Goal: Information Seeking & Learning: Learn about a topic

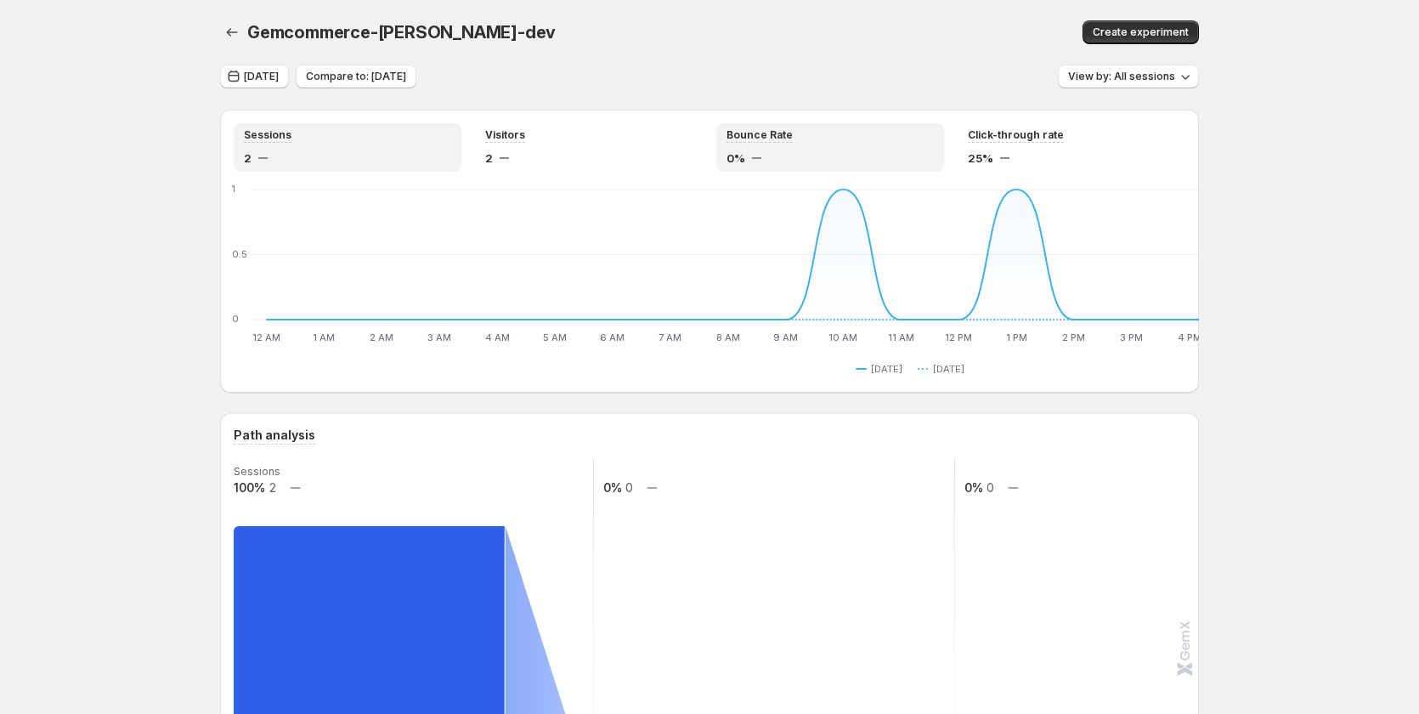
click at [862, 147] on div "Bounce Rate 0%" at bounding box center [830, 147] width 207 height 38
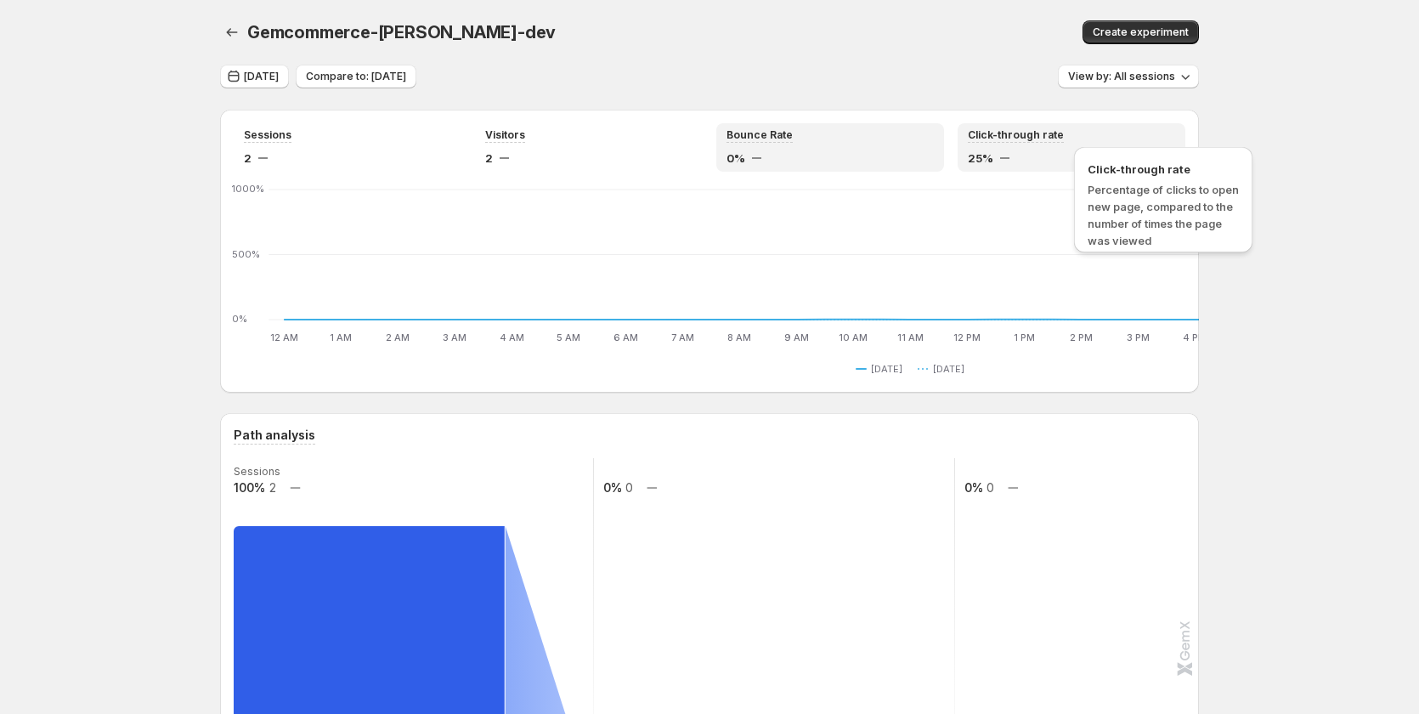
click at [1064, 141] on span "Click-through rate" at bounding box center [1016, 135] width 96 height 14
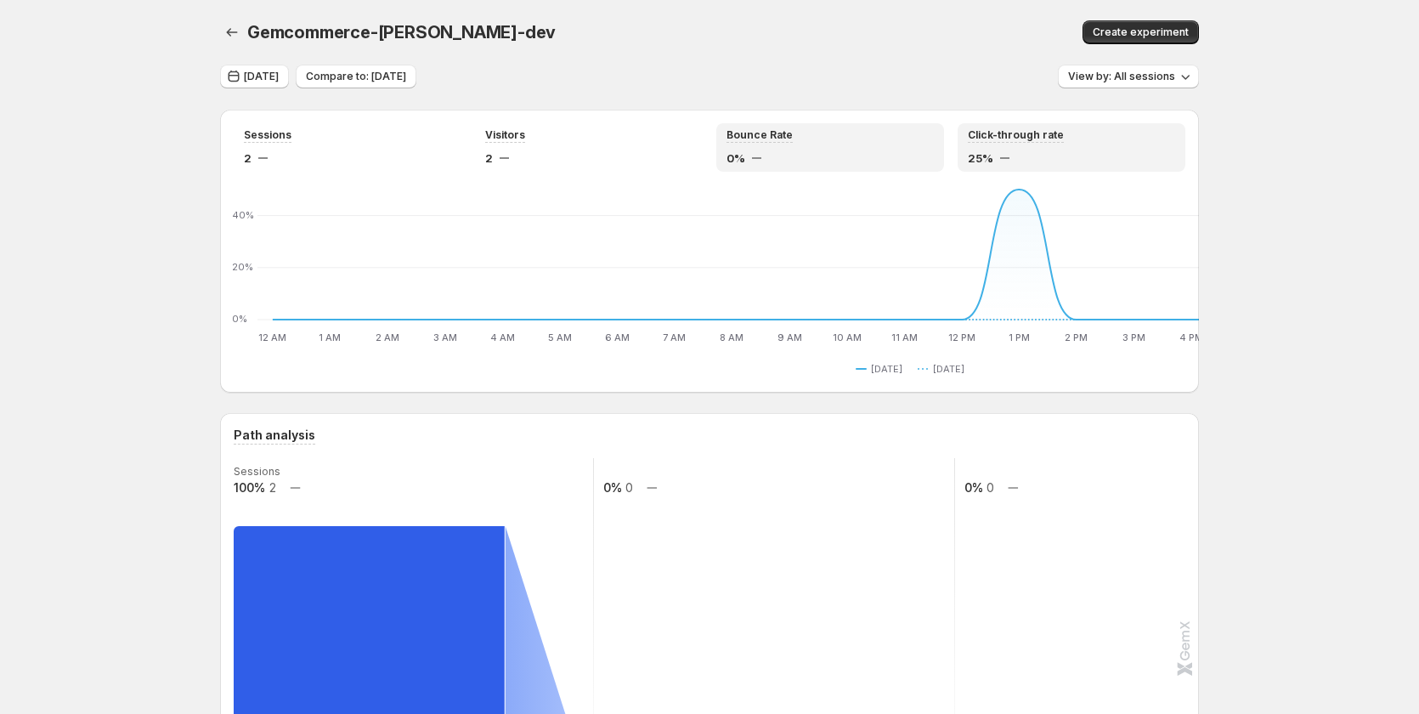
click at [888, 150] on div "0%" at bounding box center [830, 158] width 207 height 17
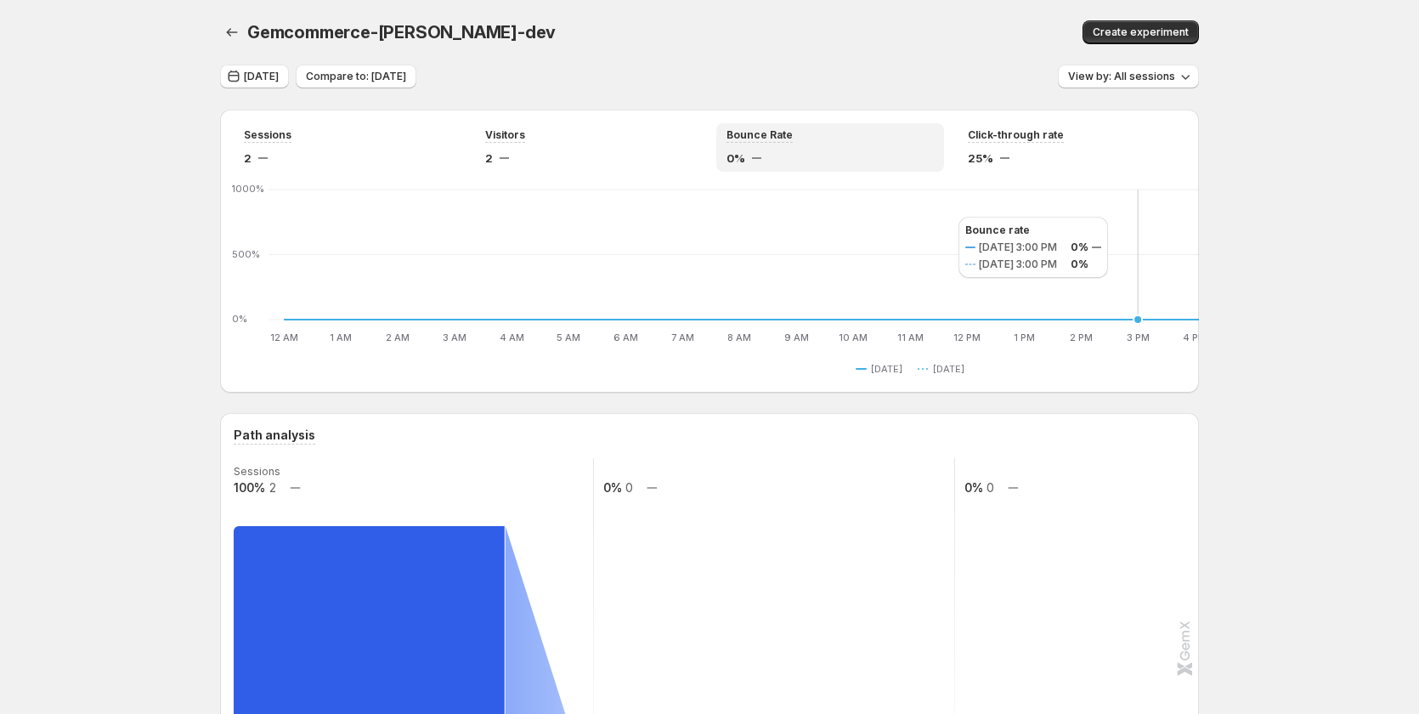
click at [941, 217] on icon "12 AM 12 AM 1 AM 1 AM 2 AM 2 AM 3 AM 3 AM 4 AM 4 AM 5 AM 5 AM 6 AM 6 AM 7 AM 7 …" at bounding box center [914, 265] width 1360 height 160
click at [1150, 144] on div "Click-through rate 25%" at bounding box center [1071, 147] width 207 height 38
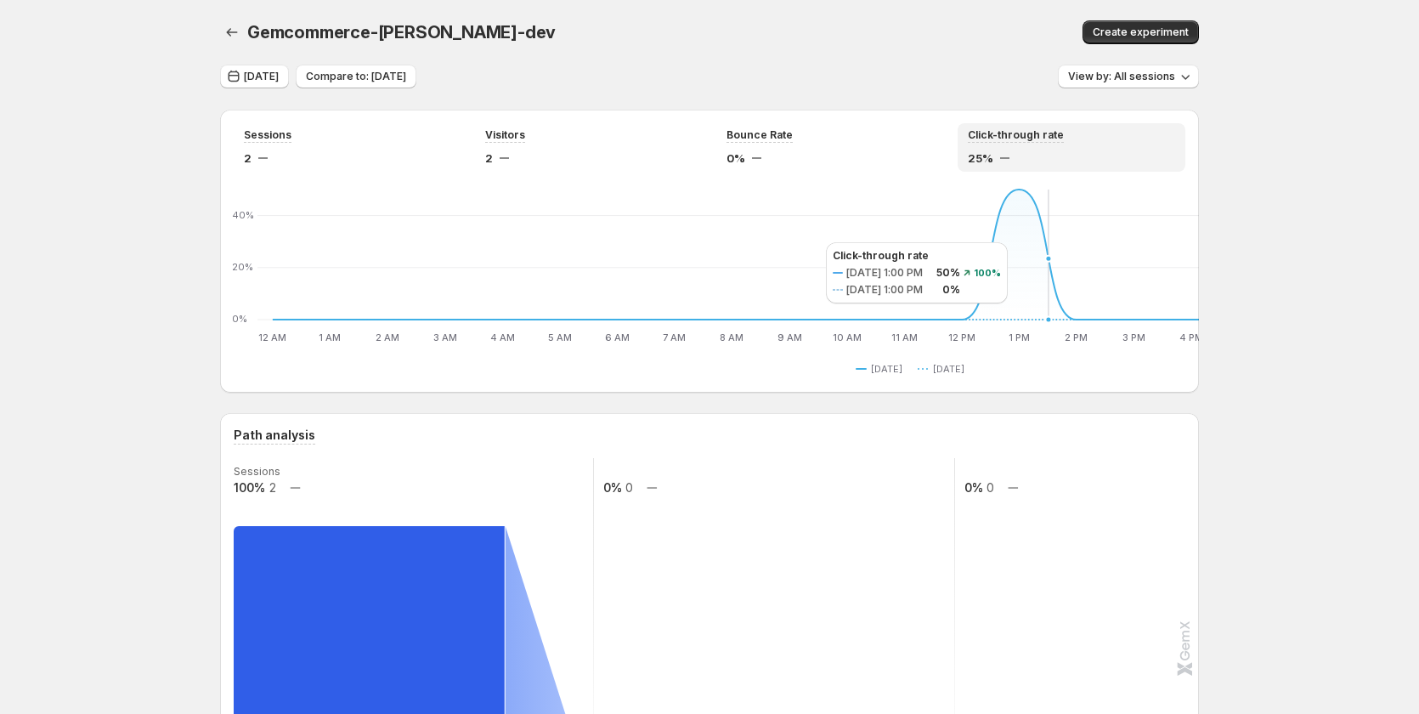
click at [808, 242] on icon "12 AM 12 AM 1 AM 1 AM 2 AM 2 AM 3 AM 3 AM 4 AM 4 AM 5 AM 5 AM 6 AM 6 AM 7 AM 7 …" at bounding box center [914, 265] width 1360 height 160
click at [796, 149] on div "Bounce Rate 0%" at bounding box center [830, 147] width 207 height 38
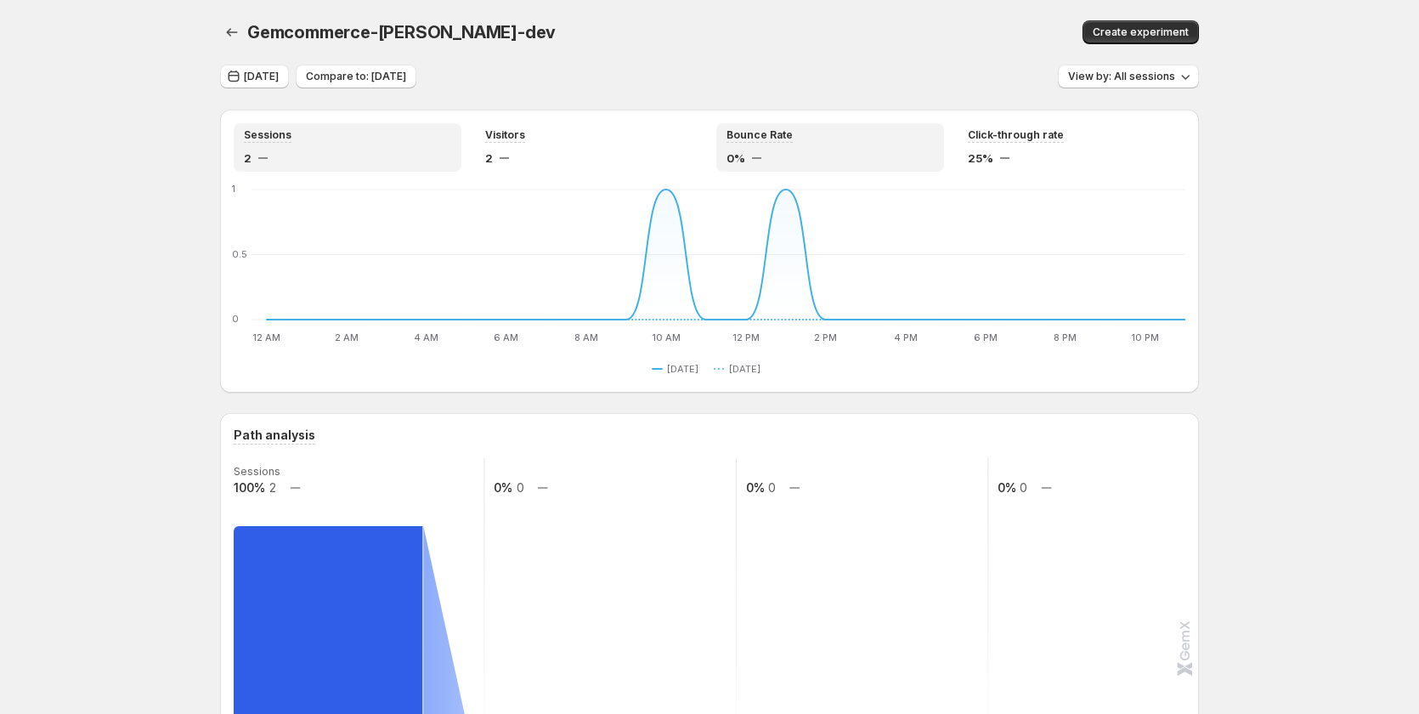
click at [753, 152] on div "0%" at bounding box center [830, 158] width 207 height 17
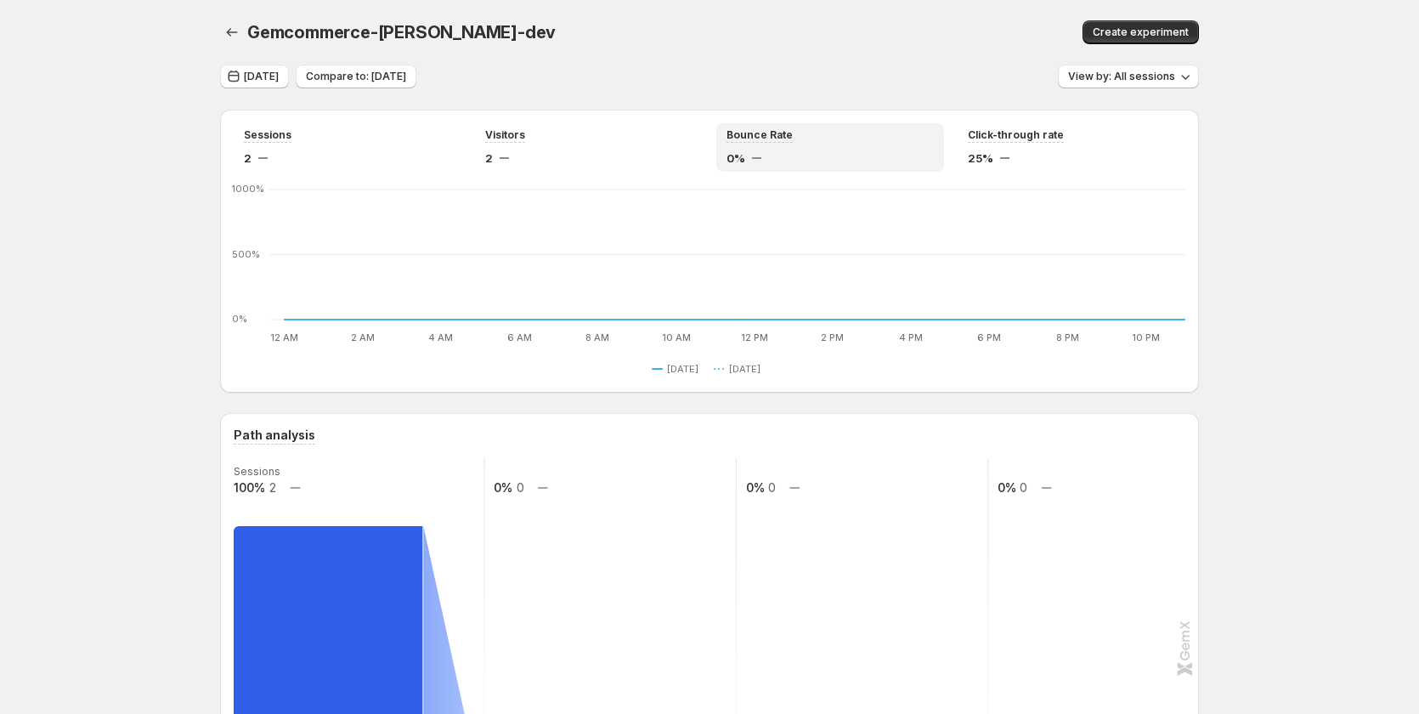
click at [961, 146] on div "Sessions 2 Visitors 2 Bounce Rate 0% Click-through rate 25%" at bounding box center [710, 147] width 952 height 48
click at [994, 146] on div "Click-through rate 25%" at bounding box center [1071, 147] width 207 height 38
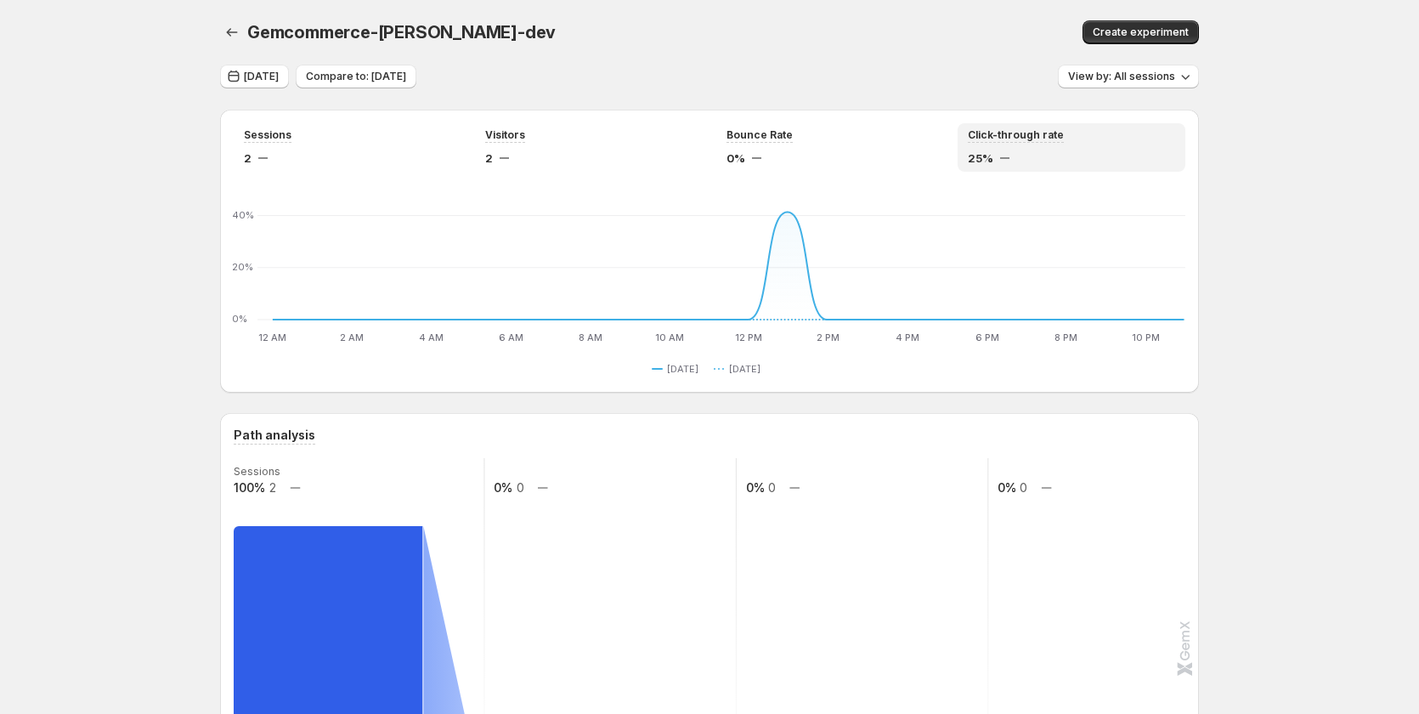
click at [1045, 147] on div "Click-through rate 25%" at bounding box center [1071, 147] width 207 height 38
click at [335, 161] on div "2" at bounding box center [347, 158] width 207 height 17
click at [1044, 150] on div "25%" at bounding box center [1071, 158] width 207 height 17
click at [772, 146] on div "Bounce Rate 0%" at bounding box center [830, 147] width 207 height 38
click at [1004, 157] on div at bounding box center [1004, 158] width 9 height 2
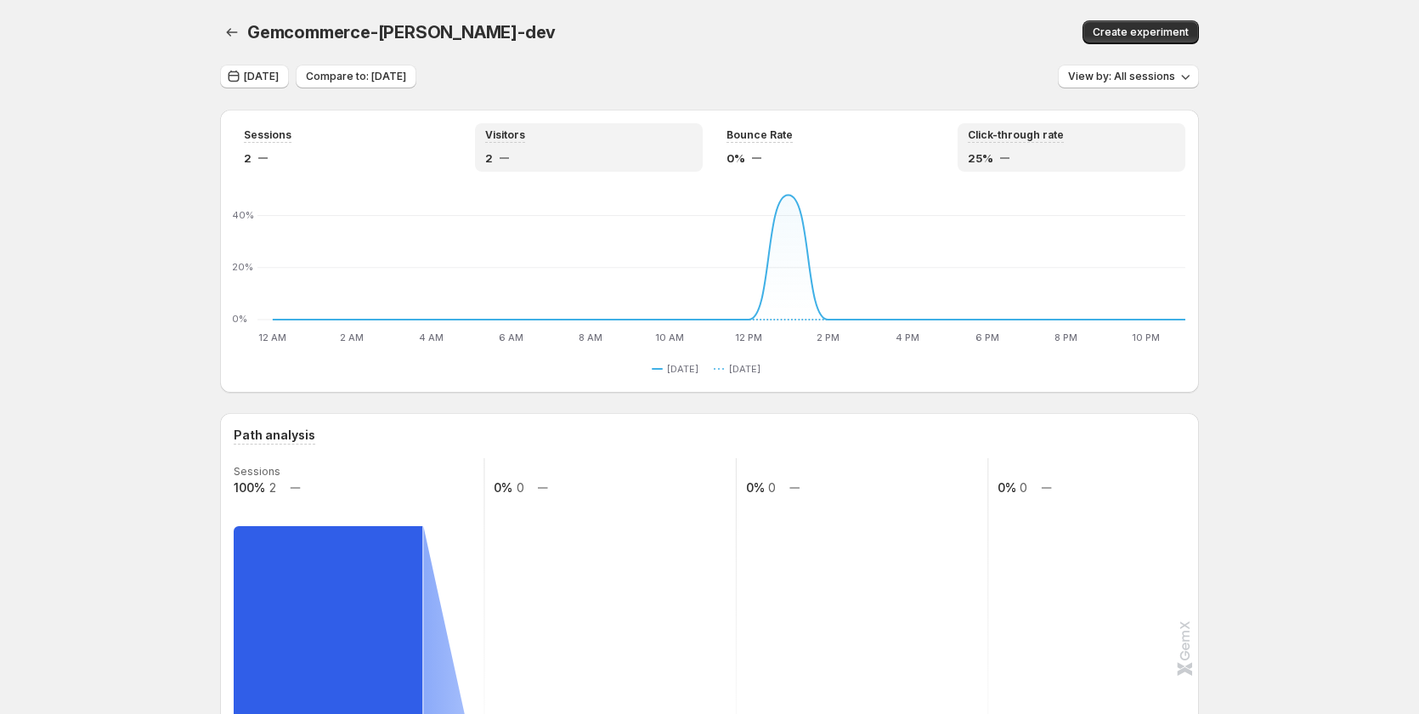
click at [493, 165] on span "2" at bounding box center [489, 158] width 8 height 17
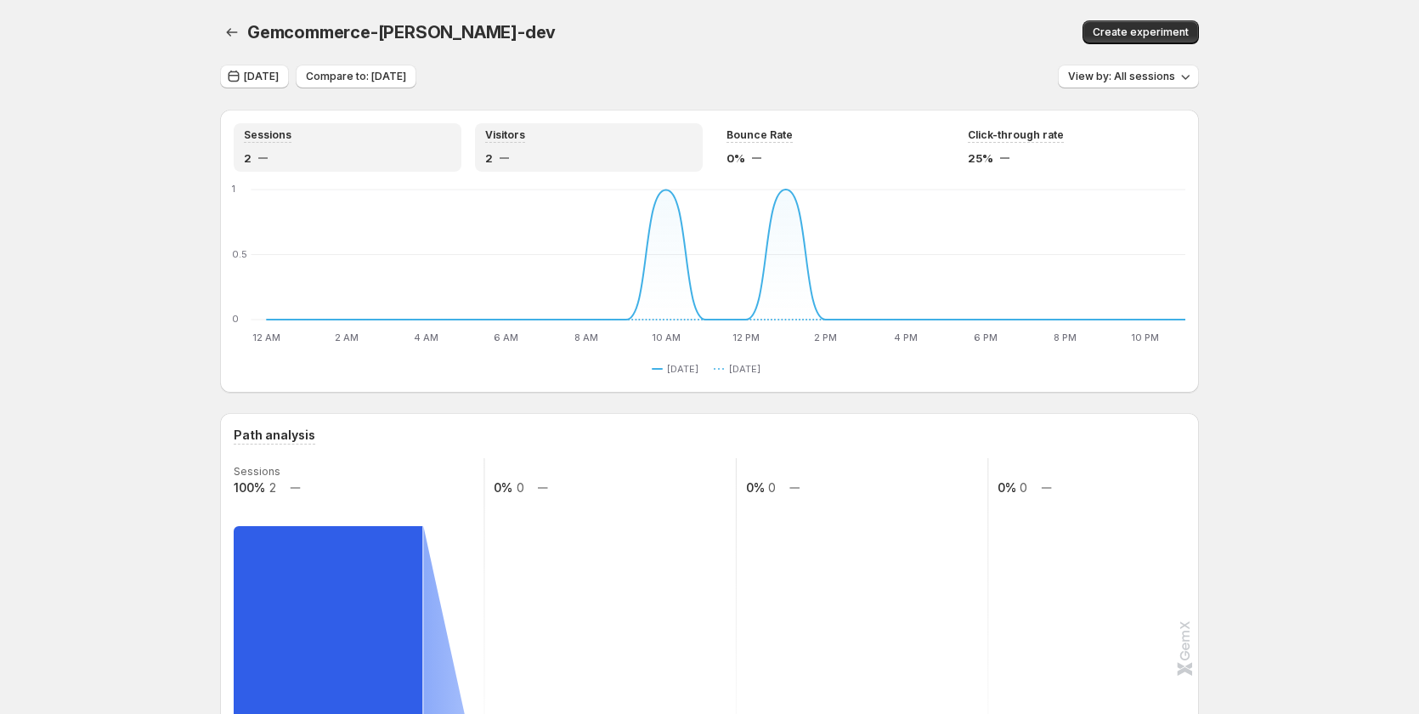
click at [341, 146] on div "Sessions 2" at bounding box center [347, 147] width 207 height 38
click at [499, 141] on span "Visitors" at bounding box center [505, 135] width 40 height 14
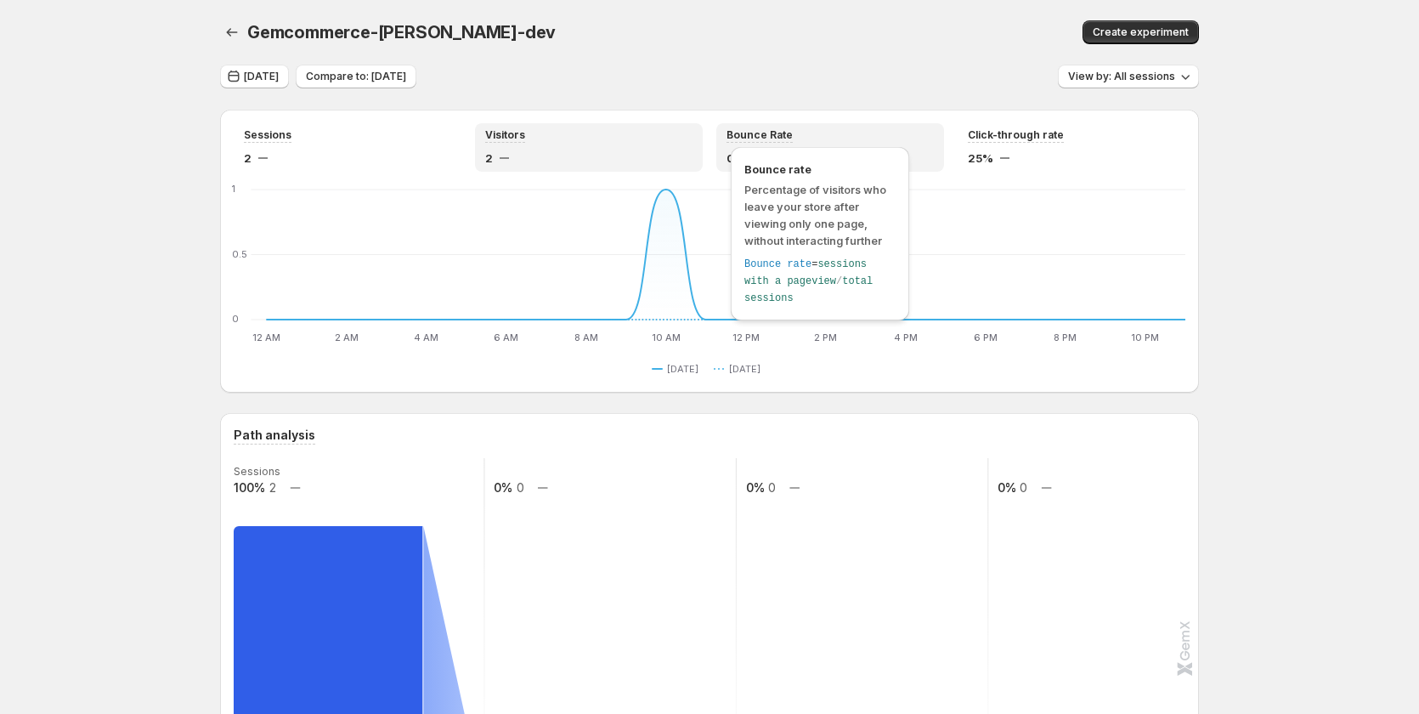
click at [789, 139] on span "Bounce Rate" at bounding box center [760, 135] width 66 height 14
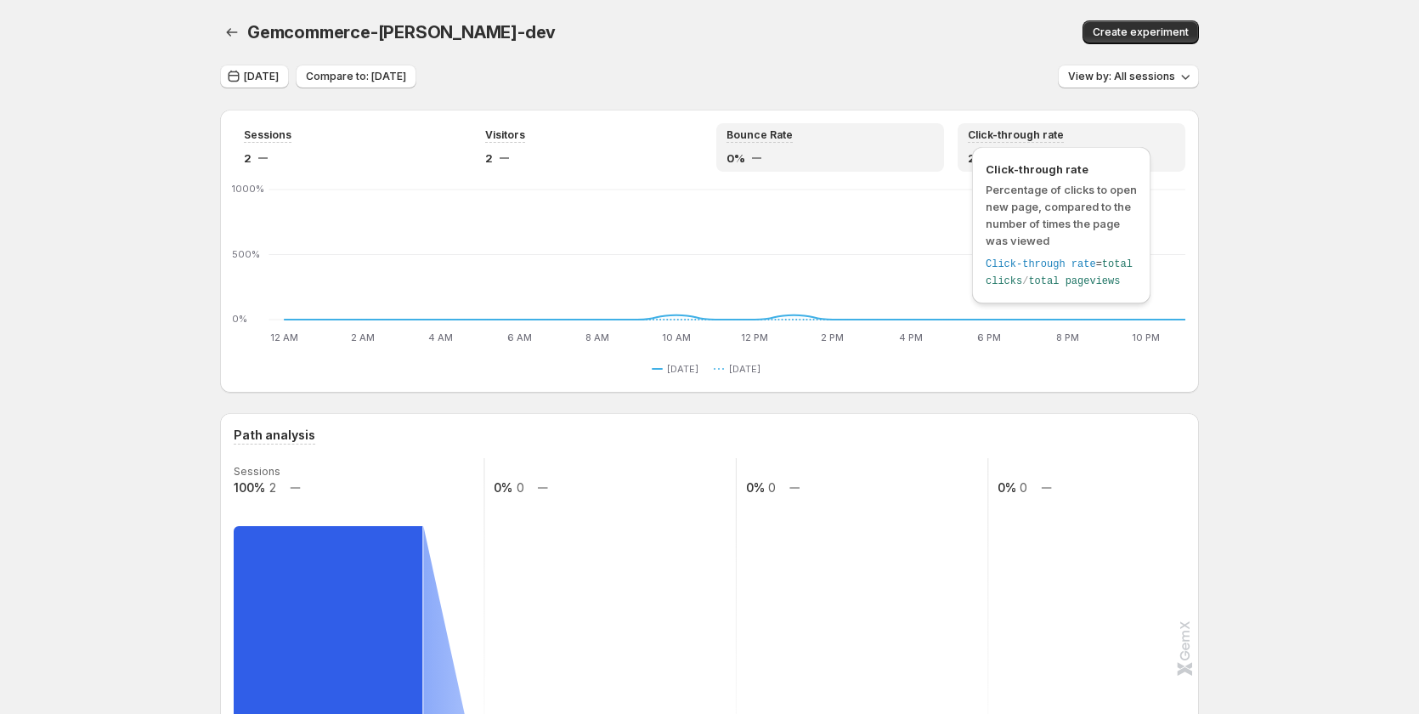
click at [1018, 139] on span "Click-through rate" at bounding box center [1016, 135] width 96 height 14
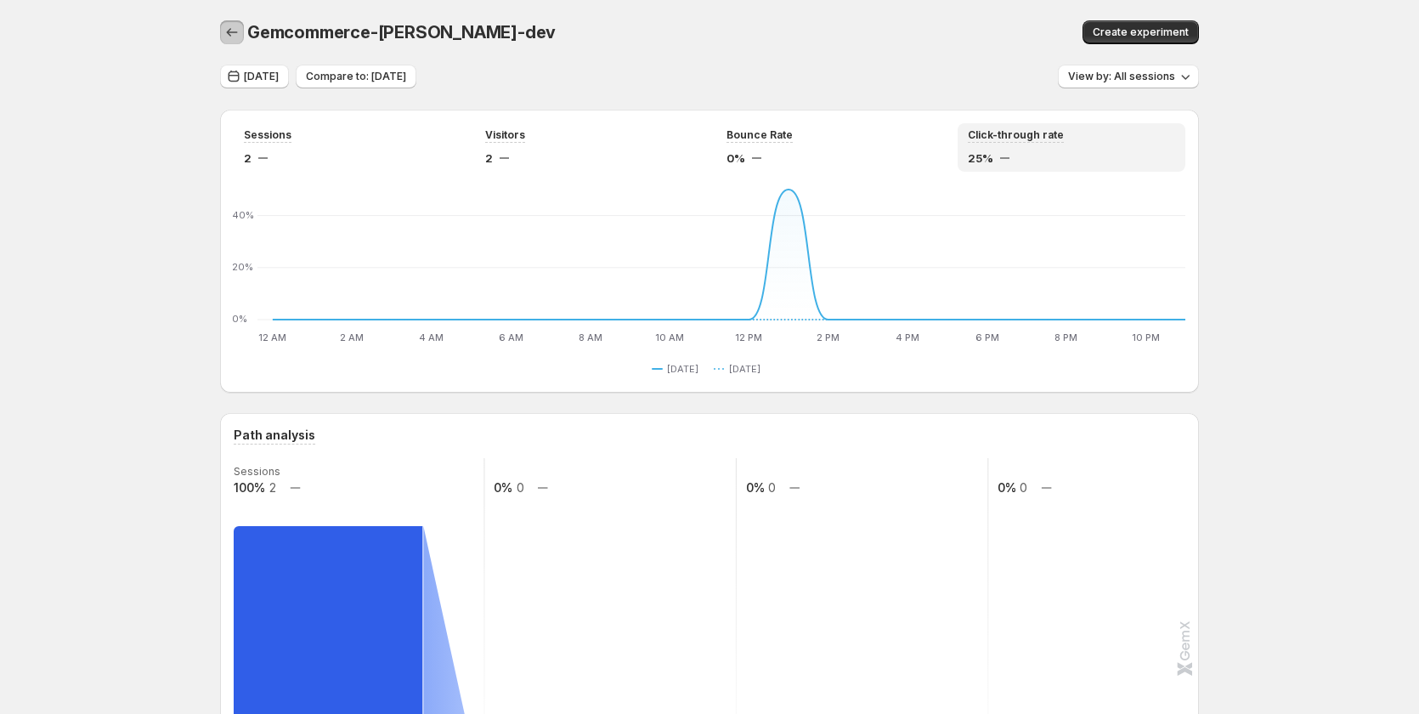
click at [233, 28] on icon "button" at bounding box center [231, 32] width 17 height 17
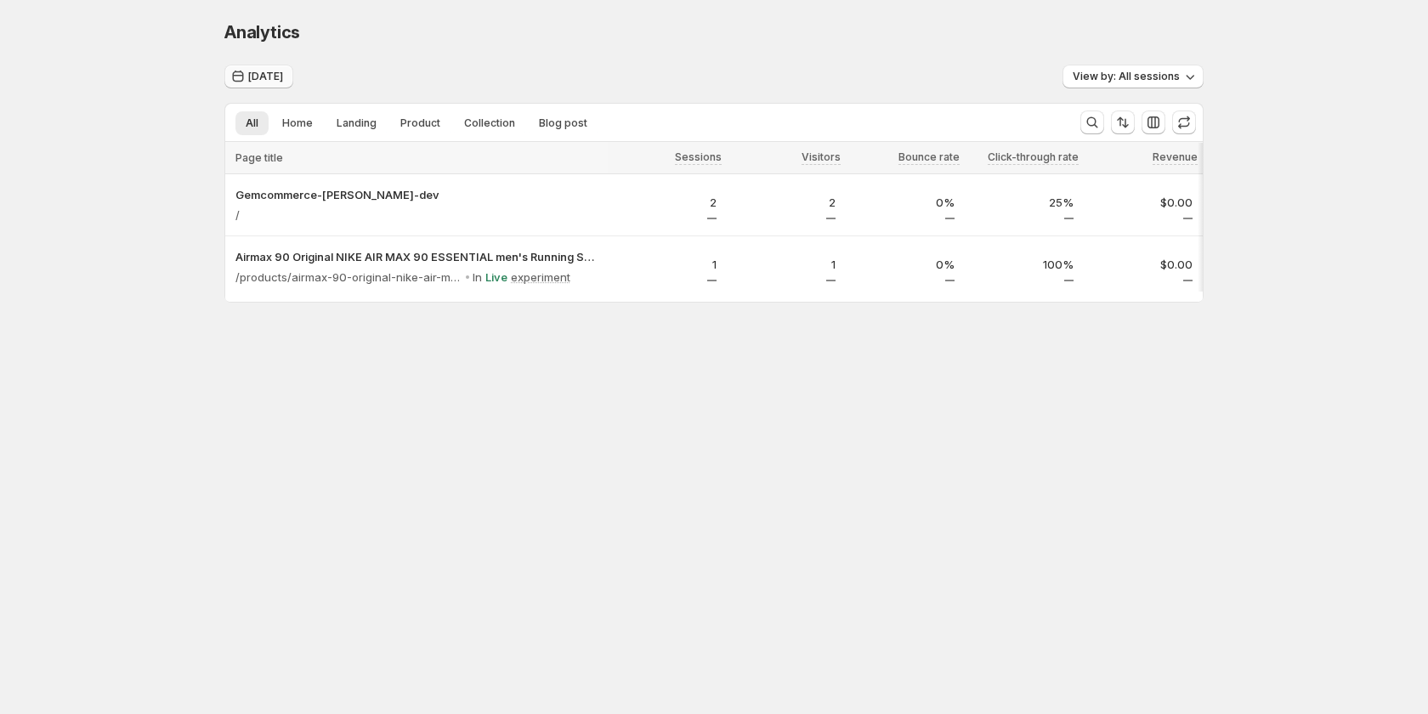
click at [246, 70] on icon "button" at bounding box center [237, 76] width 17 height 17
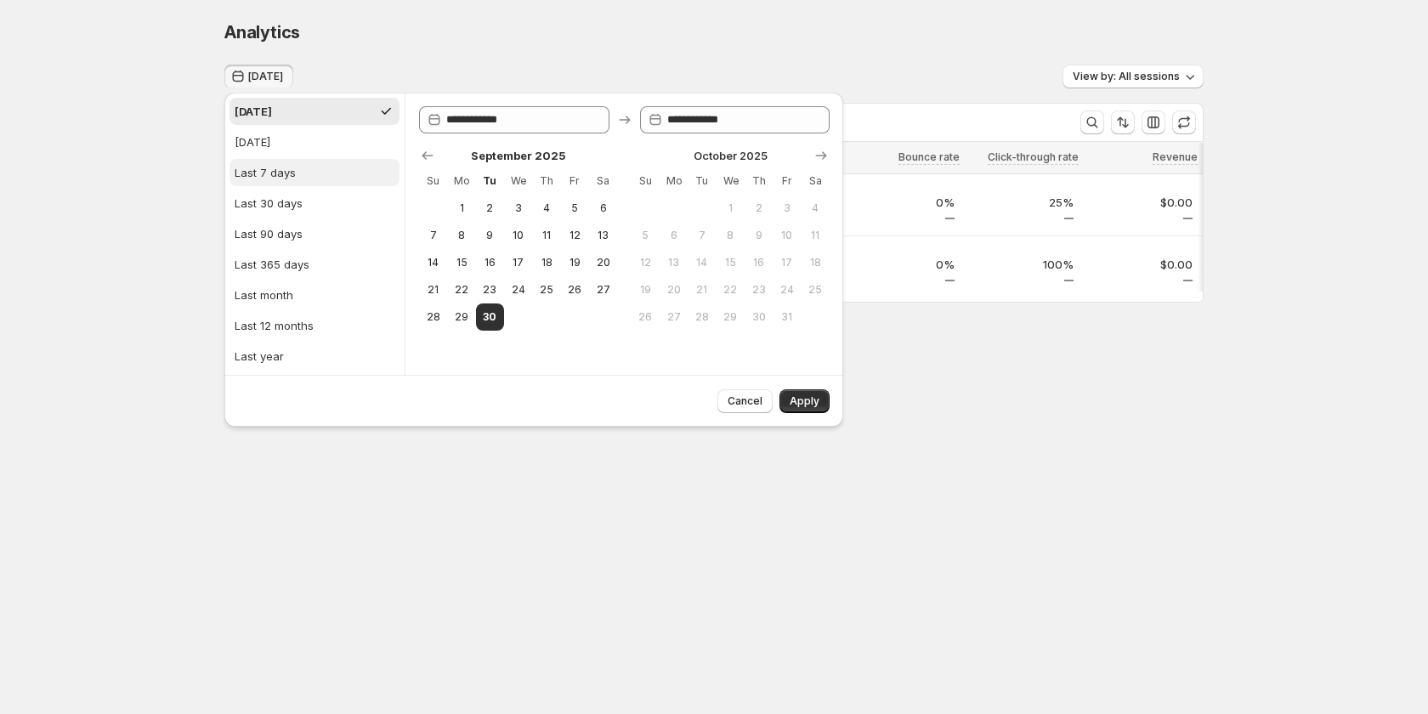
click at [286, 176] on div "Last 7 days" at bounding box center [265, 172] width 61 height 17
type input "**********"
click at [807, 405] on span "Apply" at bounding box center [804, 401] width 30 height 14
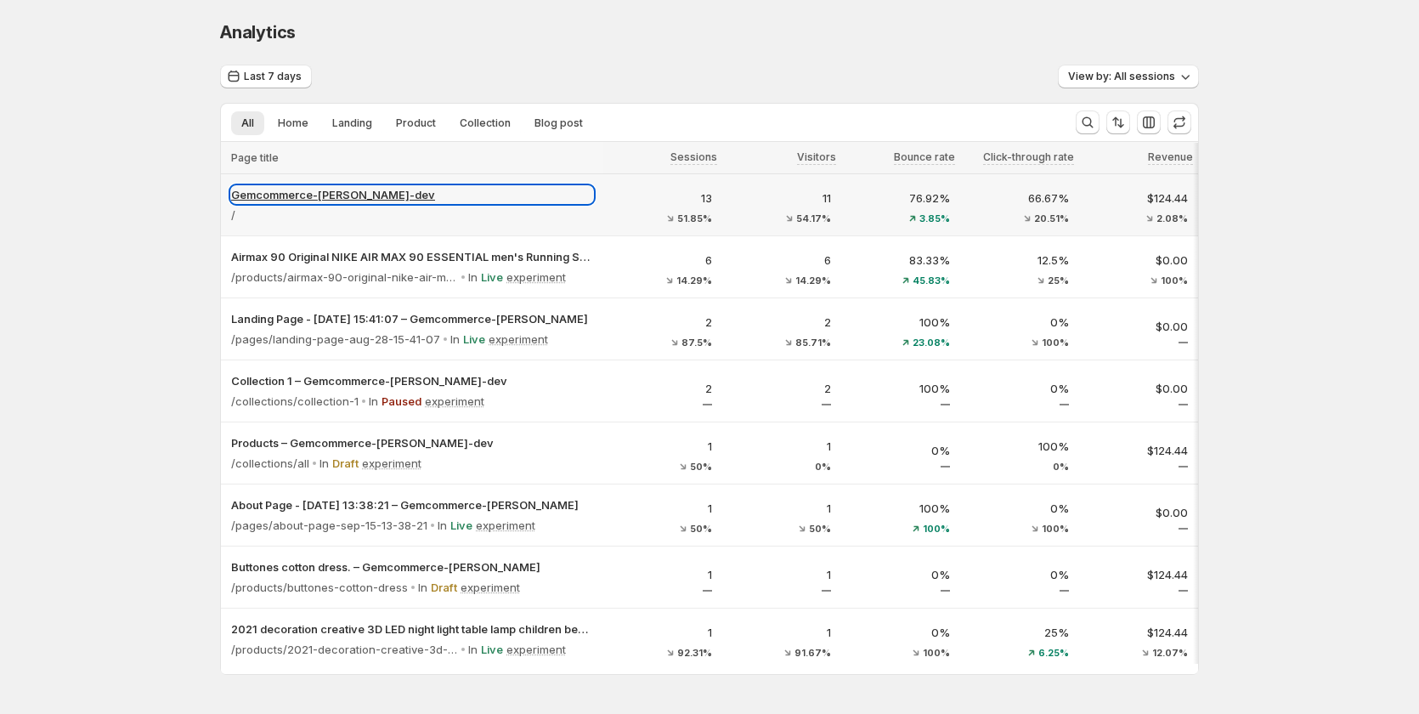
click at [324, 195] on p "Gemcommerce-sandy-dev" at bounding box center [412, 194] width 362 height 17
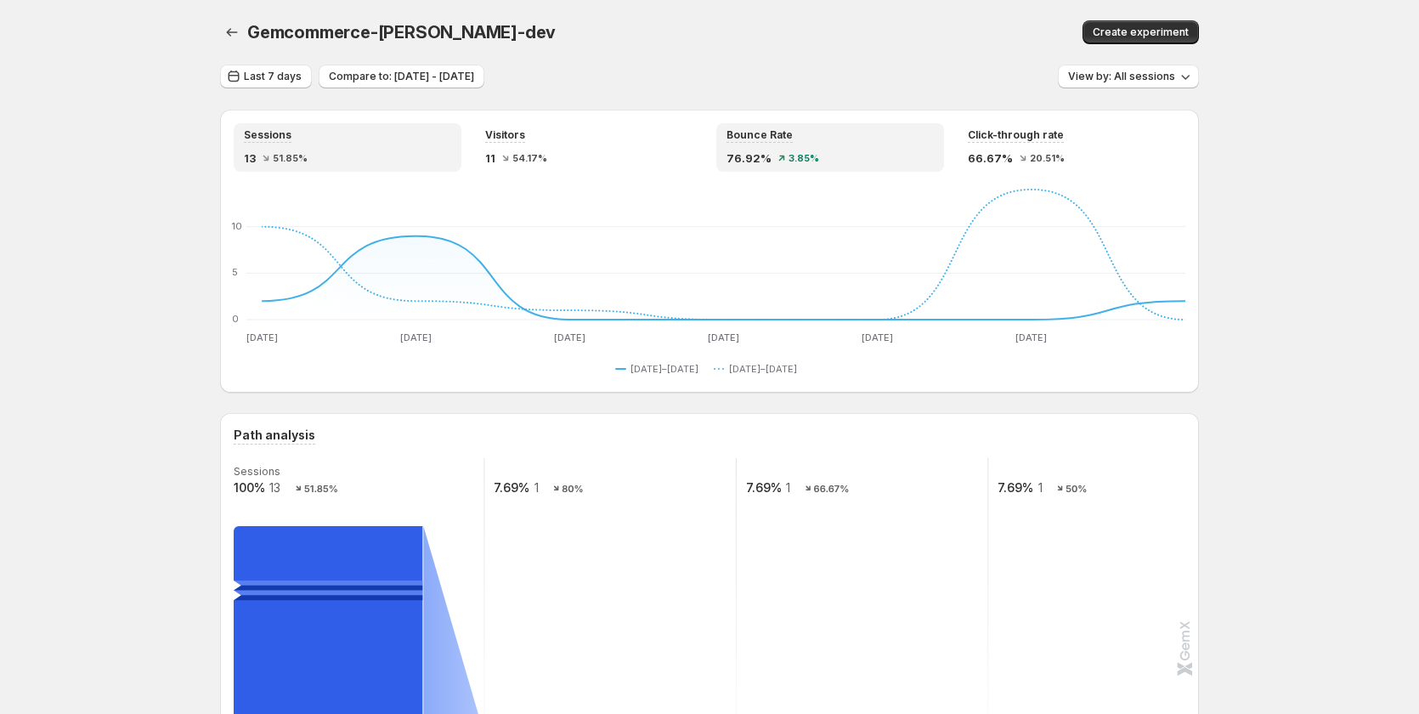
click at [808, 153] on span "3.85%" at bounding box center [804, 158] width 31 height 10
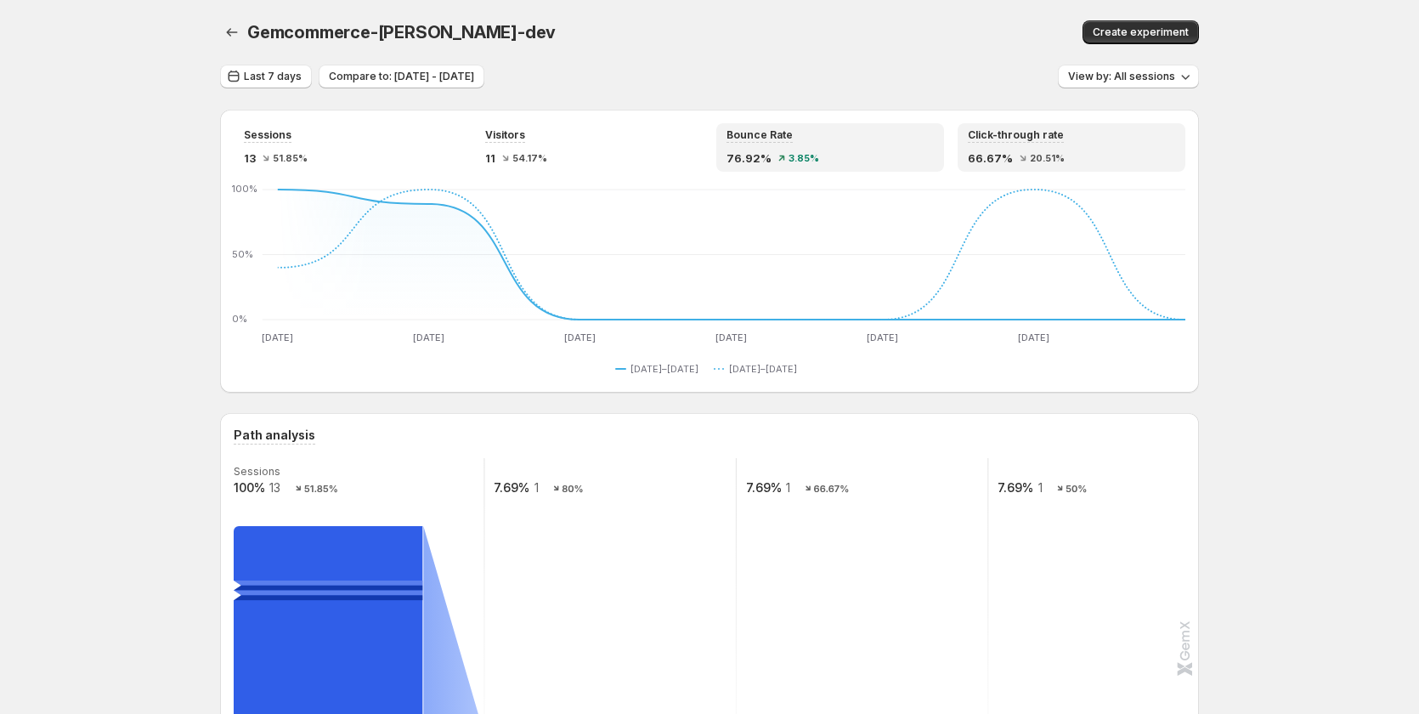
click at [1098, 144] on div "Click-through rate 66.67% 20.51%" at bounding box center [1071, 147] width 207 height 38
click at [908, 132] on div "Bounce Rate" at bounding box center [830, 135] width 207 height 14
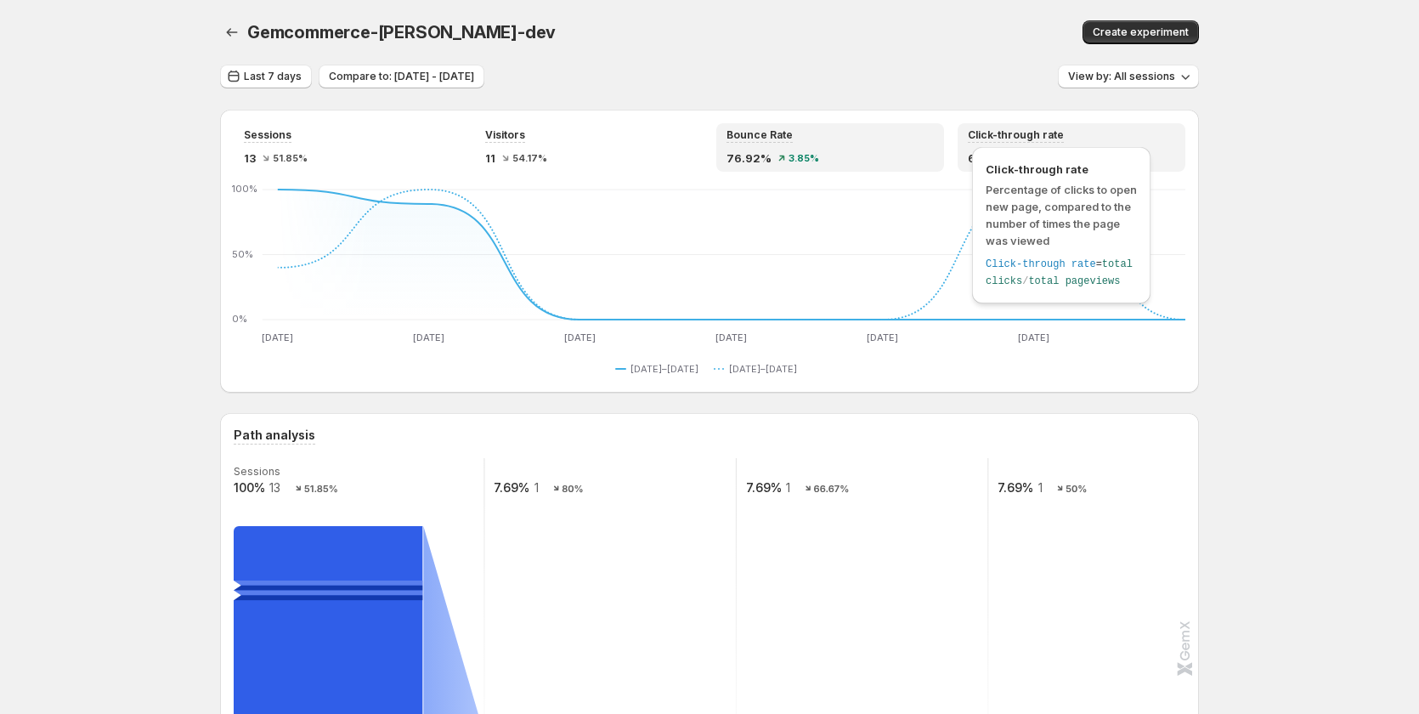
click at [1053, 141] on span "Click-through rate" at bounding box center [1016, 135] width 96 height 14
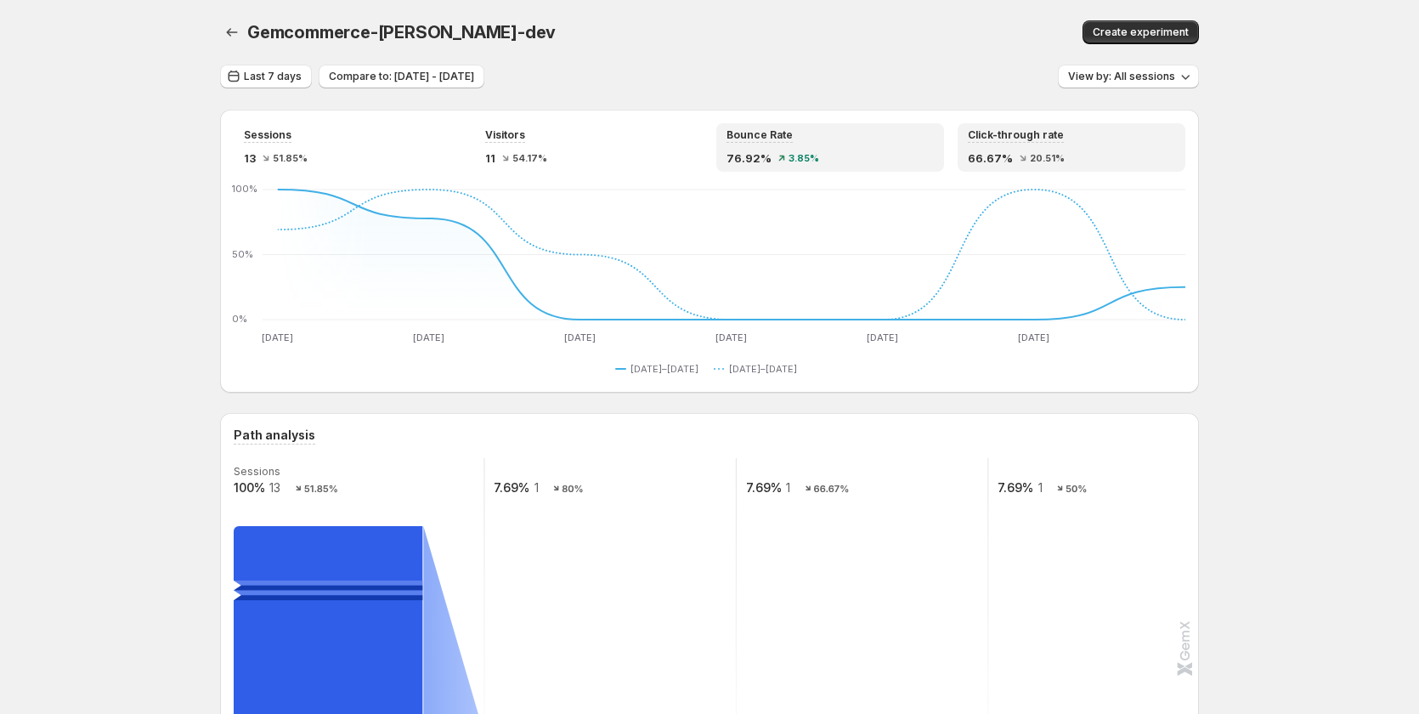
click at [819, 163] on div "76.92% 3.85%" at bounding box center [830, 158] width 207 height 17
click at [280, 79] on span "Last 7 days" at bounding box center [273, 77] width 58 height 14
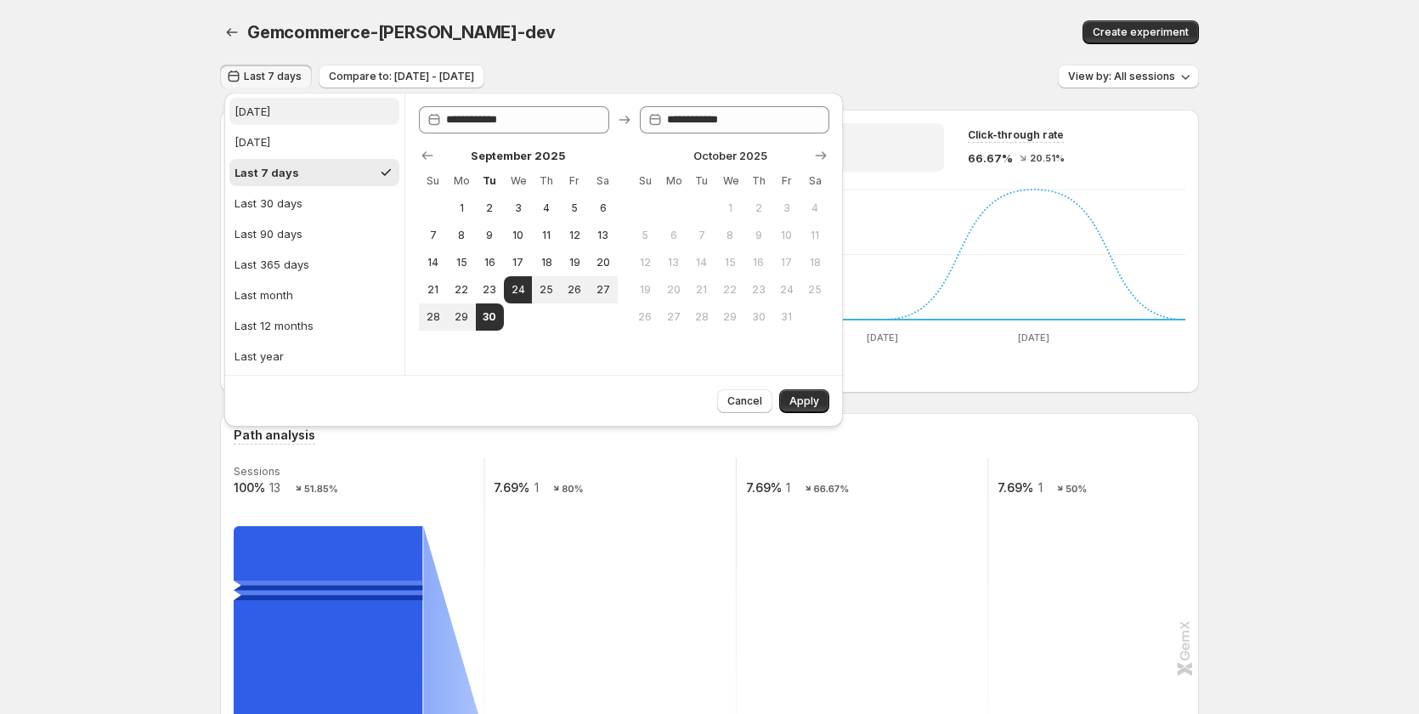
click at [275, 108] on button "[DATE]" at bounding box center [314, 111] width 170 height 27
type input "**********"
click at [783, 396] on button "Apply" at bounding box center [804, 401] width 50 height 24
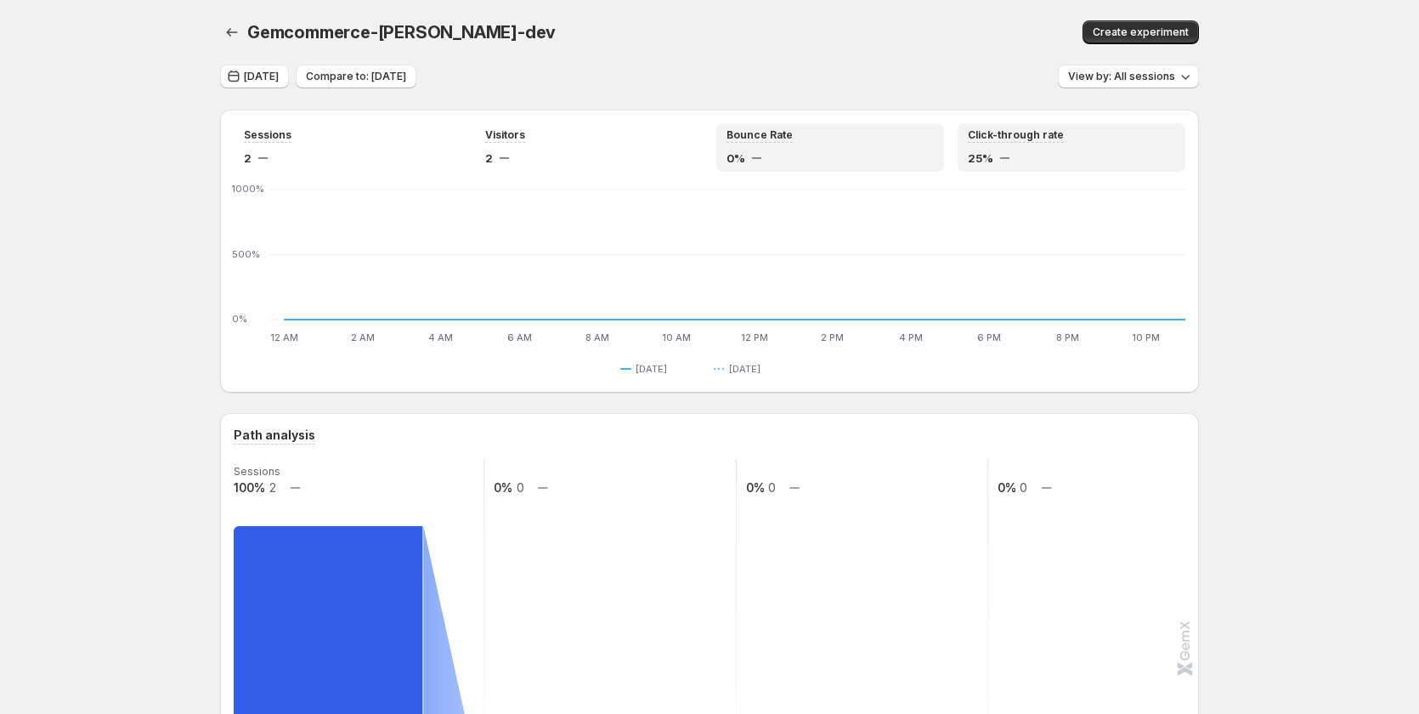
click at [992, 150] on span "25%" at bounding box center [980, 158] width 25 height 17
click at [805, 154] on div "0%" at bounding box center [830, 158] width 207 height 17
click at [996, 143] on div "Click-through rate 25%" at bounding box center [1071, 147] width 207 height 38
click at [851, 157] on div "0%" at bounding box center [830, 158] width 207 height 17
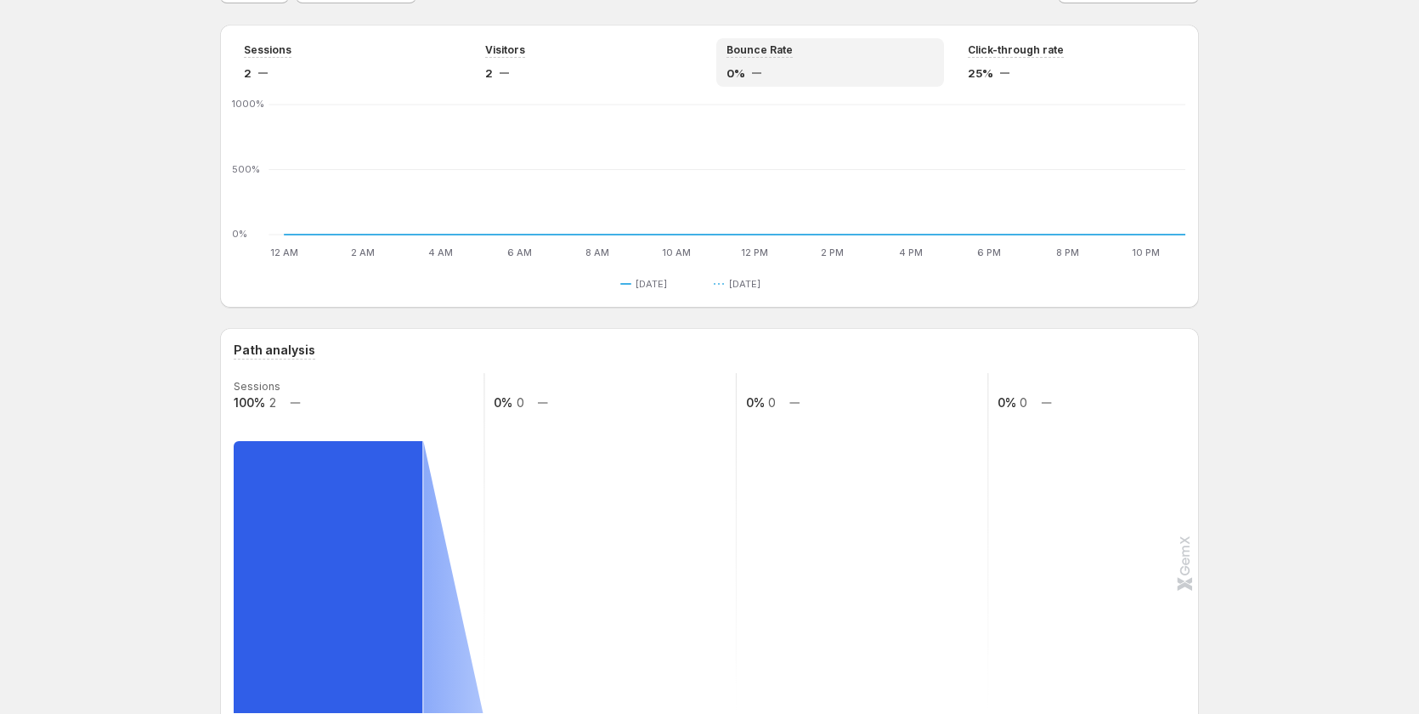
scroll to position [680, 0]
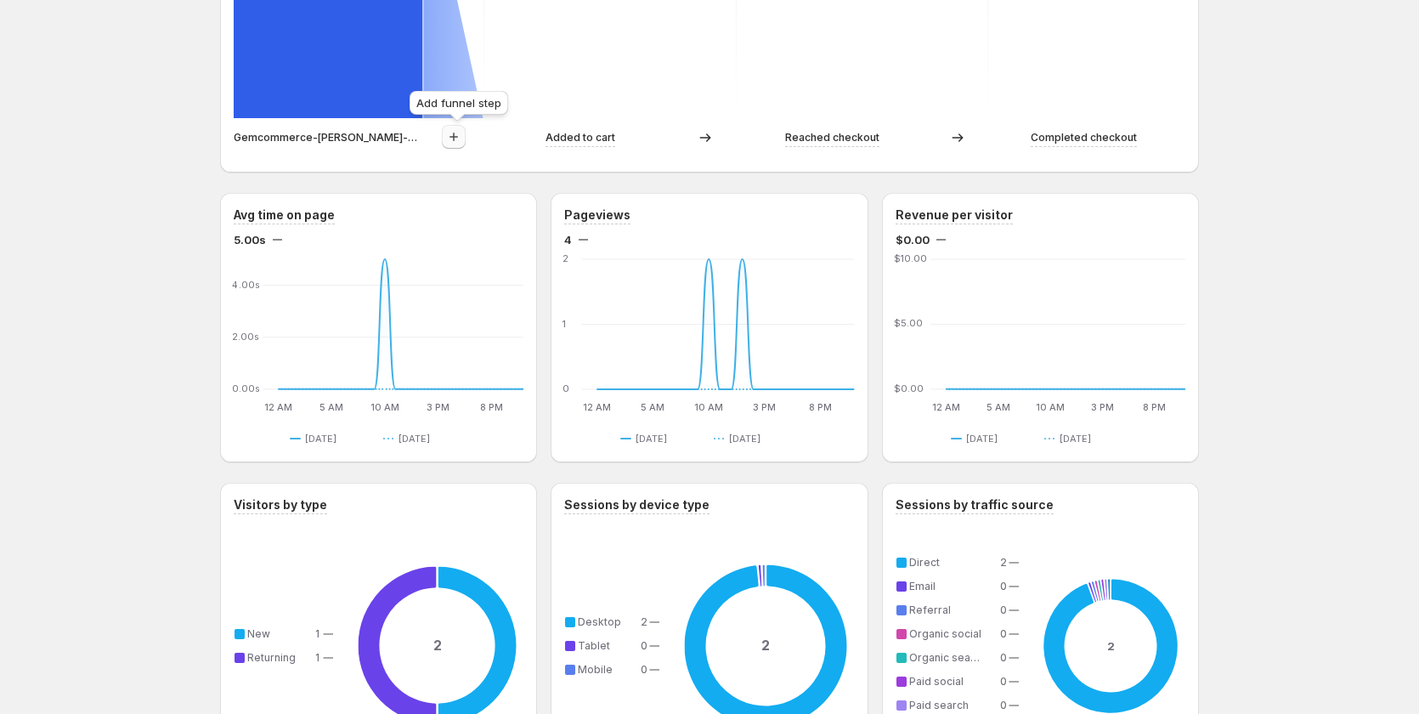
click at [462, 138] on icon "button" at bounding box center [453, 136] width 17 height 17
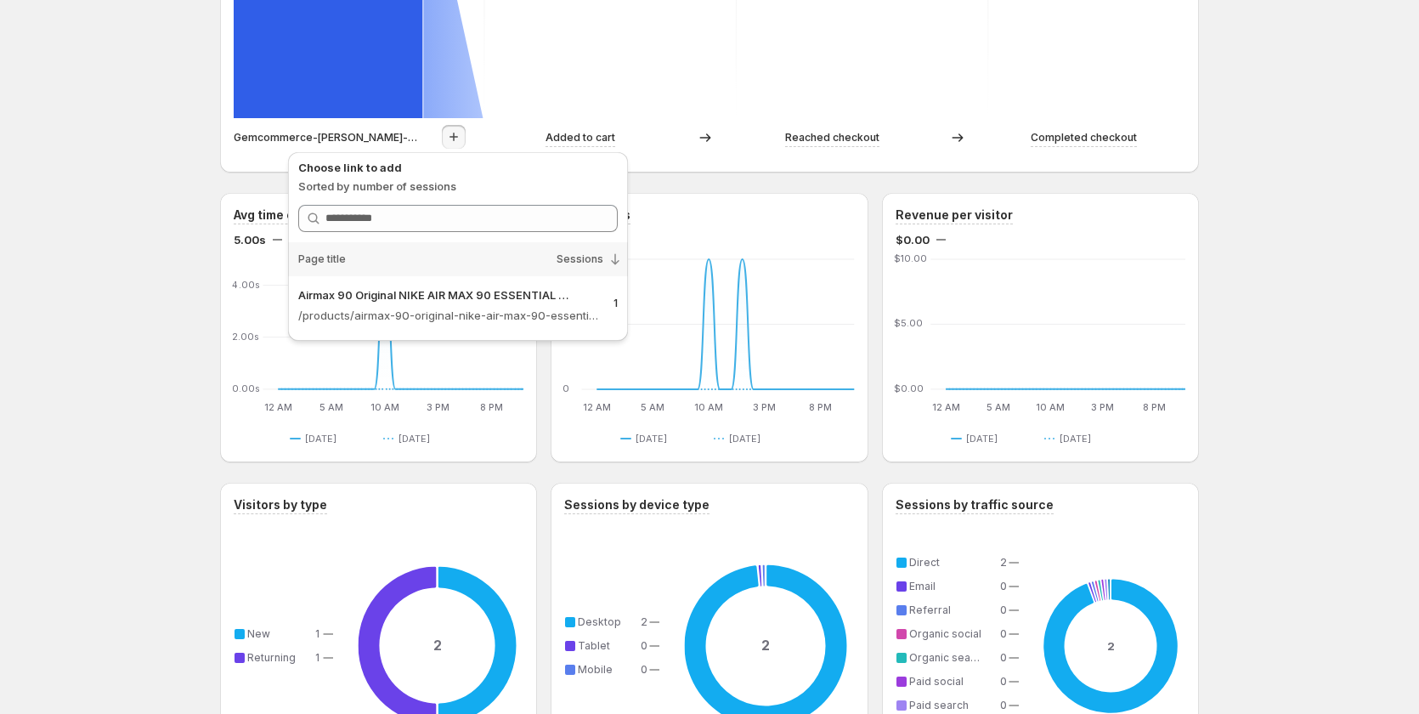
click at [111, 349] on div "Gemcommerce-sandy-dev. This page is ready Gemcommerce-sandy-dev Create experime…" at bounding box center [709, 394] width 1419 height 2149
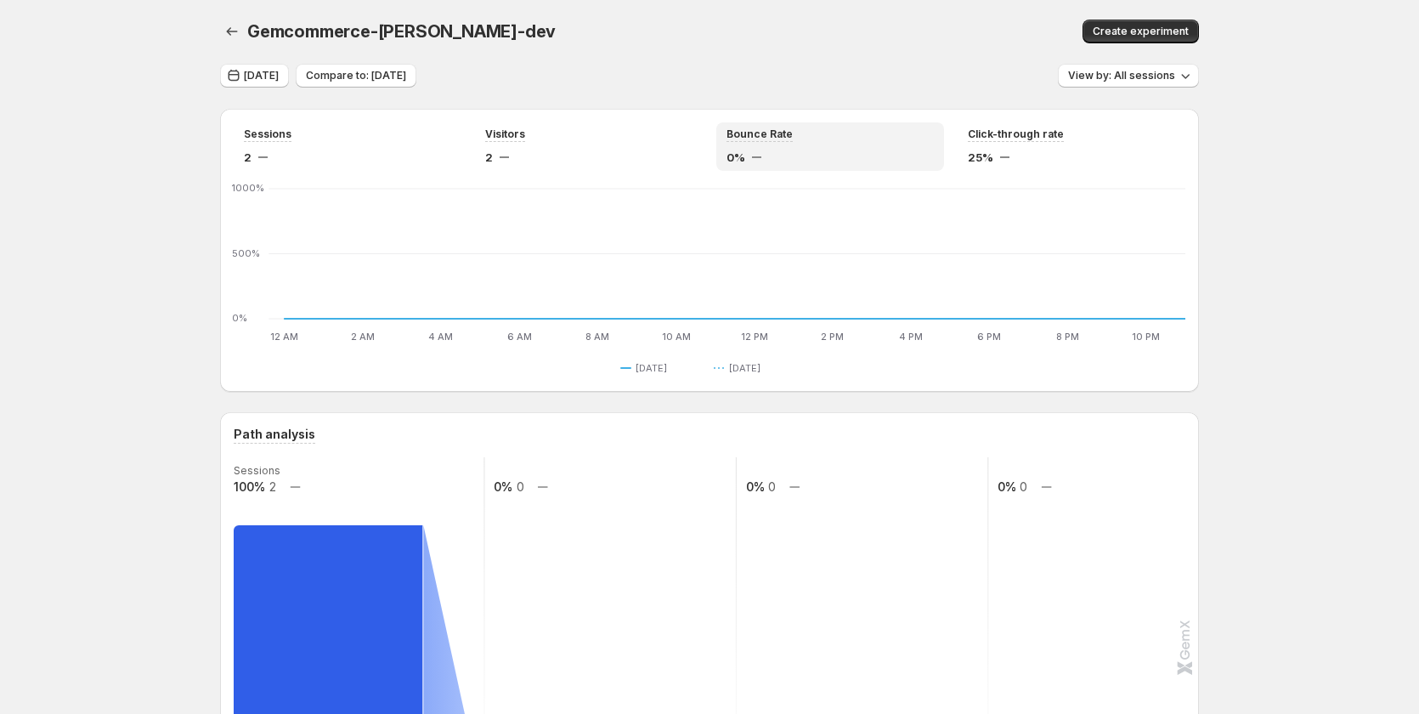
scroll to position [0, 0]
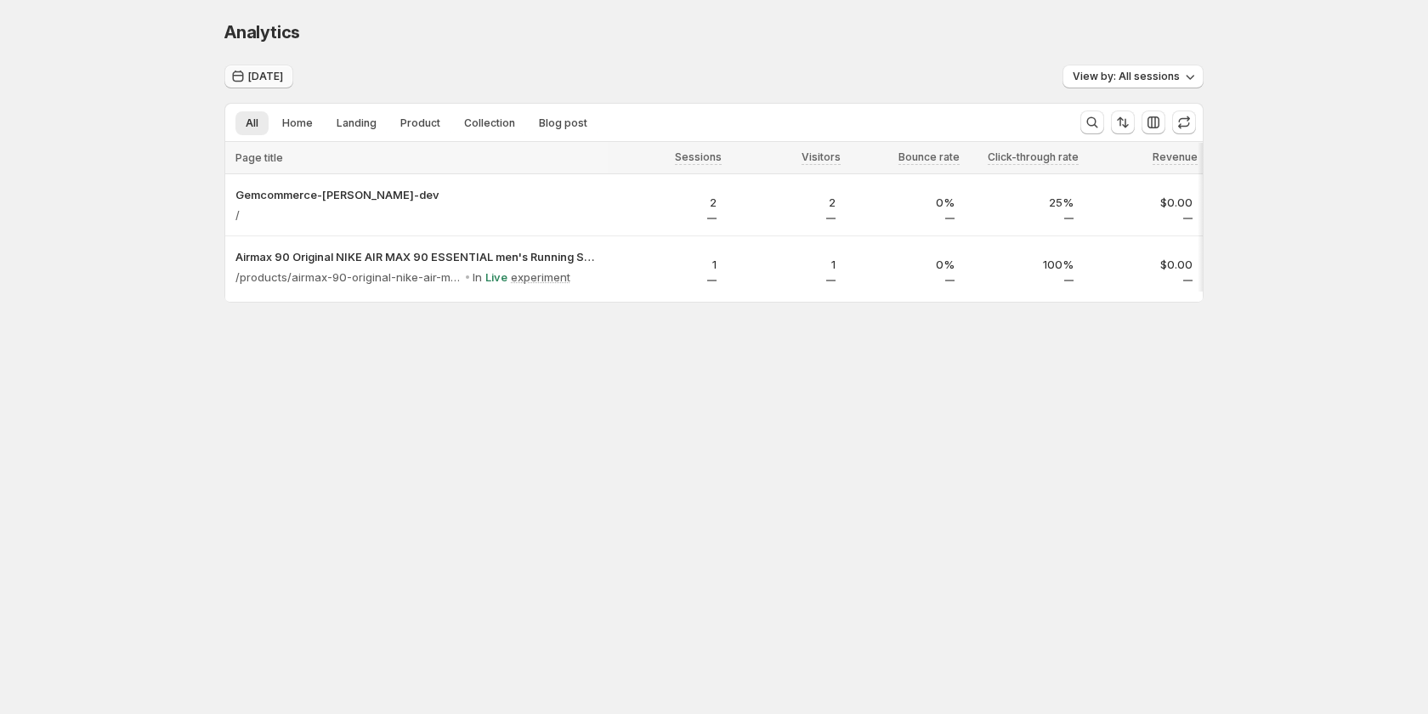
click at [263, 71] on span "Today" at bounding box center [265, 77] width 35 height 14
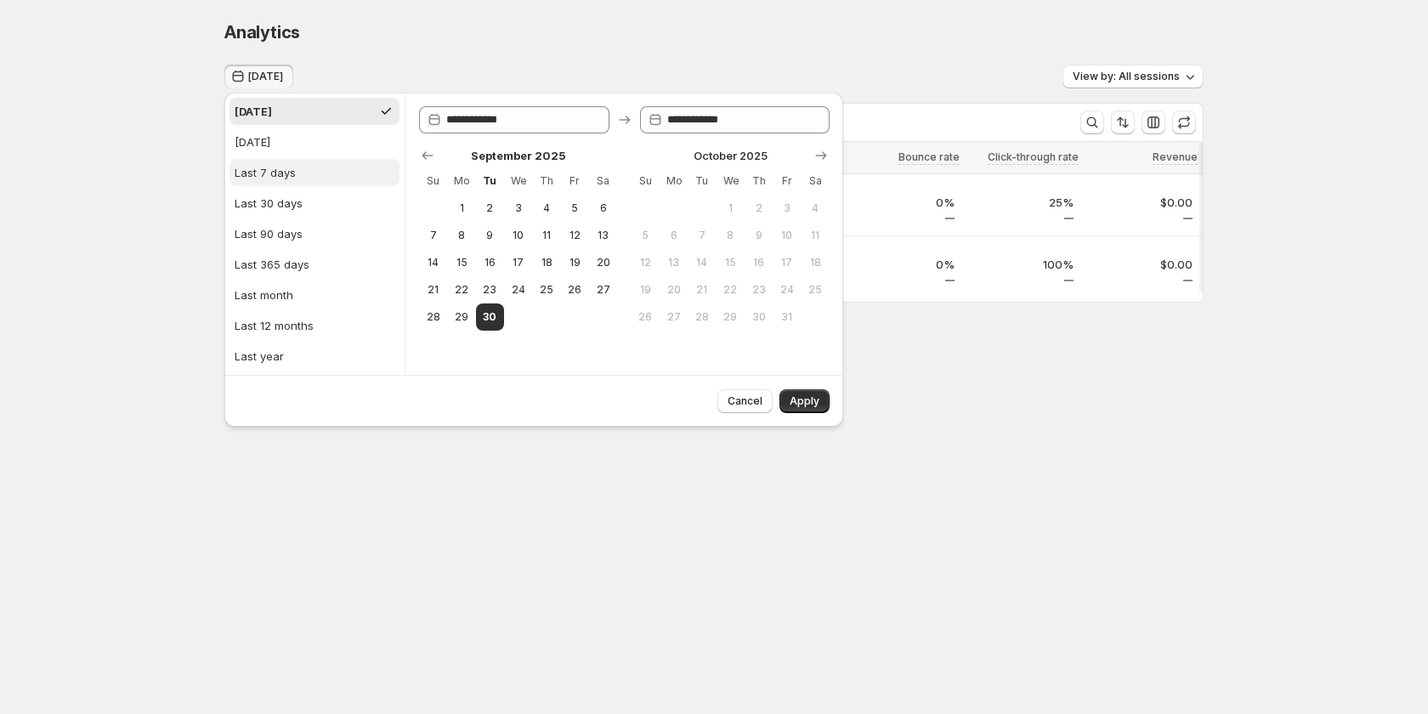
click at [296, 180] on button "Last 7 days" at bounding box center [314, 172] width 170 height 27
type input "**********"
click at [817, 393] on button "Apply" at bounding box center [804, 401] width 50 height 24
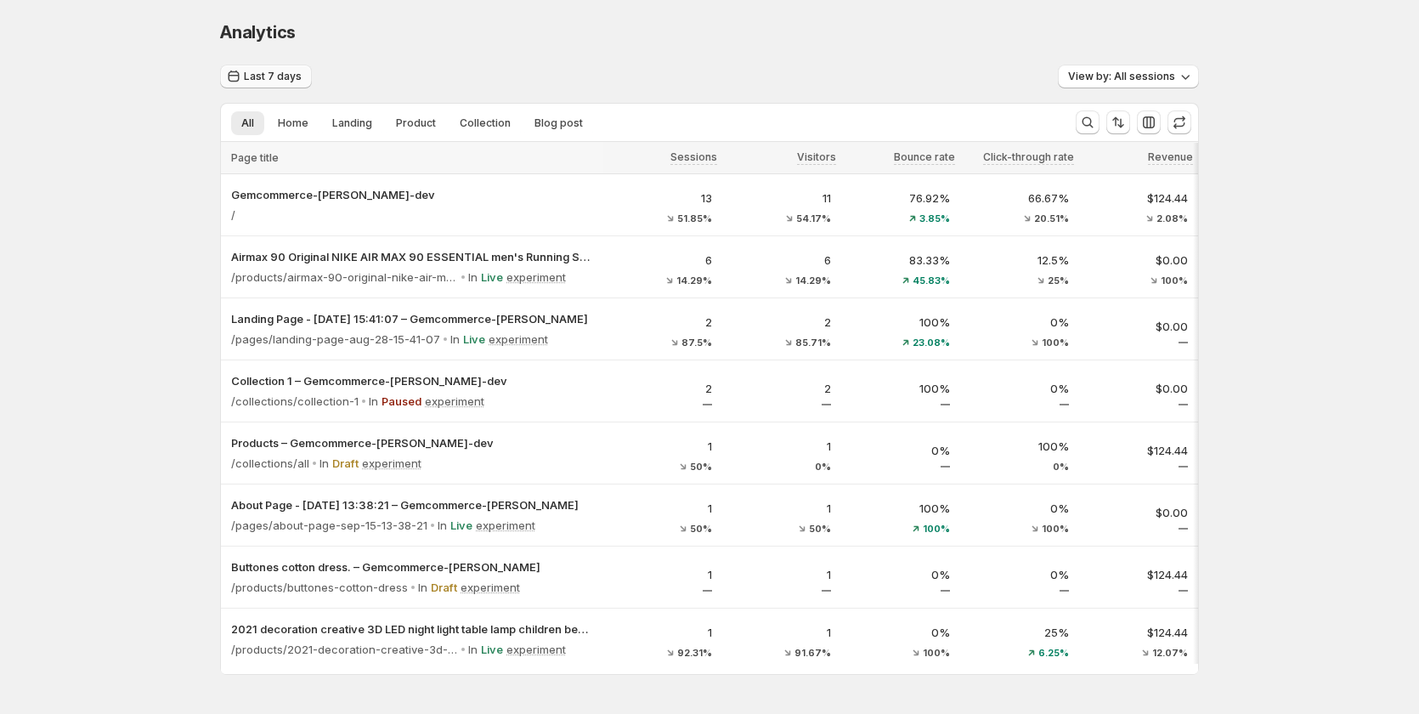
click at [275, 76] on span "Last 7 days" at bounding box center [273, 77] width 58 height 14
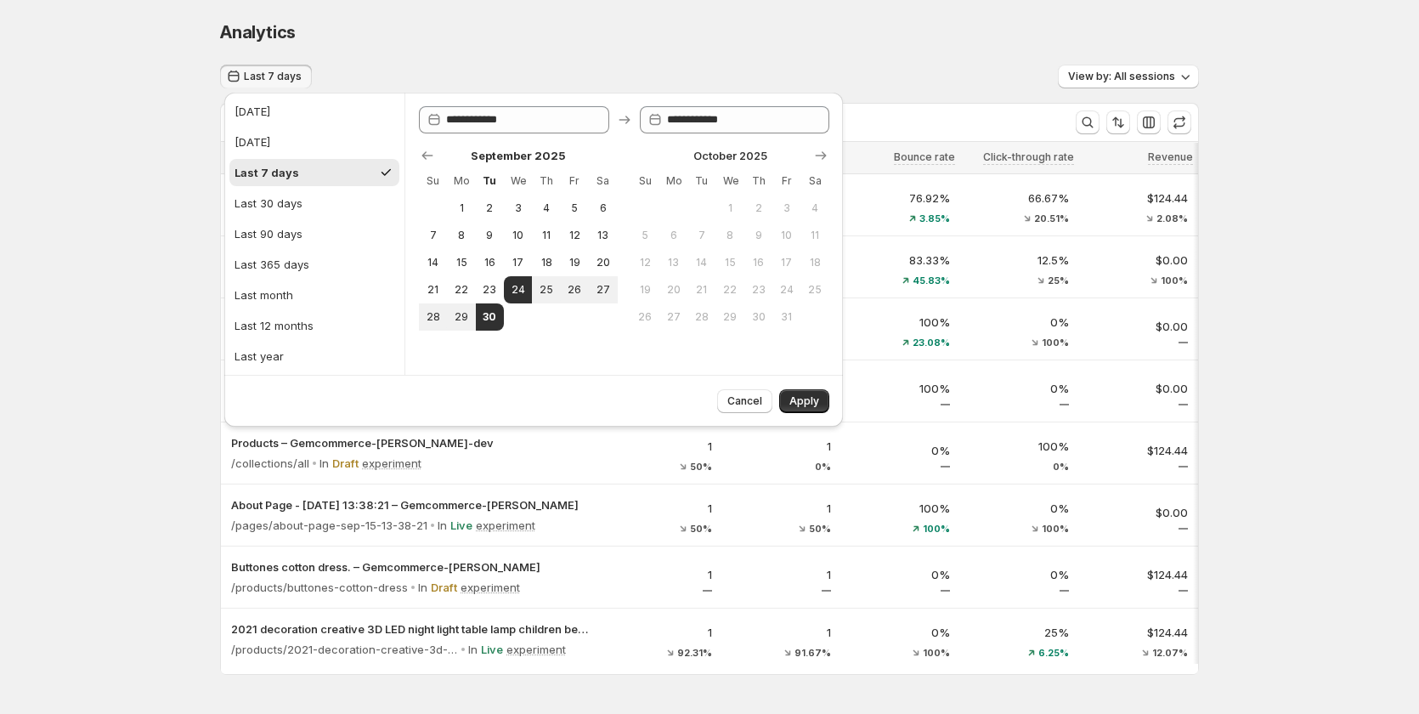
click at [669, 29] on div "Analytics" at bounding box center [709, 32] width 979 height 24
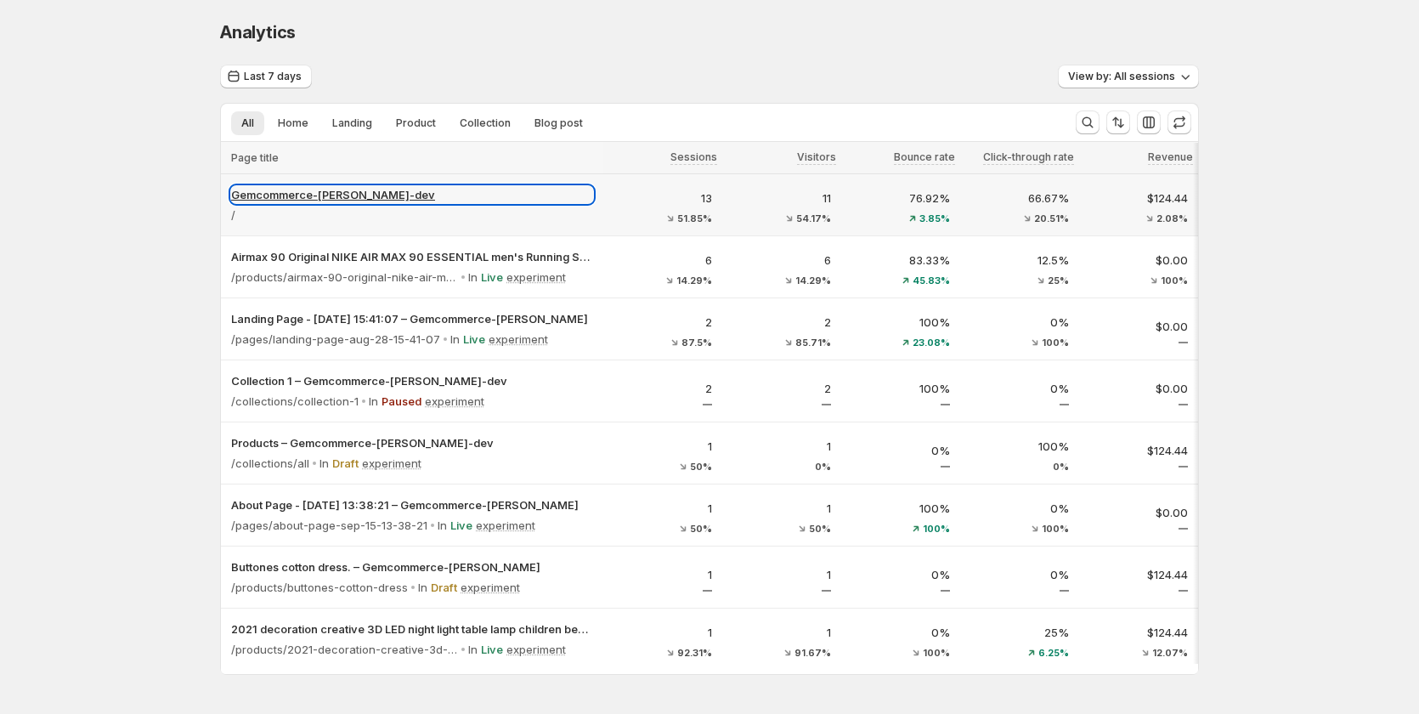
click at [283, 189] on p "Gemcommerce-sandy-dev" at bounding box center [412, 194] width 362 height 17
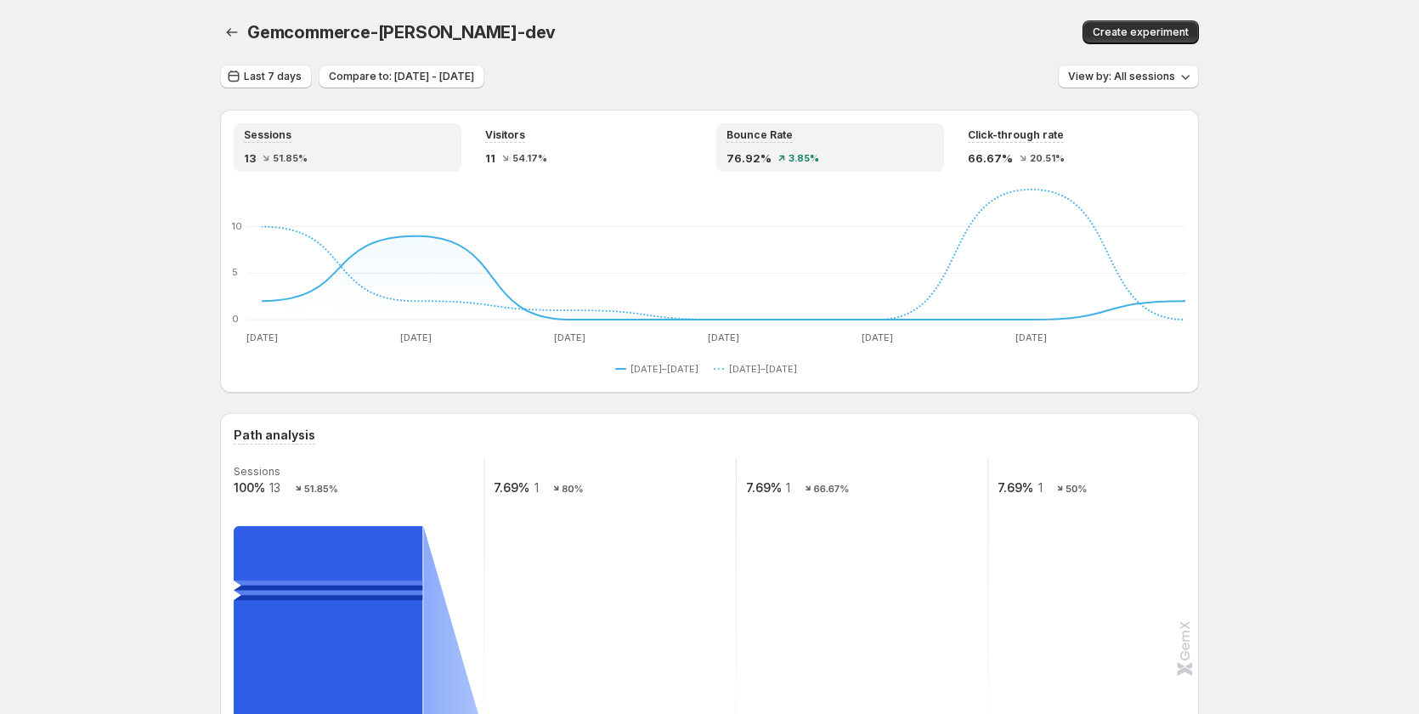
click at [836, 144] on div "Bounce Rate 76.92% 3.85%" at bounding box center [830, 147] width 207 height 38
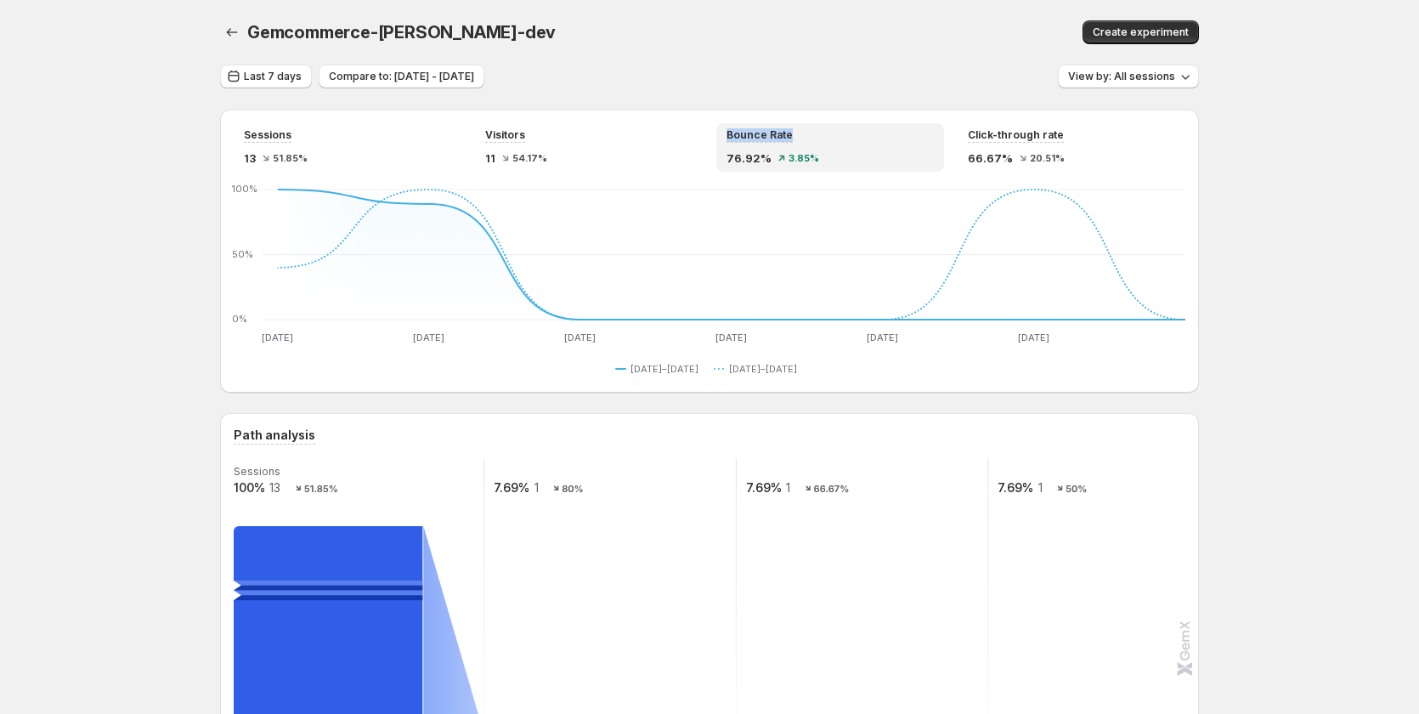
copy span "Bounce Rate"
drag, startPoint x: 796, startPoint y: 133, endPoint x: 722, endPoint y: 135, distance: 74.0
click at [722, 135] on div "Bounce Rate 76.92% 3.85%" at bounding box center [830, 147] width 228 height 48
click at [240, 79] on icon "button" at bounding box center [233, 76] width 17 height 17
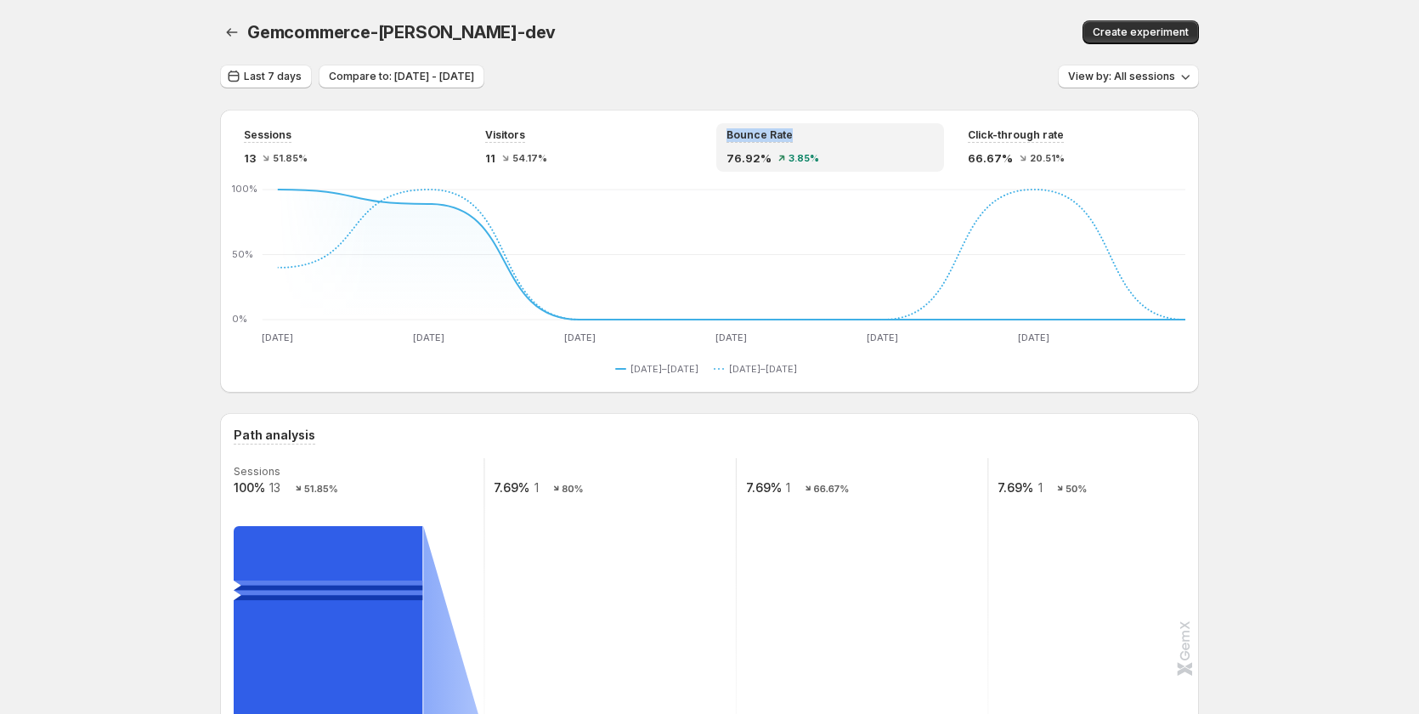
drag, startPoint x: 805, startPoint y: 131, endPoint x: 730, endPoint y: 133, distance: 74.8
click at [727, 128] on div "Bounce Rate 76.92% 3.85%" at bounding box center [830, 147] width 228 height 48
copy span "Bounce Rate"
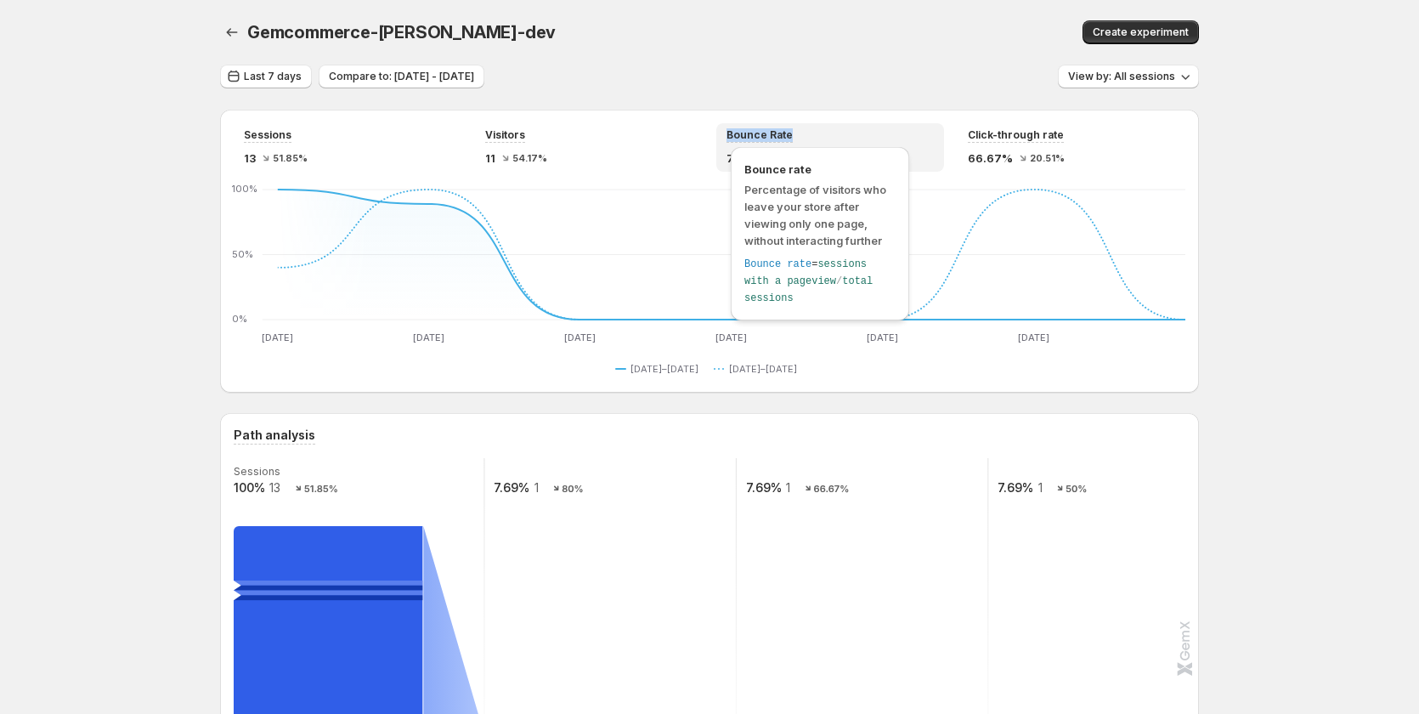
drag, startPoint x: 820, startPoint y: 265, endPoint x: 828, endPoint y: 277, distance: 14.6
click at [828, 277] on div "Bounce rate = sessions with a pageview / total sessions" at bounding box center [819, 281] width 151 height 51
copy div "sessions with a pageview"
click at [766, 134] on span "Bounce Rate" at bounding box center [760, 135] width 66 height 14
drag, startPoint x: 818, startPoint y: 265, endPoint x: 830, endPoint y: 277, distance: 16.8
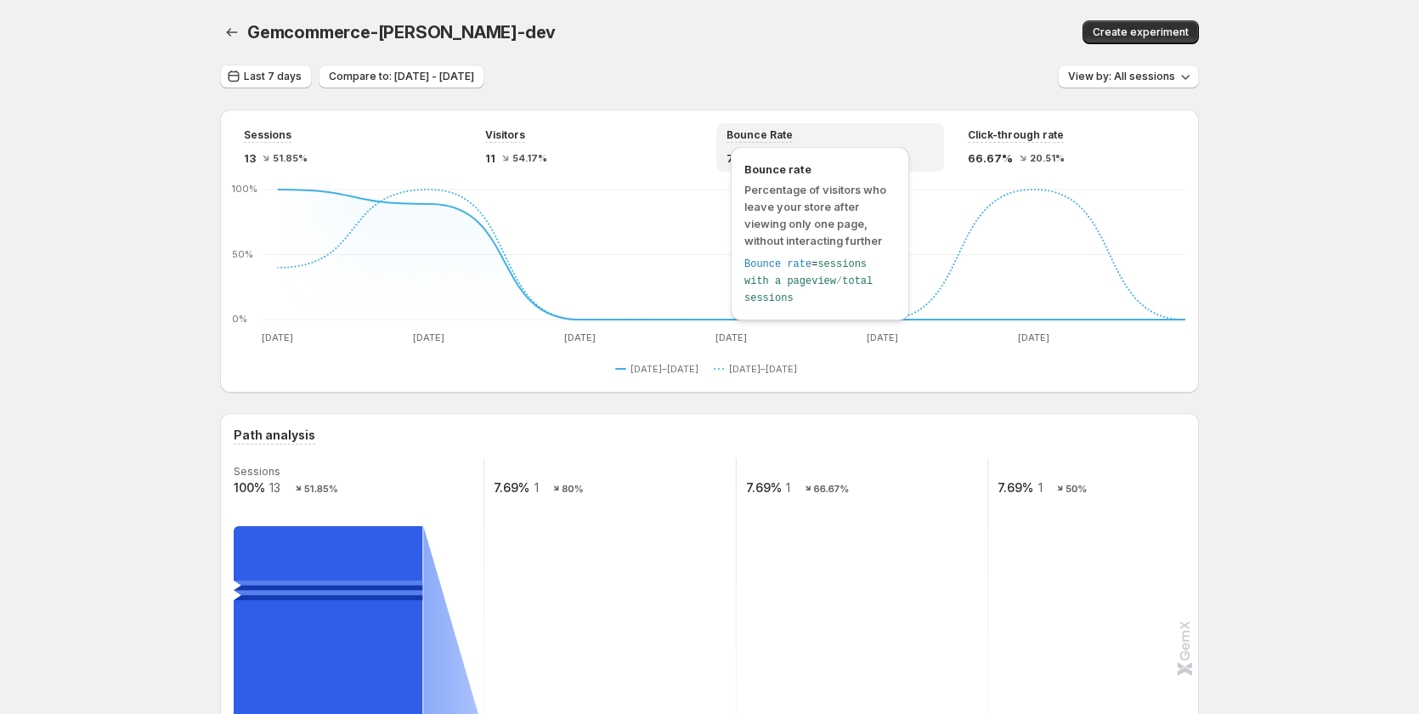
click at [830, 277] on div "Bounce rate = sessions with a pageview / total sessions" at bounding box center [819, 281] width 151 height 51
copy div "sessions with a pageview"
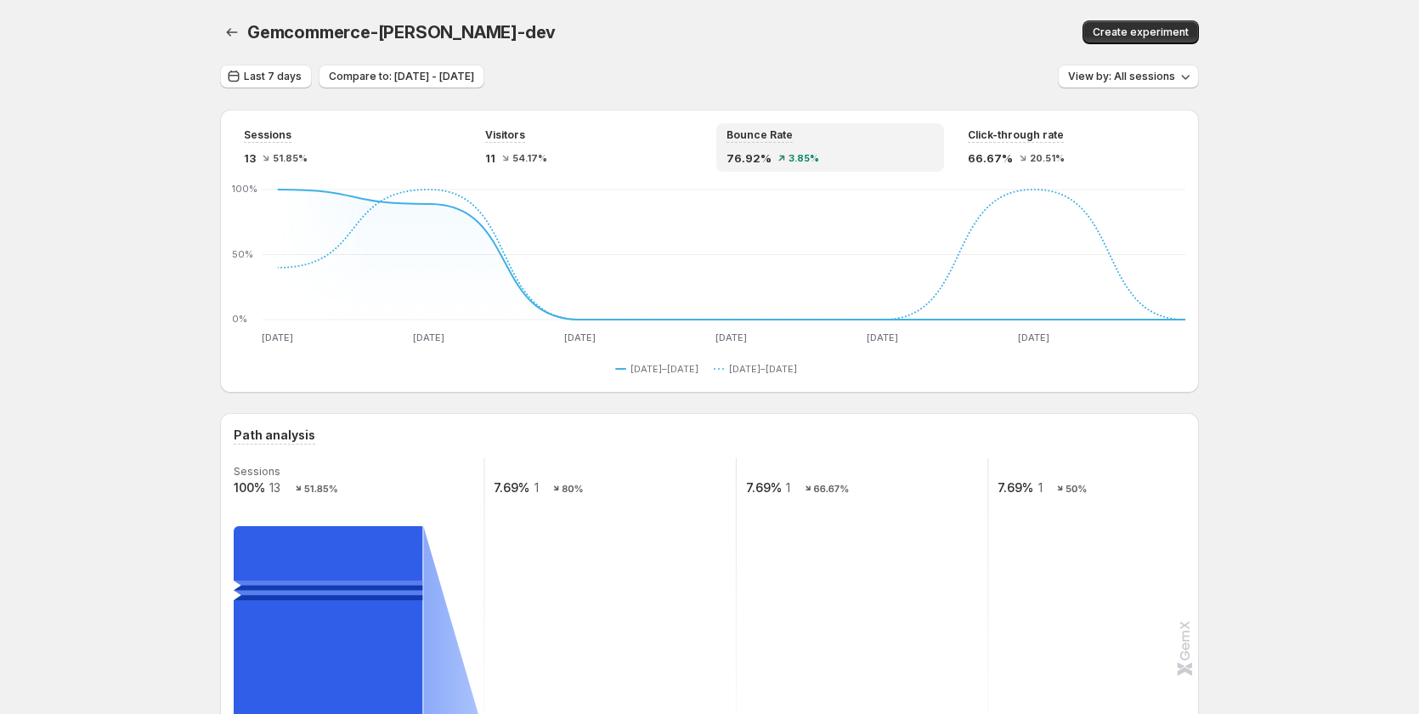
drag, startPoint x: 896, startPoint y: 54, endPoint x: 924, endPoint y: 76, distance: 35.2
click at [896, 54] on div "Gemcommerce-sandy-dev. This page is ready Gemcommerce-sandy-dev Create experime…" at bounding box center [709, 32] width 979 height 65
drag, startPoint x: 1009, startPoint y: 143, endPoint x: 998, endPoint y: 144, distance: 12.0
click at [1009, 143] on div "Click-through rate 66.67% 20.51%" at bounding box center [1071, 147] width 207 height 38
click at [865, 147] on div "Bounce Rate 76.92% 3.85%" at bounding box center [830, 147] width 207 height 38
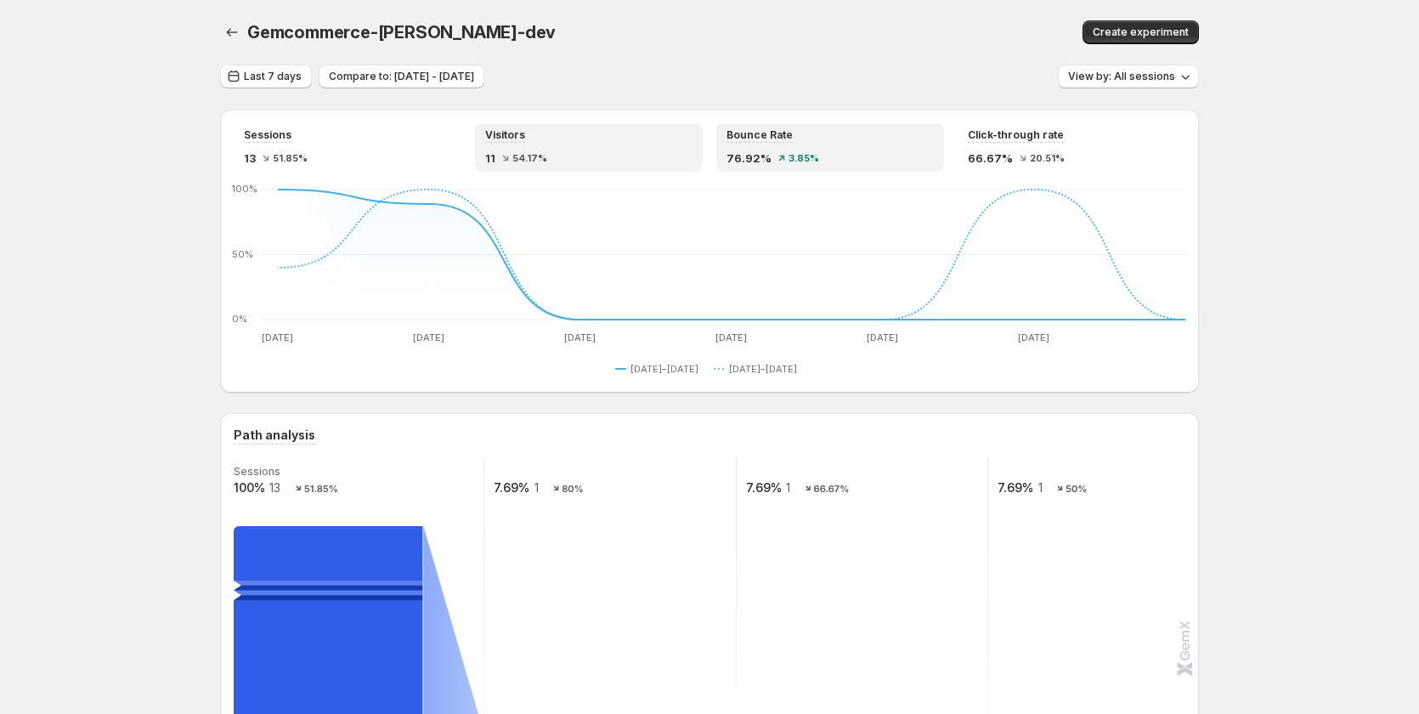
click at [500, 144] on div "Visitors 11 54.17%" at bounding box center [588, 147] width 207 height 38
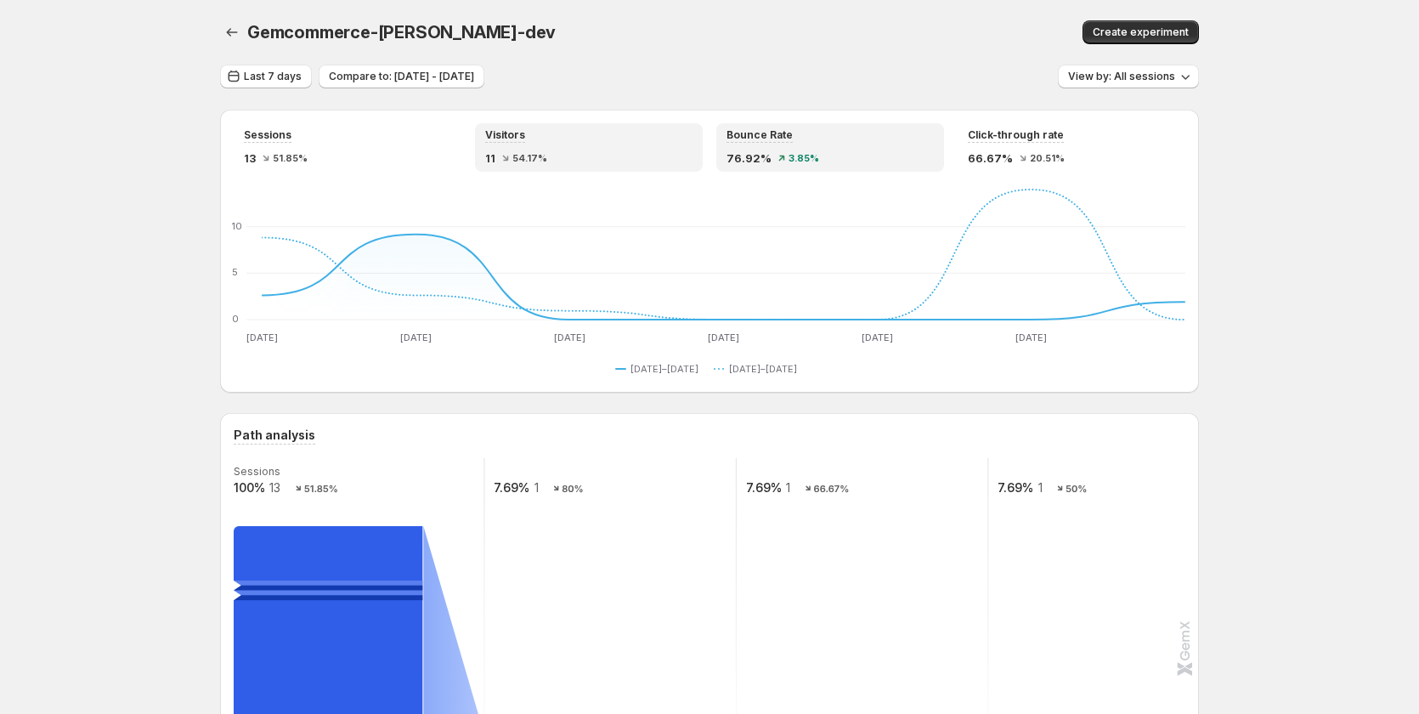
click at [847, 142] on div "Bounce Rate" at bounding box center [830, 135] width 207 height 14
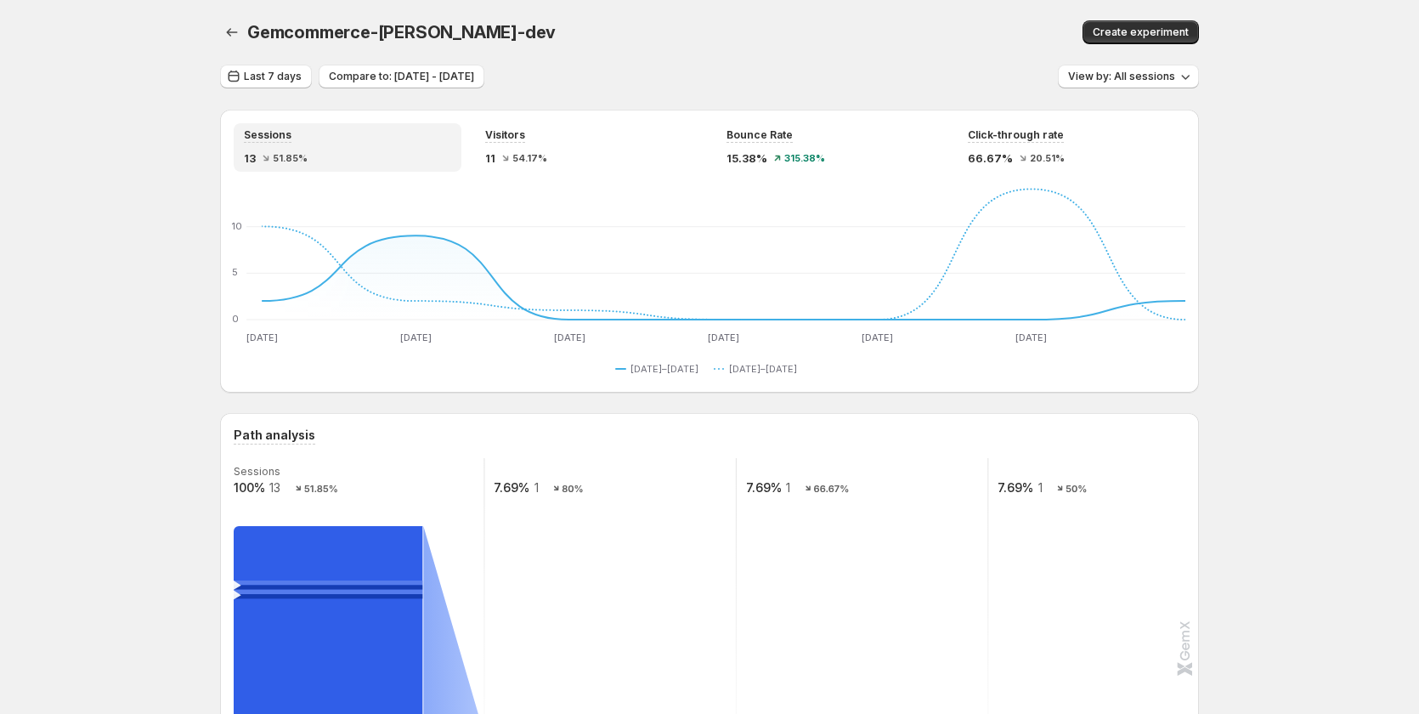
click at [261, 76] on span "Last 7 days" at bounding box center [273, 77] width 58 height 14
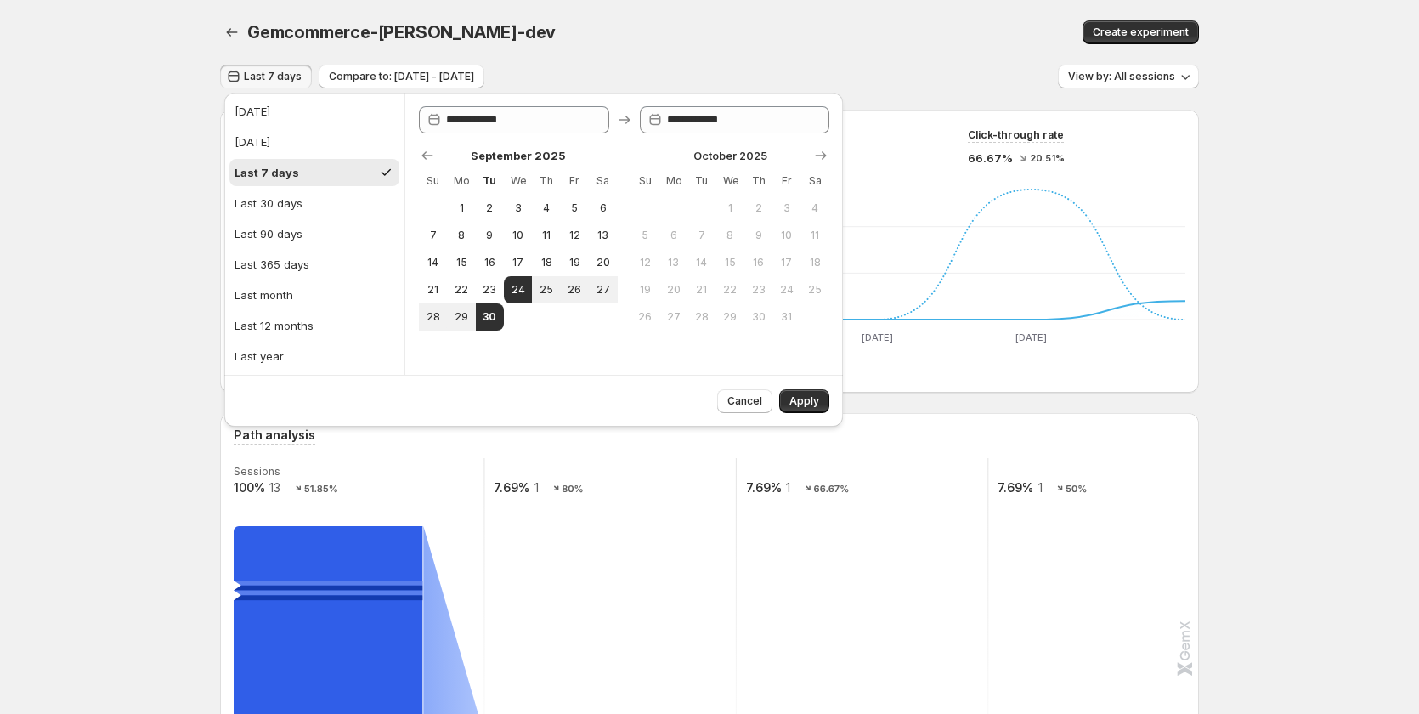
drag, startPoint x: 813, startPoint y: 3, endPoint x: 827, endPoint y: 231, distance: 228.1
click at [813, 3] on div "Gemcommerce-sandy-dev. This page is ready Gemcommerce-sandy-dev Create experime…" at bounding box center [709, 32] width 979 height 65
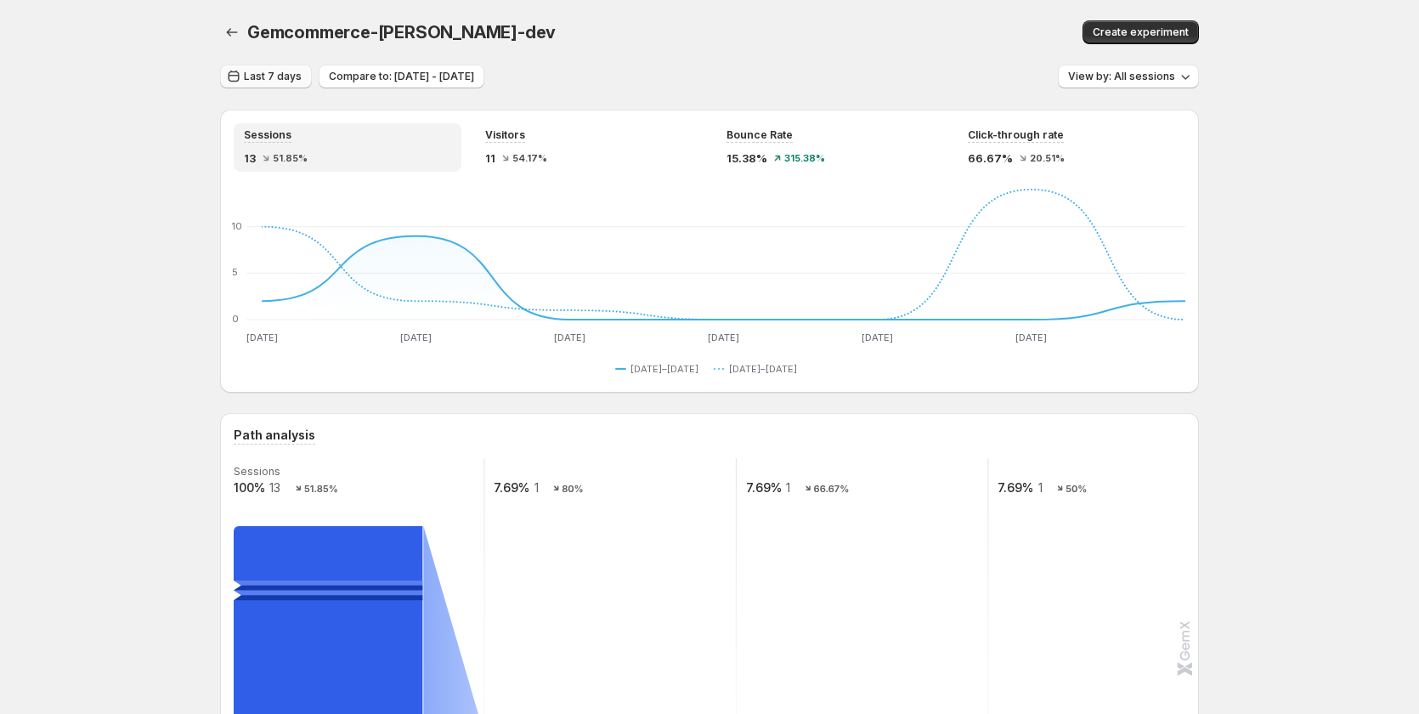
click at [246, 75] on button "Last 7 days" at bounding box center [266, 77] width 92 height 24
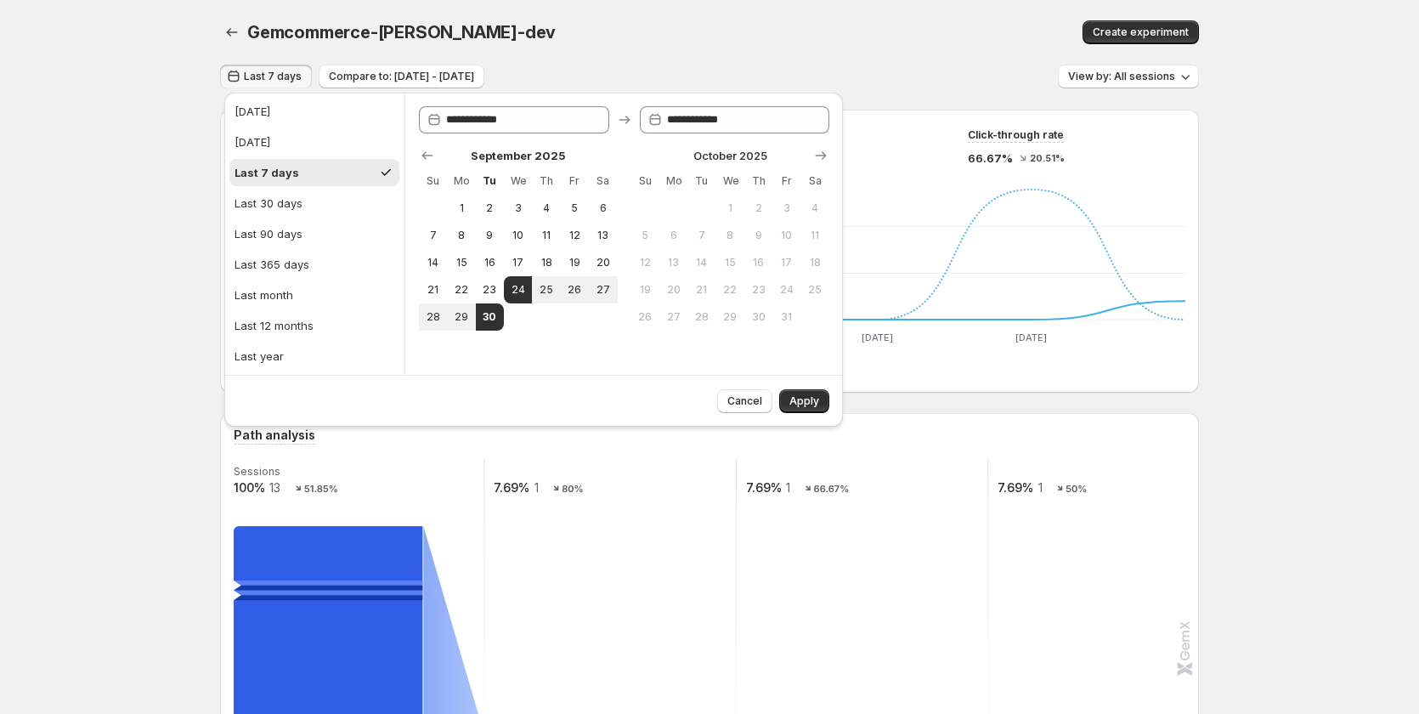
click at [1043, 375] on div "Sep 24–30, 2025 Sep 17–23, 2025" at bounding box center [710, 369] width 952 height 20
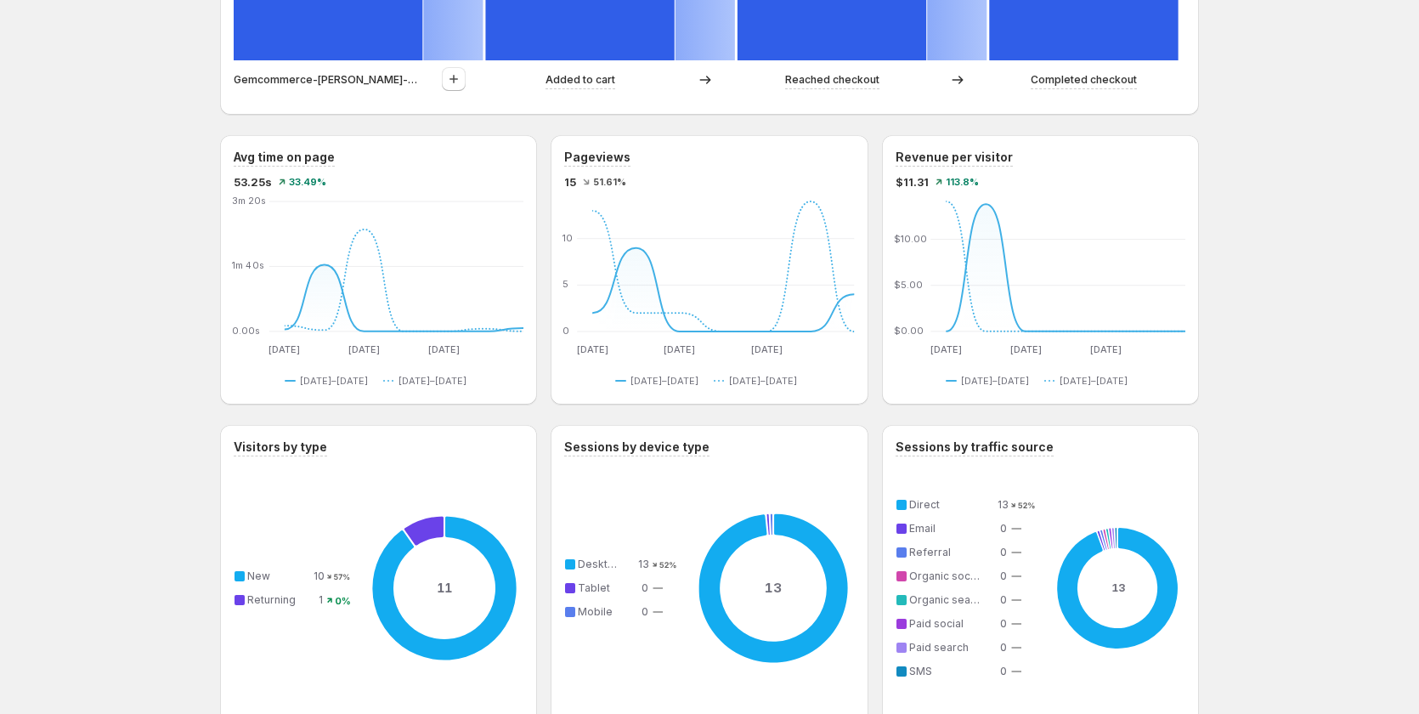
scroll to position [765, 0]
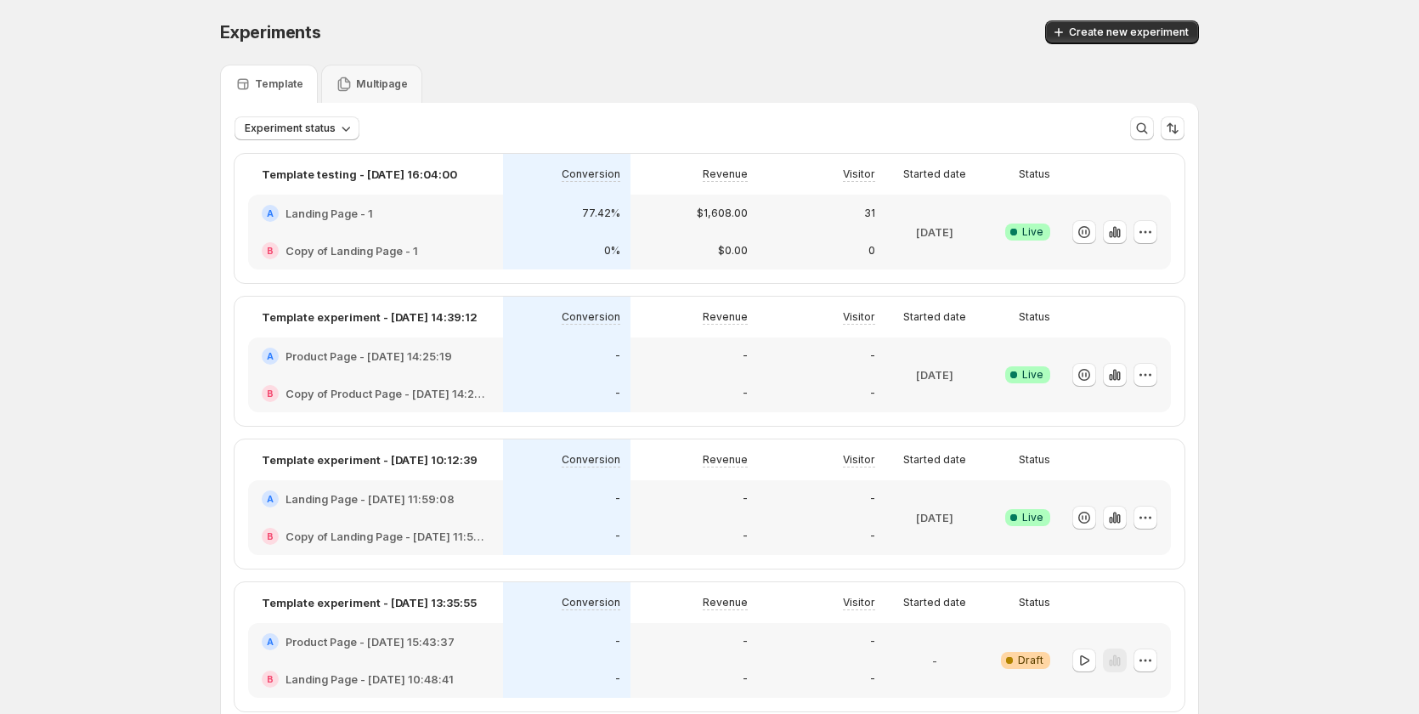
click at [578, 203] on div "77.42%" at bounding box center [566, 213] width 127 height 37
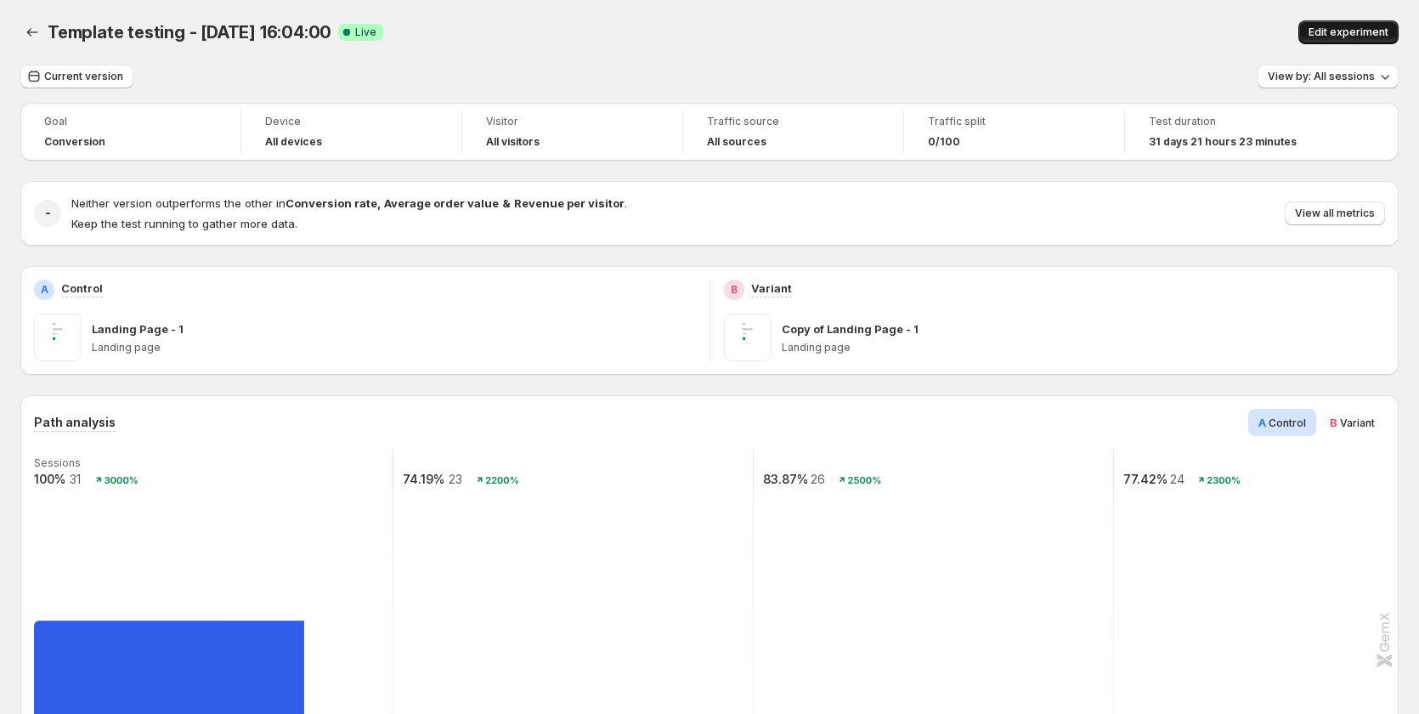
click at [1345, 24] on button "Edit experiment" at bounding box center [1348, 32] width 100 height 24
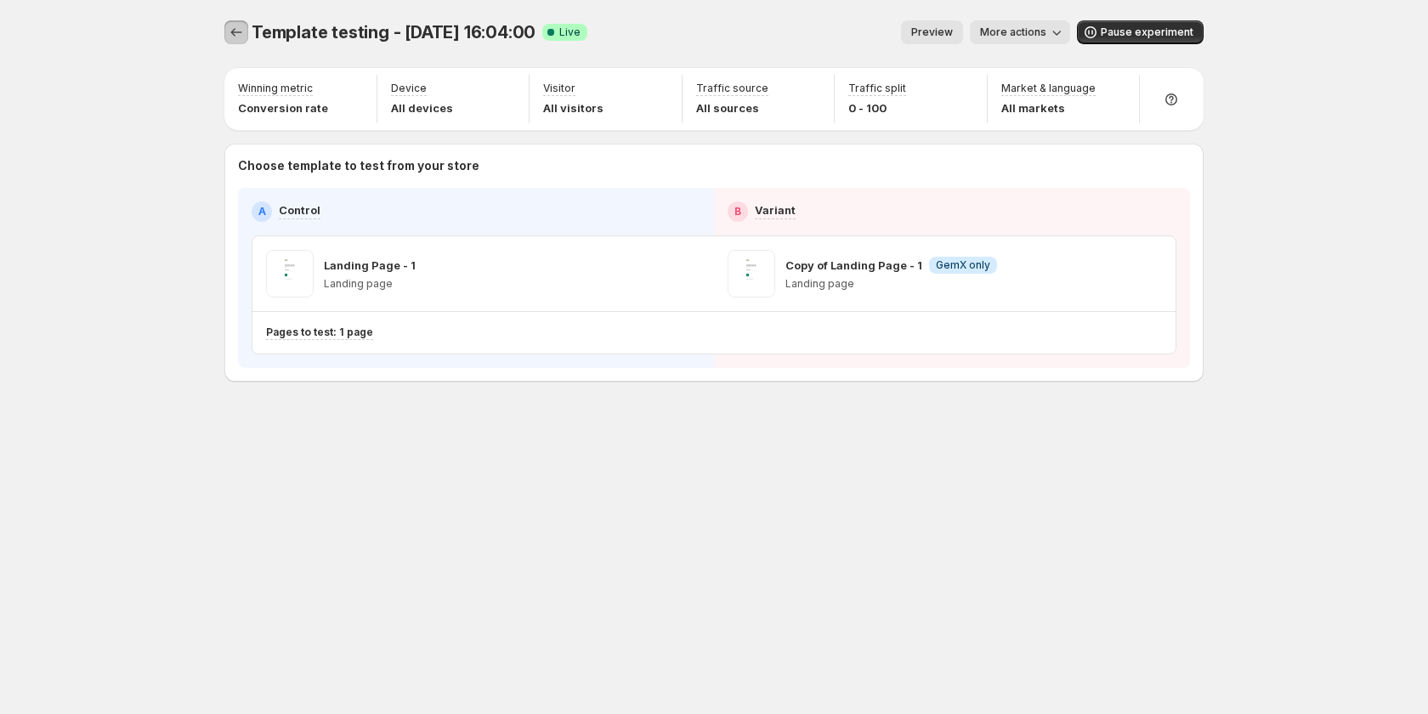
click at [246, 35] on button "Experiments" at bounding box center [236, 32] width 24 height 24
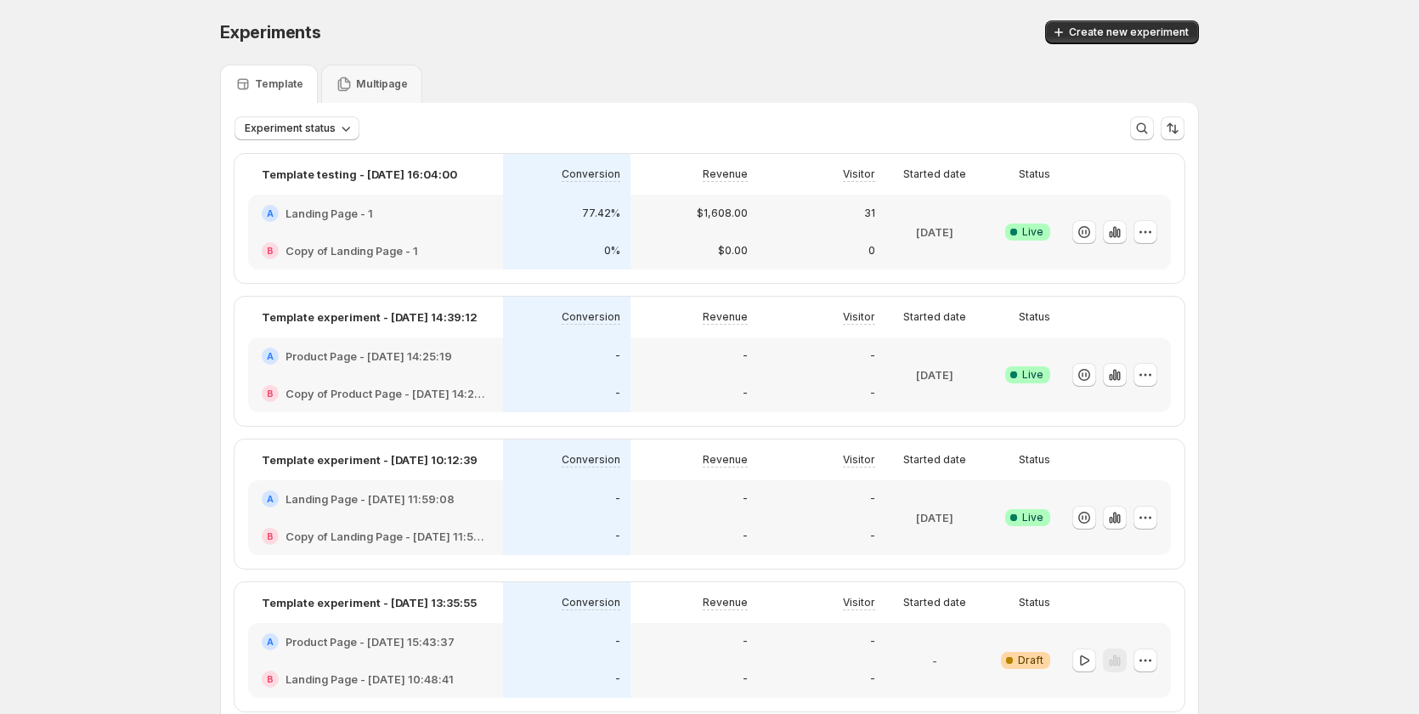
scroll to position [170, 0]
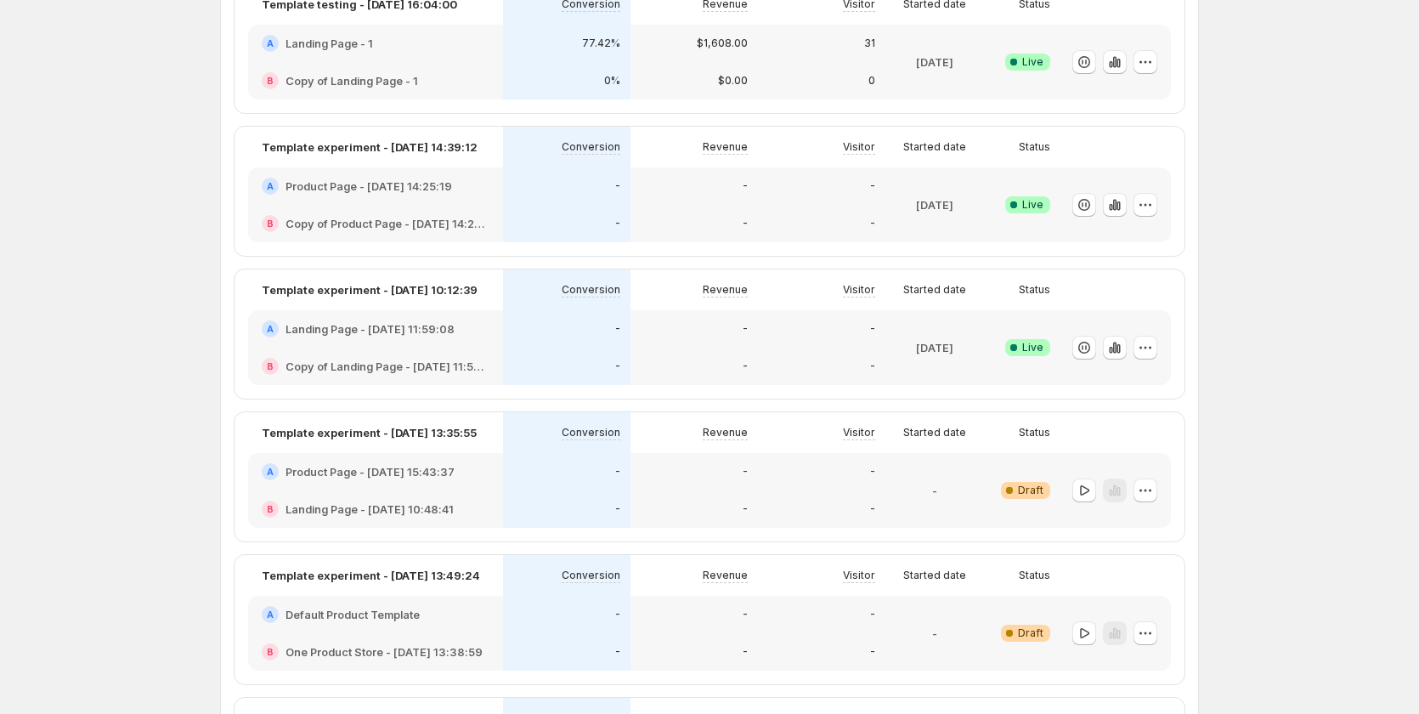
click at [603, 191] on div "-" at bounding box center [566, 186] width 107 height 17
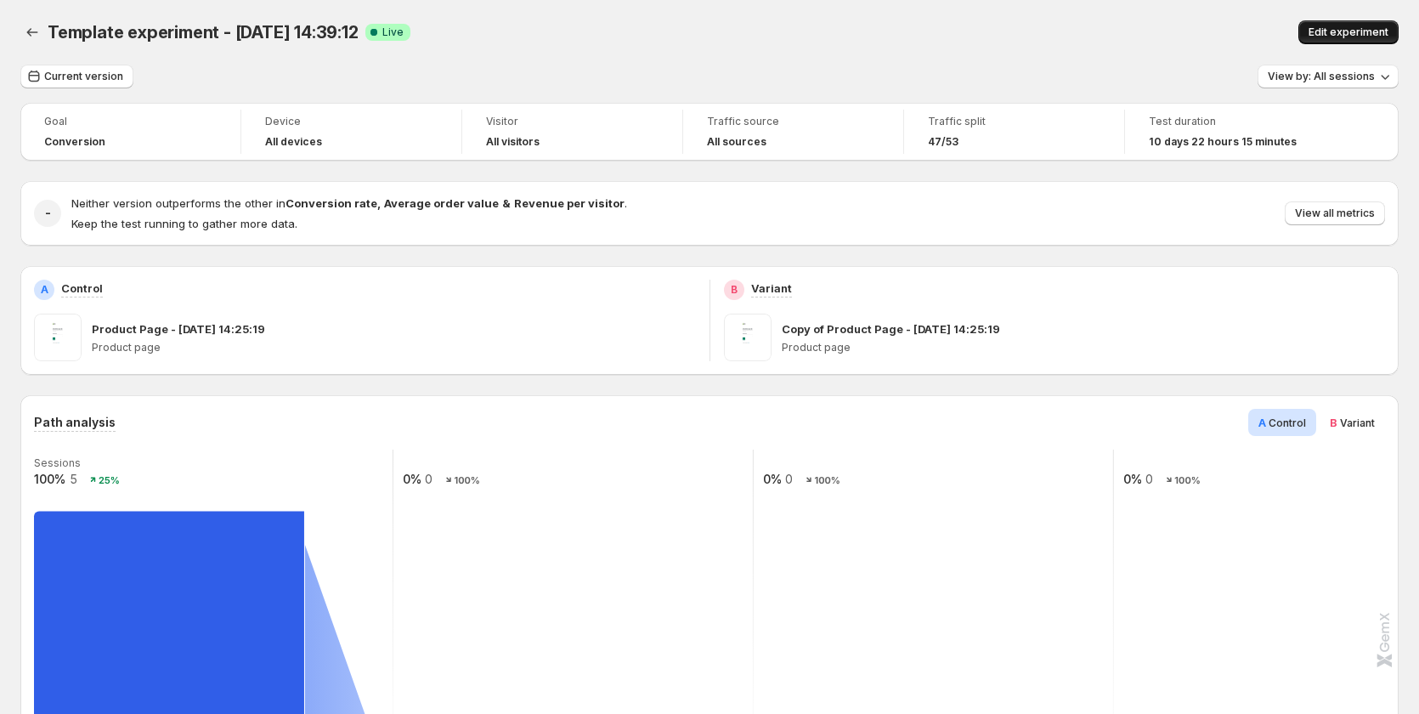
click at [1362, 32] on span "Edit experiment" at bounding box center [1349, 32] width 80 height 14
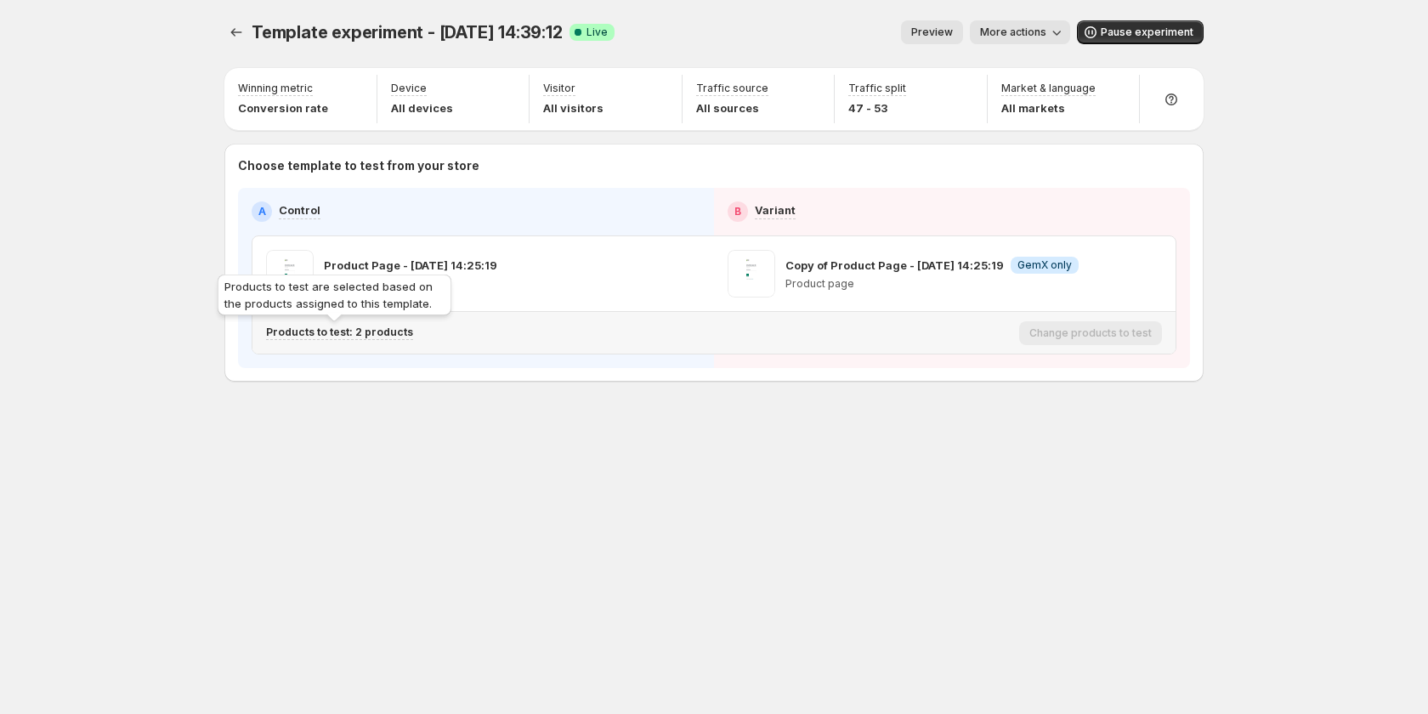
click at [377, 330] on p "Products to test: 2 products" at bounding box center [339, 332] width 147 height 14
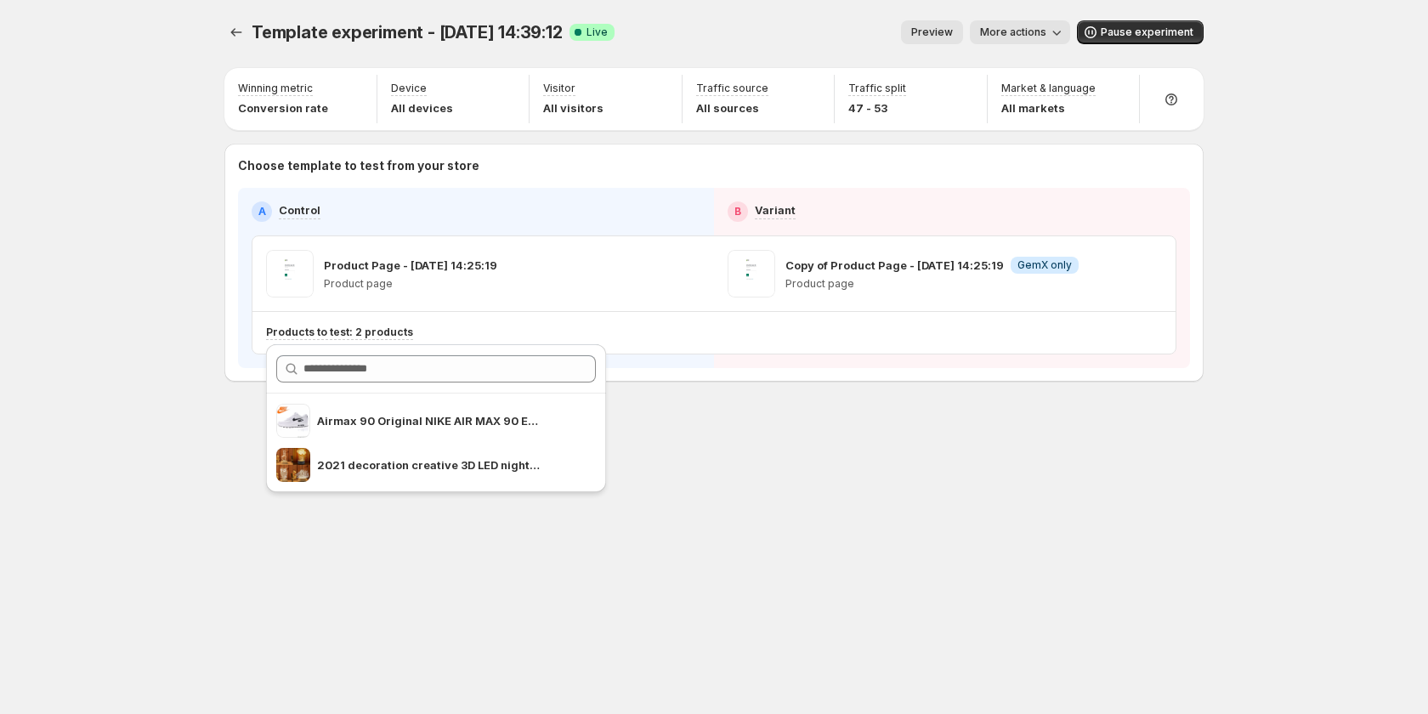
click at [899, 501] on div "Template experiment - Sep 16, 14:39:12. This page is ready Template experiment …" at bounding box center [714, 357] width 1020 height 714
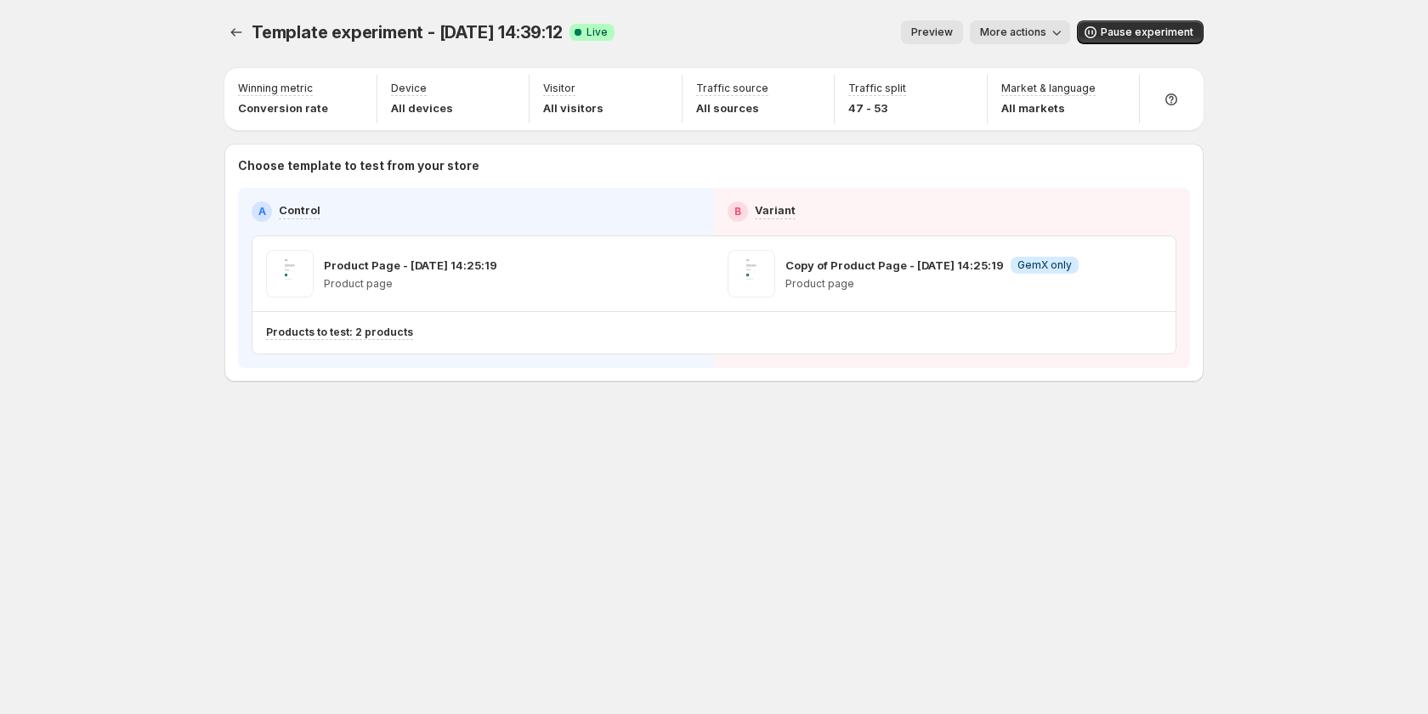
click at [1003, 33] on span "More actions" at bounding box center [1013, 32] width 66 height 14
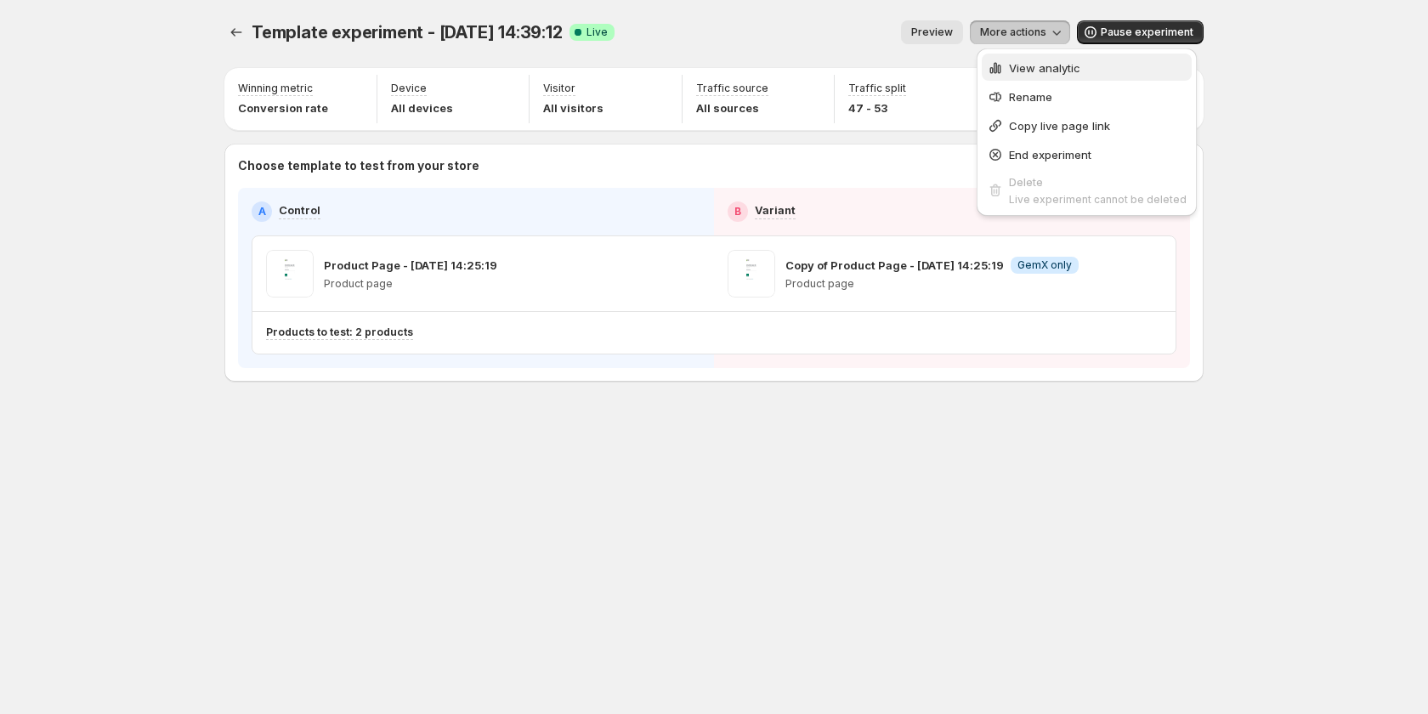
click at [1030, 73] on span "View analytic" at bounding box center [1044, 68] width 71 height 14
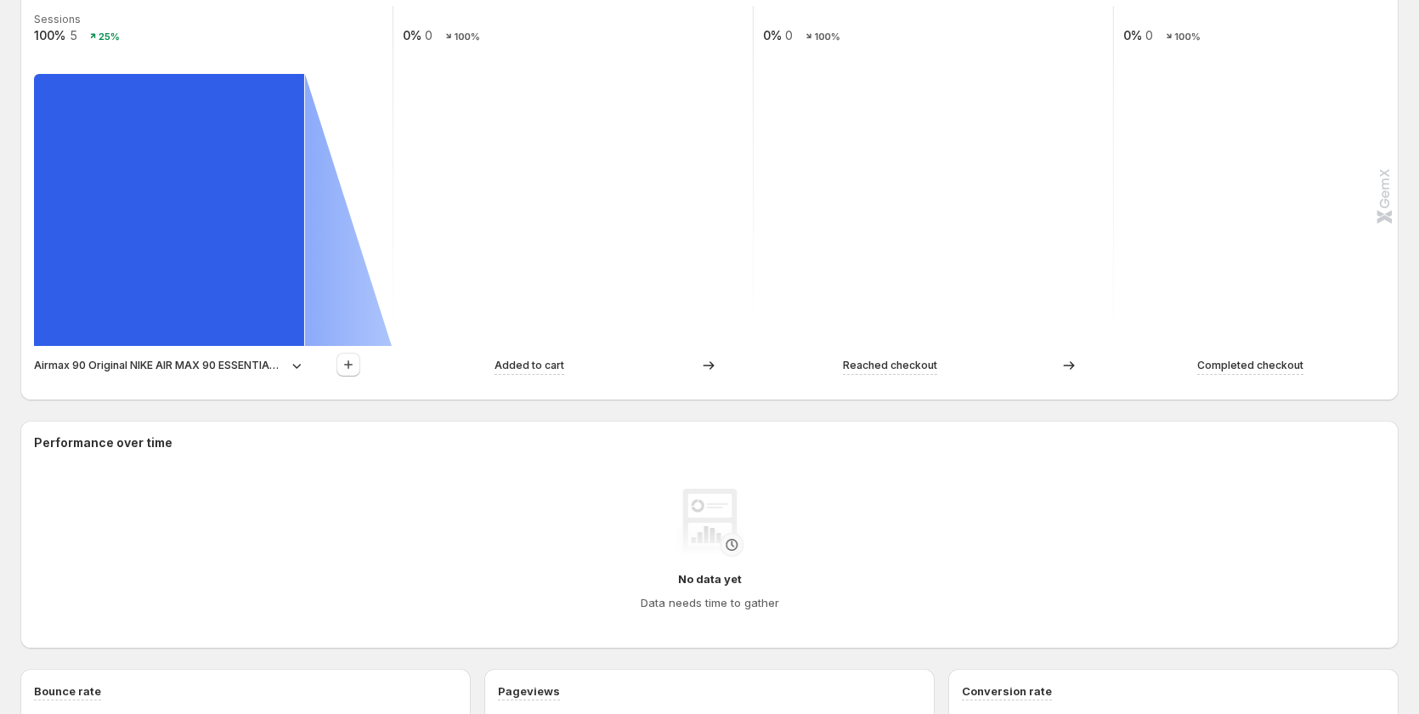
scroll to position [510, 0]
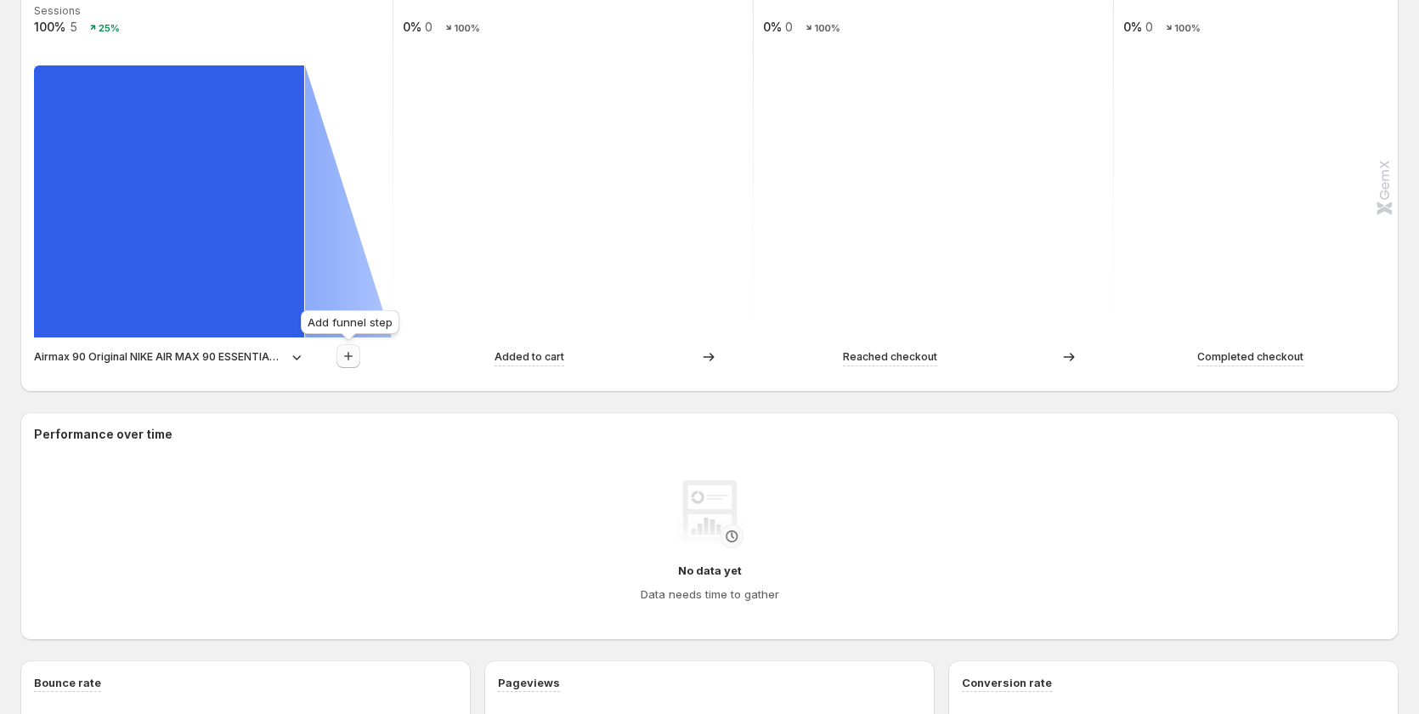
click at [342, 356] on icon "button" at bounding box center [348, 356] width 17 height 17
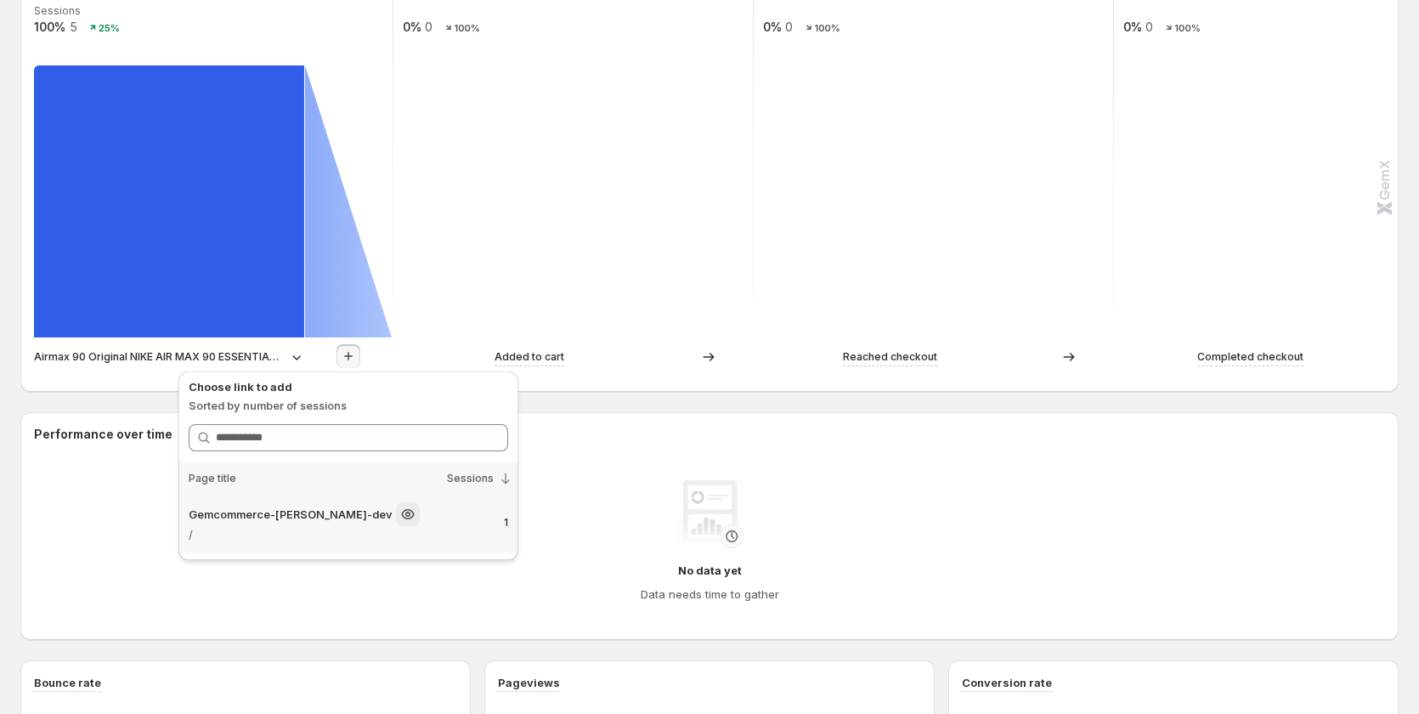
click at [256, 510] on p "Gemcommerce-sandy-dev" at bounding box center [291, 514] width 204 height 17
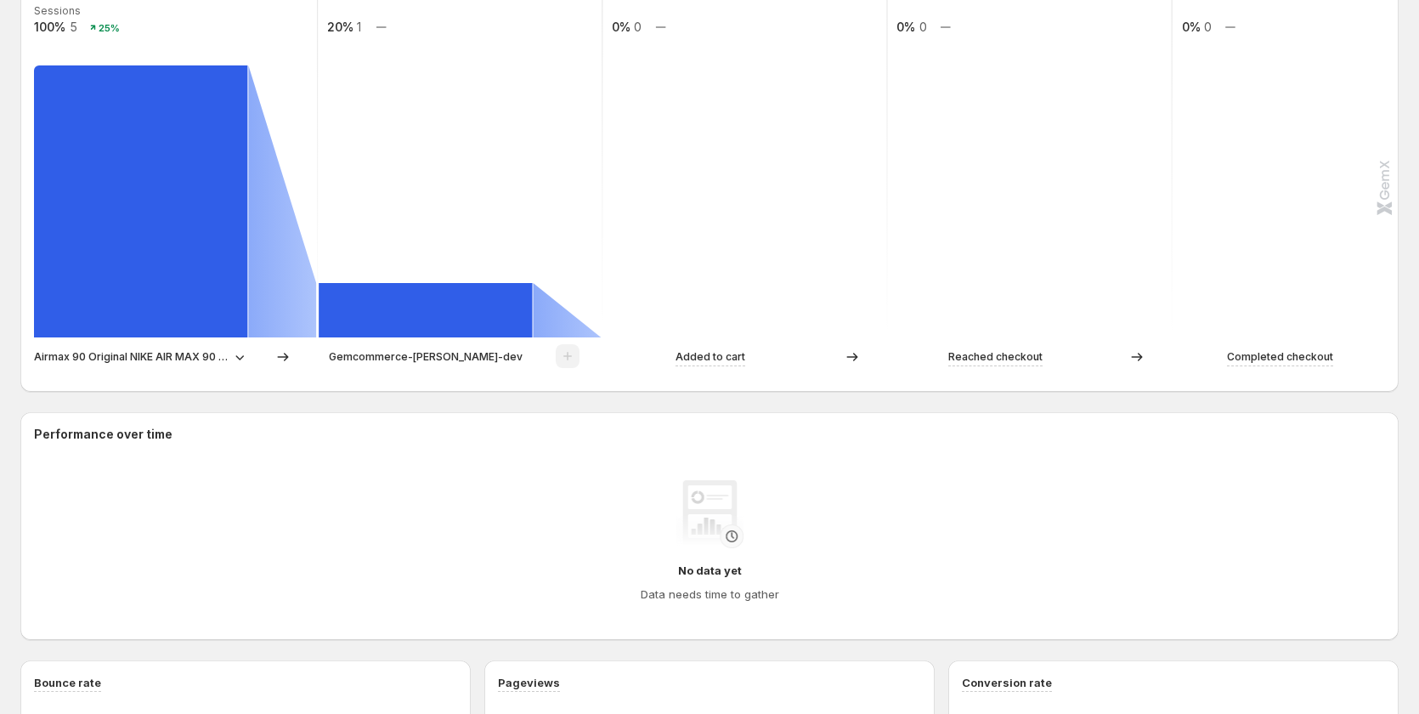
drag, startPoint x: 569, startPoint y: 349, endPoint x: 557, endPoint y: 348, distance: 12.8
click at [569, 349] on div at bounding box center [568, 356] width 24 height 25
click at [244, 361] on icon at bounding box center [239, 356] width 17 height 17
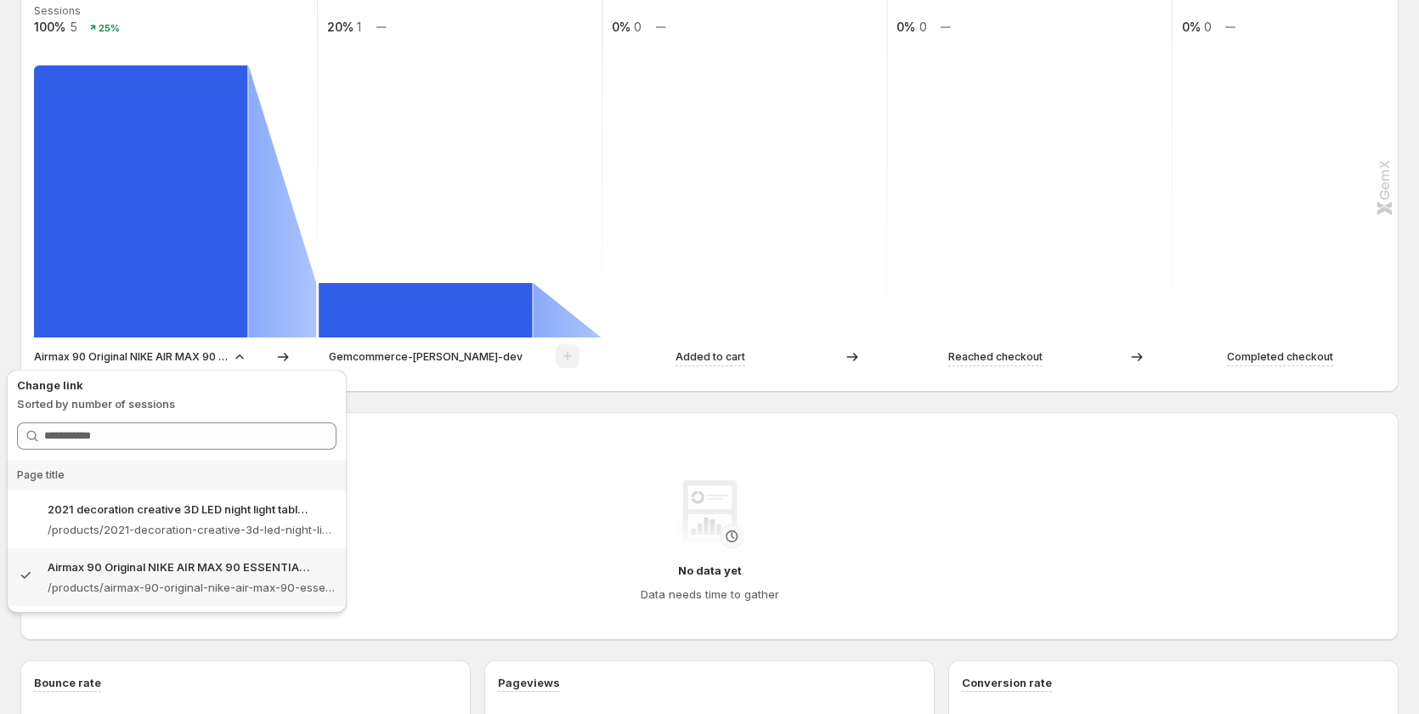
drag, startPoint x: 201, startPoint y: 516, endPoint x: 314, endPoint y: 471, distance: 122.4
click at [201, 516] on p "2021 decoration creative 3D LED night light table lamp children bedroom child g…" at bounding box center [179, 508] width 262 height 17
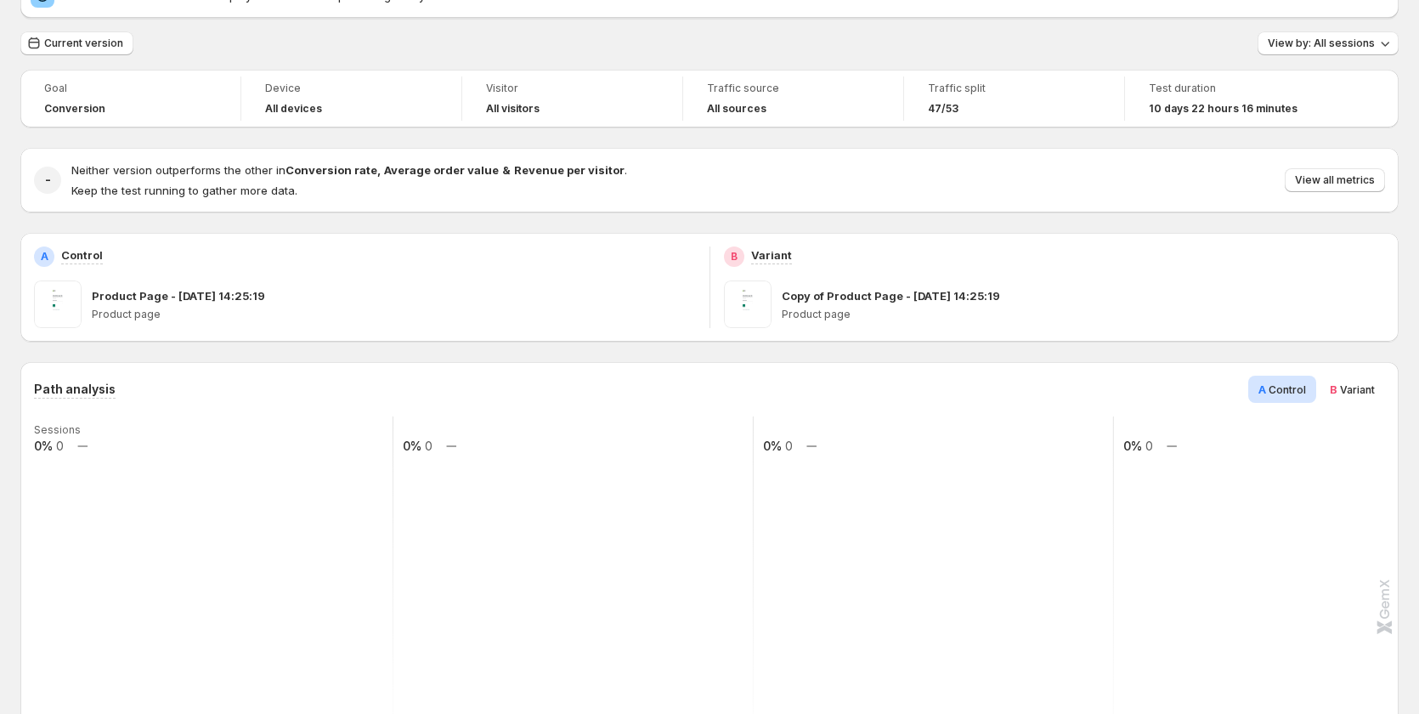
scroll to position [85, 0]
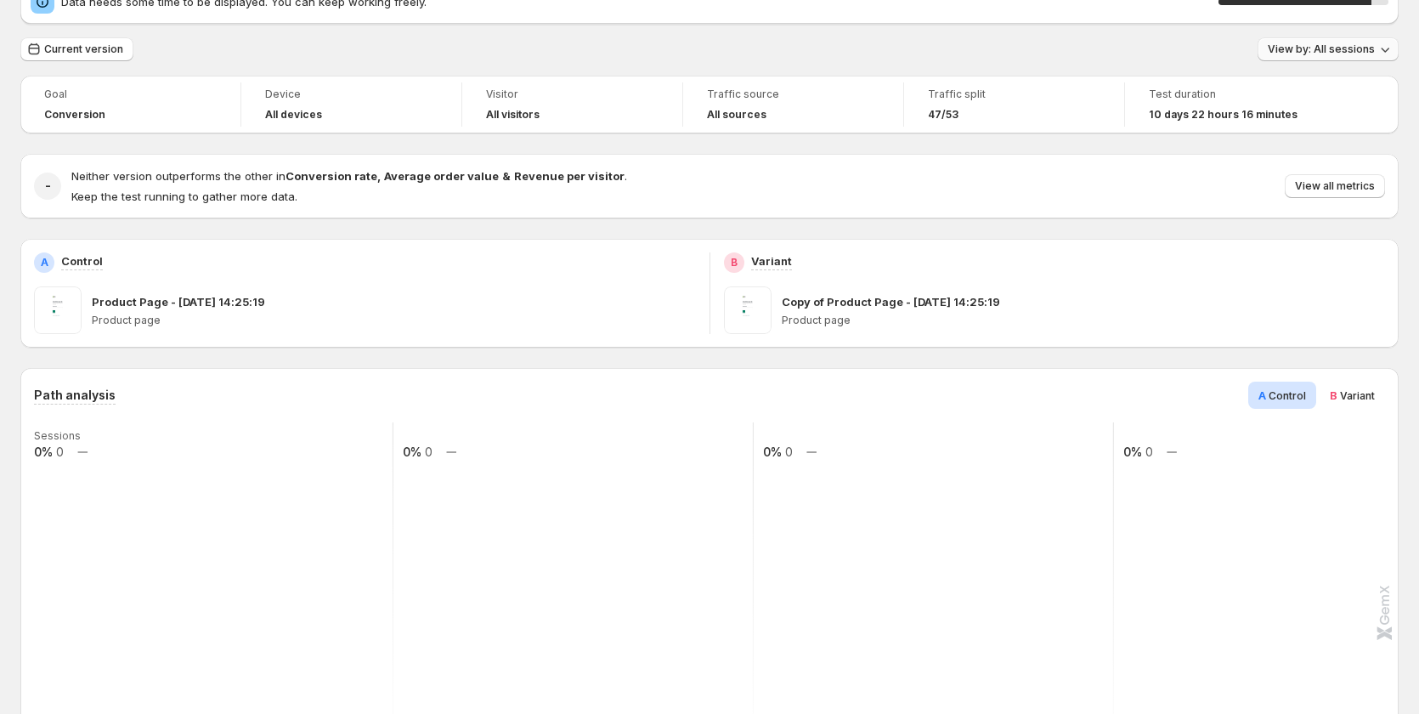
click at [1352, 52] on span "View by: All sessions" at bounding box center [1321, 49] width 107 height 14
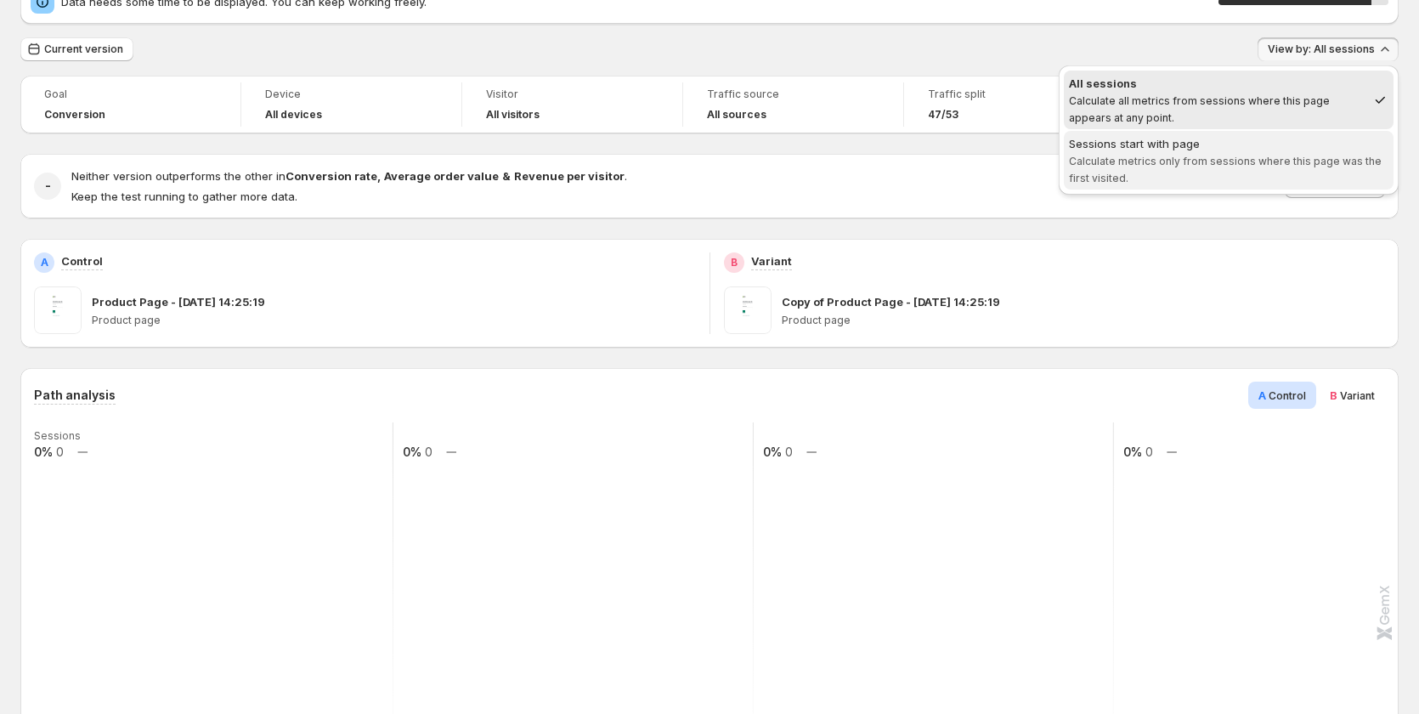
click at [1239, 158] on span "Calculate metrics only from sessions where this page was the first visited." at bounding box center [1225, 170] width 313 height 30
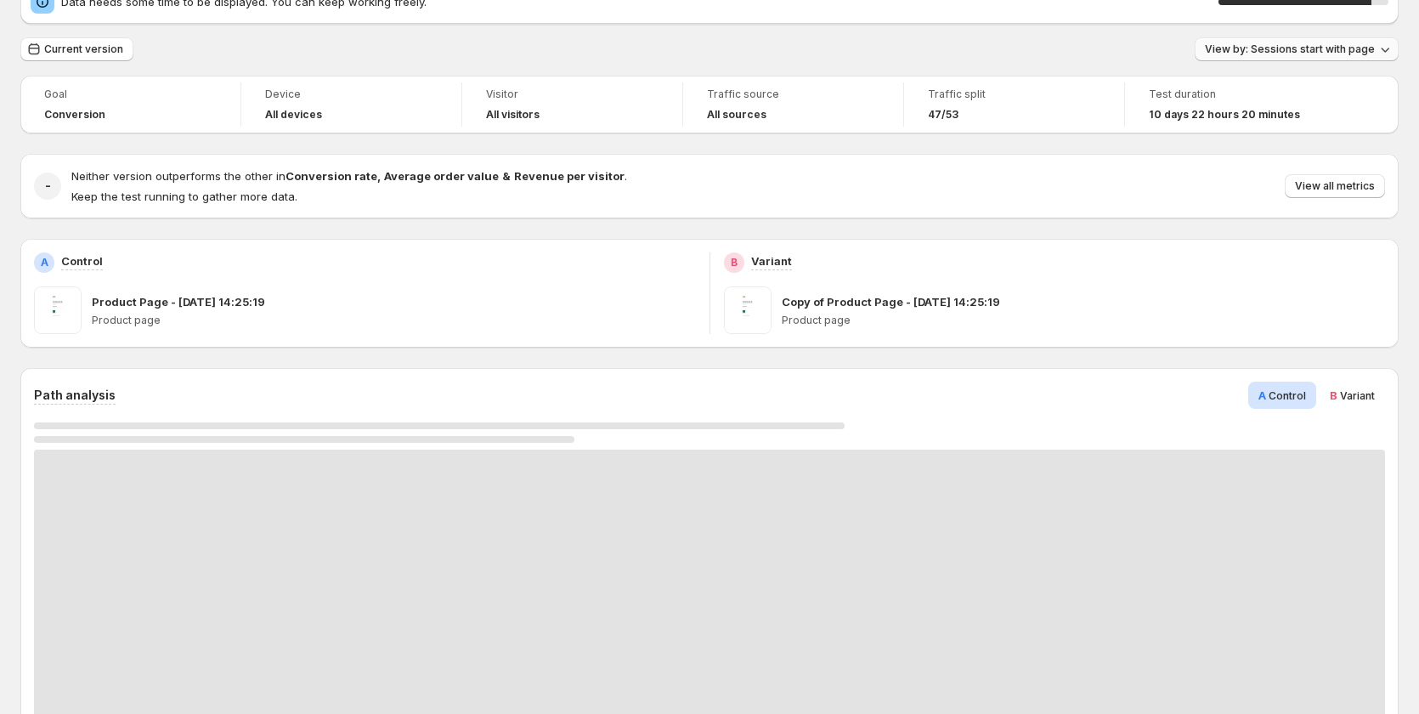
click at [1324, 54] on span "View by: Sessions start with page" at bounding box center [1290, 49] width 170 height 14
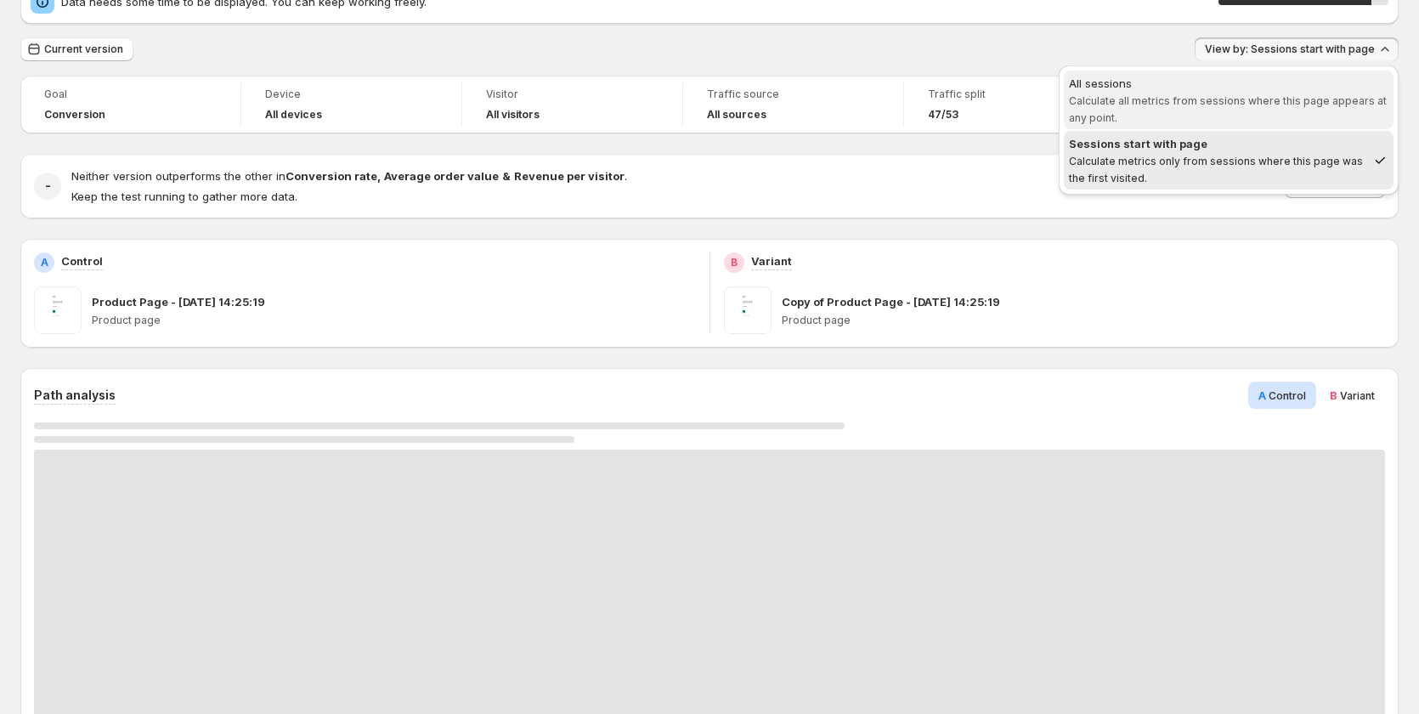
click at [1302, 97] on span "Calculate all metrics from sessions where this page appears at any point." at bounding box center [1228, 109] width 318 height 30
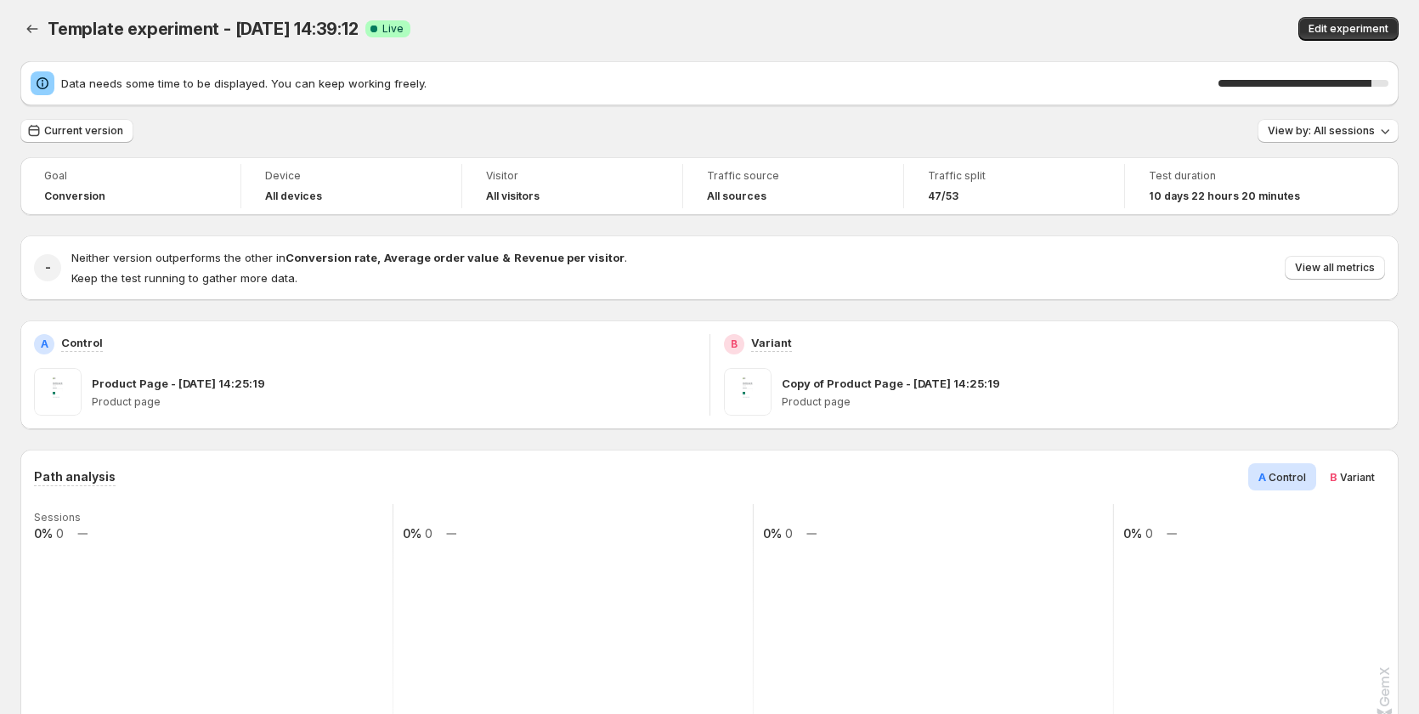
scroll to position [0, 0]
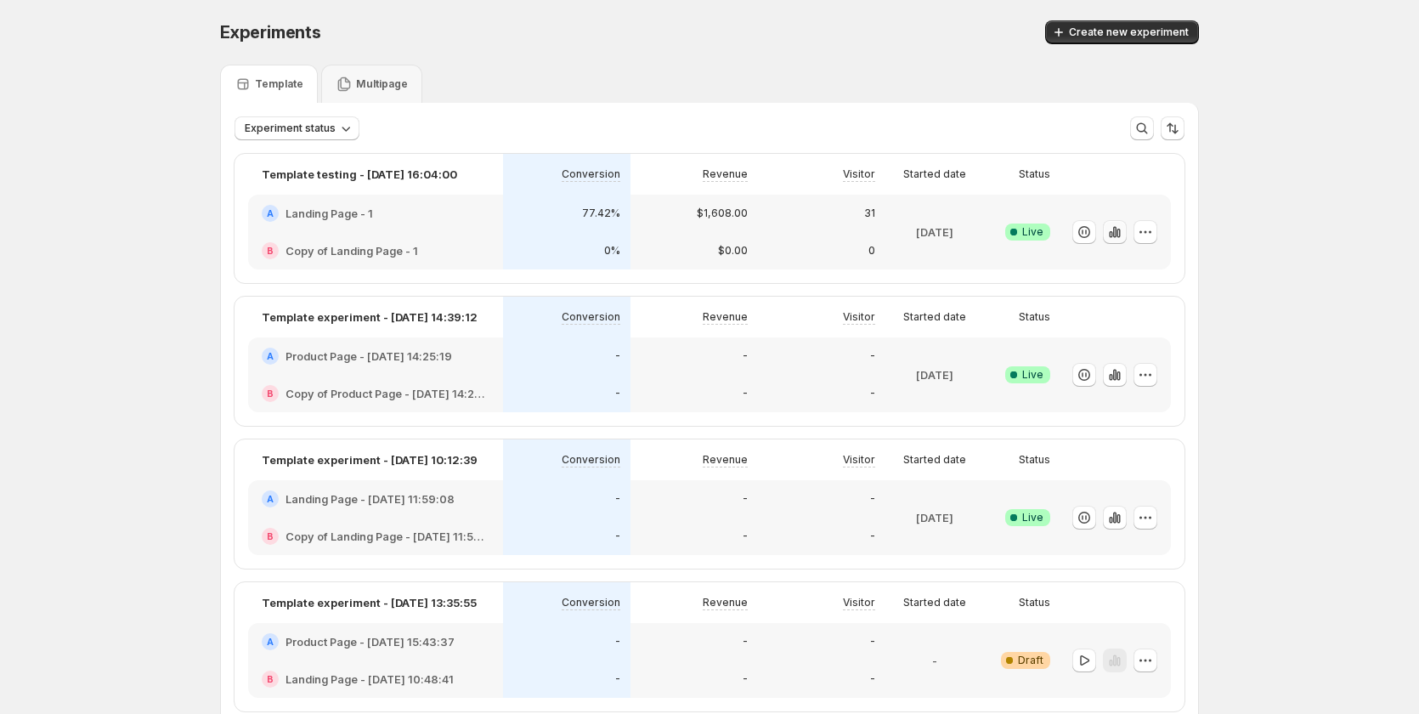
click at [1117, 229] on icon "button" at bounding box center [1114, 231] width 3 height 11
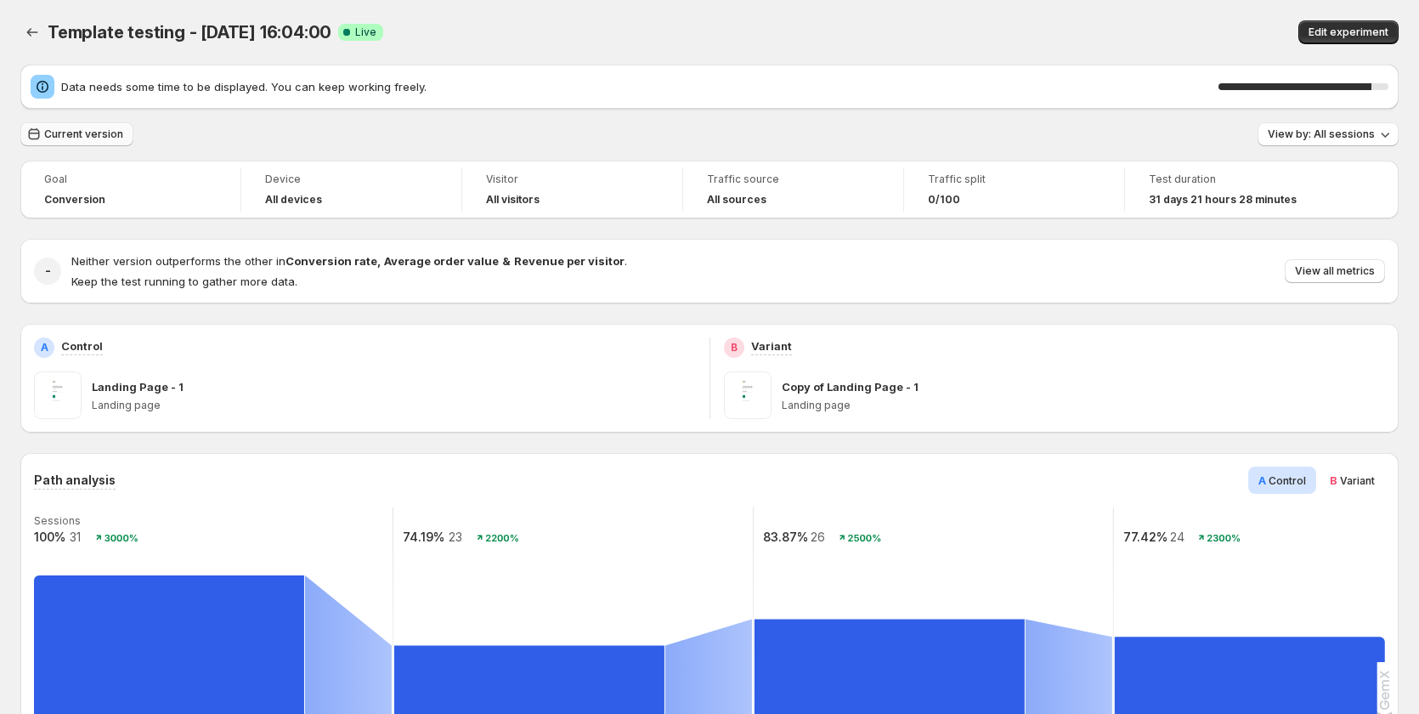
click at [64, 129] on span "Current version" at bounding box center [83, 134] width 79 height 14
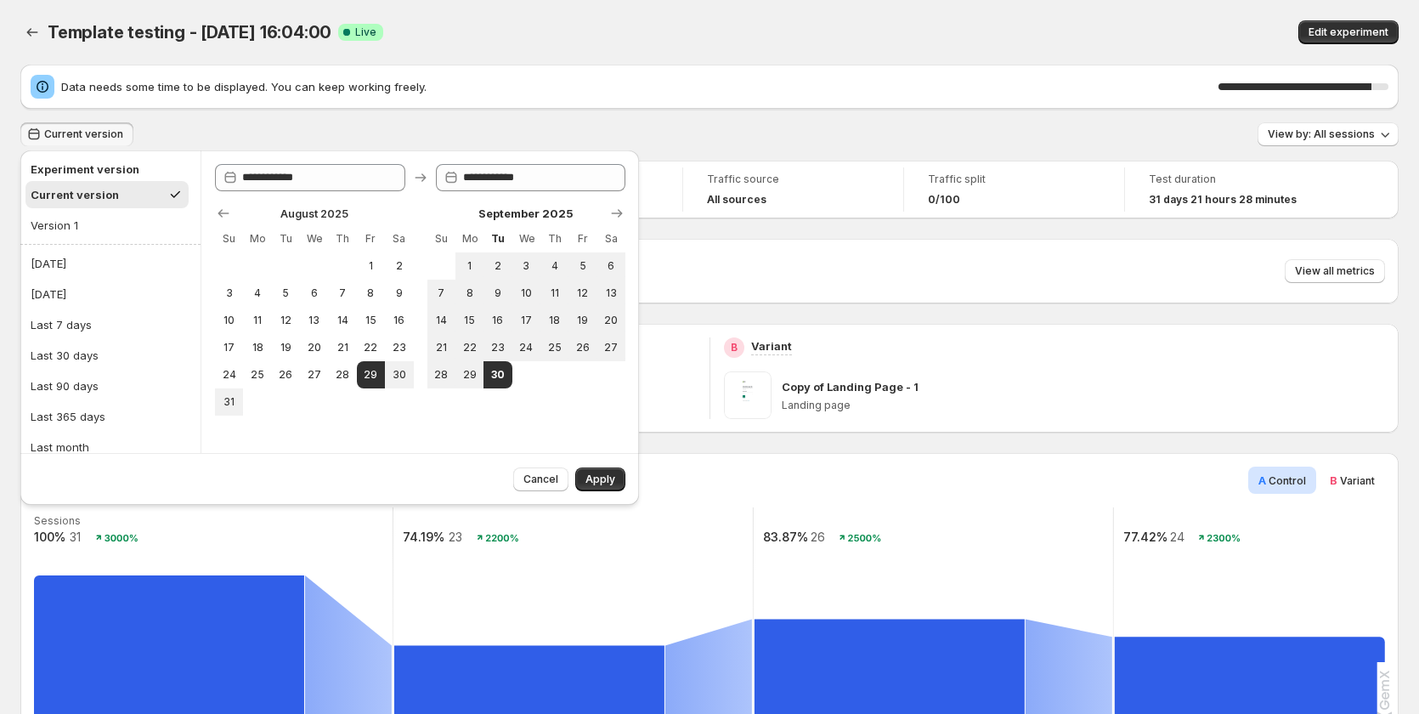
click at [724, 24] on div "Template testing - Aug 28, 16:04:00 Success Complete Live" at bounding box center [439, 32] width 783 height 24
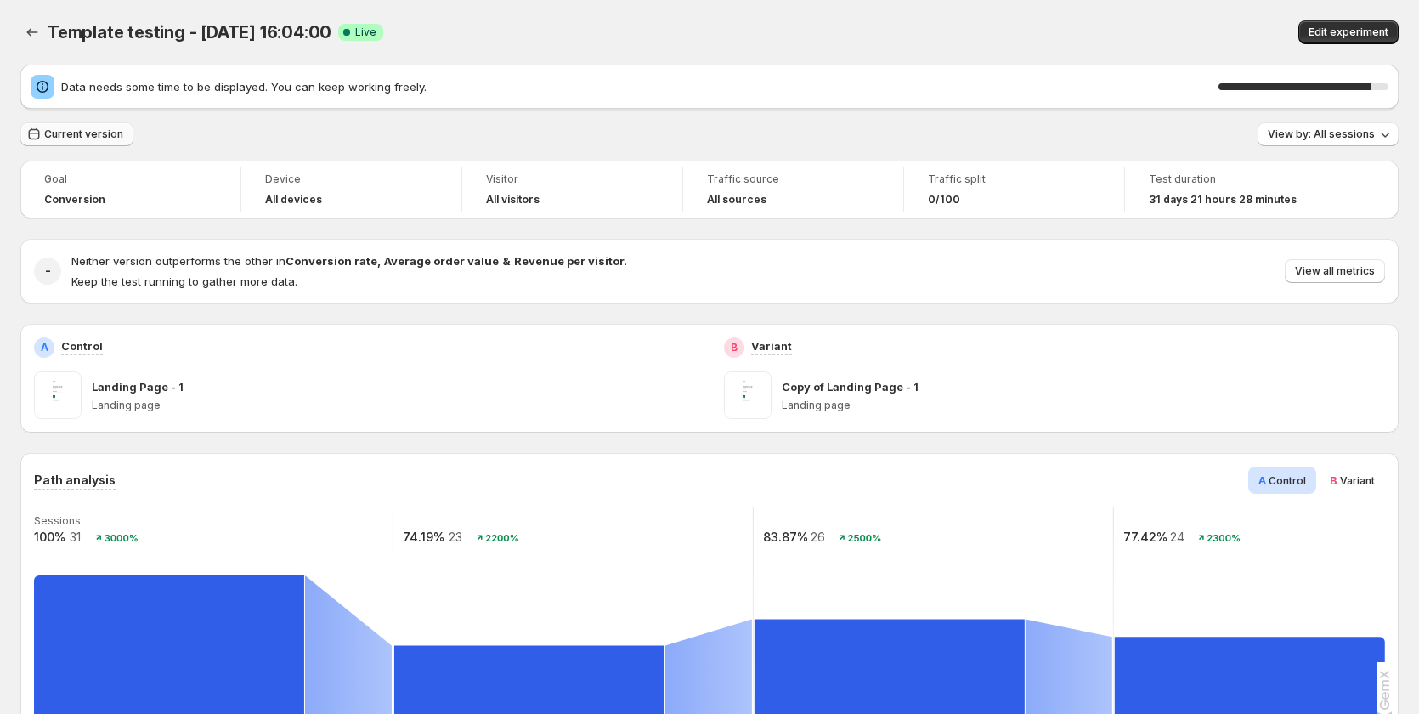
click at [63, 130] on span "Current version" at bounding box center [83, 134] width 79 height 14
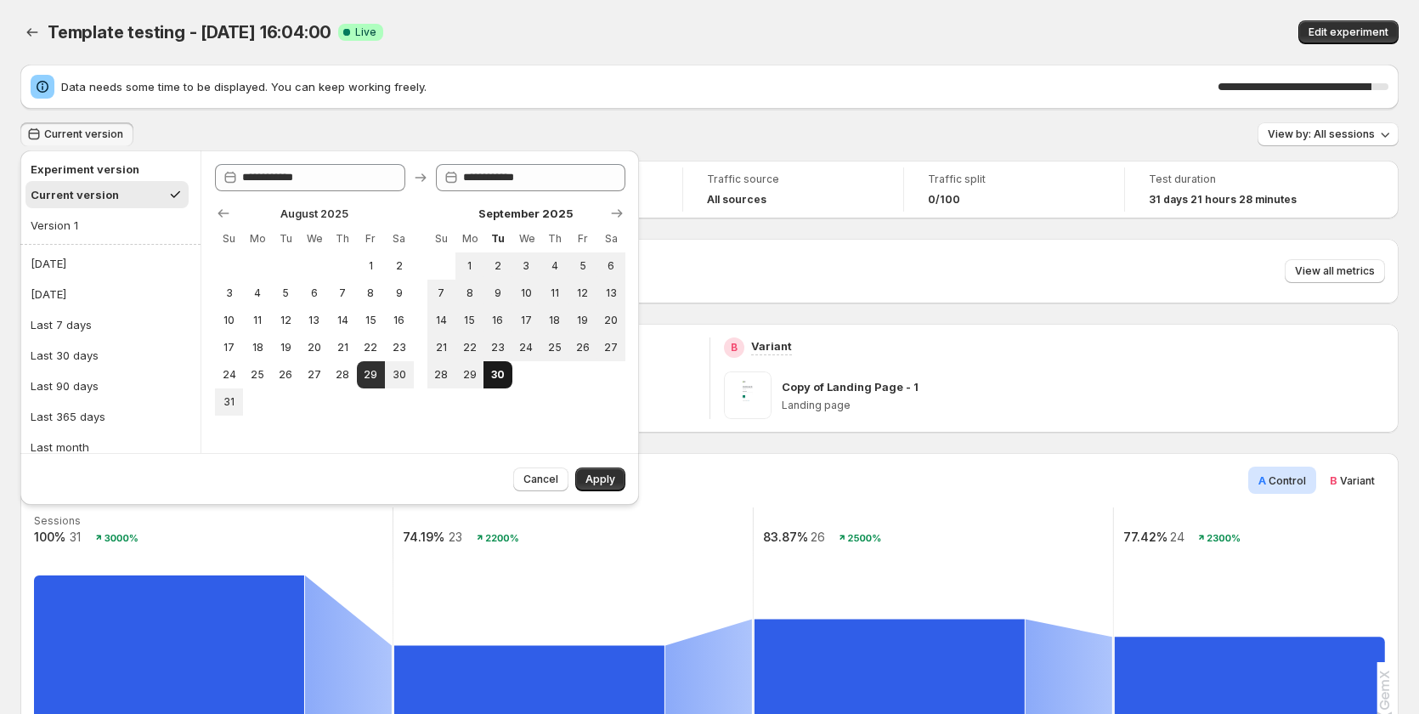
drag, startPoint x: 492, startPoint y: 370, endPoint x: 569, endPoint y: 433, distance: 99.7
click at [492, 370] on span "30" at bounding box center [497, 375] width 14 height 14
type input "**********"
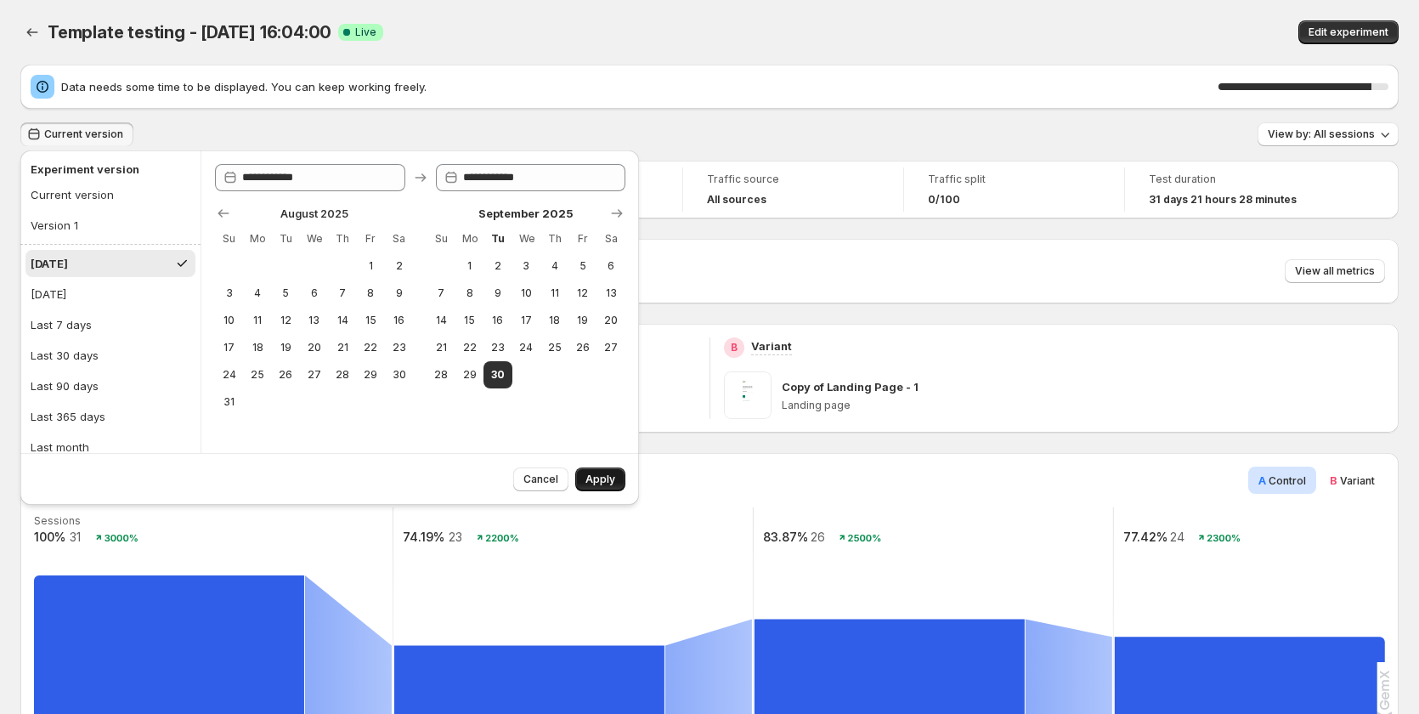
click at [596, 476] on span "Apply" at bounding box center [600, 479] width 30 height 14
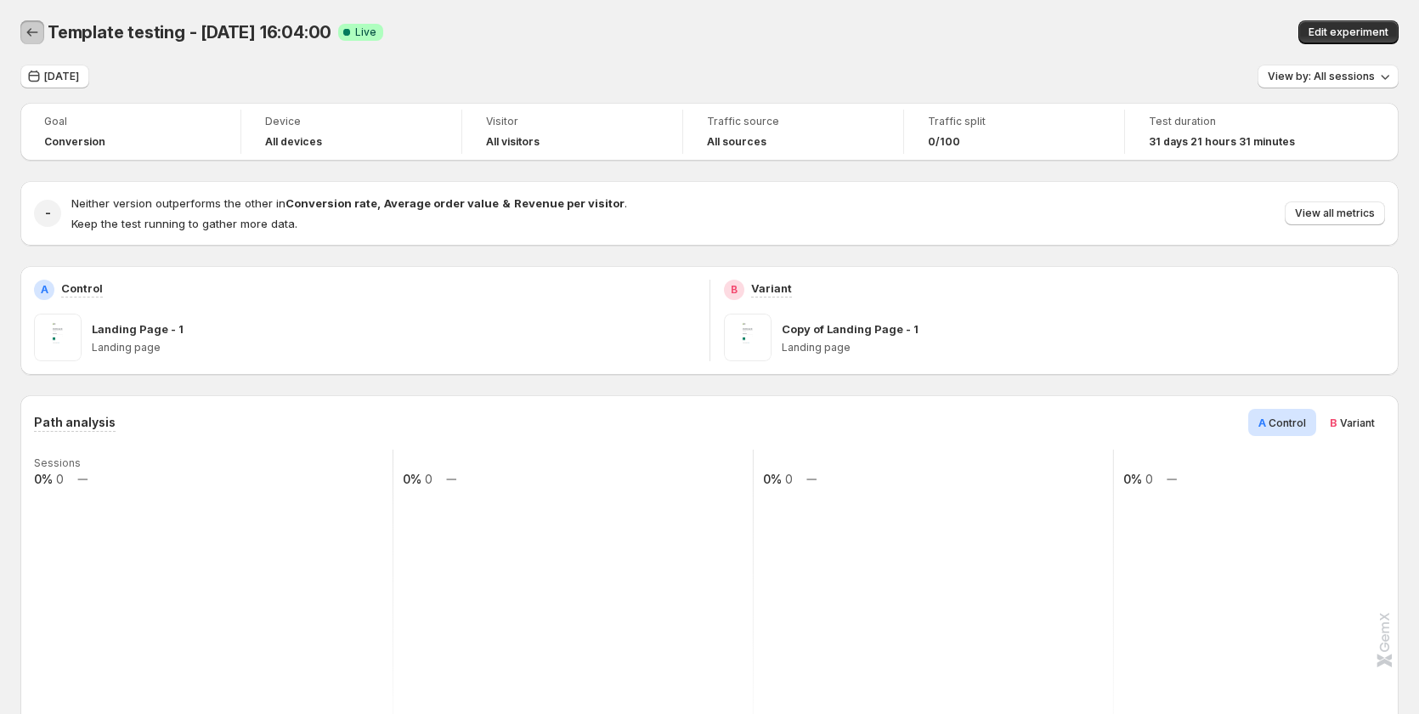
drag, startPoint x: 35, startPoint y: 42, endPoint x: 152, endPoint y: 82, distance: 123.9
click at [35, 42] on button "Back" at bounding box center [32, 32] width 24 height 24
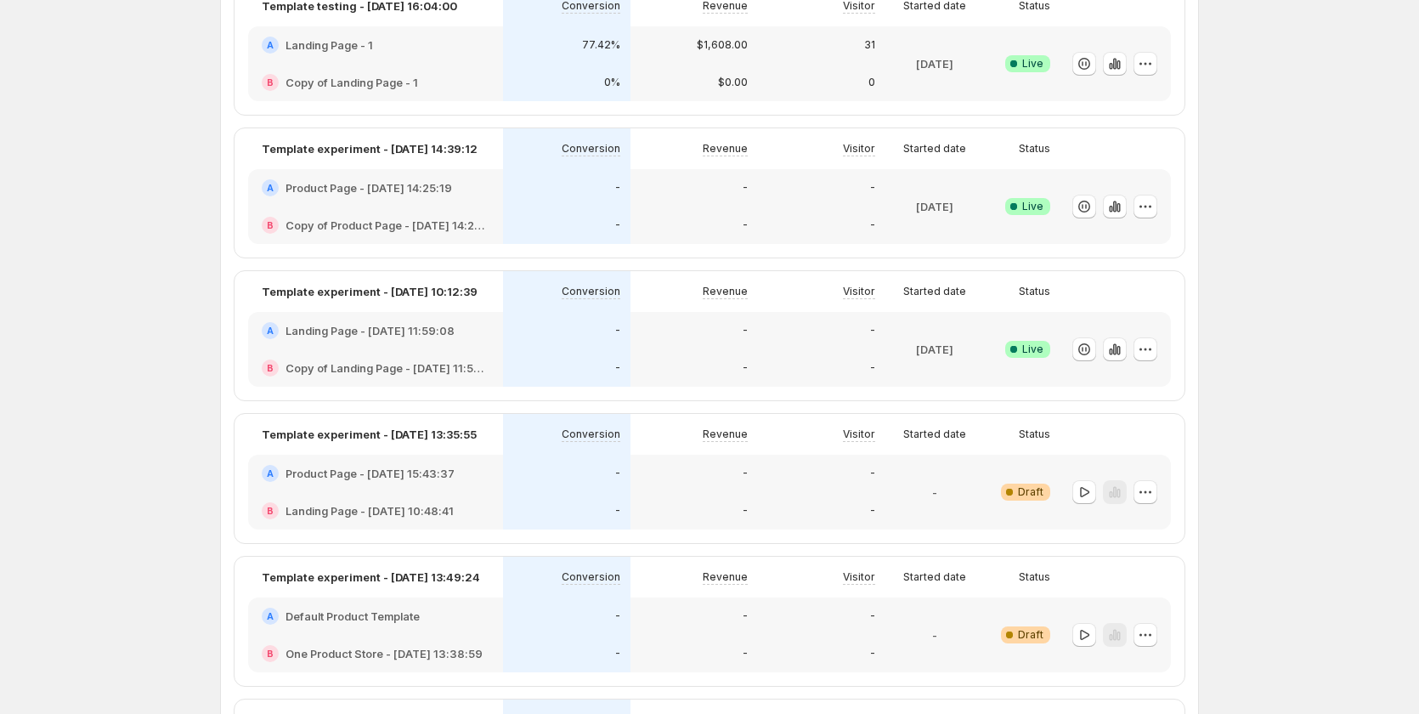
scroll to position [85, 0]
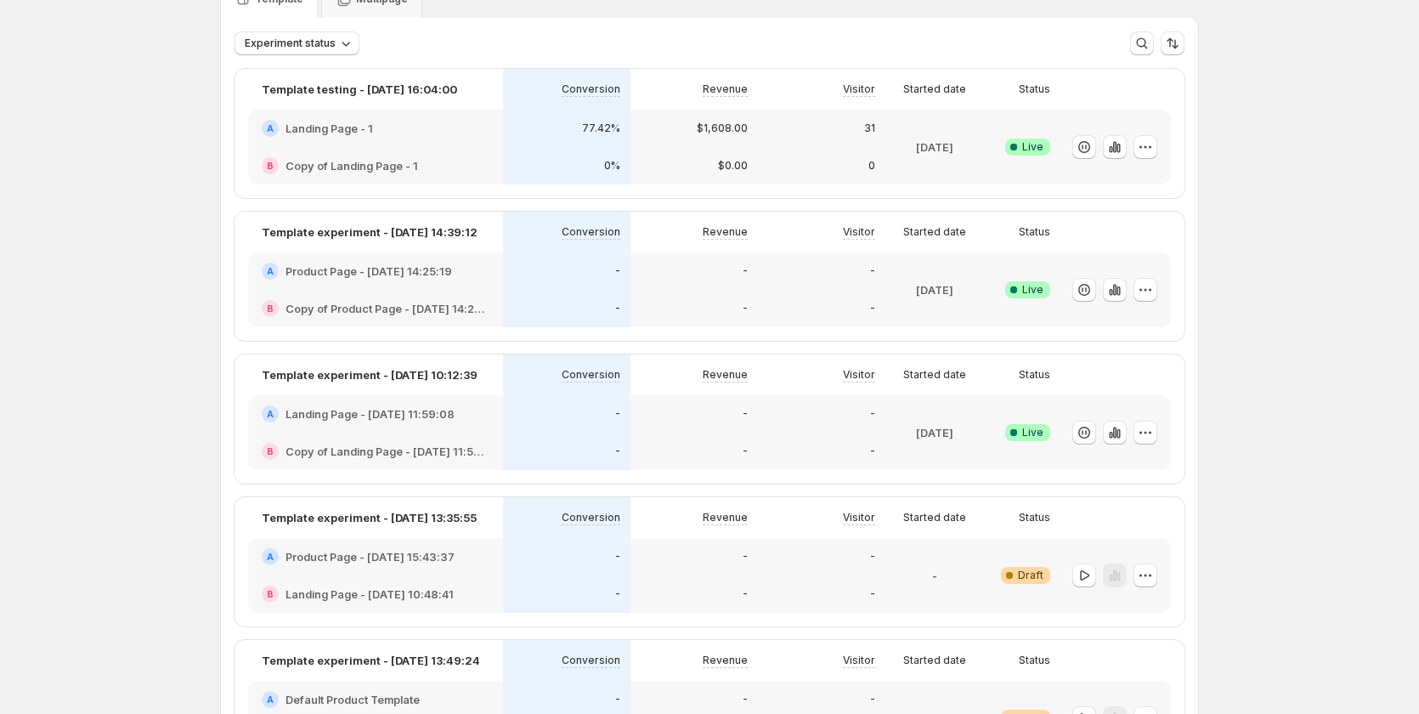
click at [518, 283] on div "-" at bounding box center [566, 270] width 127 height 37
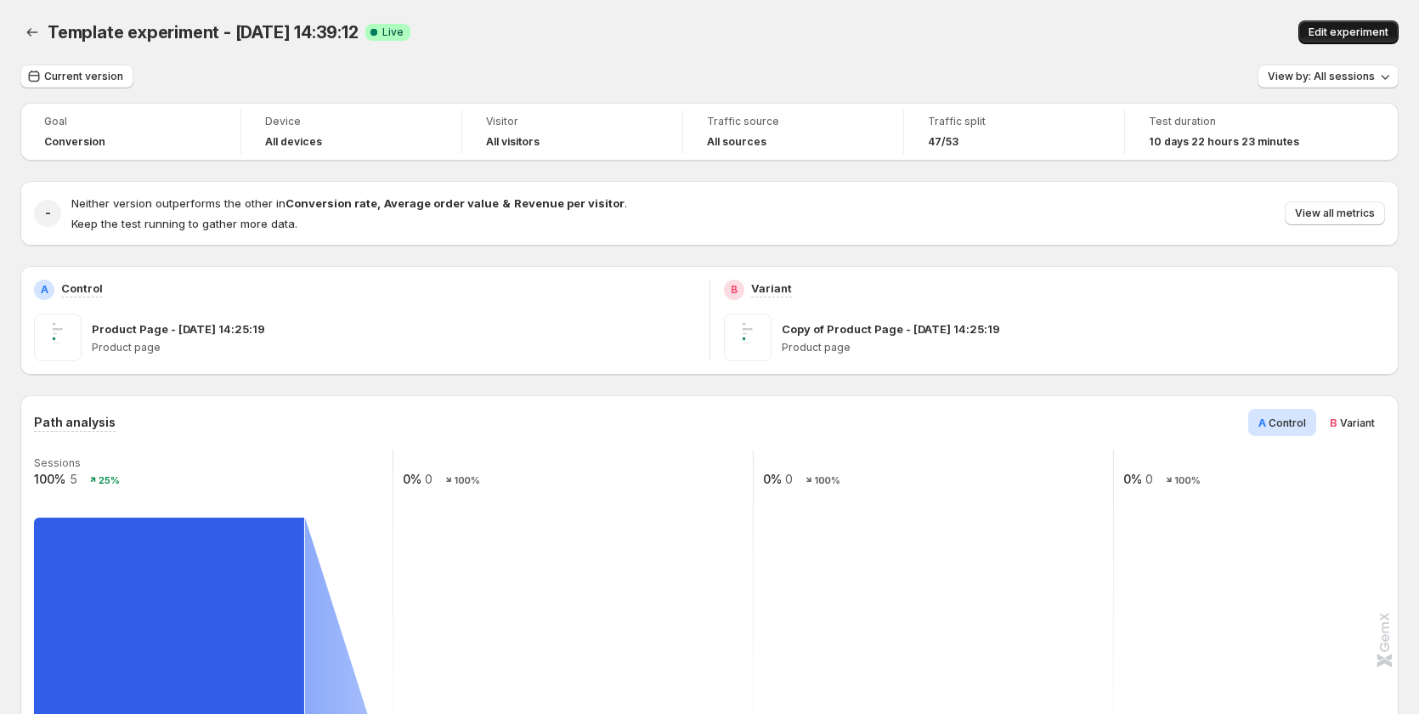
click at [1328, 27] on span "Edit experiment" at bounding box center [1349, 32] width 80 height 14
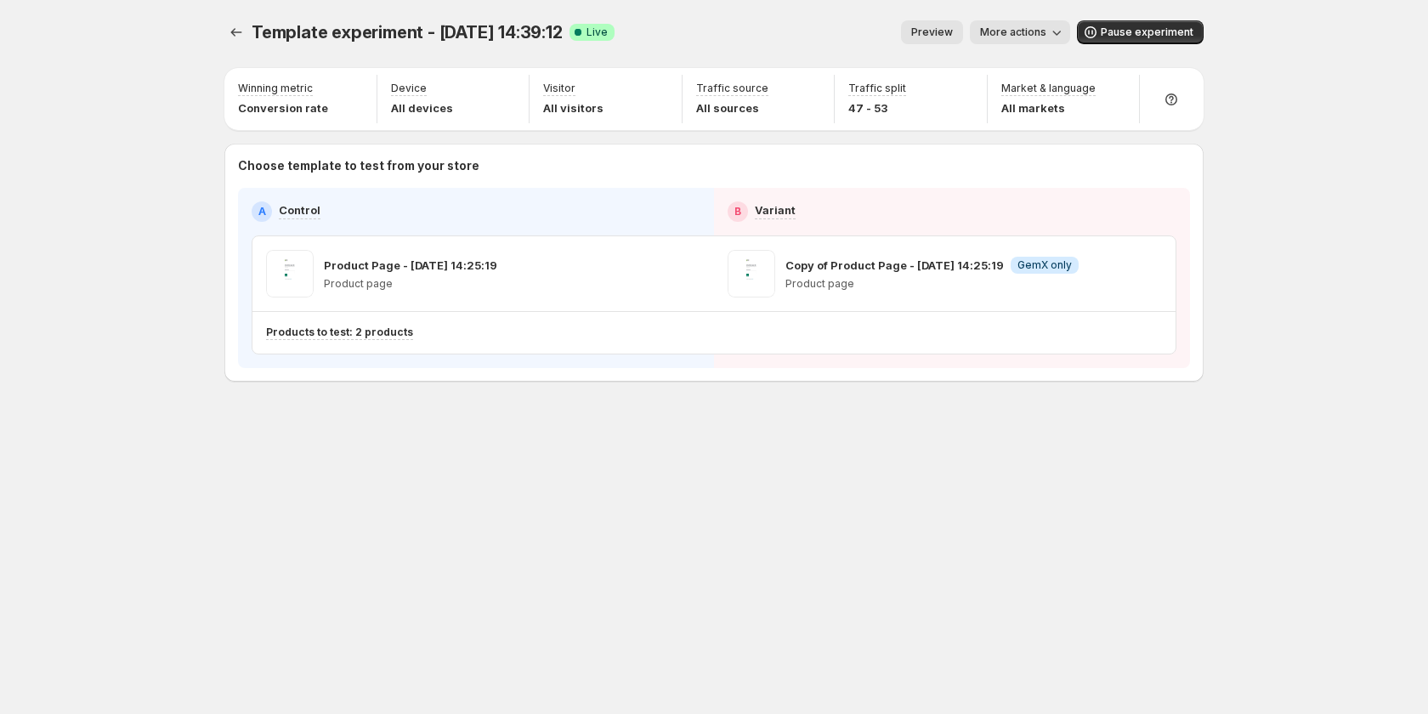
drag, startPoint x: 1002, startPoint y: 25, endPoint x: 1002, endPoint y: 36, distance: 10.2
click at [1002, 25] on button "More actions" at bounding box center [1020, 32] width 100 height 24
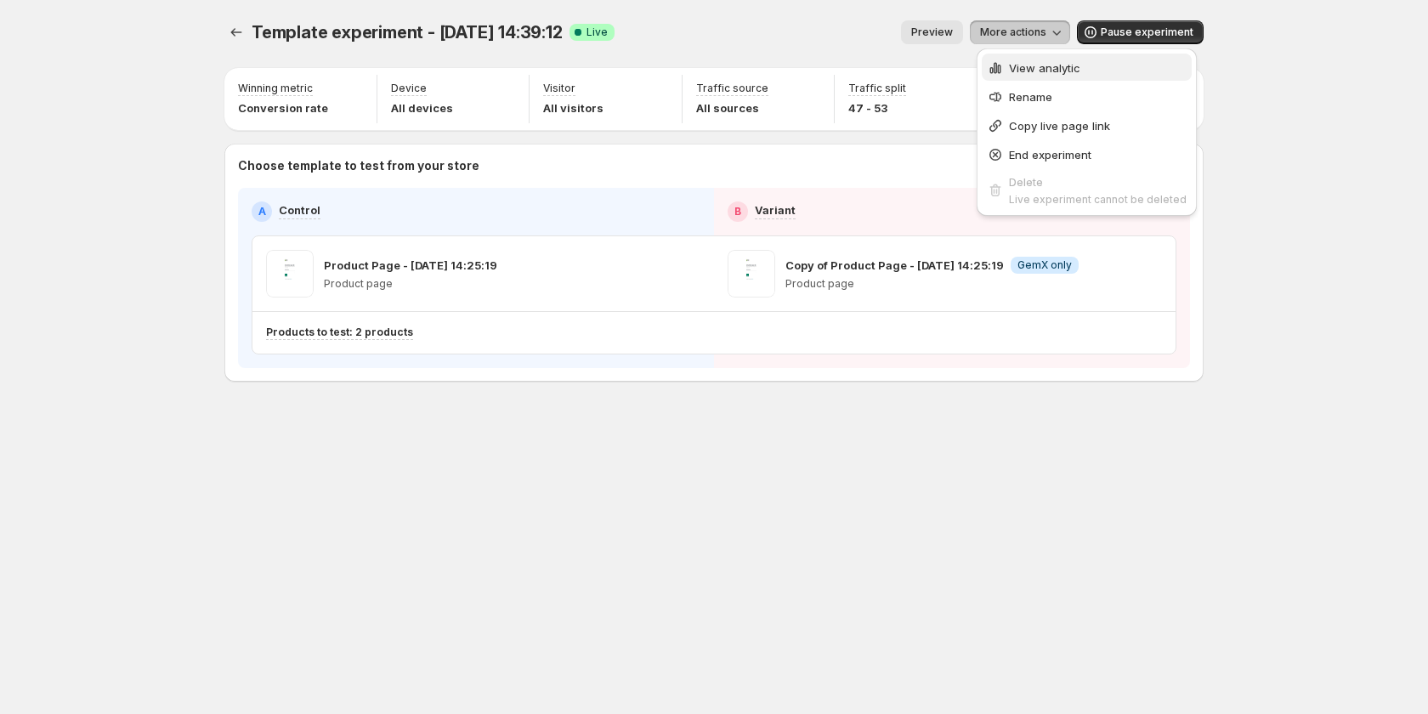
click at [1002, 73] on icon "button" at bounding box center [995, 67] width 17 height 17
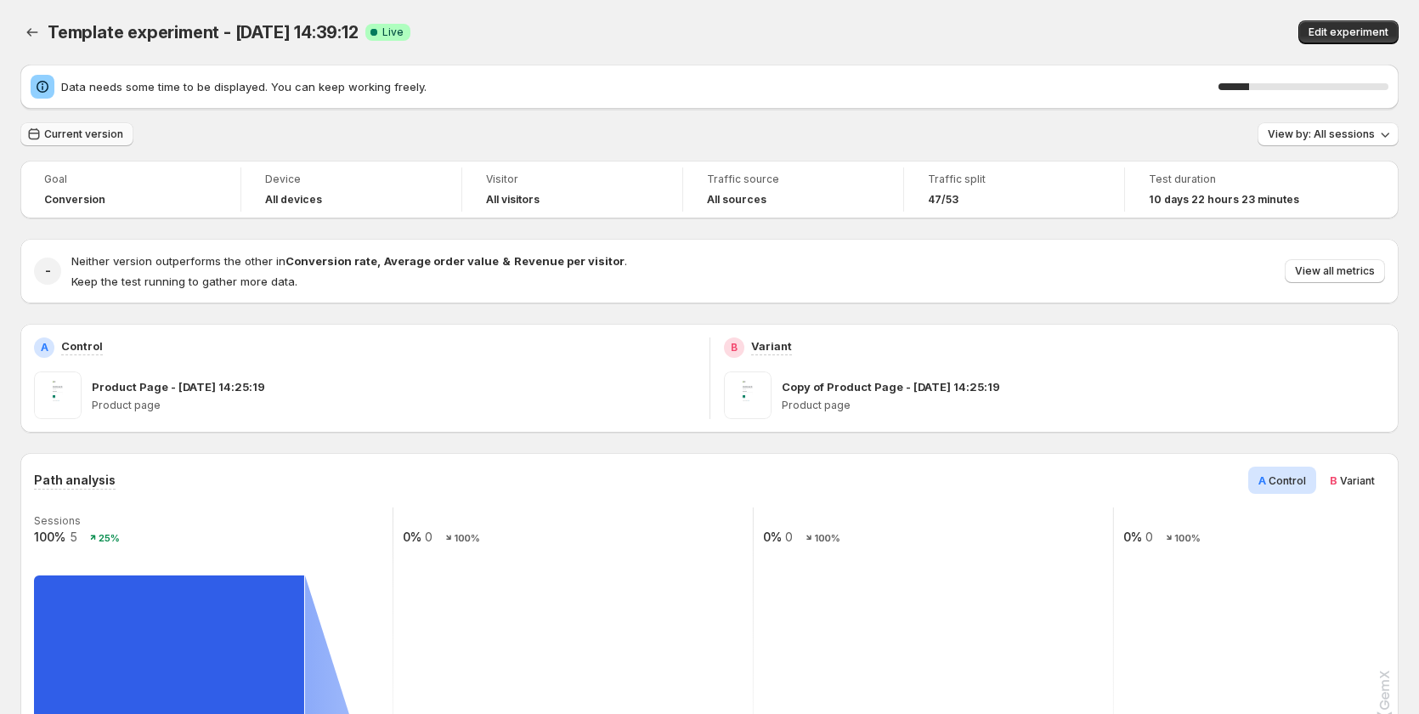
drag, startPoint x: 94, startPoint y: 149, endPoint x: 94, endPoint y: 130, distance: 18.7
click at [94, 130] on span "Current version" at bounding box center [83, 134] width 79 height 14
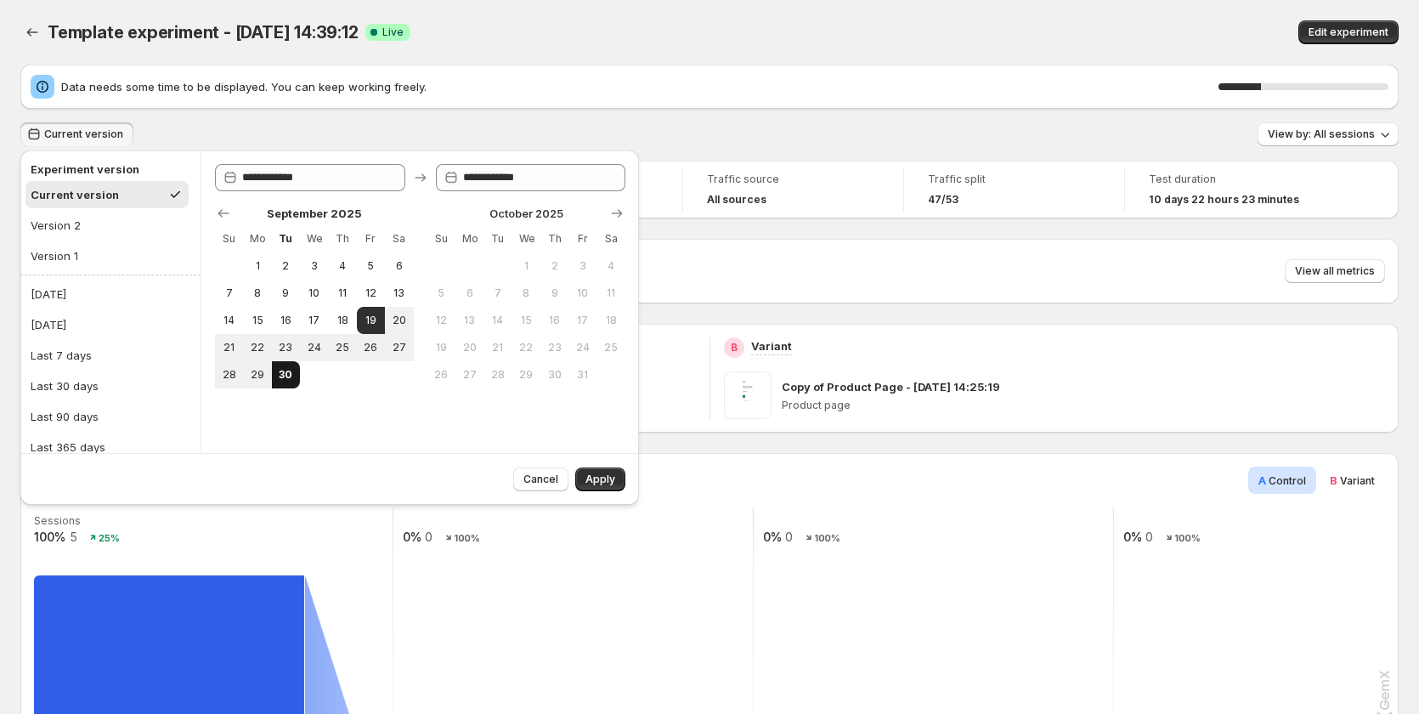
click at [286, 377] on span "30" at bounding box center [286, 375] width 14 height 14
type input "**********"
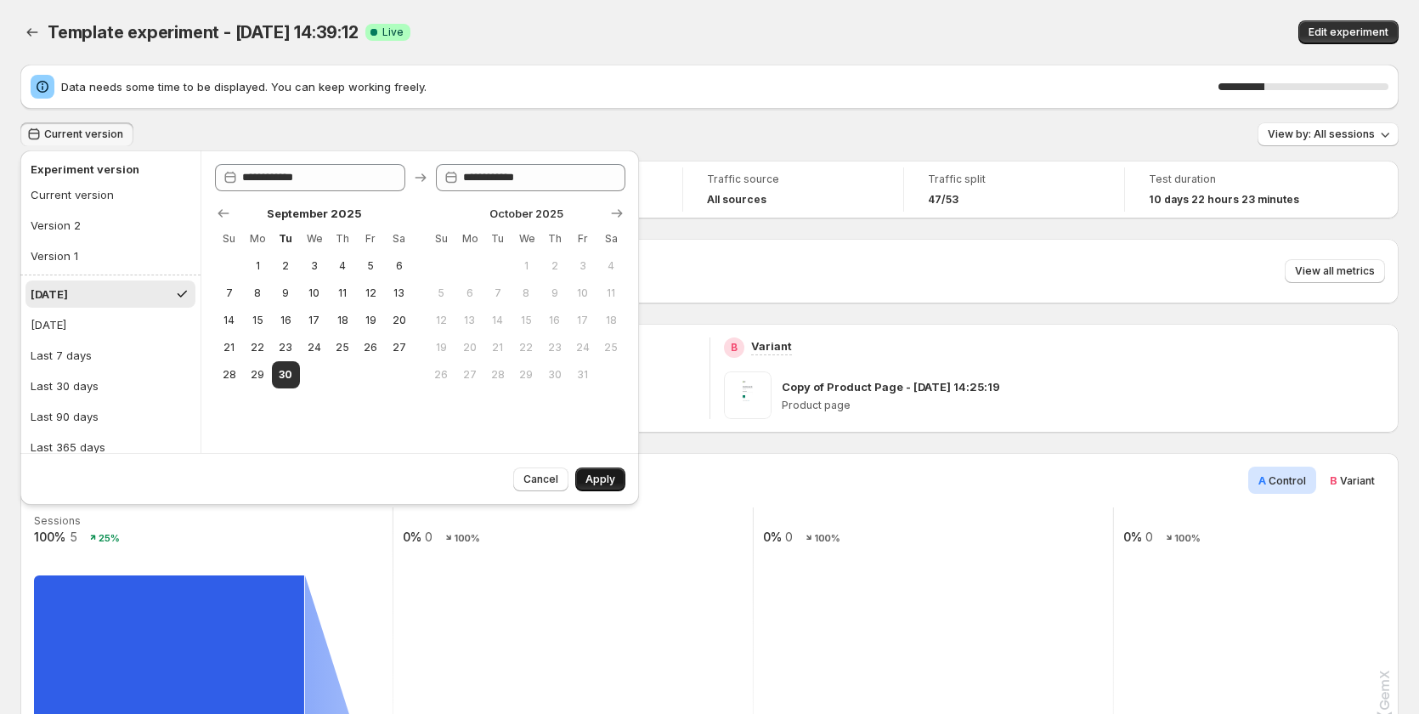
click at [604, 487] on button "Apply" at bounding box center [600, 479] width 50 height 24
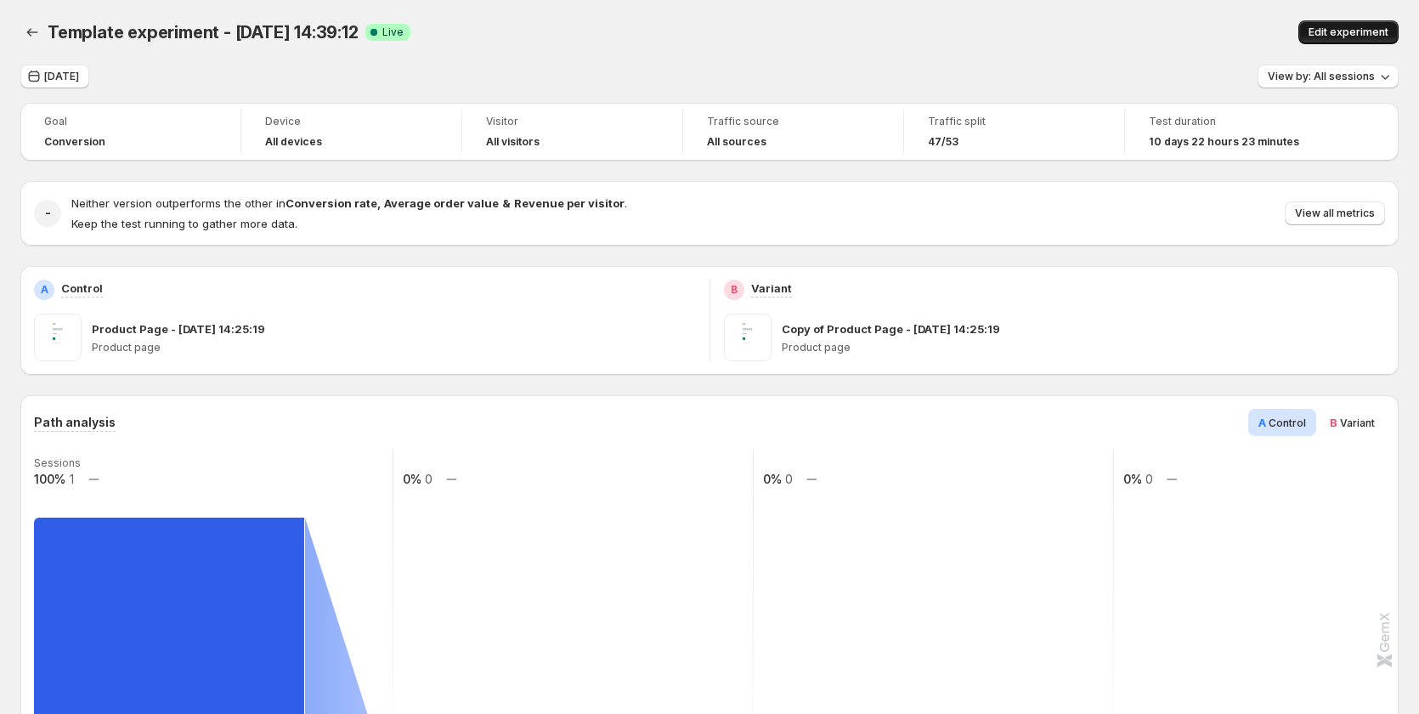
click at [1322, 27] on span "Edit experiment" at bounding box center [1349, 32] width 80 height 14
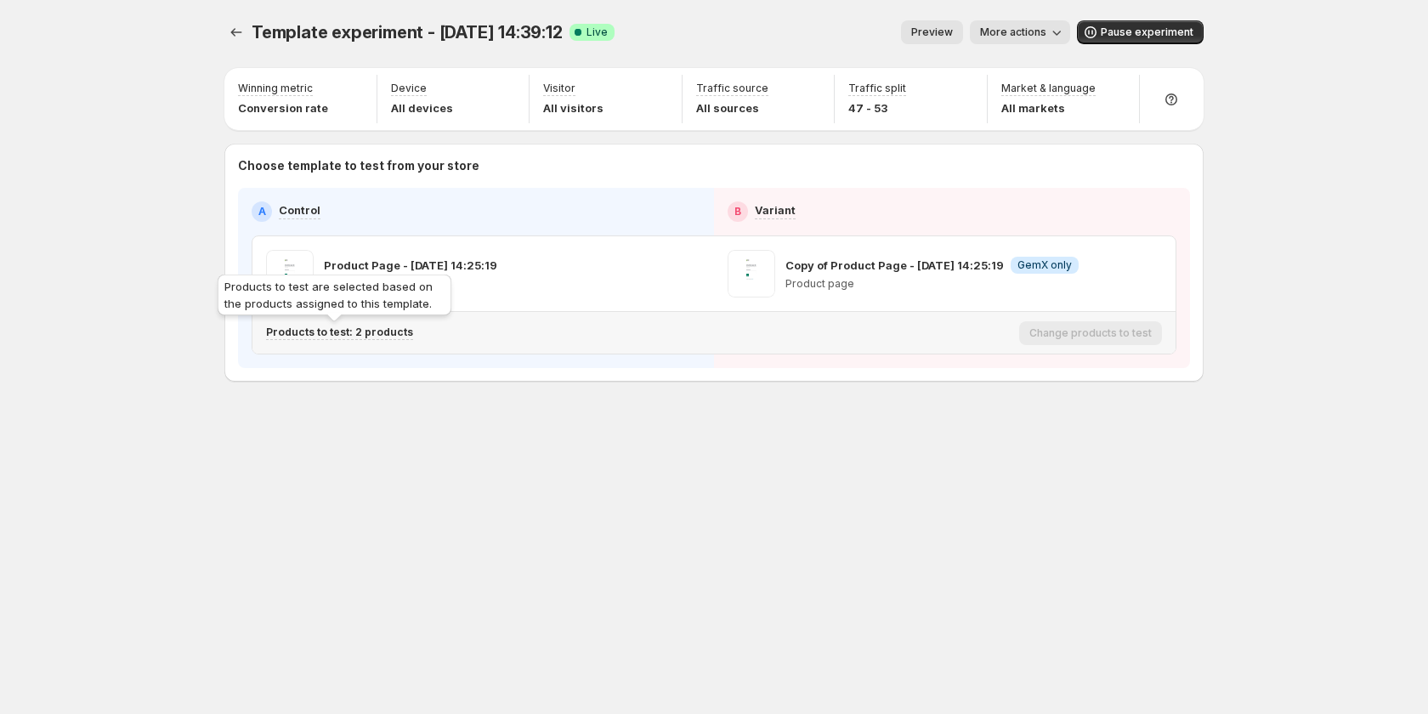
click at [359, 328] on p "Products to test: 2 products" at bounding box center [339, 332] width 147 height 14
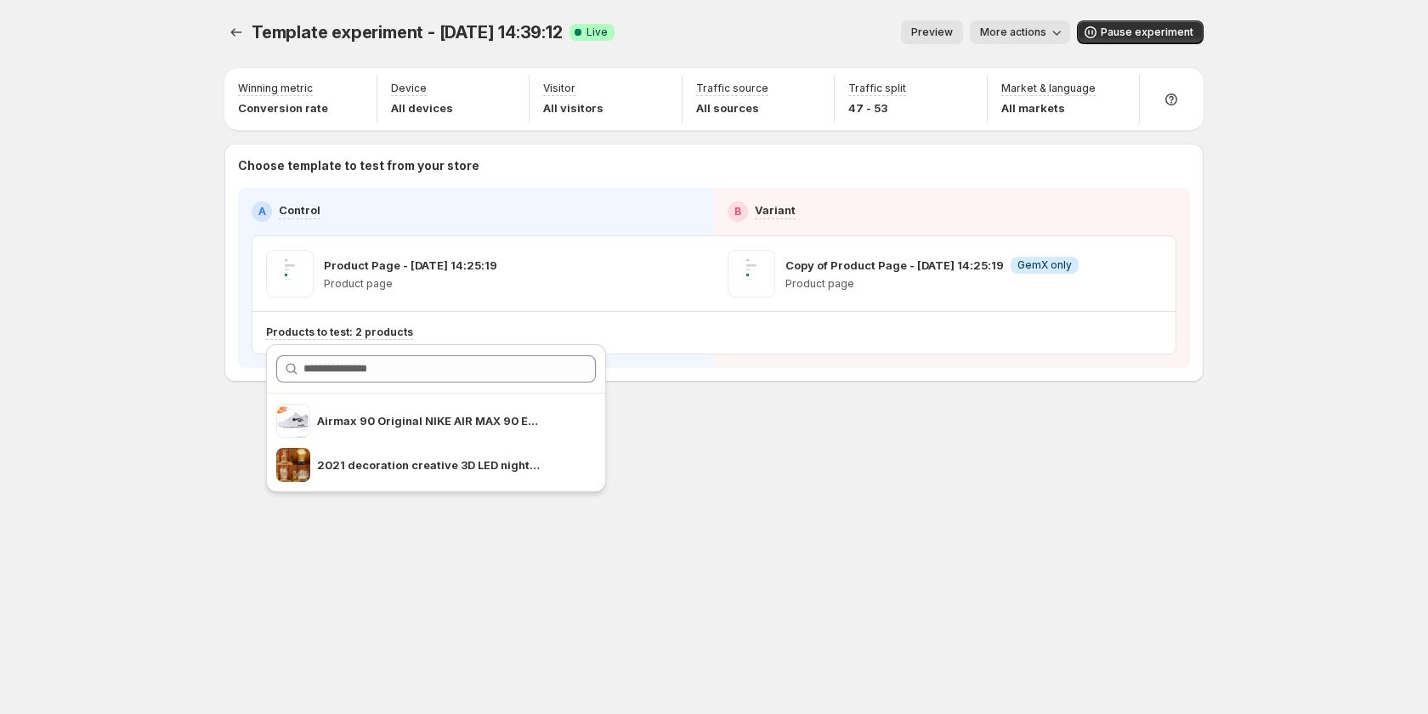
click at [1004, 30] on span "More actions" at bounding box center [1013, 32] width 66 height 14
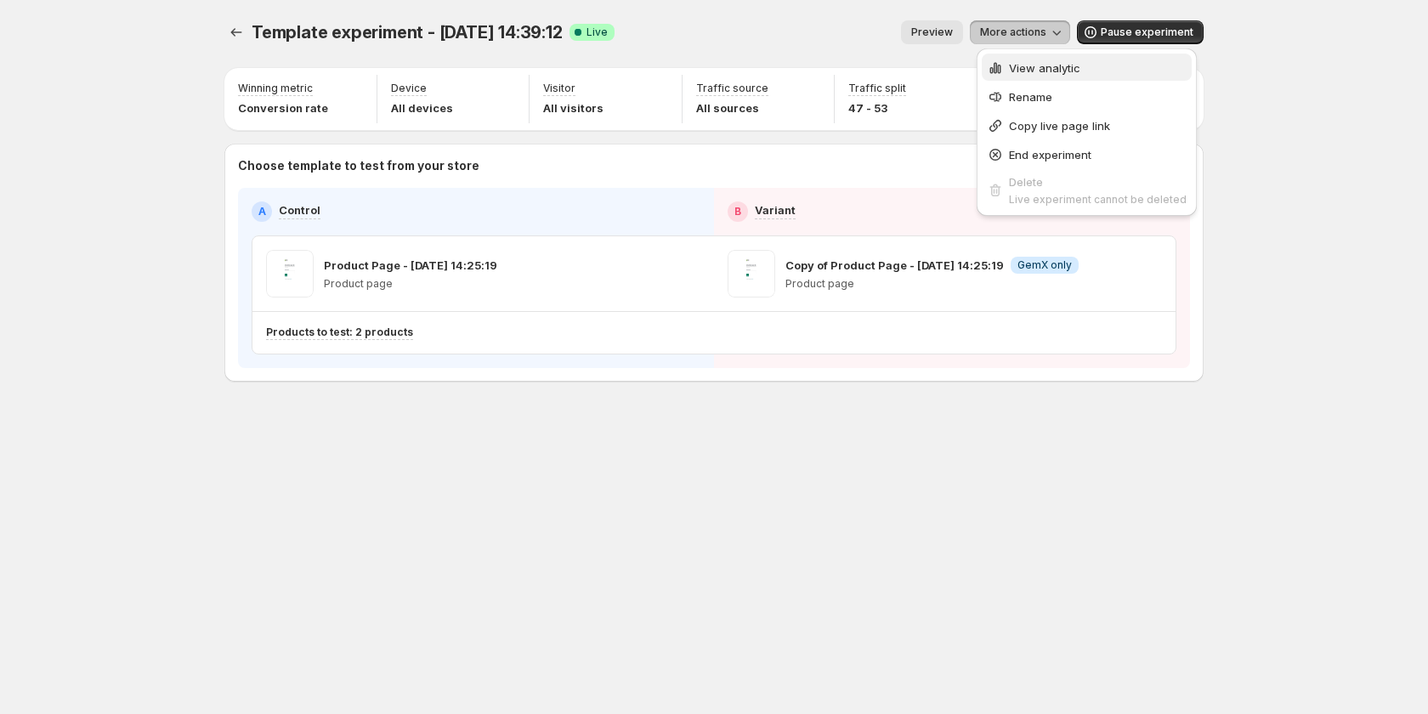
click at [1005, 69] on div "View analytic" at bounding box center [1087, 67] width 200 height 17
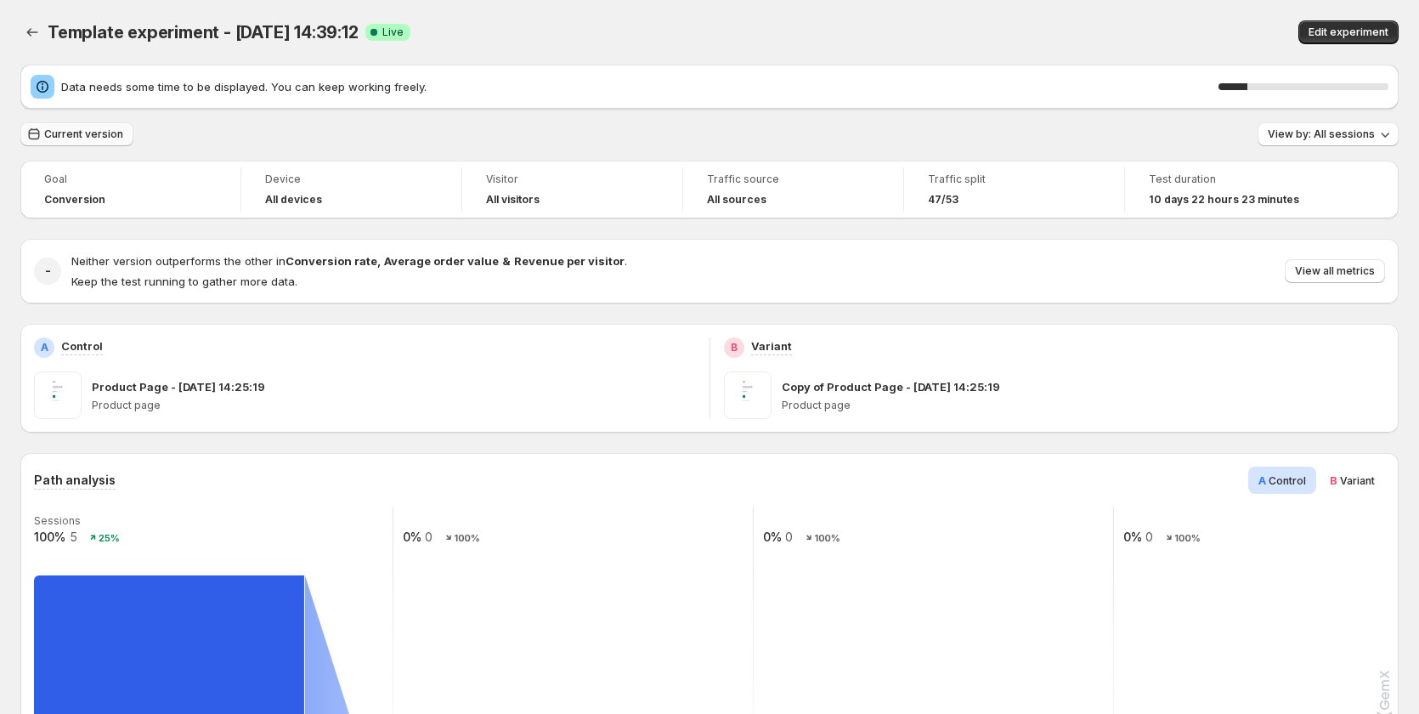
drag, startPoint x: 88, startPoint y: 129, endPoint x: 95, endPoint y: 140, distance: 13.4
click at [88, 129] on span "Current version" at bounding box center [83, 134] width 79 height 14
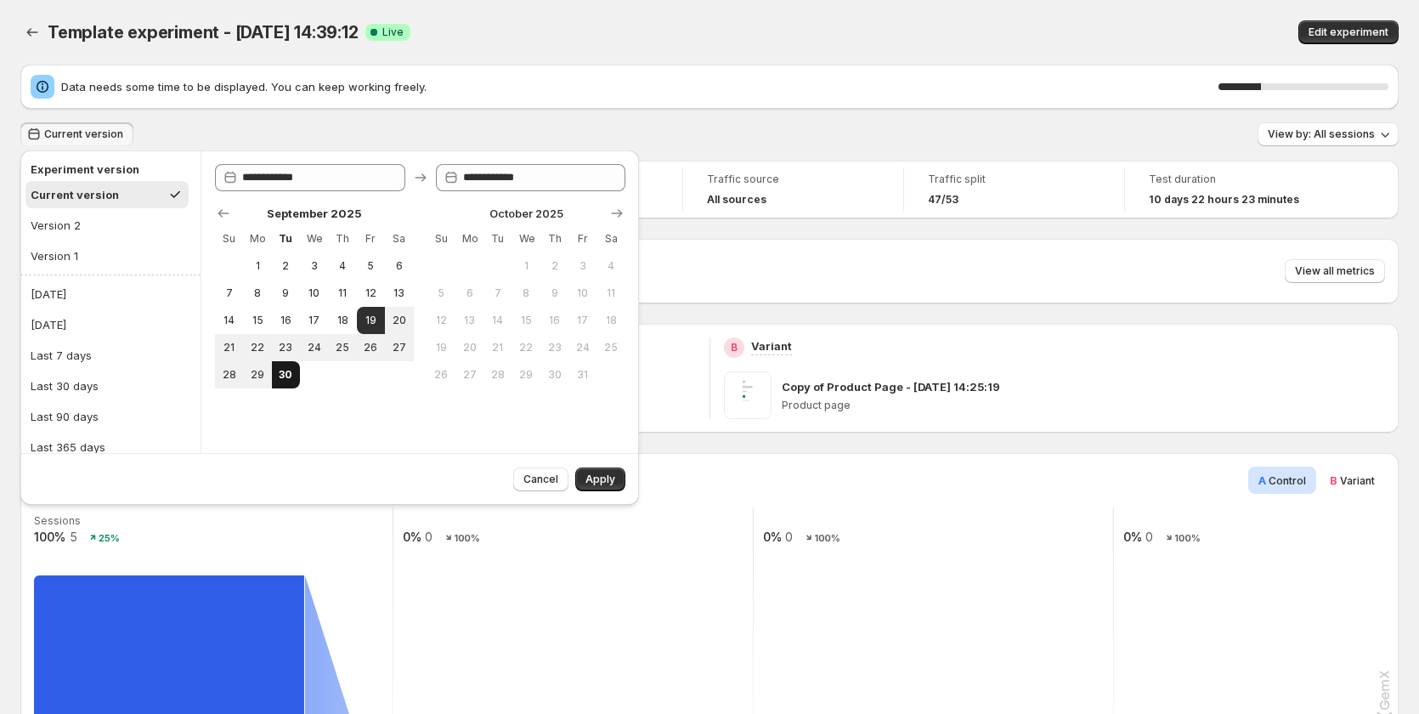
click at [280, 371] on span "30" at bounding box center [286, 375] width 14 height 14
type input "**********"
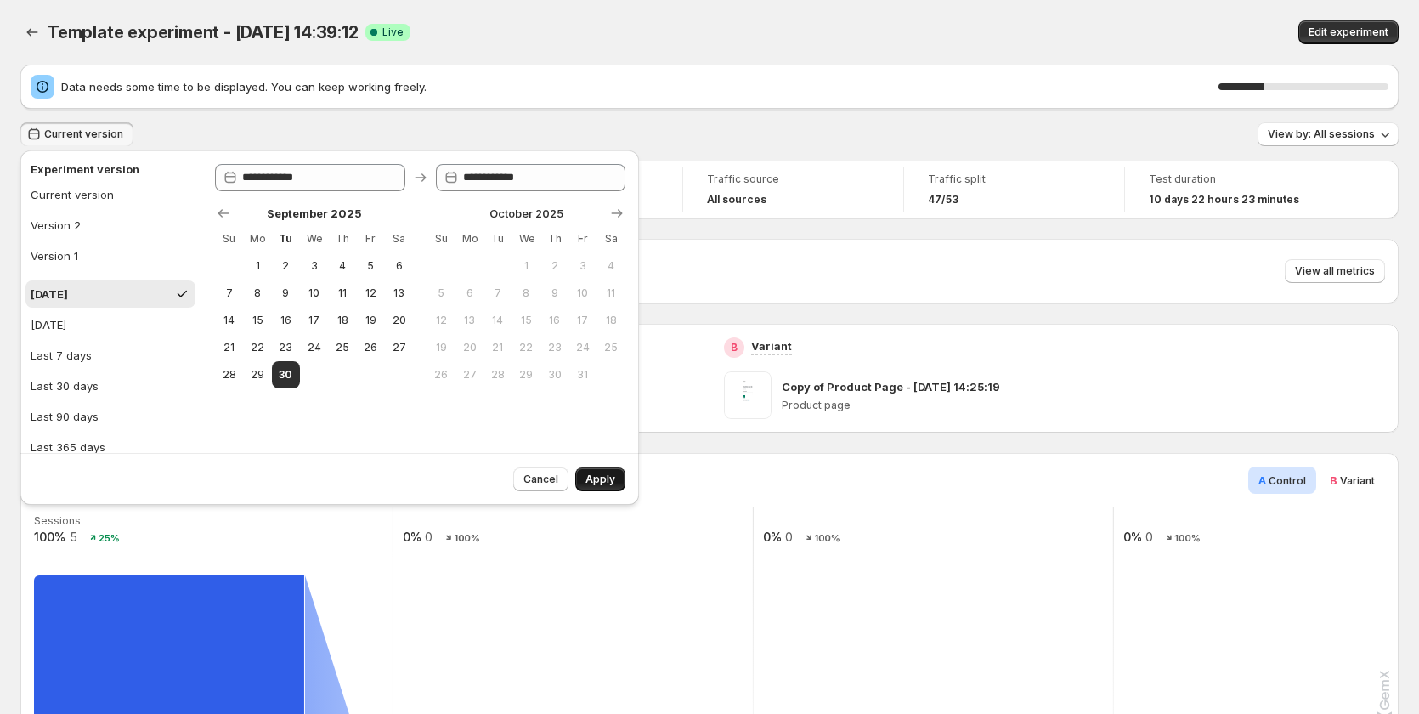
click at [607, 477] on span "Apply" at bounding box center [600, 479] width 30 height 14
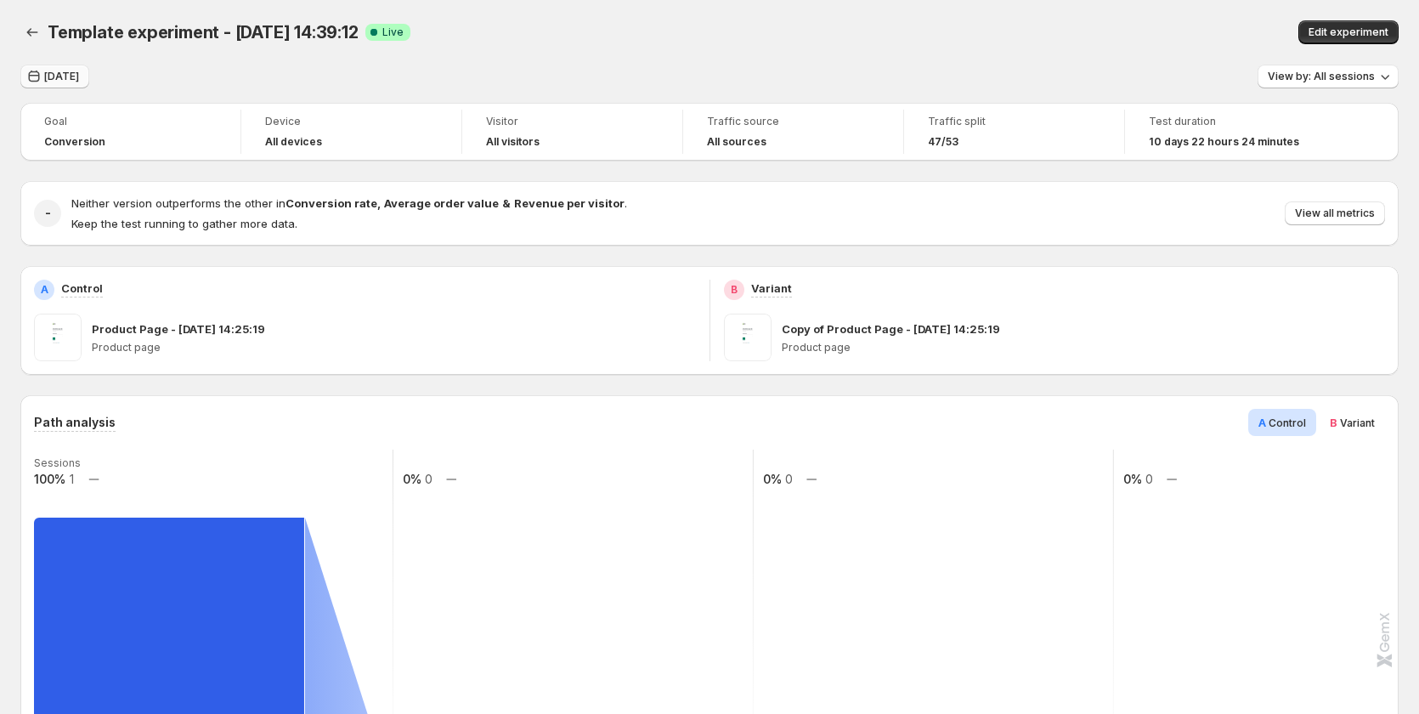
click at [52, 76] on span "[DATE]" at bounding box center [61, 77] width 35 height 14
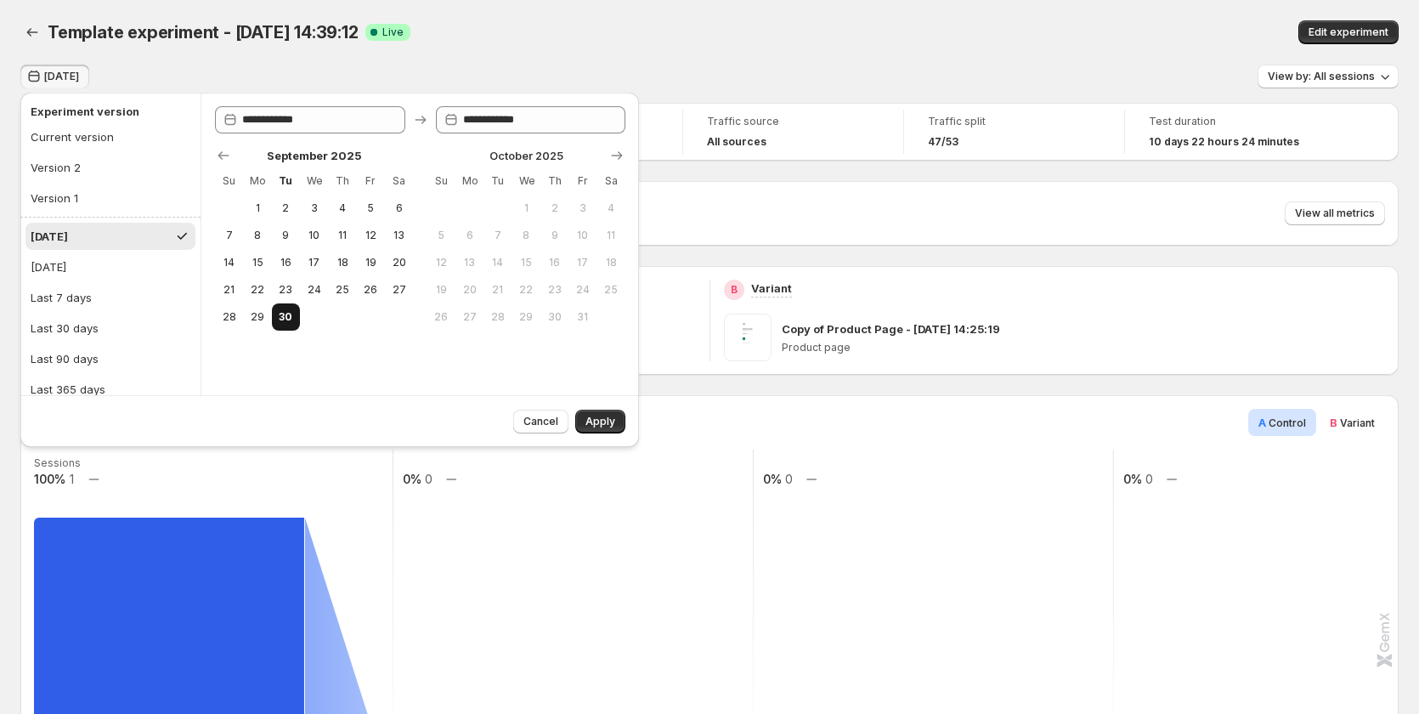
drag, startPoint x: 258, startPoint y: 318, endPoint x: 280, endPoint y: 318, distance: 22.1
click at [258, 318] on span "29" at bounding box center [257, 317] width 14 height 14
type input "**********"
click at [283, 318] on span "30" at bounding box center [286, 317] width 14 height 14
type input "**********"
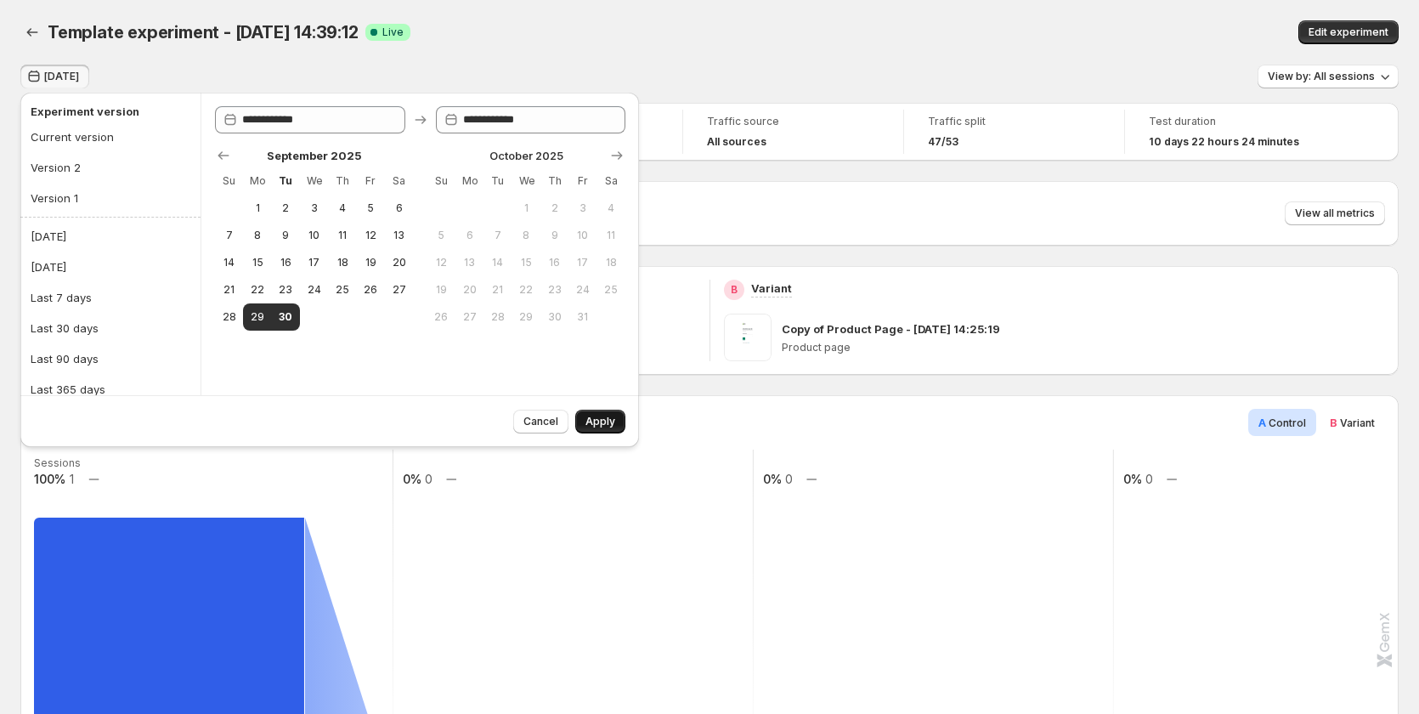
click at [600, 420] on span "Apply" at bounding box center [600, 422] width 30 height 14
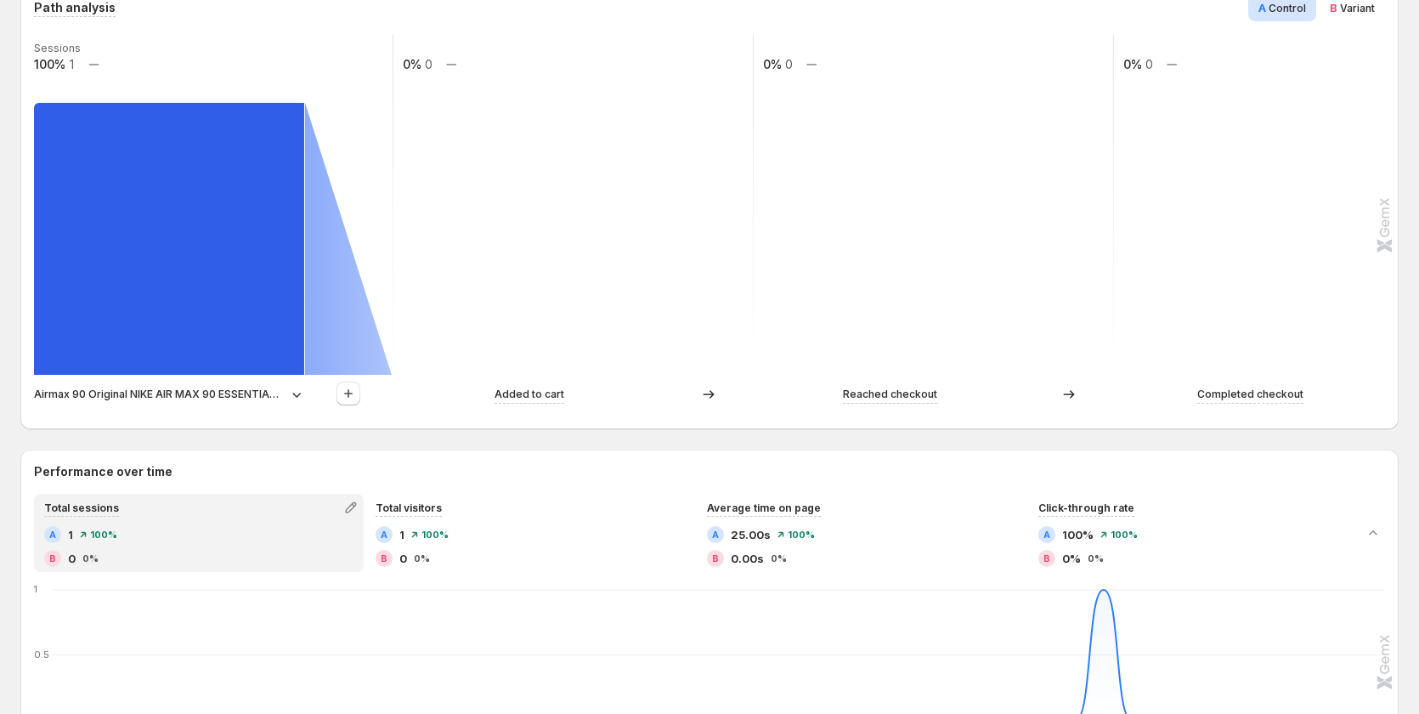
scroll to position [340, 0]
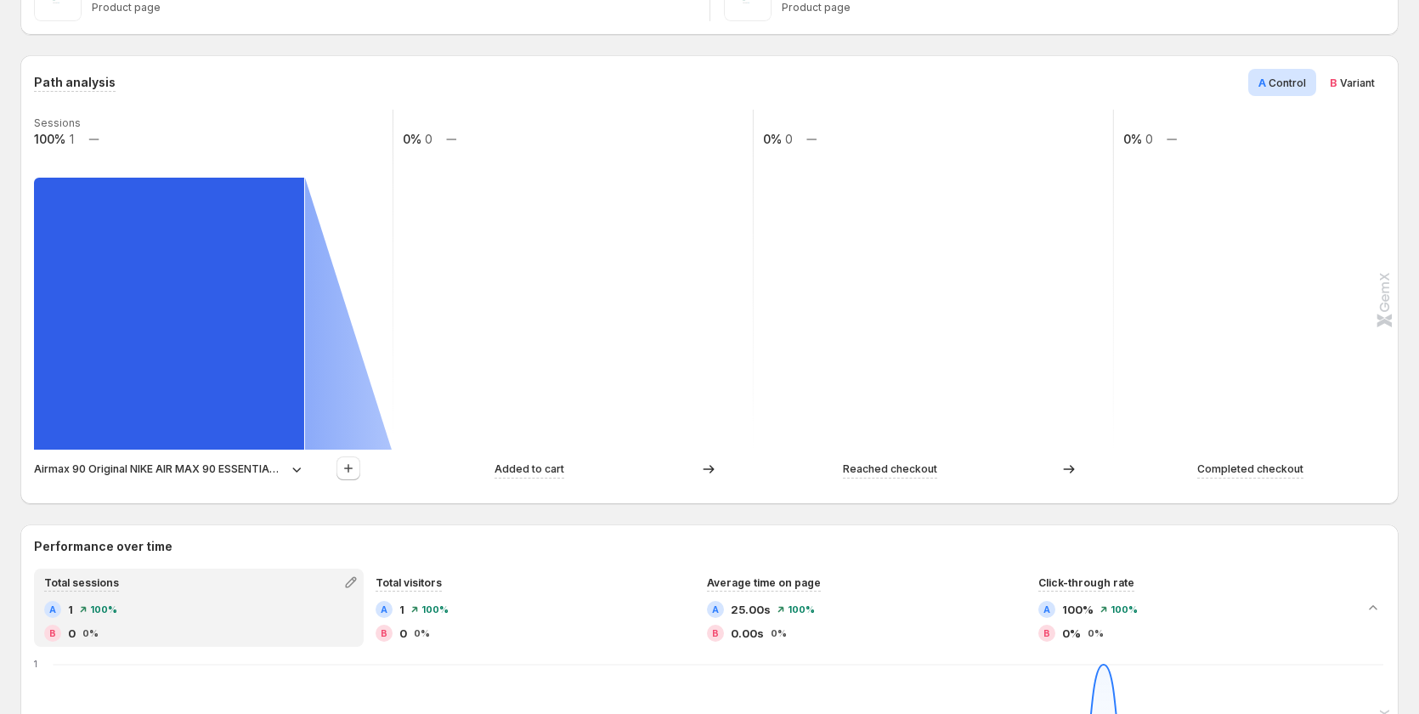
click at [1337, 83] on span "B" at bounding box center [1334, 83] width 8 height 14
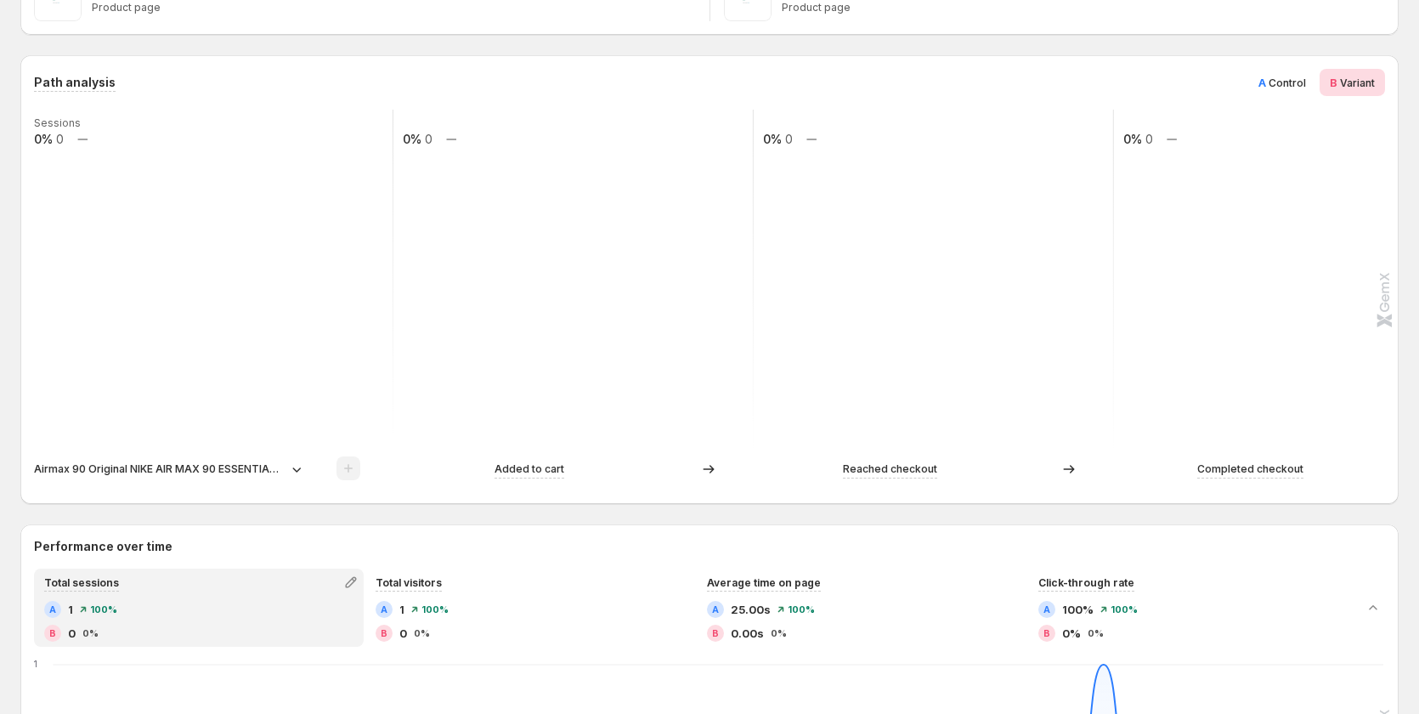
click at [255, 471] on p "Airmax 90 Original NIKE AIR MAX 90 ESSENTIAL men's Running Shoes Sport Outdoor …" at bounding box center [159, 469] width 251 height 17
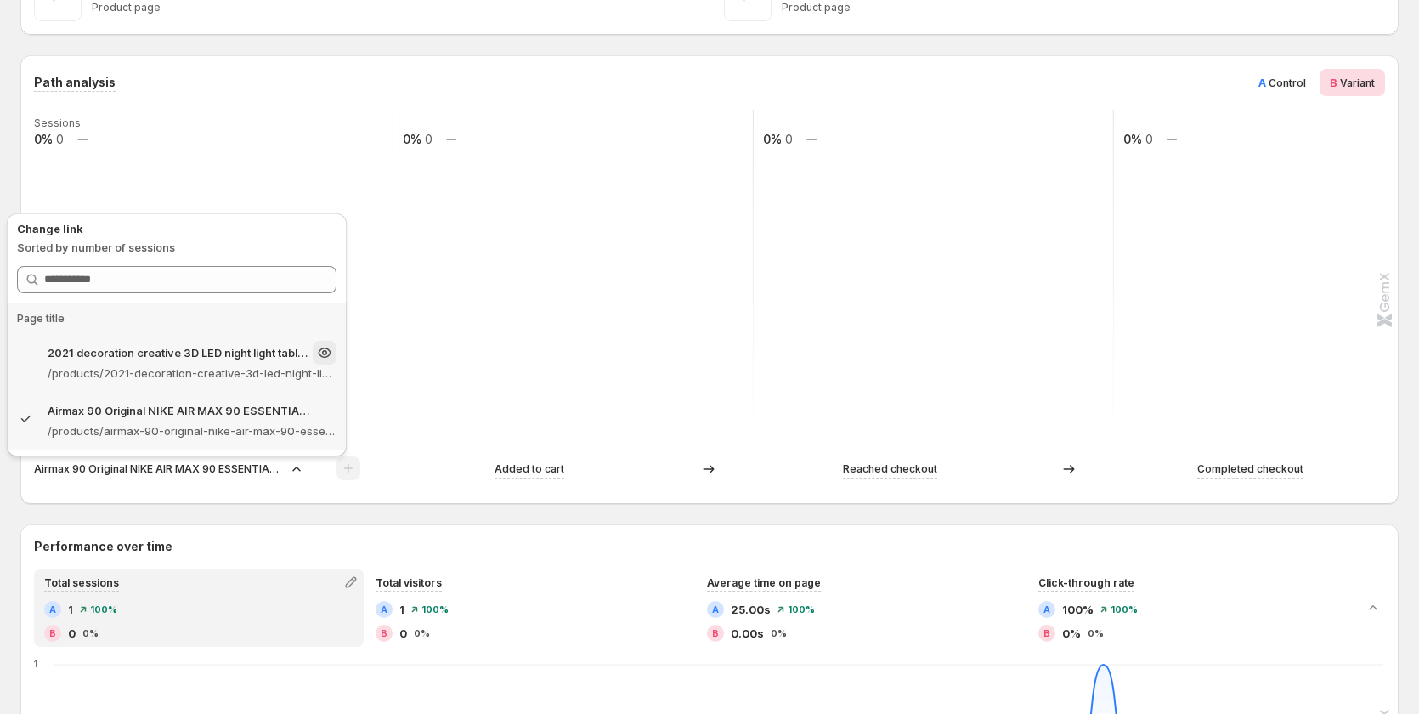
click at [152, 376] on p "/products/2021-decoration-creative-3d-led-night-light-table-lamp-children-bedro…" at bounding box center [192, 373] width 289 height 17
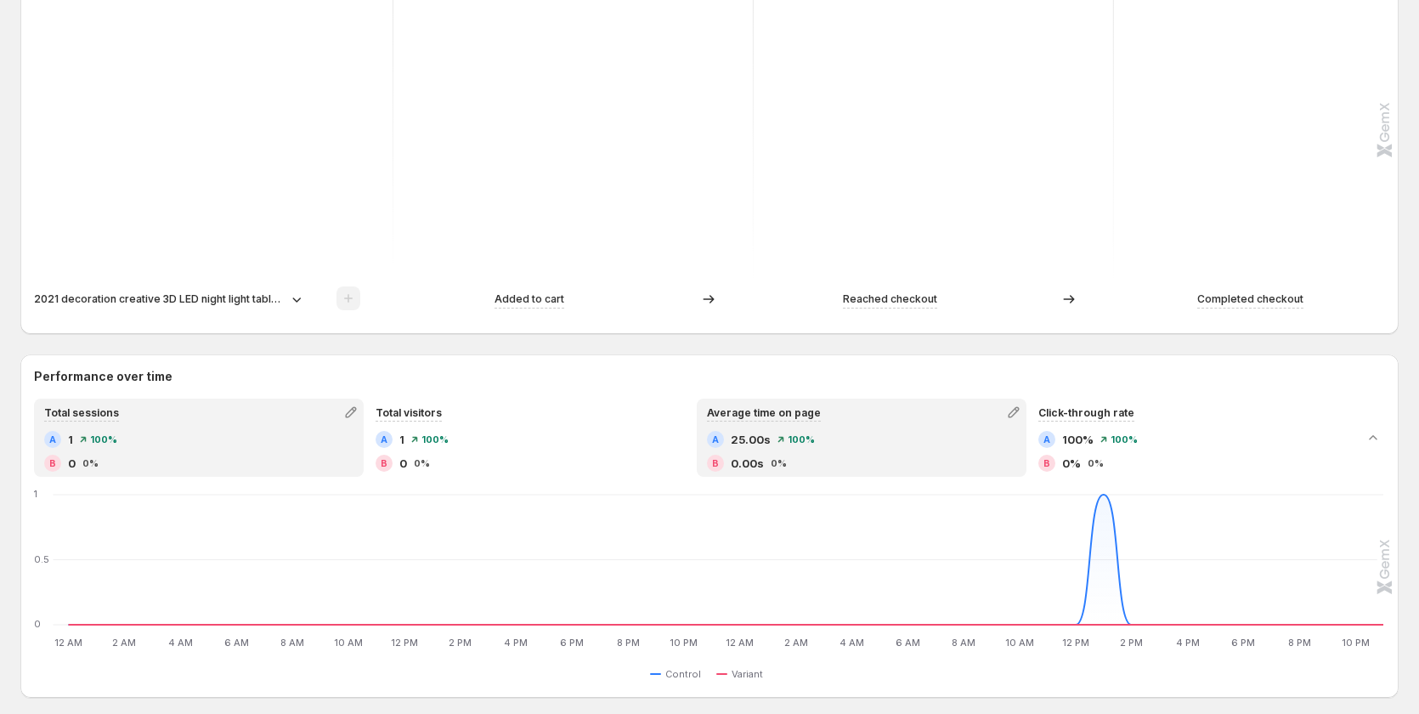
scroll to position [680, 0]
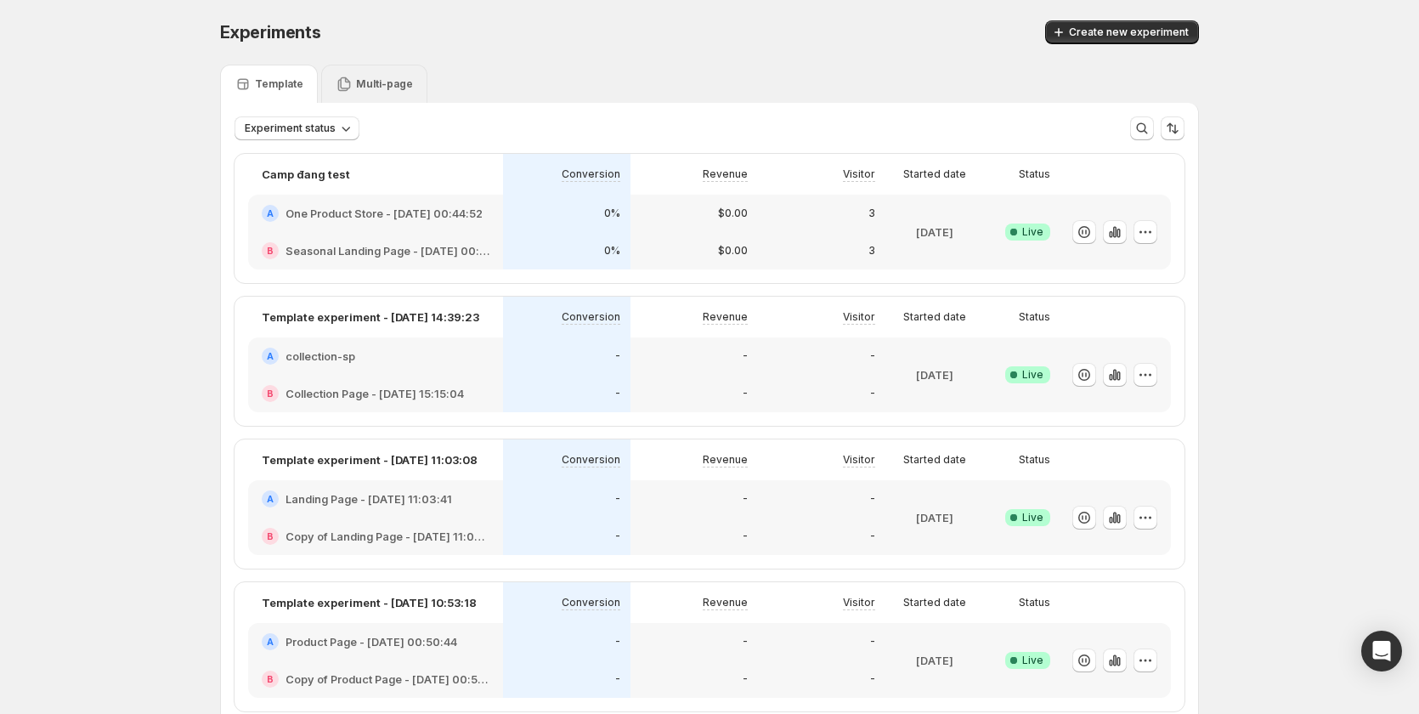
drag, startPoint x: 390, startPoint y: 93, endPoint x: 318, endPoint y: 100, distance: 72.5
click at [390, 93] on div "Multi-page" at bounding box center [374, 84] width 106 height 38
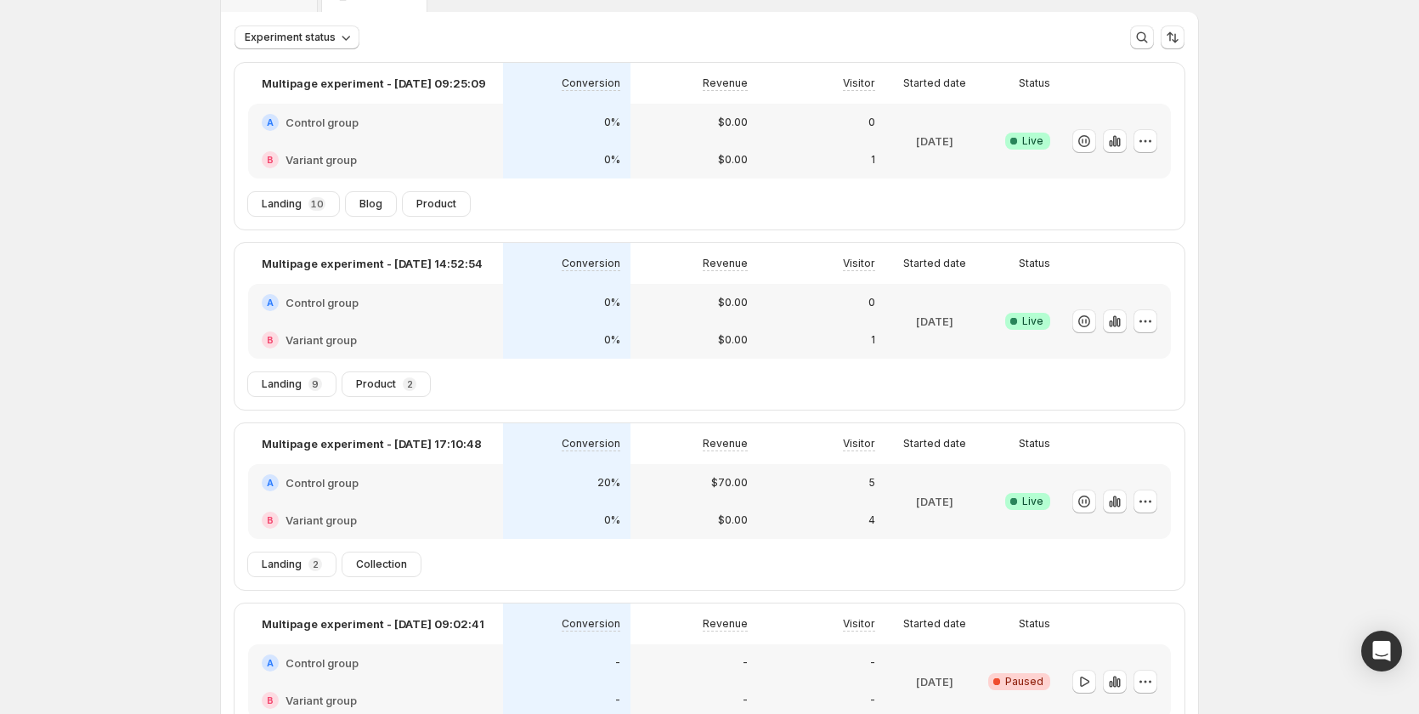
scroll to position [253, 0]
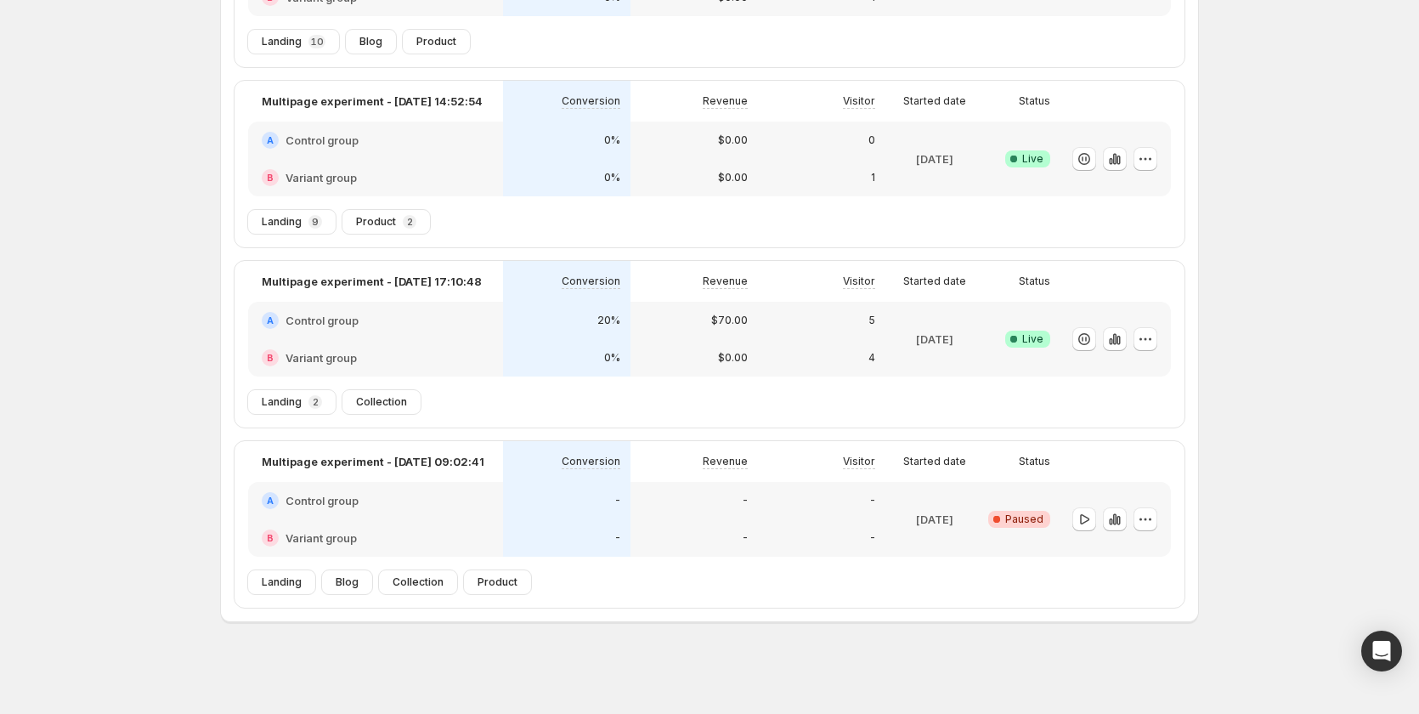
click at [469, 331] on div "A Control group" at bounding box center [375, 320] width 255 height 37
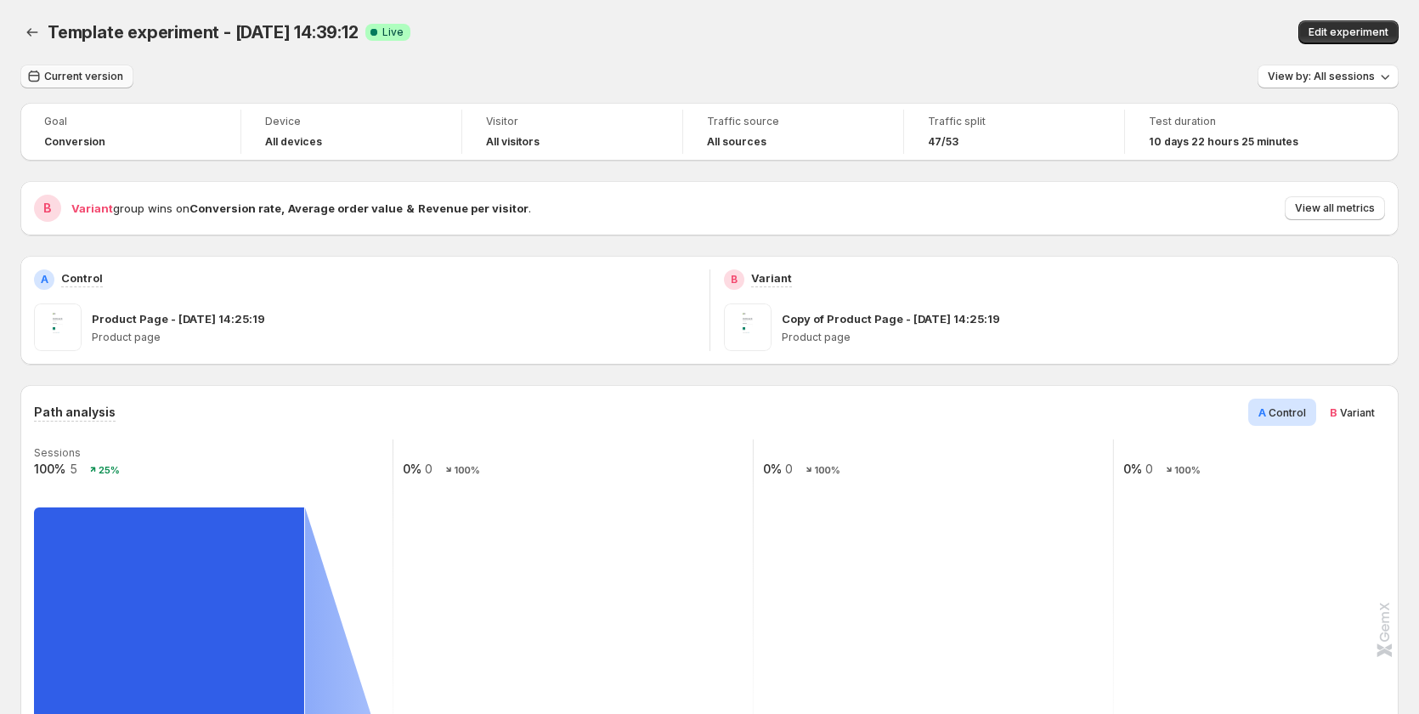
click at [65, 82] on span "Current version" at bounding box center [83, 77] width 79 height 14
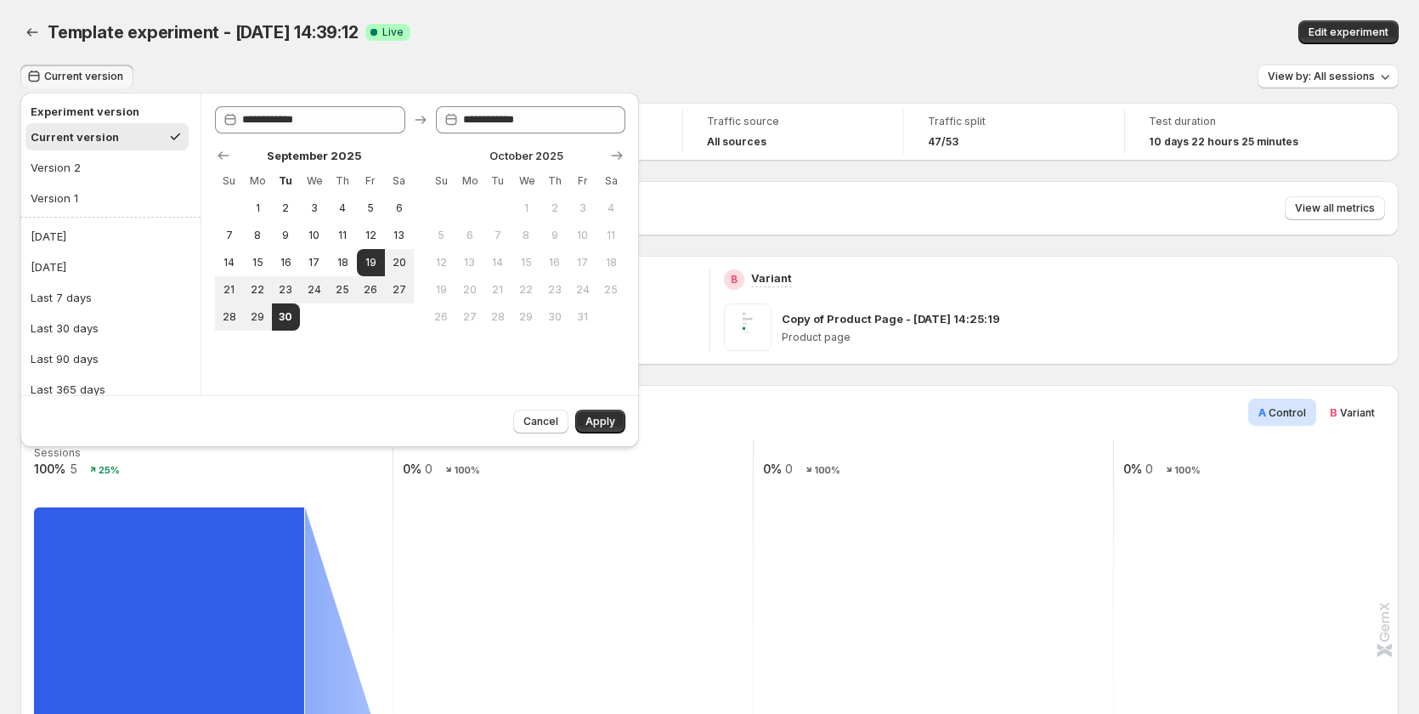
drag, startPoint x: 294, startPoint y: 315, endPoint x: 350, endPoint y: 318, distance: 56.1
click at [294, 315] on button "30" at bounding box center [286, 316] width 28 height 27
type input "**********"
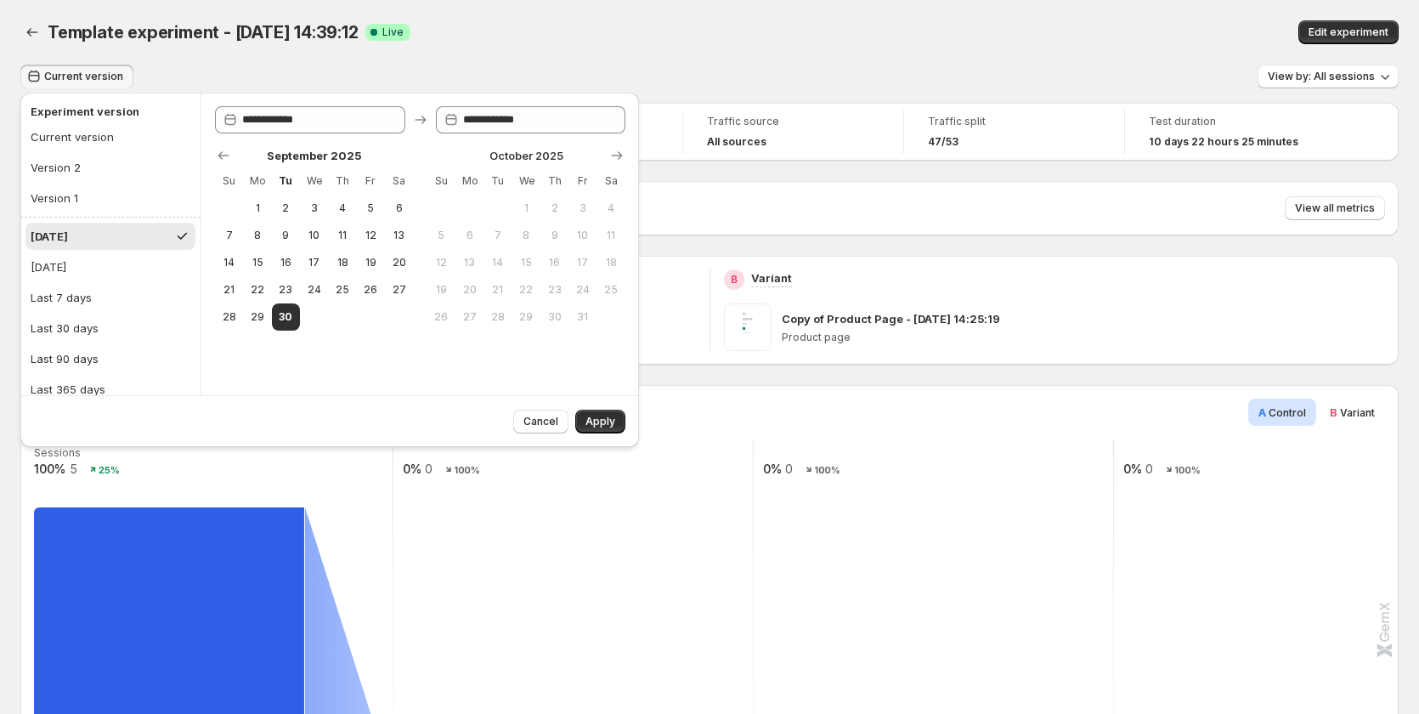
click at [612, 423] on span "Apply" at bounding box center [600, 422] width 30 height 14
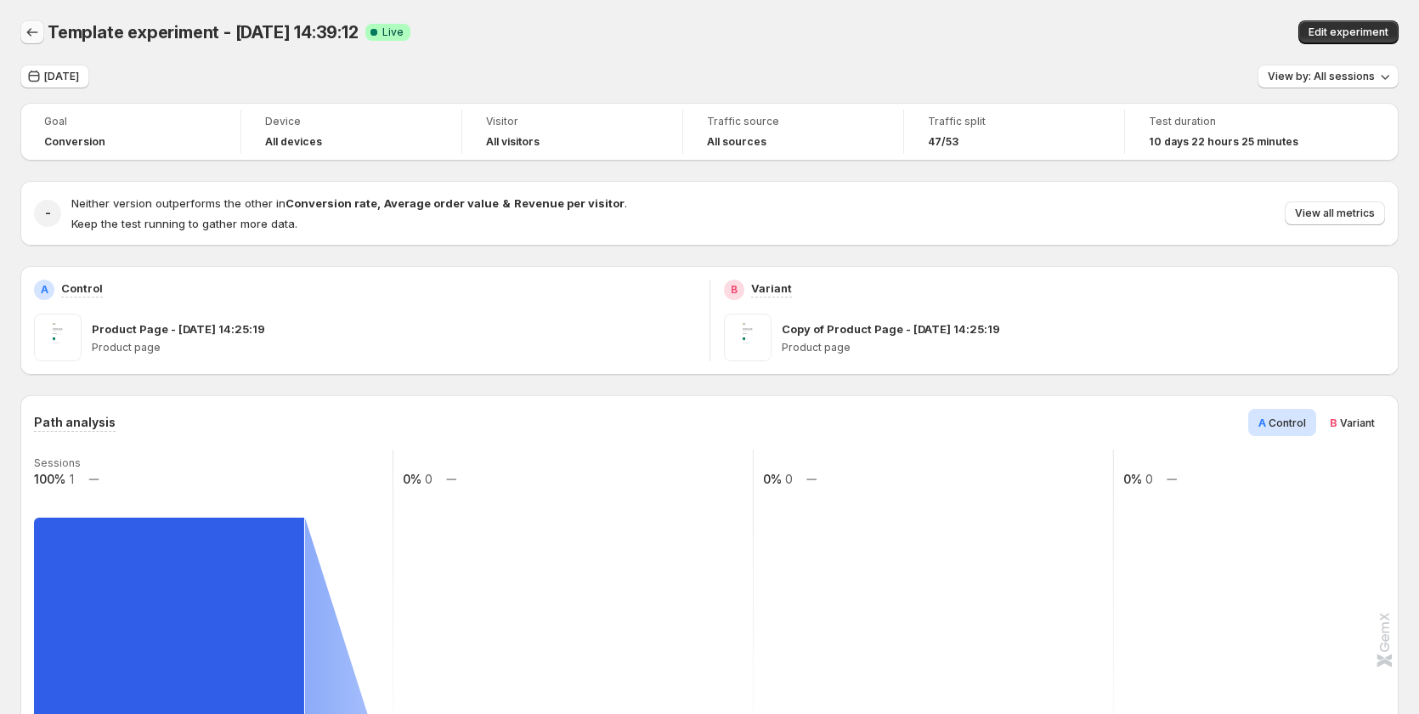
click at [31, 36] on icon "Back" at bounding box center [32, 32] width 17 height 17
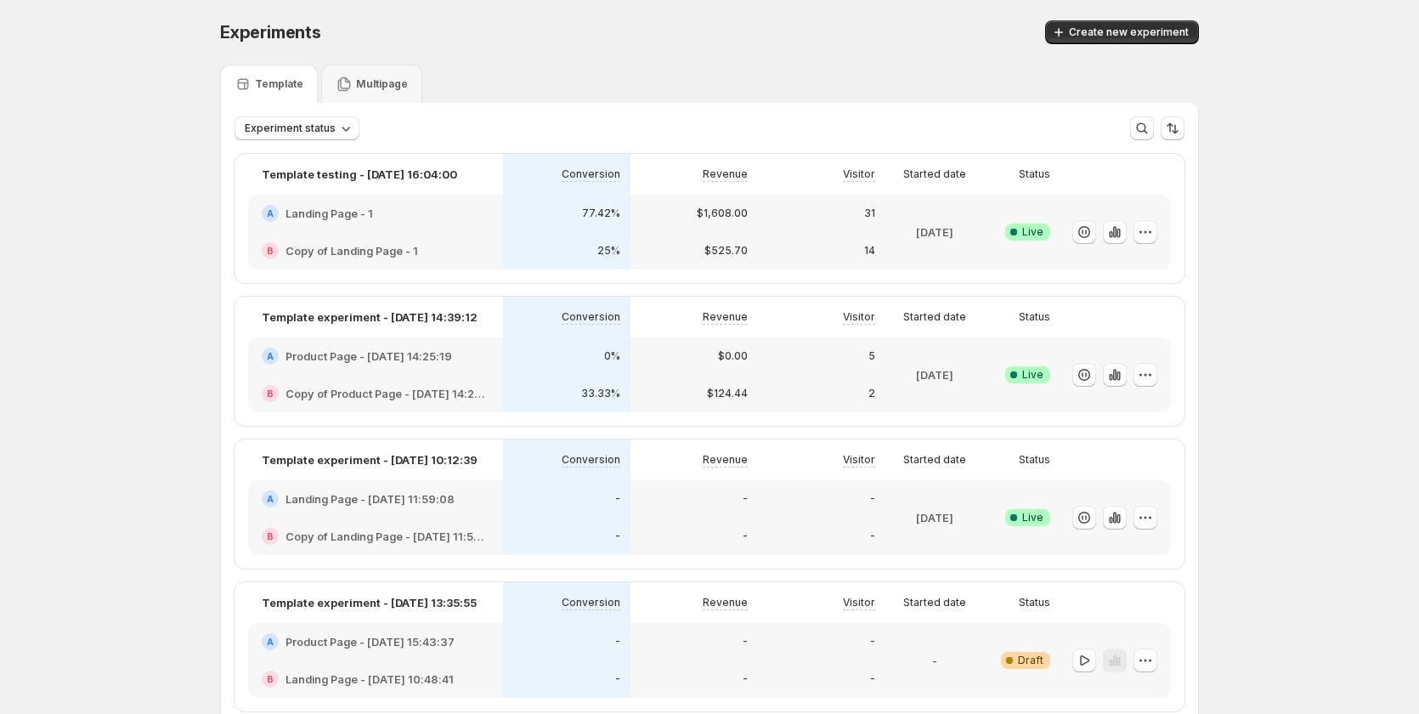
click at [450, 379] on div "B Copy of Product Page - Sep 16, 14:25:19" at bounding box center [375, 393] width 255 height 37
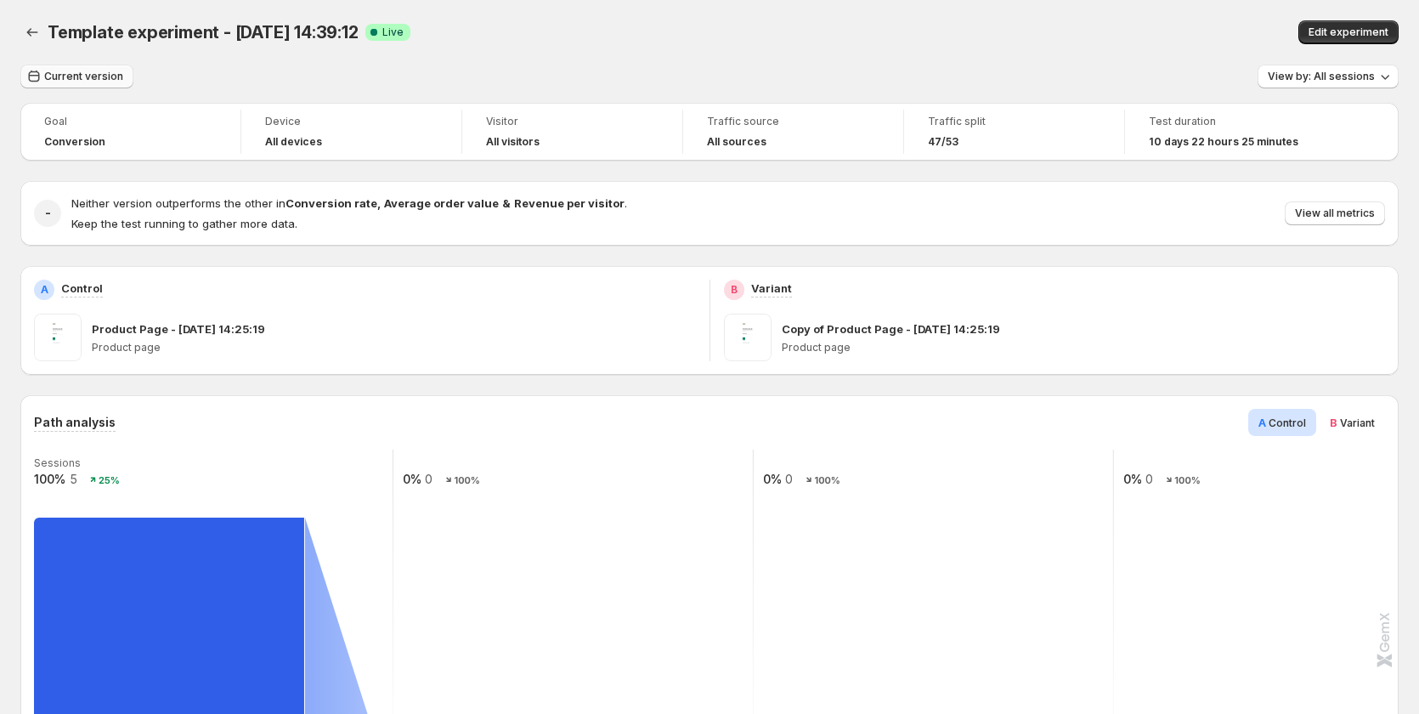
drag, startPoint x: 52, startPoint y: 72, endPoint x: 67, endPoint y: 86, distance: 20.5
click at [52, 72] on span "Current version" at bounding box center [83, 77] width 79 height 14
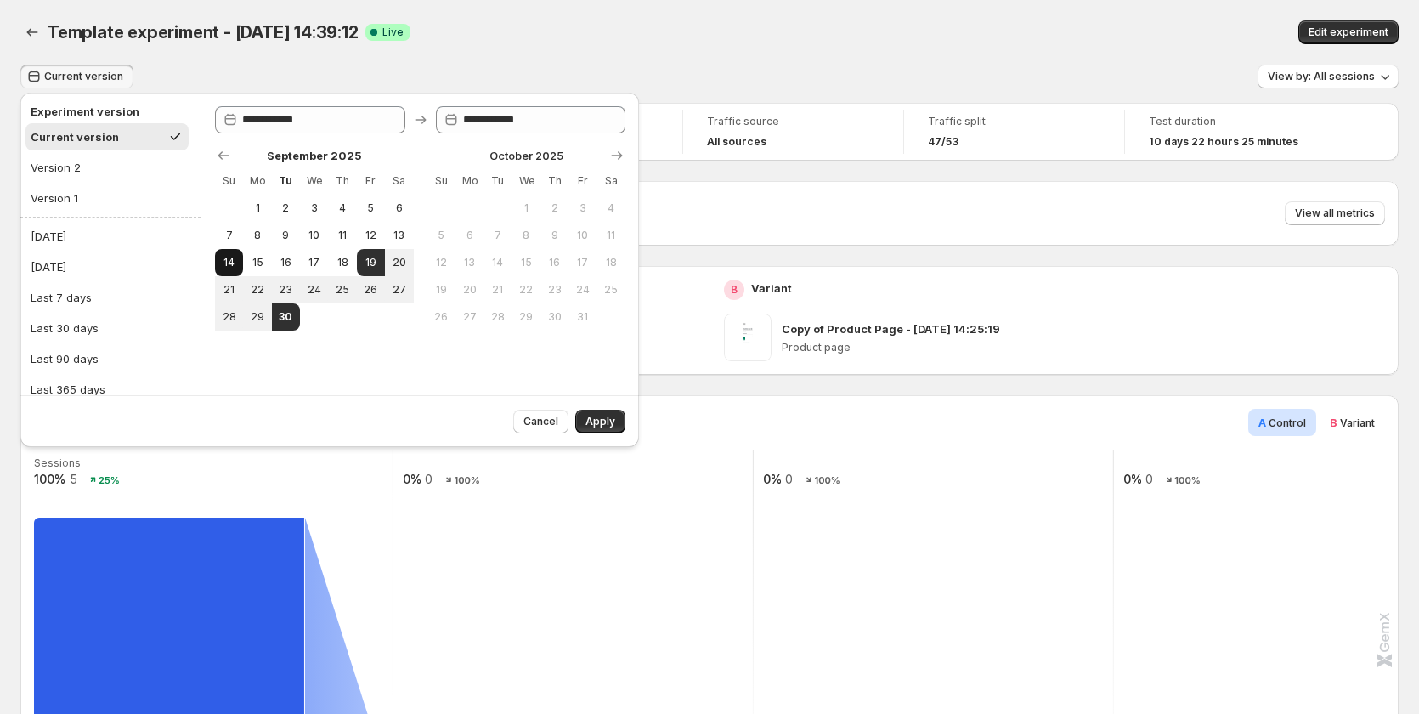
click at [234, 260] on span "14" at bounding box center [229, 263] width 14 height 14
type input "**********"
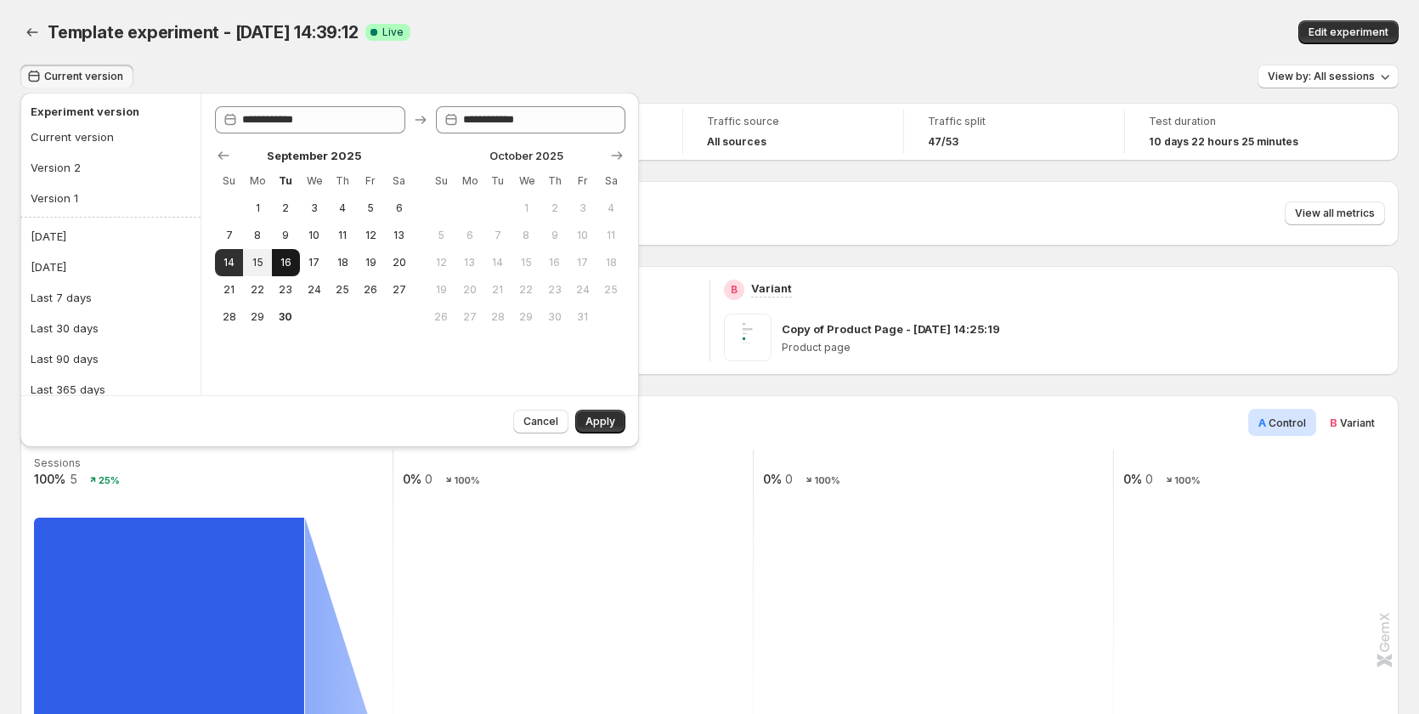
click at [281, 262] on span "16" at bounding box center [286, 263] width 14 height 14
type input "**********"
click at [316, 291] on span "24" at bounding box center [314, 290] width 14 height 14
type input "**********"
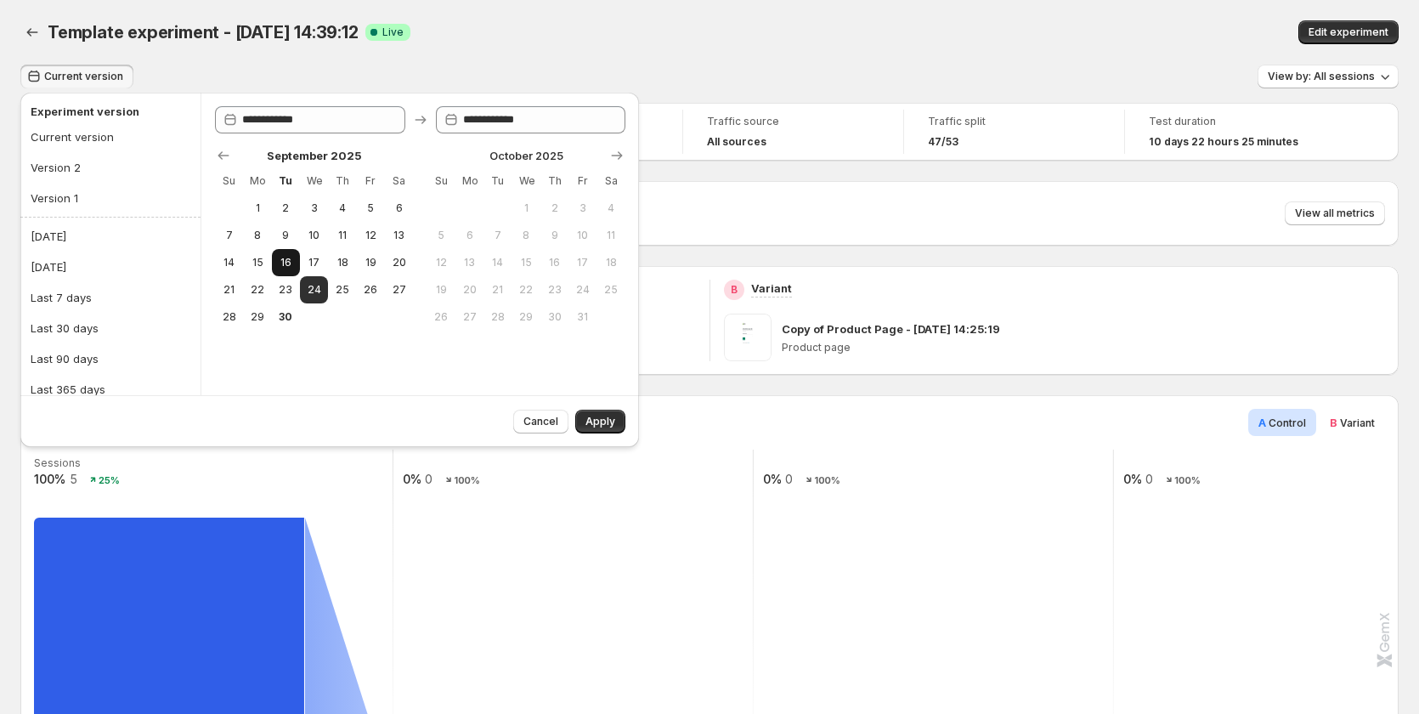
click at [287, 262] on span "16" at bounding box center [286, 263] width 14 height 14
type input "**********"
click at [317, 290] on span "24" at bounding box center [314, 290] width 14 height 14
type input "**********"
click at [613, 422] on span "Apply" at bounding box center [600, 422] width 30 height 14
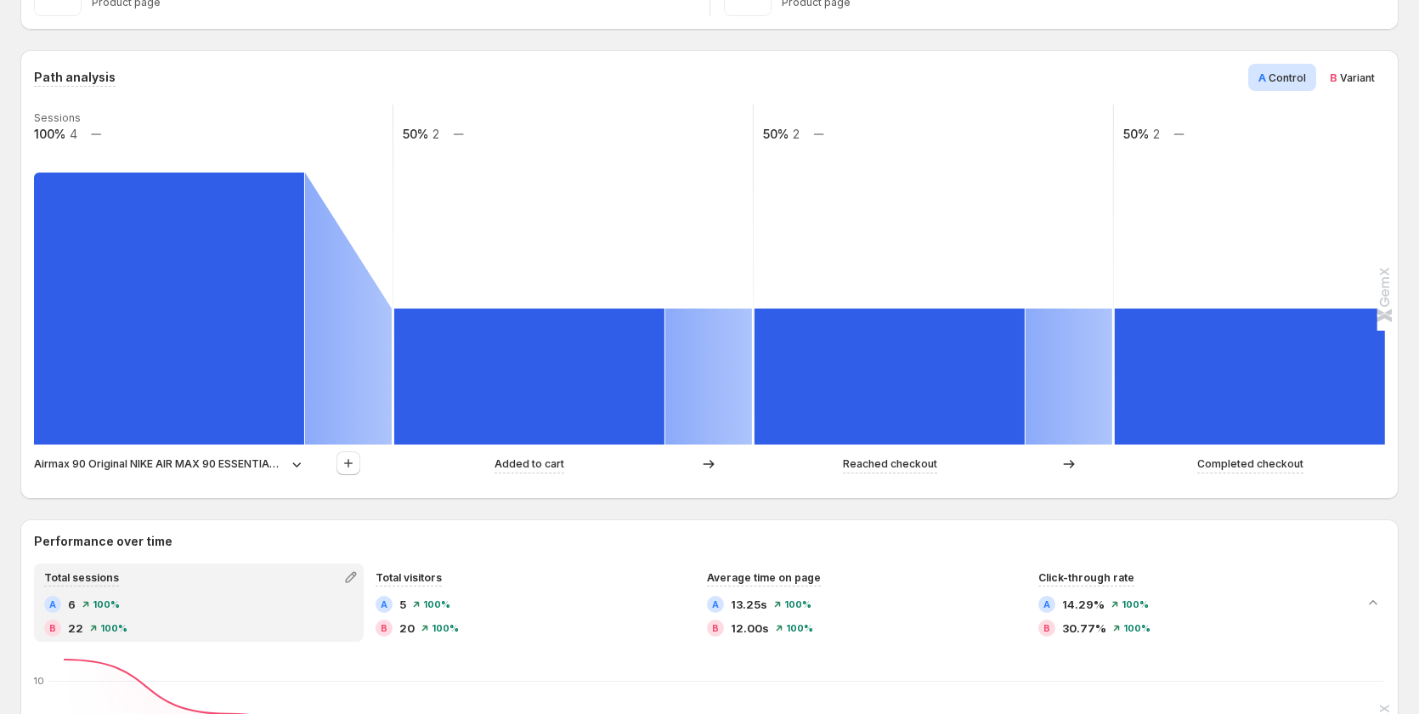
scroll to position [340, 0]
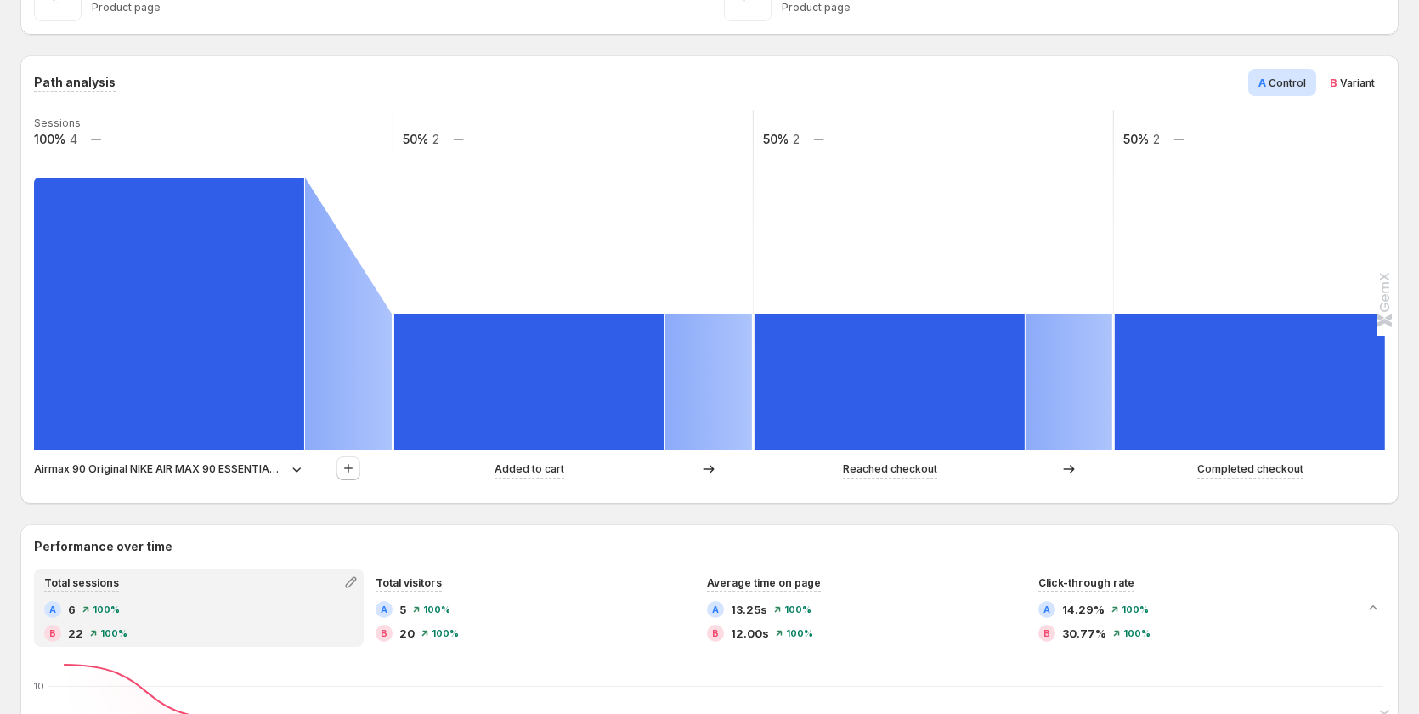
drag, startPoint x: 1381, startPoint y: 74, endPoint x: 1366, endPoint y: 84, distance: 17.7
click at [1375, 74] on span "B Variant" at bounding box center [1352, 82] width 45 height 17
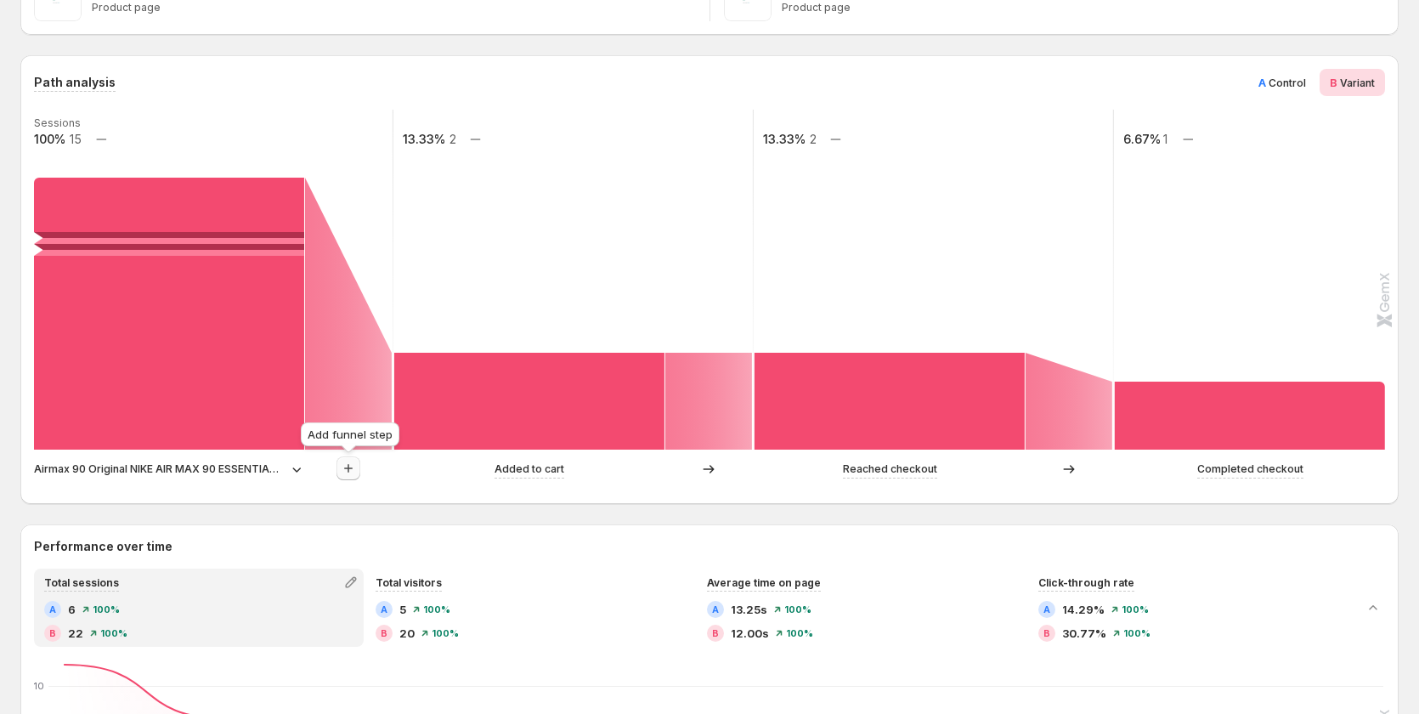
click at [352, 467] on icon "button" at bounding box center [348, 468] width 17 height 17
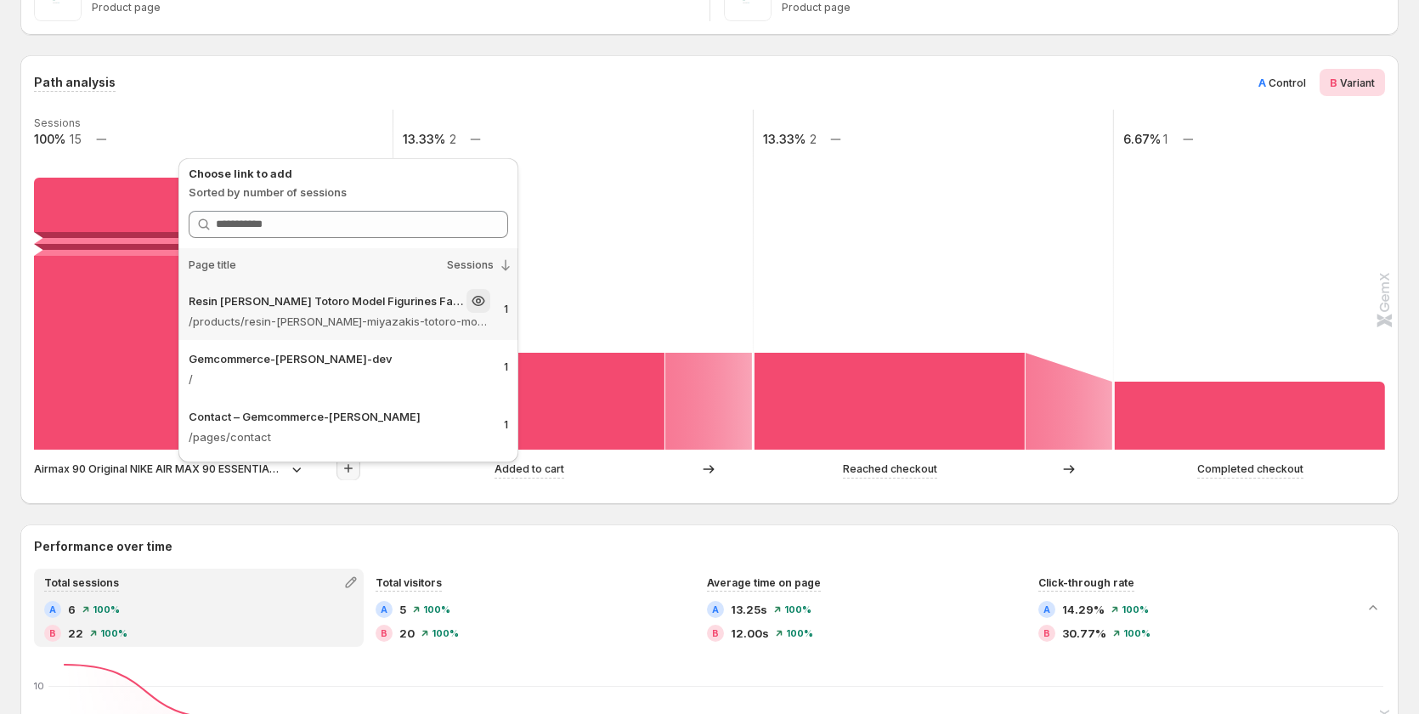
click at [342, 304] on p "Resin Hayao Miyazaki's Totoro Model Figurines Fairy Flower Pot Ornamen – Gemcom…" at bounding box center [326, 300] width 274 height 17
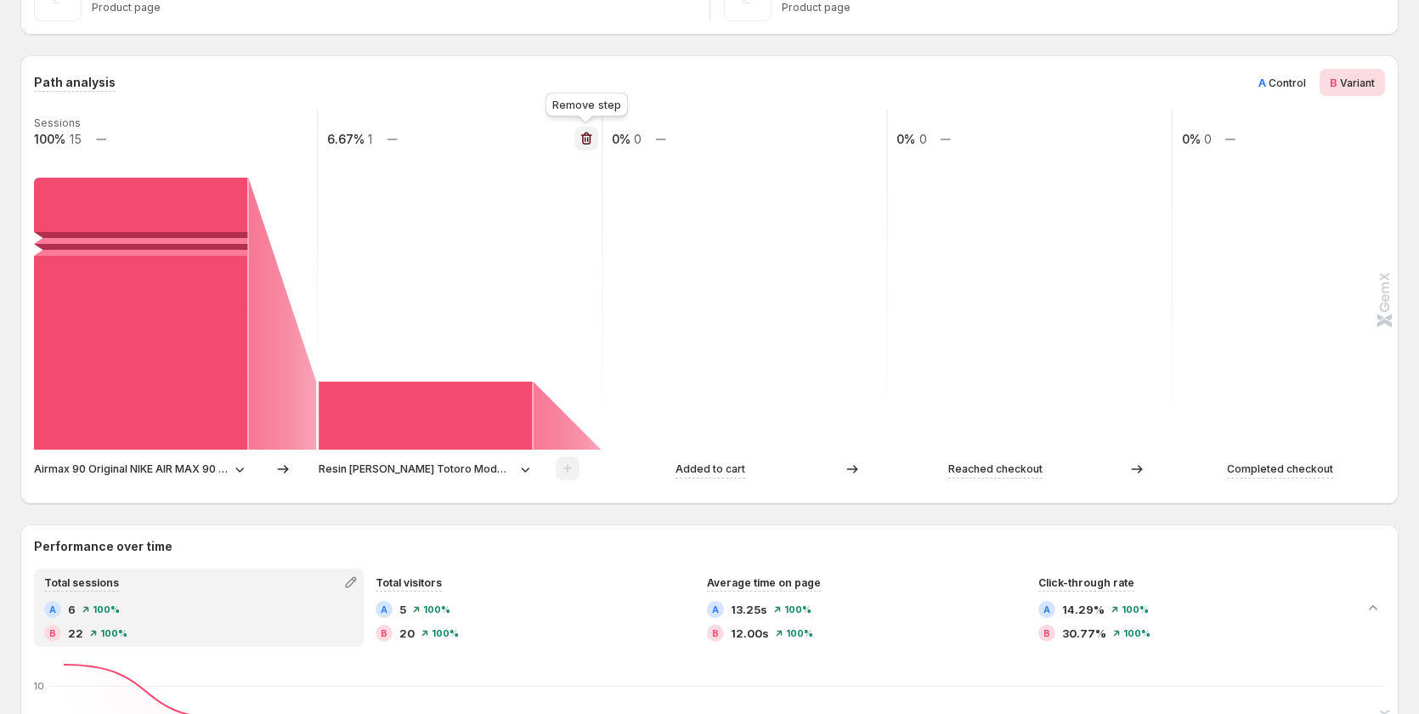
drag, startPoint x: 581, startPoint y: 133, endPoint x: 571, endPoint y: 151, distance: 21.3
click at [581, 133] on icon "button" at bounding box center [586, 138] width 17 height 17
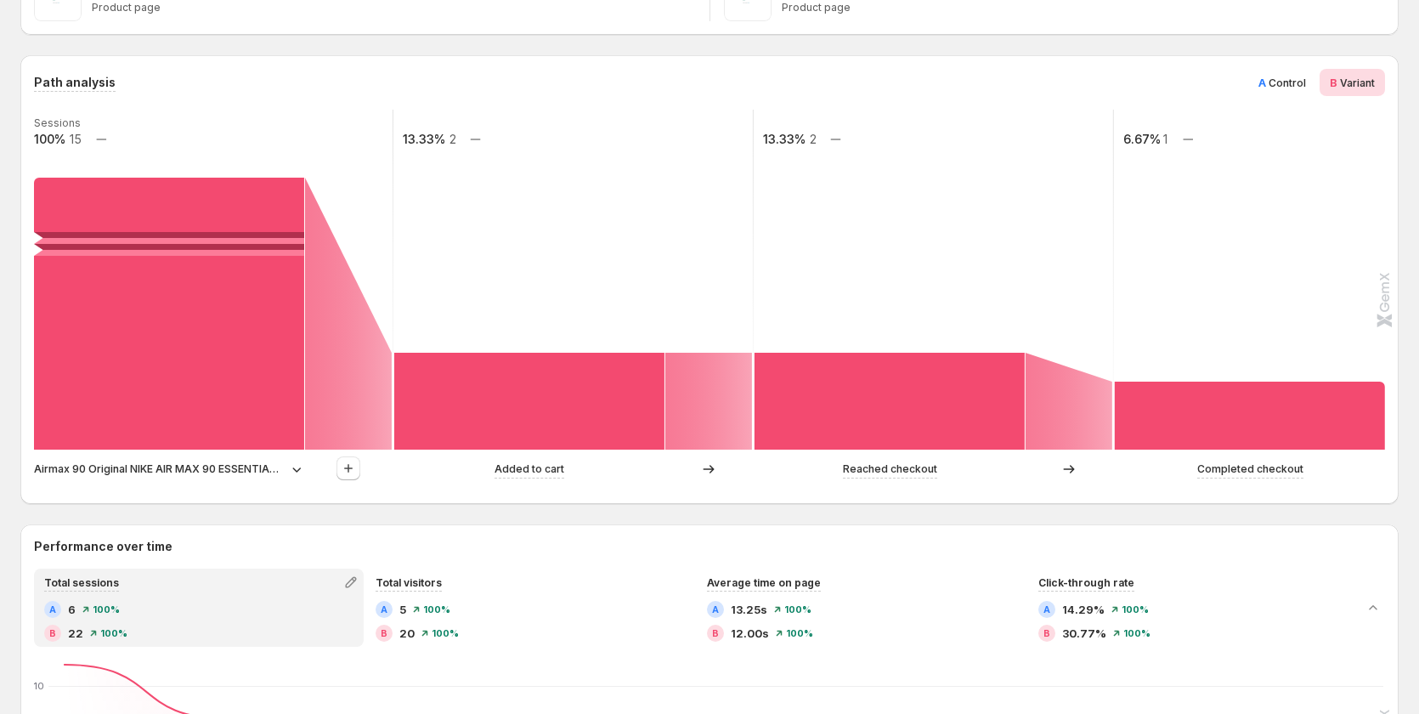
click at [1284, 81] on span "Control" at bounding box center [1287, 82] width 37 height 13
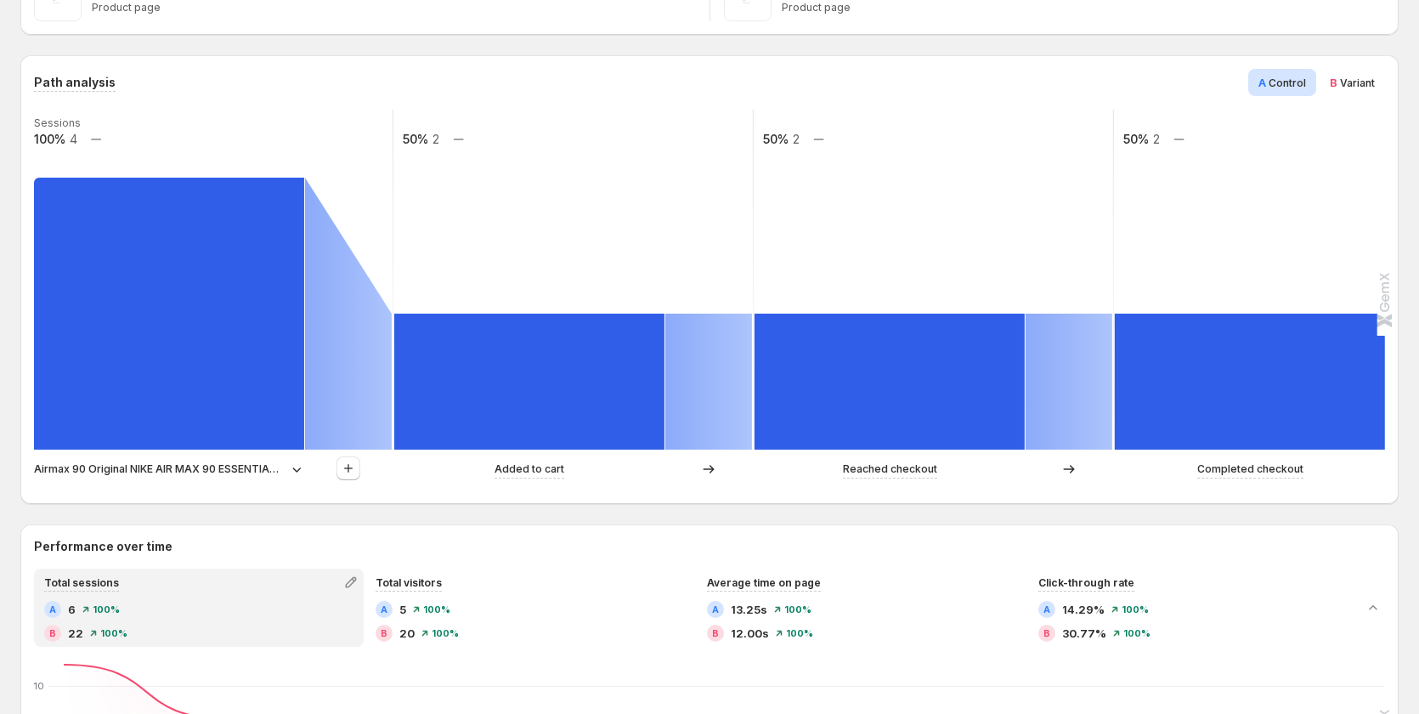
click at [1351, 81] on span "Variant" at bounding box center [1357, 82] width 35 height 13
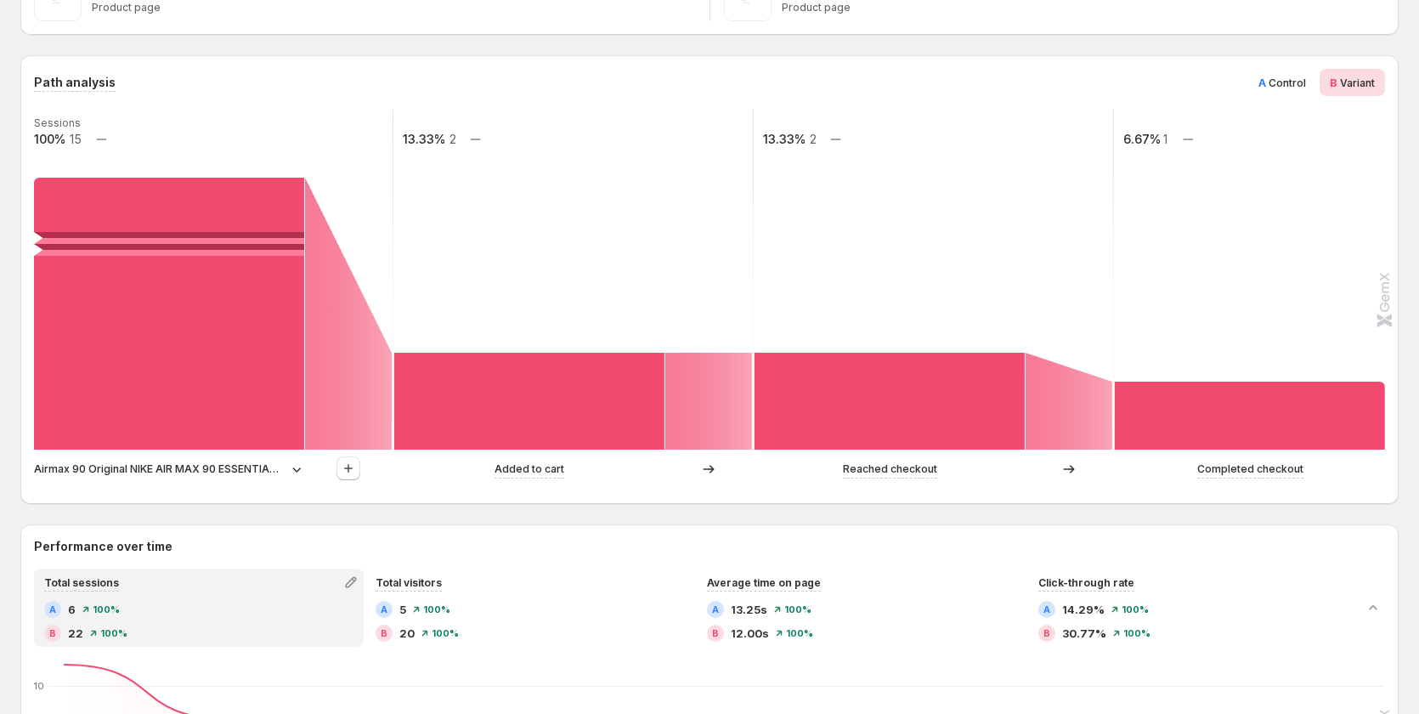
click at [286, 109] on div "Path analysis A Control B Variant Sessions 100% 15 13.33% 2 13.33% 2 6.67% 1 Ai…" at bounding box center [709, 279] width 1351 height 421
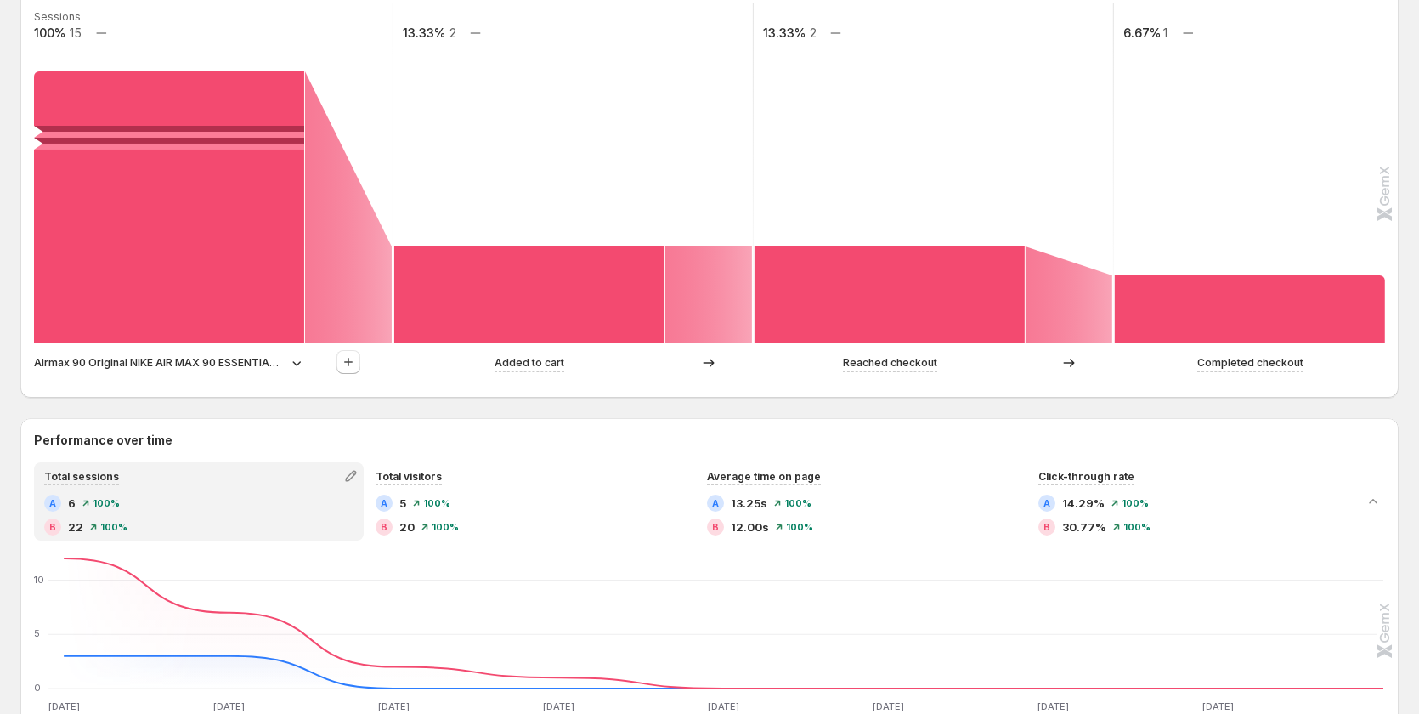
scroll to position [425, 0]
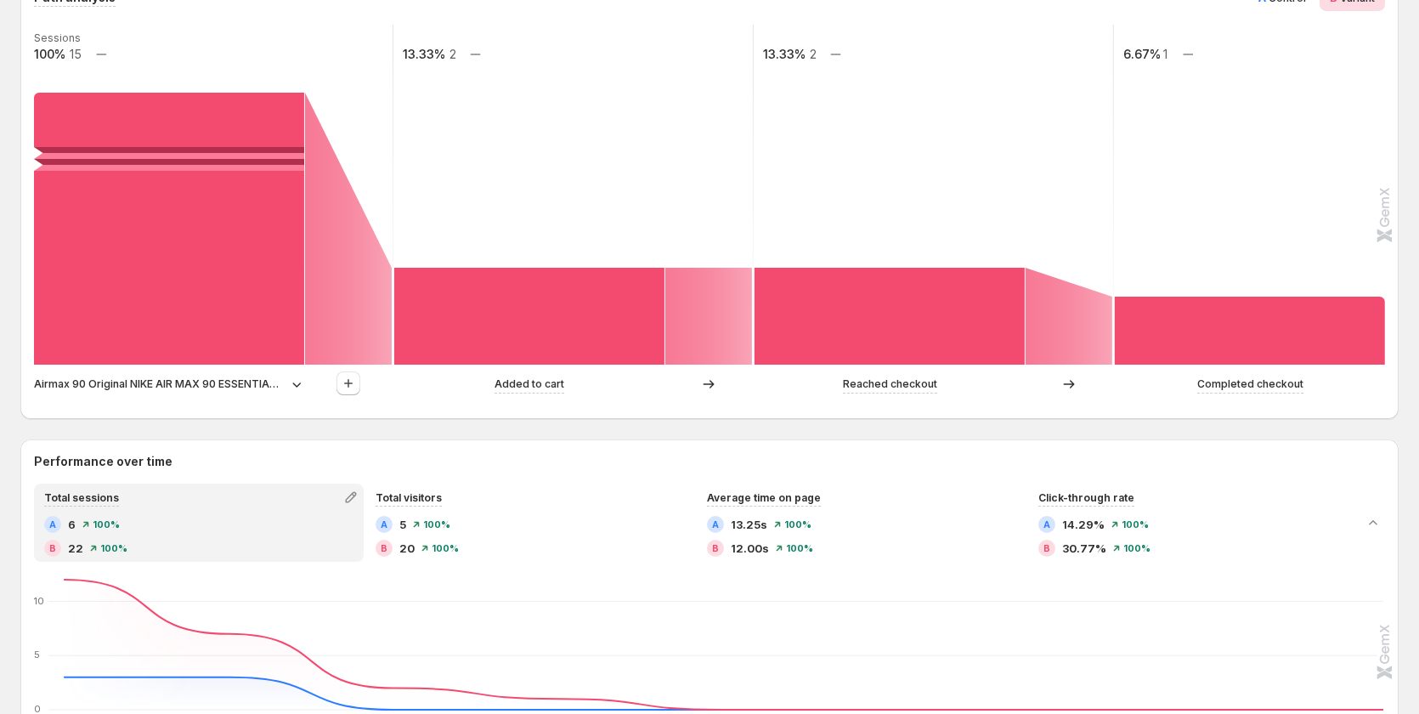
click at [286, 387] on div "Airmax 90 Original NIKE AIR MAX 90 ESSENTIAL men's Running Shoes Sport Outdoor …" at bounding box center [169, 384] width 271 height 17
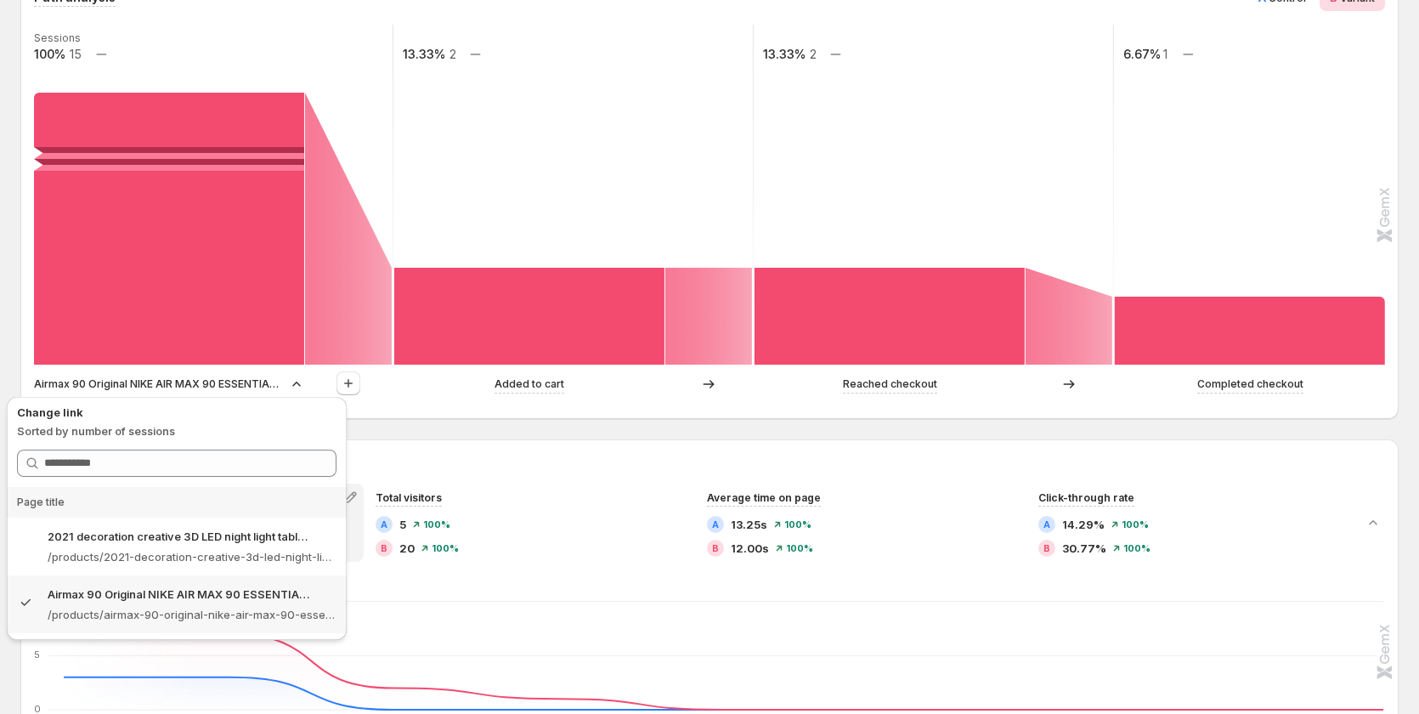
click at [429, 436] on div "Path analysis A Control B Variant Sessions 100% 15 13.33% 2 13.33% 2 6.67% 1 Ai…" at bounding box center [709, 713] width 1378 height 1486
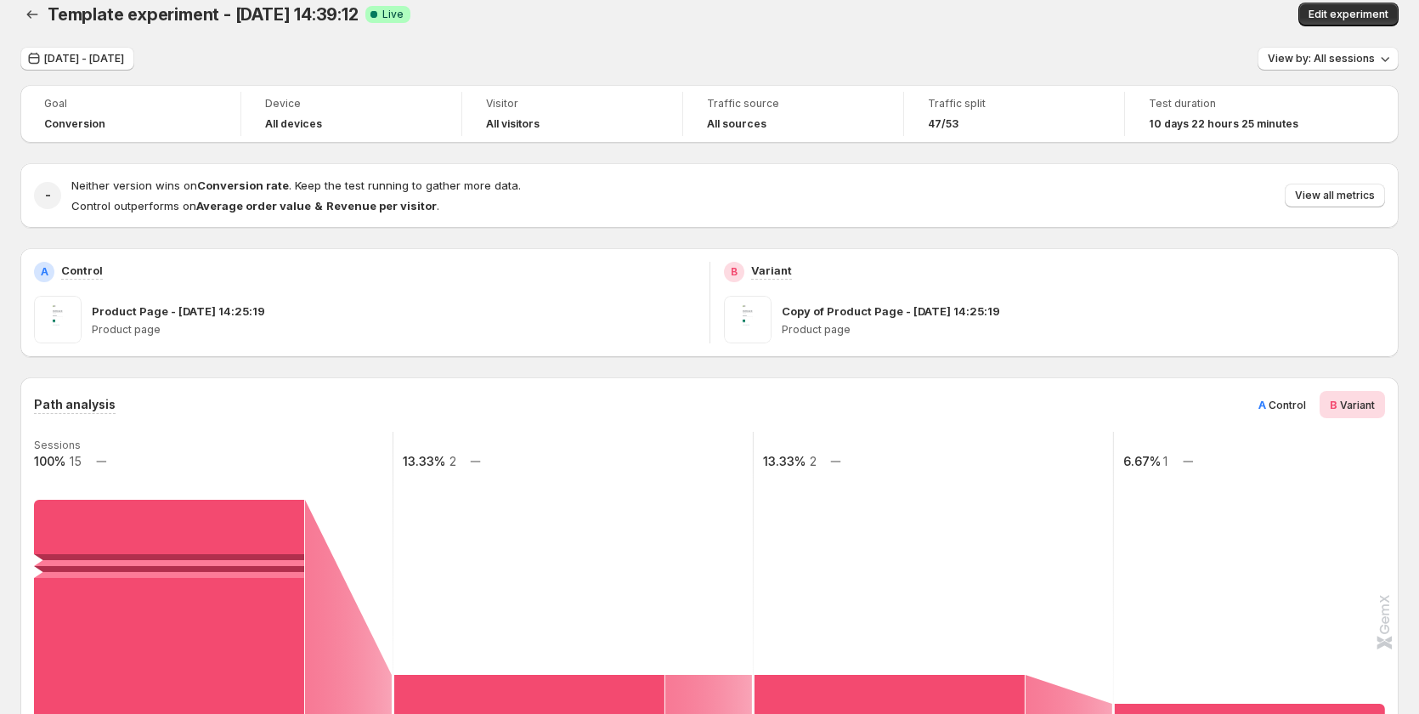
scroll to position [0, 0]
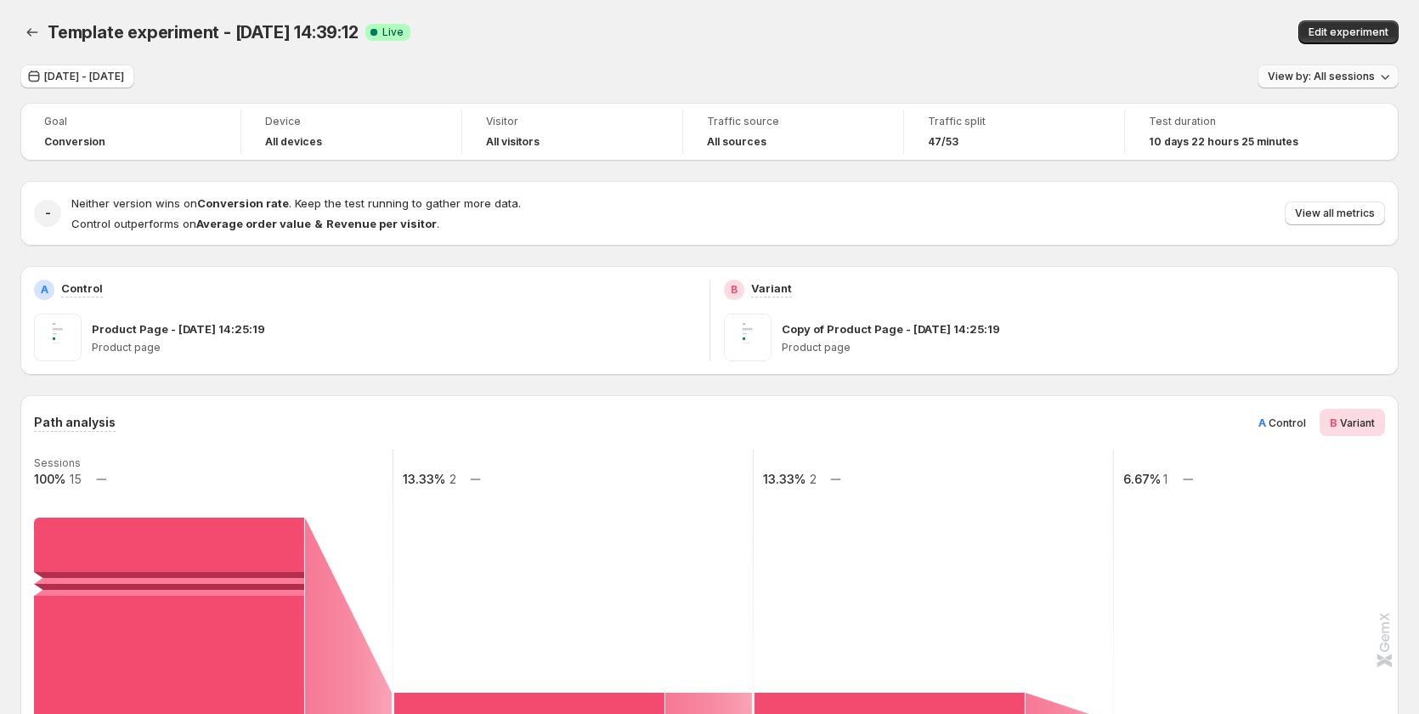
click at [1370, 71] on span "View by: All sessions" at bounding box center [1321, 77] width 107 height 14
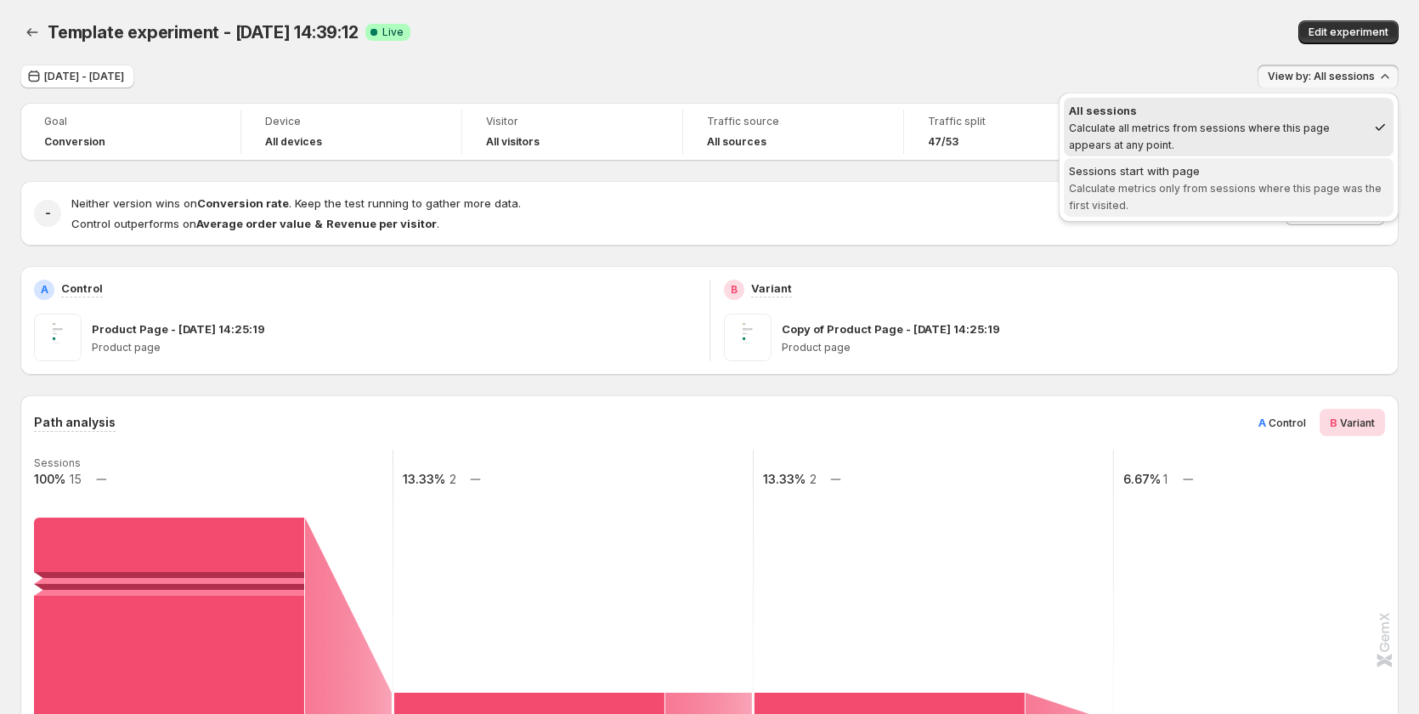
click at [1176, 182] on span "Calculate metrics only from sessions where this page was the first visited." at bounding box center [1225, 197] width 313 height 30
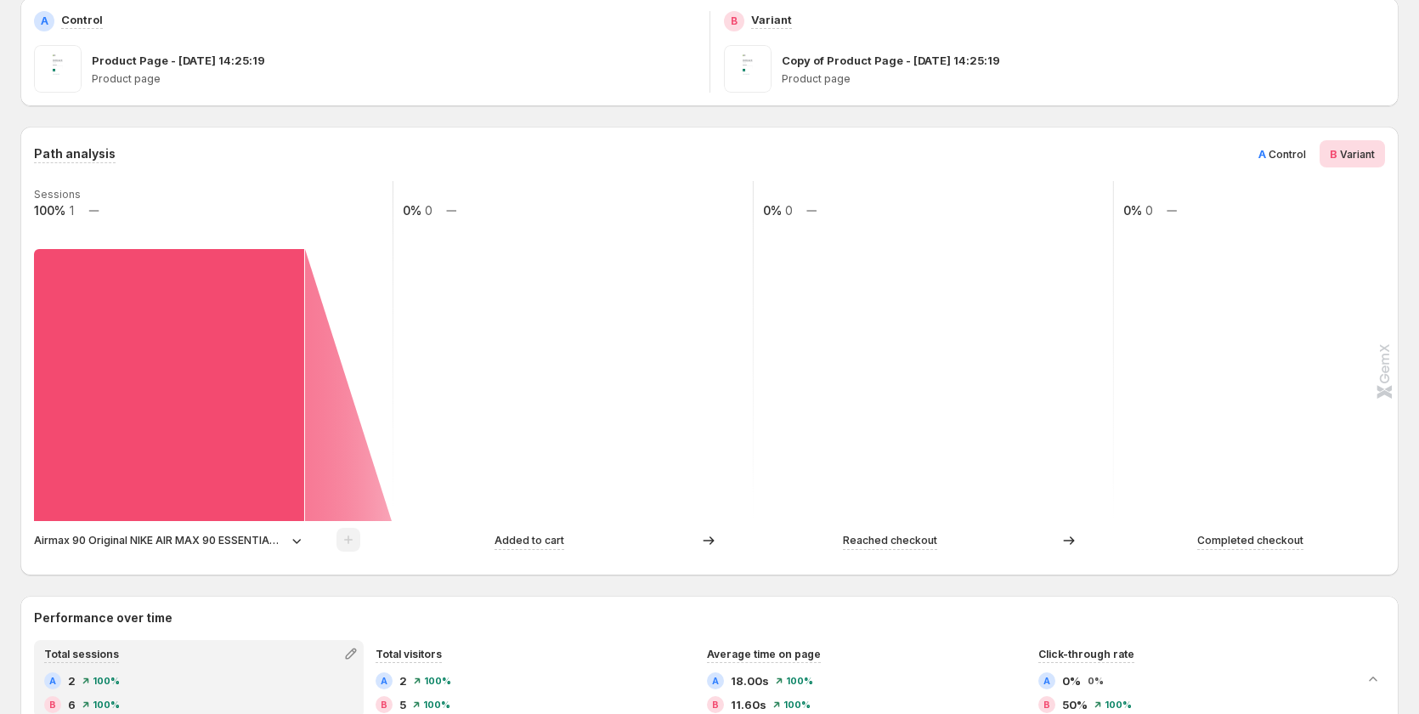
scroll to position [425, 0]
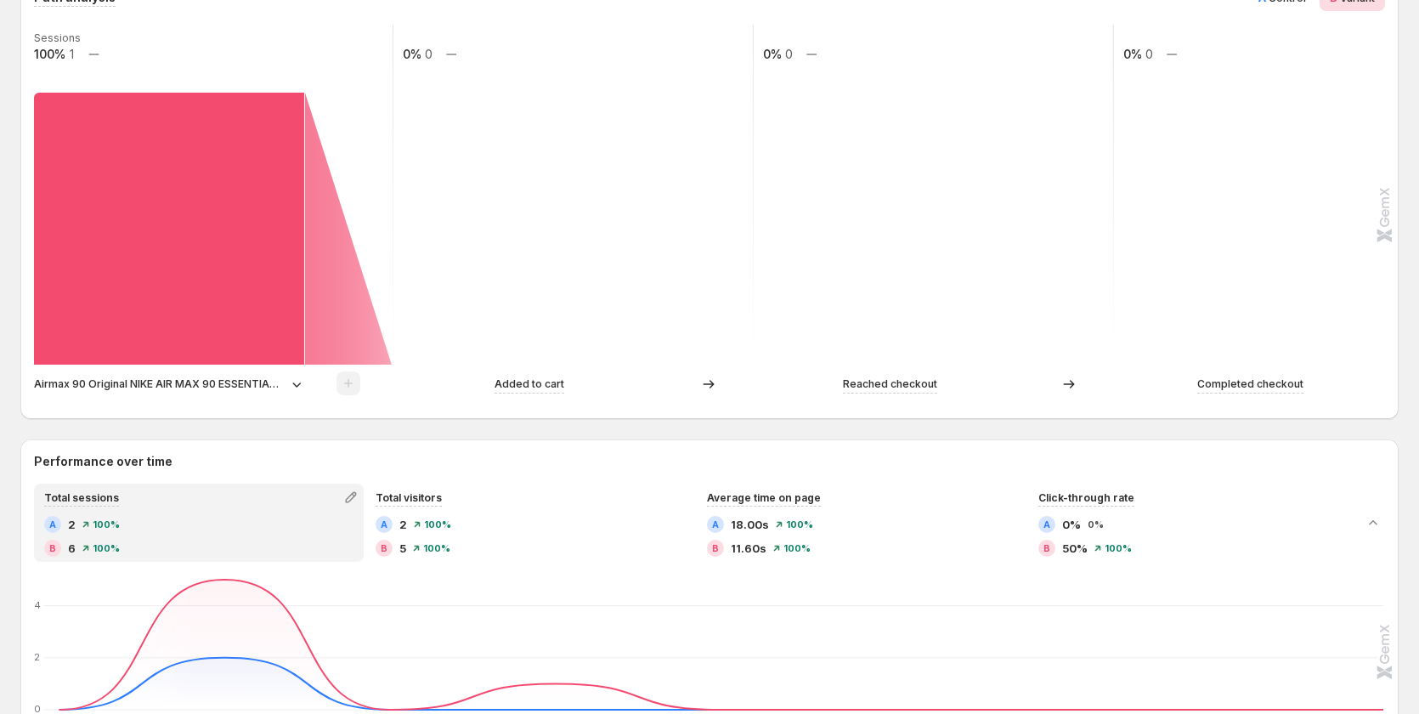
click at [256, 388] on p "Airmax 90 Original NIKE AIR MAX 90 ESSENTIAL men's Running Shoes Sport Outdoor …" at bounding box center [159, 384] width 251 height 17
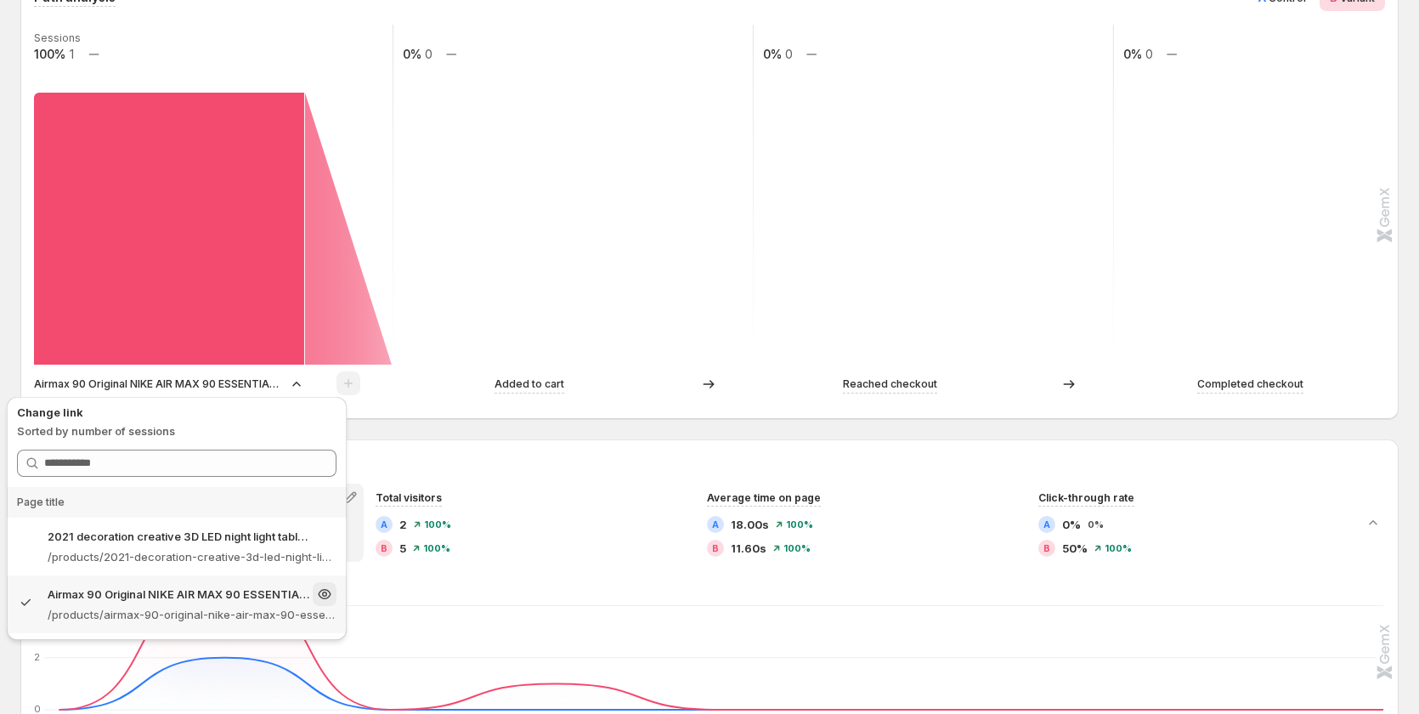
click at [124, 612] on p "/products/airmax-90-original-nike-air-max-90-essential-mens-running-shoes-sport…" at bounding box center [192, 614] width 289 height 17
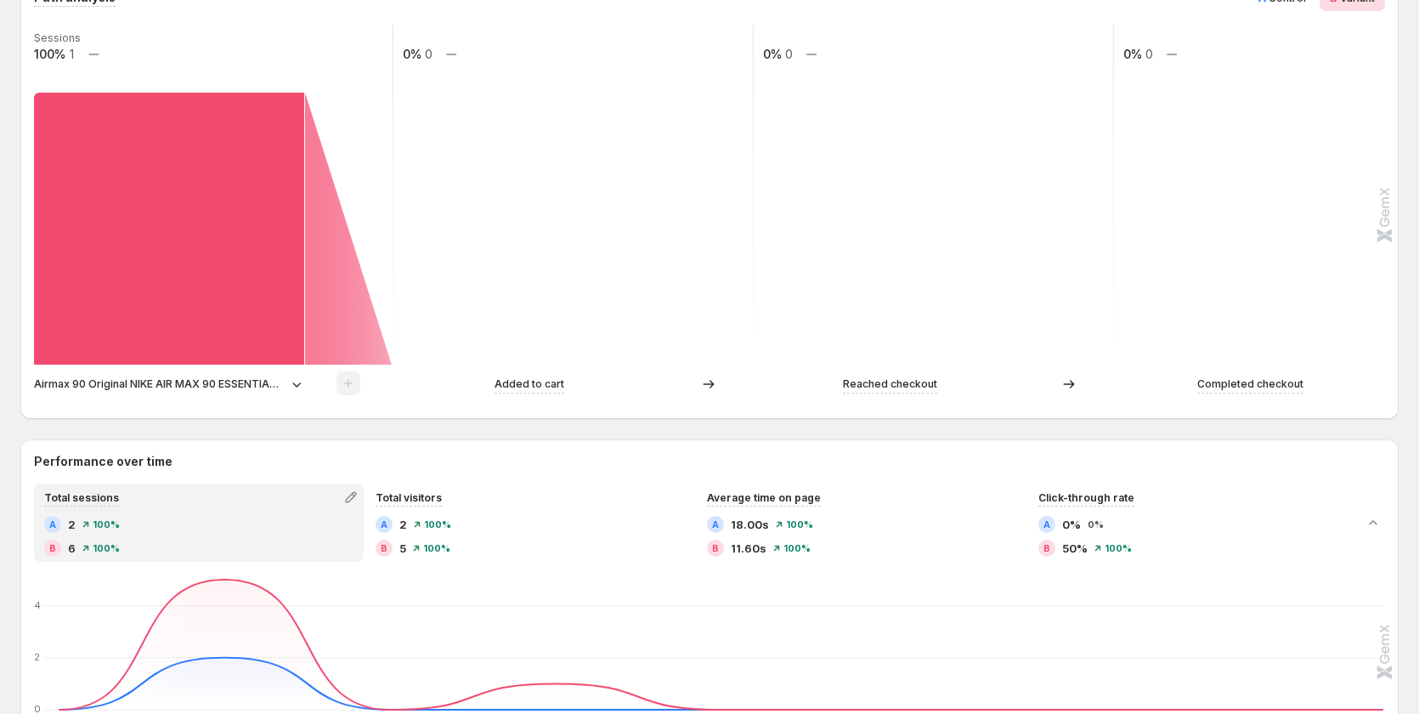
drag, startPoint x: 189, startPoint y: 383, endPoint x: 188, endPoint y: 392, distance: 8.7
click at [189, 383] on p "Airmax 90 Original NIKE AIR MAX 90 ESSENTIAL men's Running Shoes Sport Outdoor …" at bounding box center [159, 384] width 251 height 17
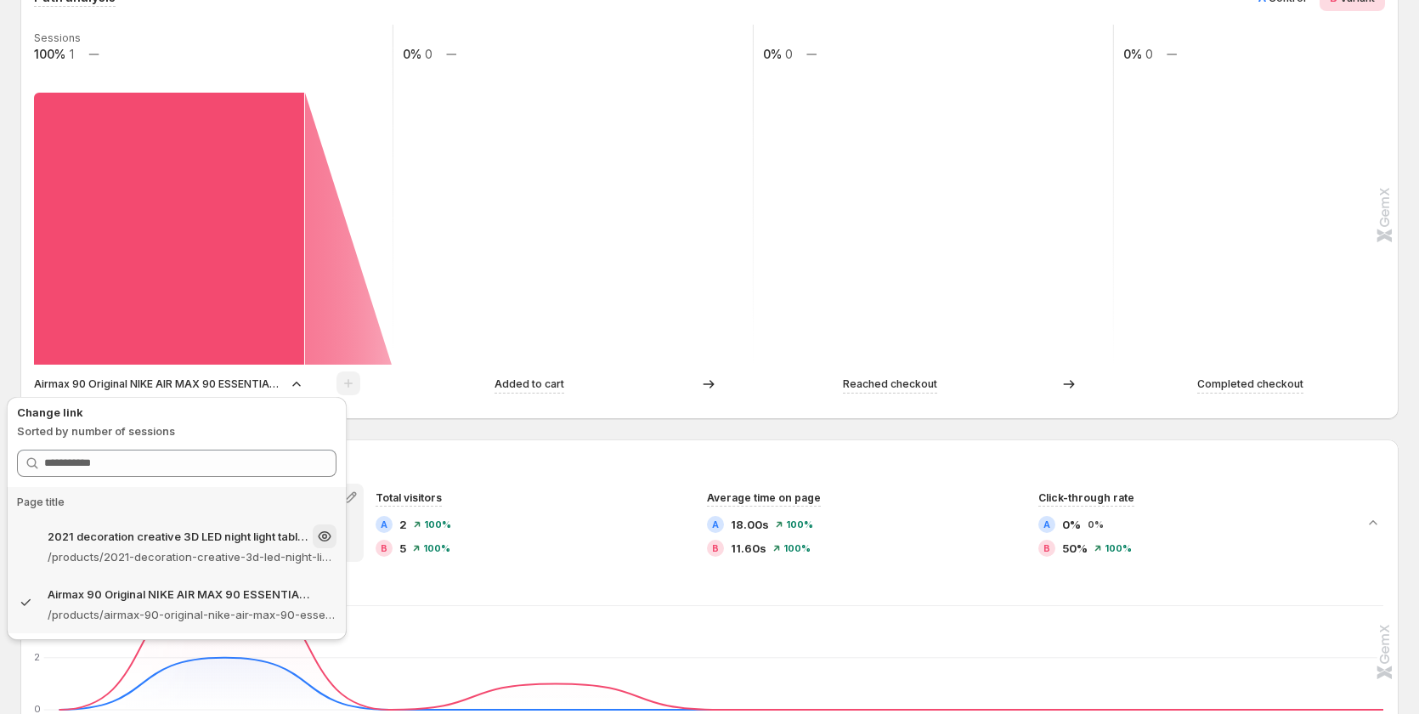
click at [120, 549] on p "/products/2021-decoration-creative-3d-led-night-light-table-lamp-children-bedro…" at bounding box center [192, 556] width 289 height 17
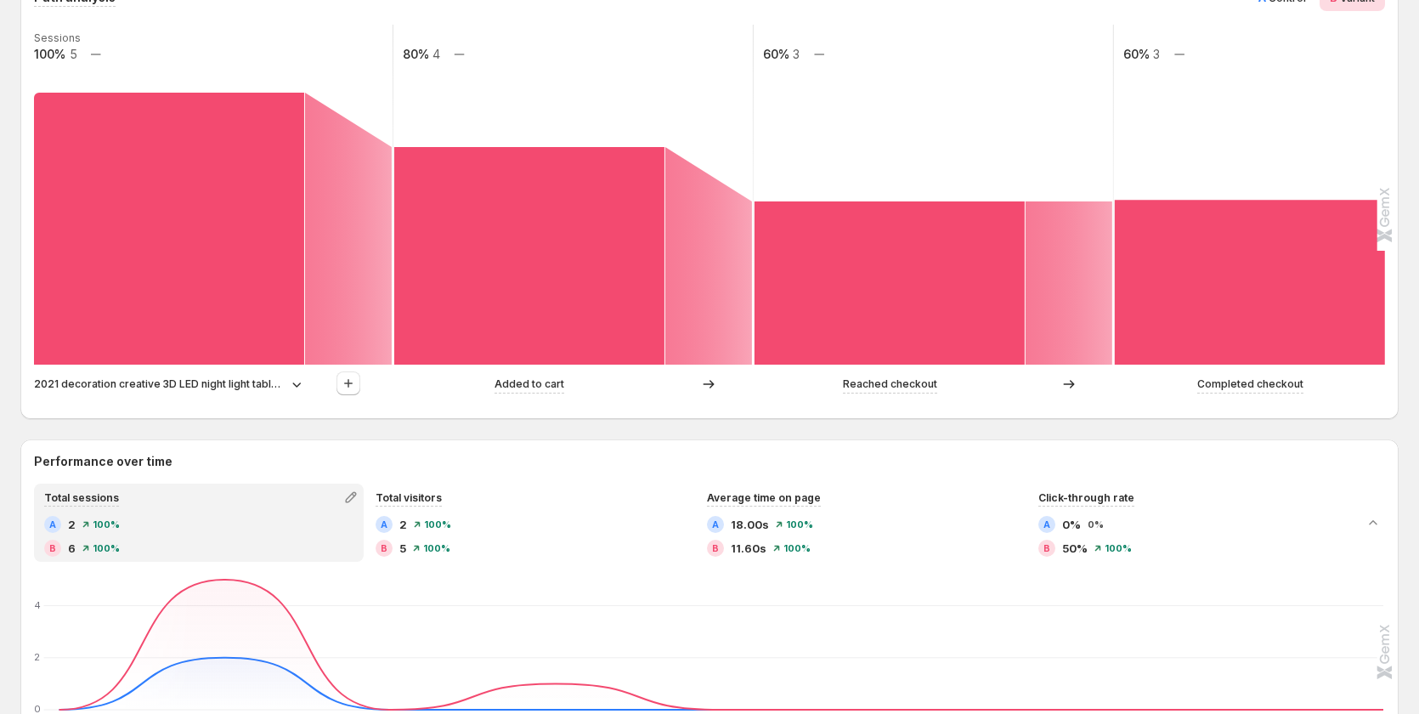
click at [207, 387] on p "2021 decoration creative 3D LED night light table lamp children bedroom child g…" at bounding box center [159, 384] width 251 height 17
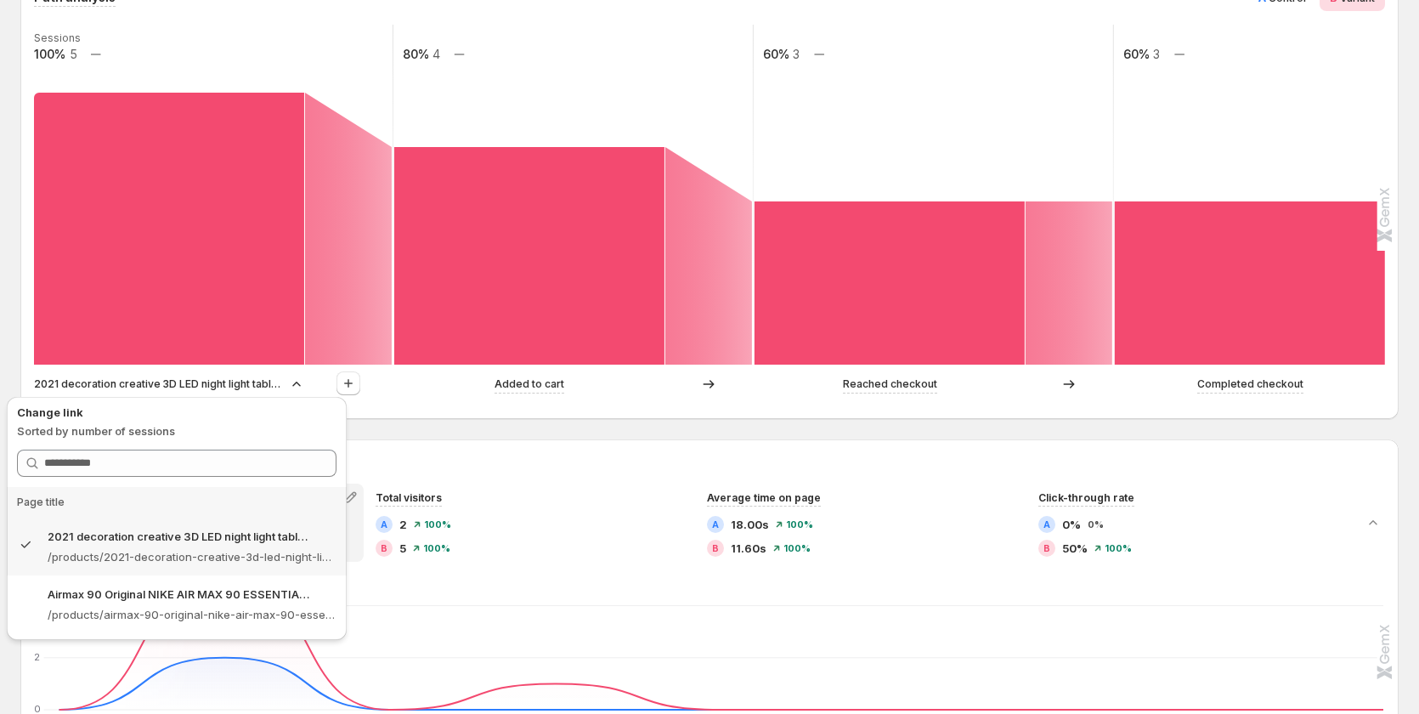
drag, startPoint x: 136, startPoint y: 601, endPoint x: 183, endPoint y: 585, distance: 49.2
click at [136, 602] on p "Airmax 90 Original NIKE AIR MAX 90 ESSENTIAL men's Running Shoes Sport Outdoor …" at bounding box center [179, 593] width 262 height 17
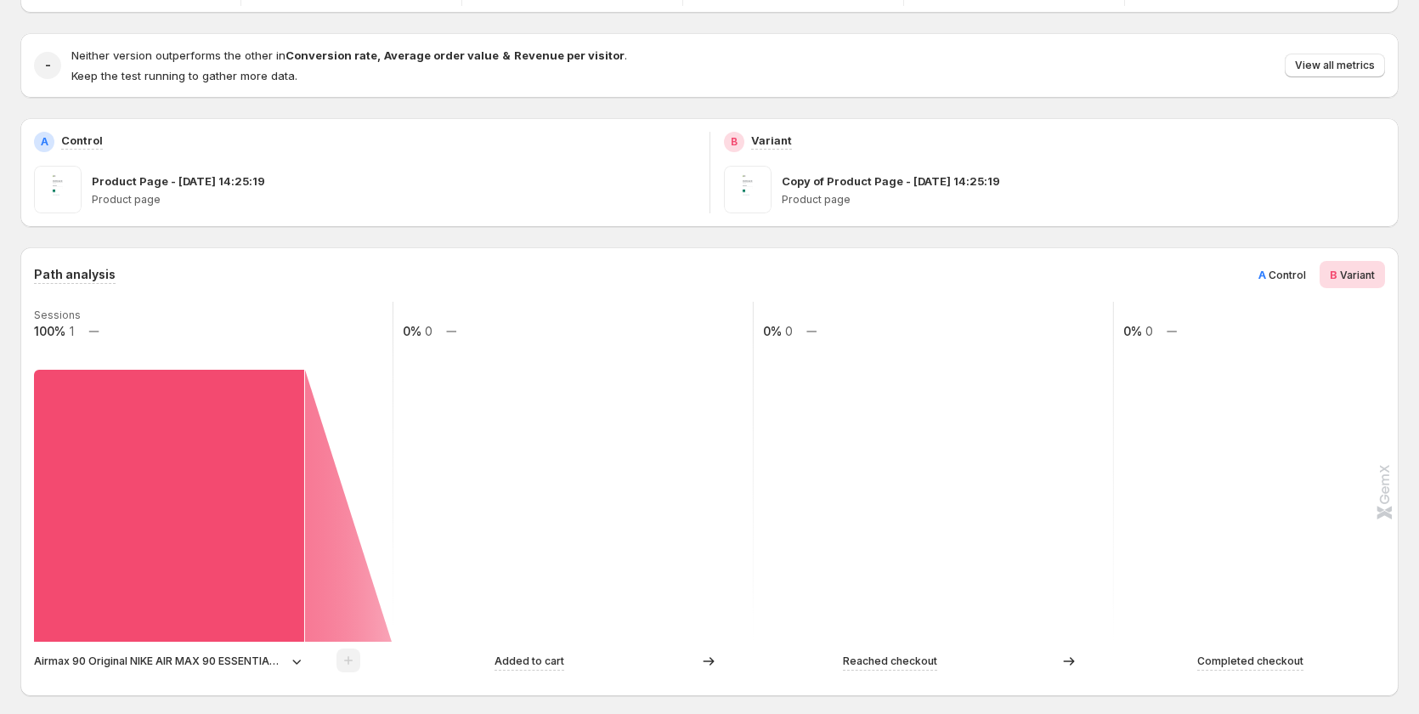
scroll to position [0, 0]
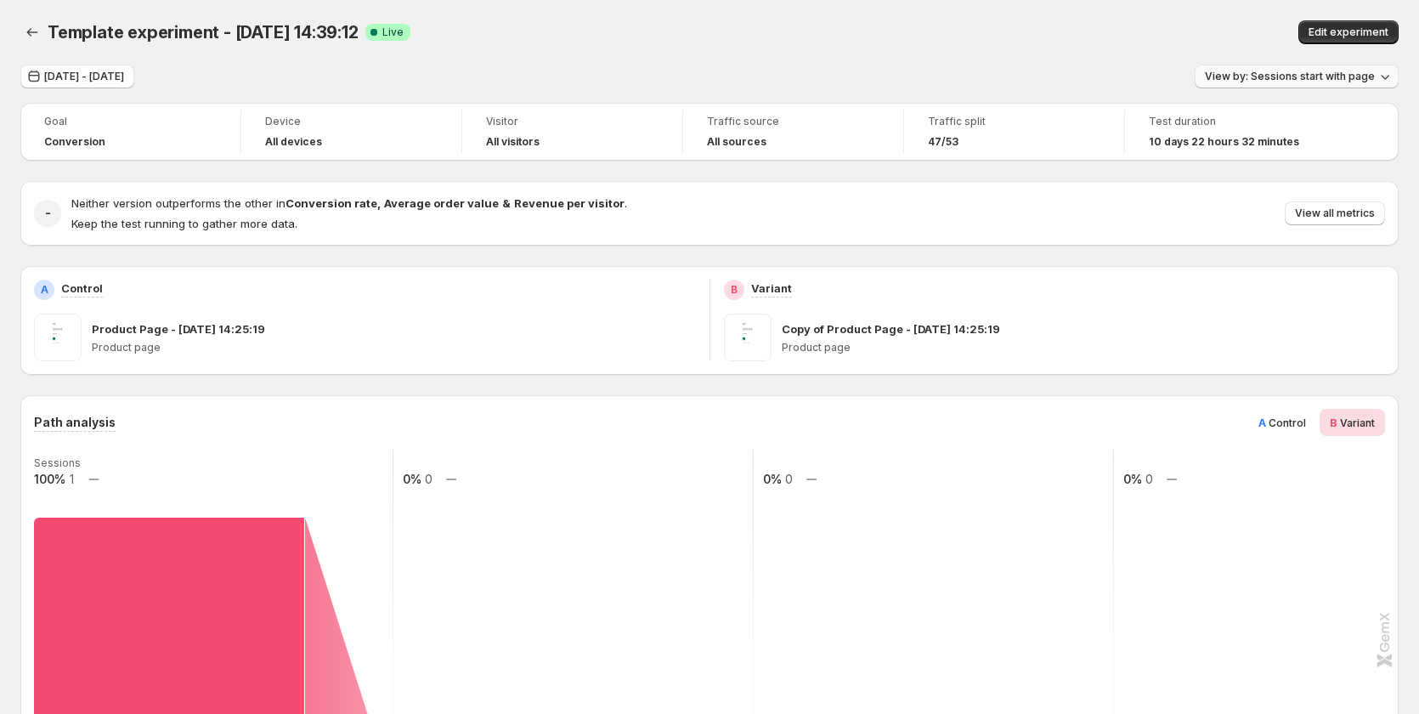
drag, startPoint x: 1373, startPoint y: 76, endPoint x: 1357, endPoint y: 86, distance: 18.7
click at [1373, 76] on span "View by: Sessions start with page" at bounding box center [1290, 77] width 170 height 14
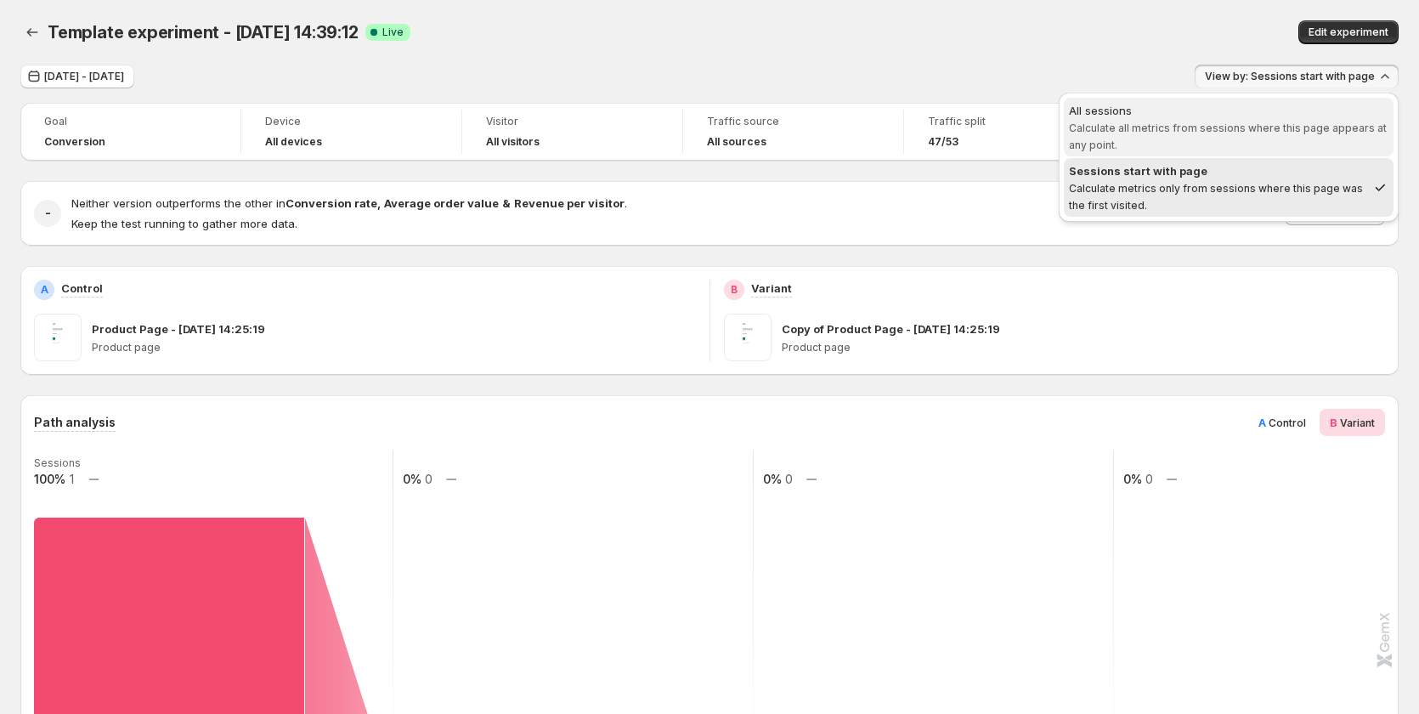
click at [1191, 137] on span "All sessions Calculate all metrics from sessions where this page appears at any…" at bounding box center [1228, 127] width 319 height 51
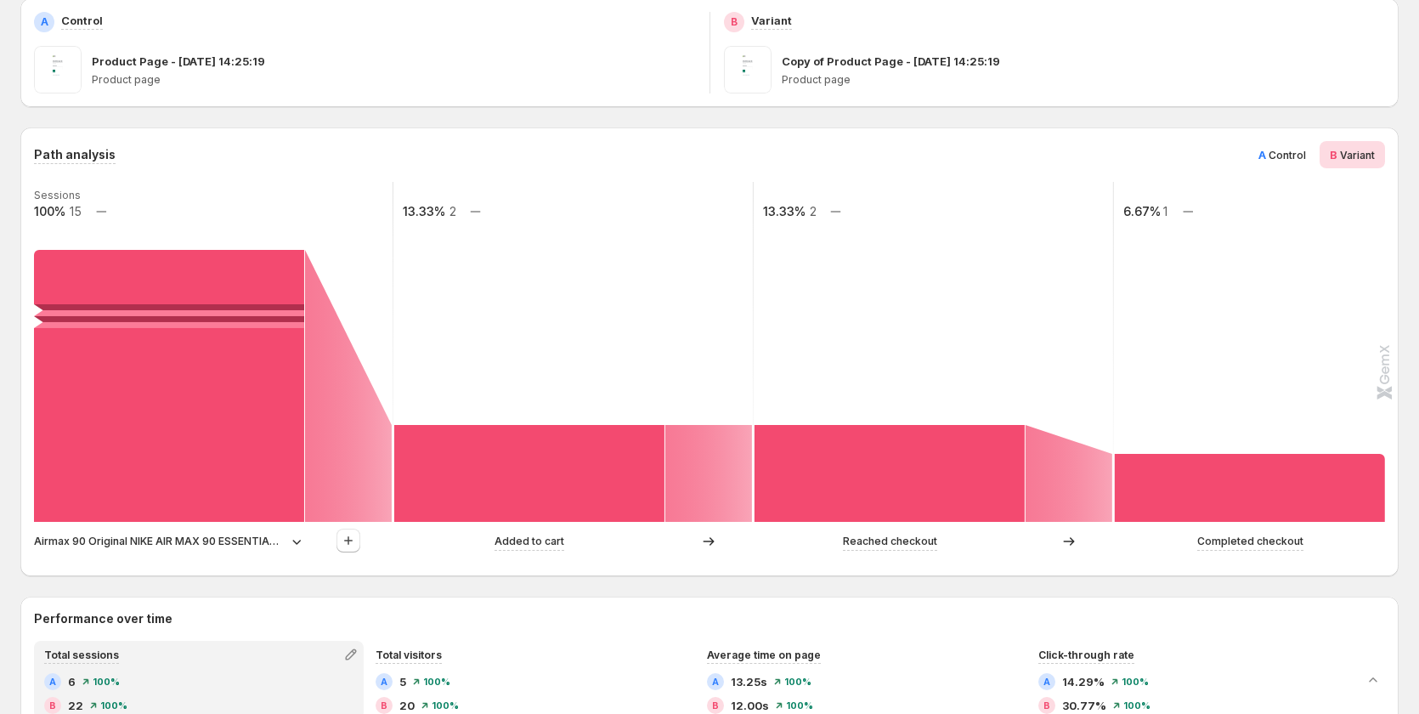
scroll to position [340, 0]
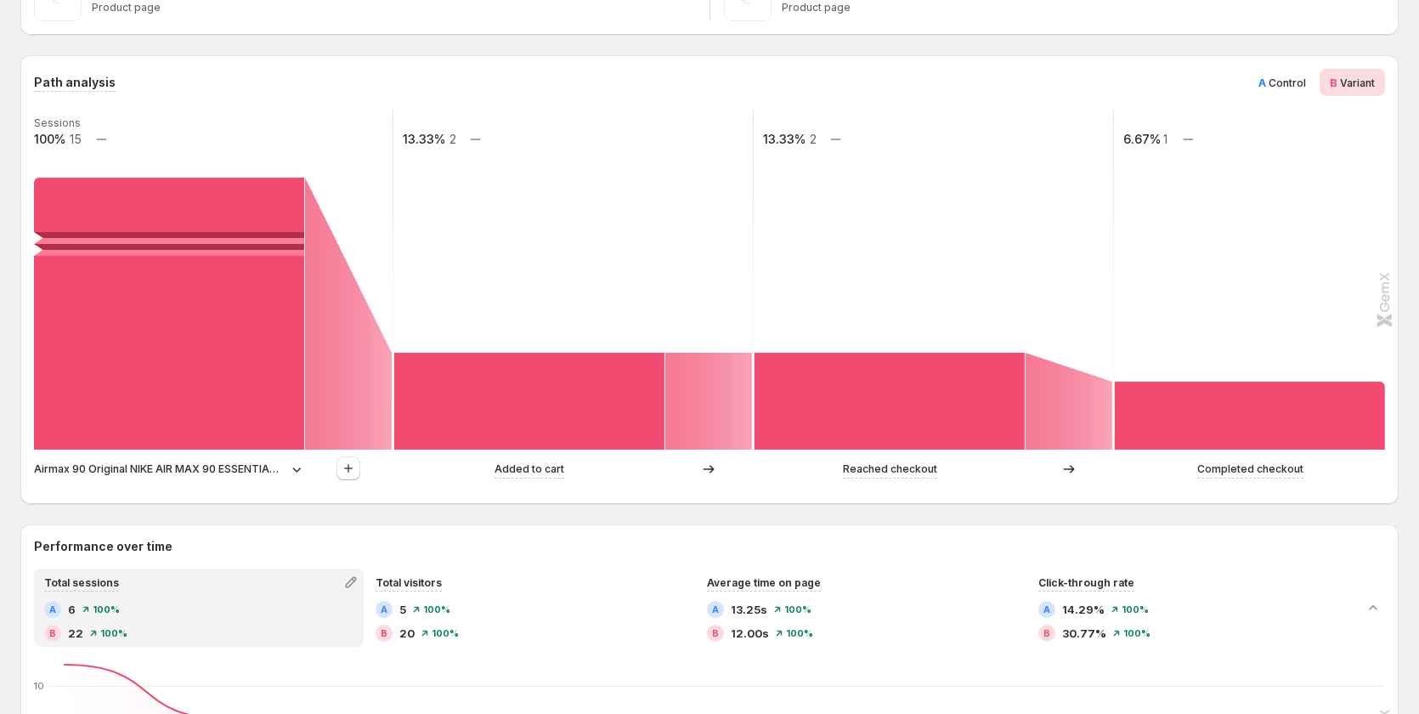
click at [207, 463] on p "Airmax 90 Original NIKE AIR MAX 90 ESSENTIAL men's Running Shoes Sport Outdoor …" at bounding box center [159, 469] width 251 height 17
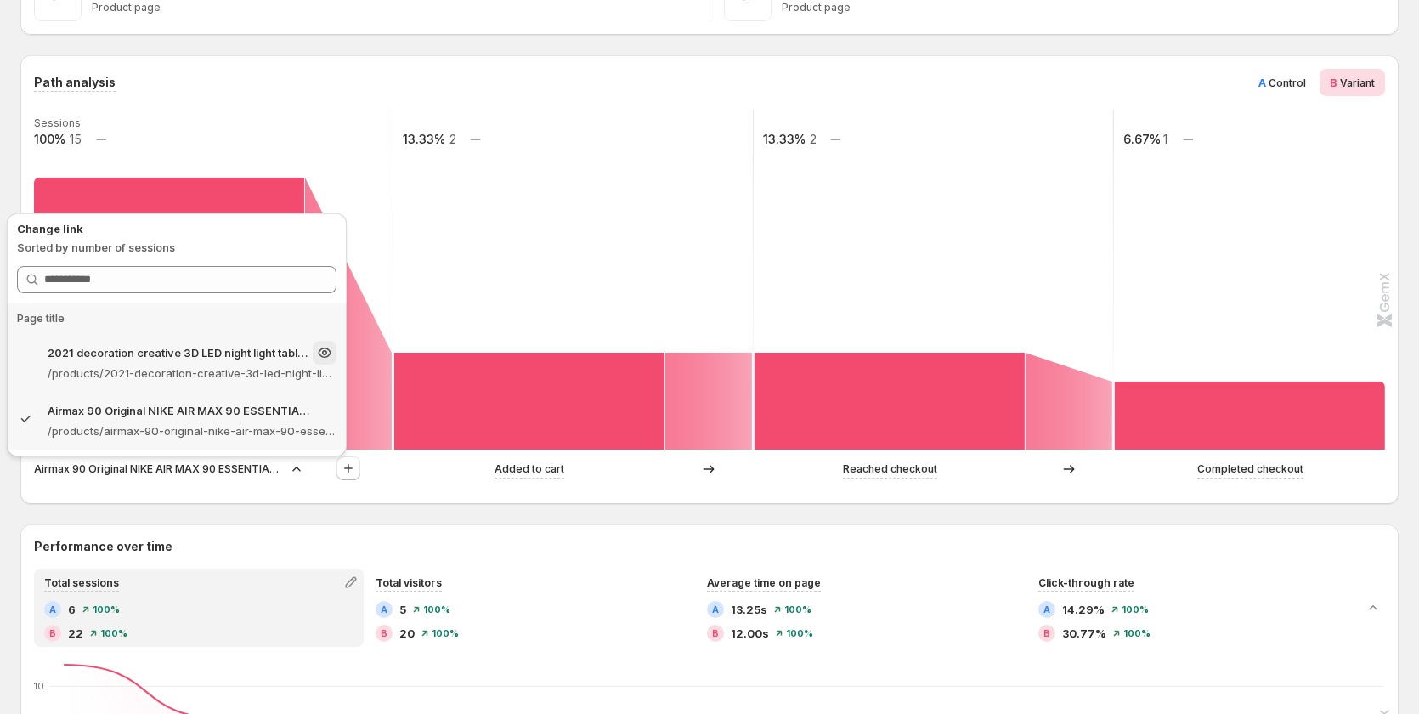
click at [210, 365] on p "/products/2021-decoration-creative-3d-led-night-light-table-lamp-children-bedro…" at bounding box center [192, 373] width 289 height 17
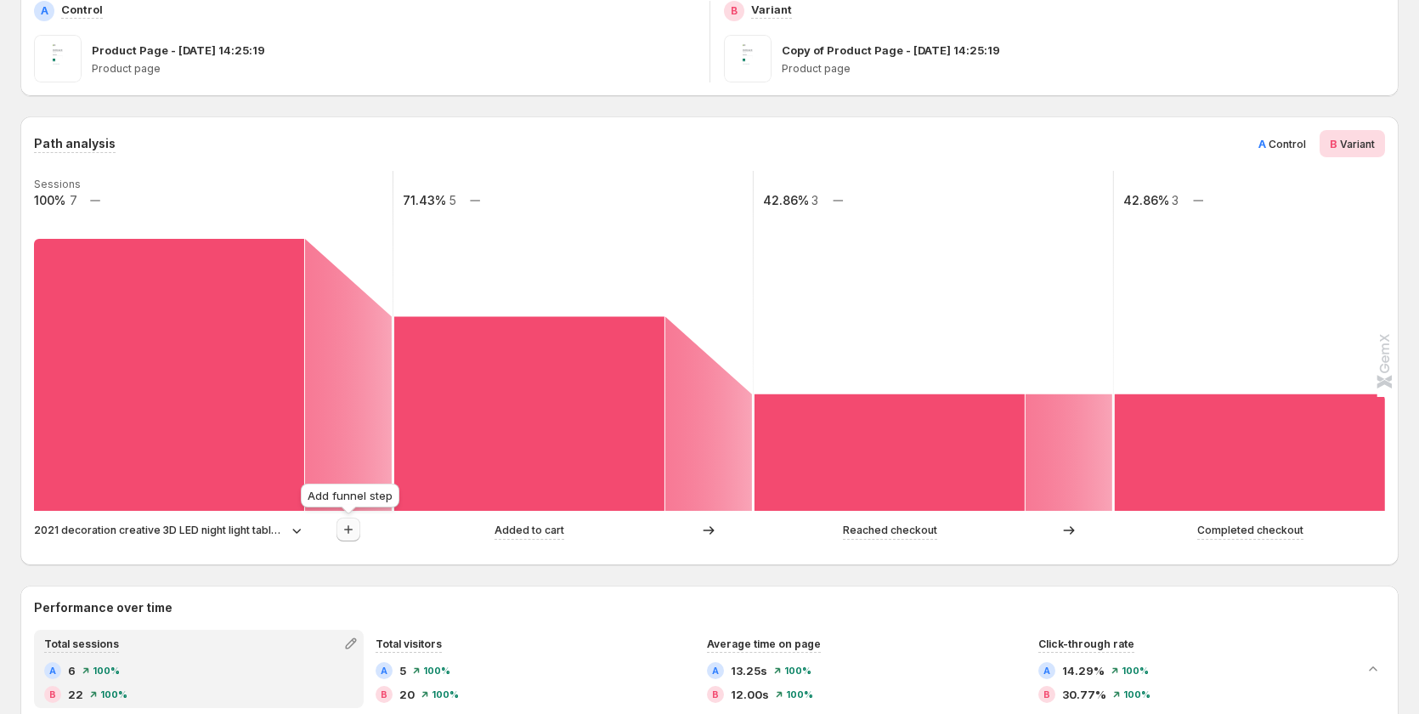
scroll to position [255, 0]
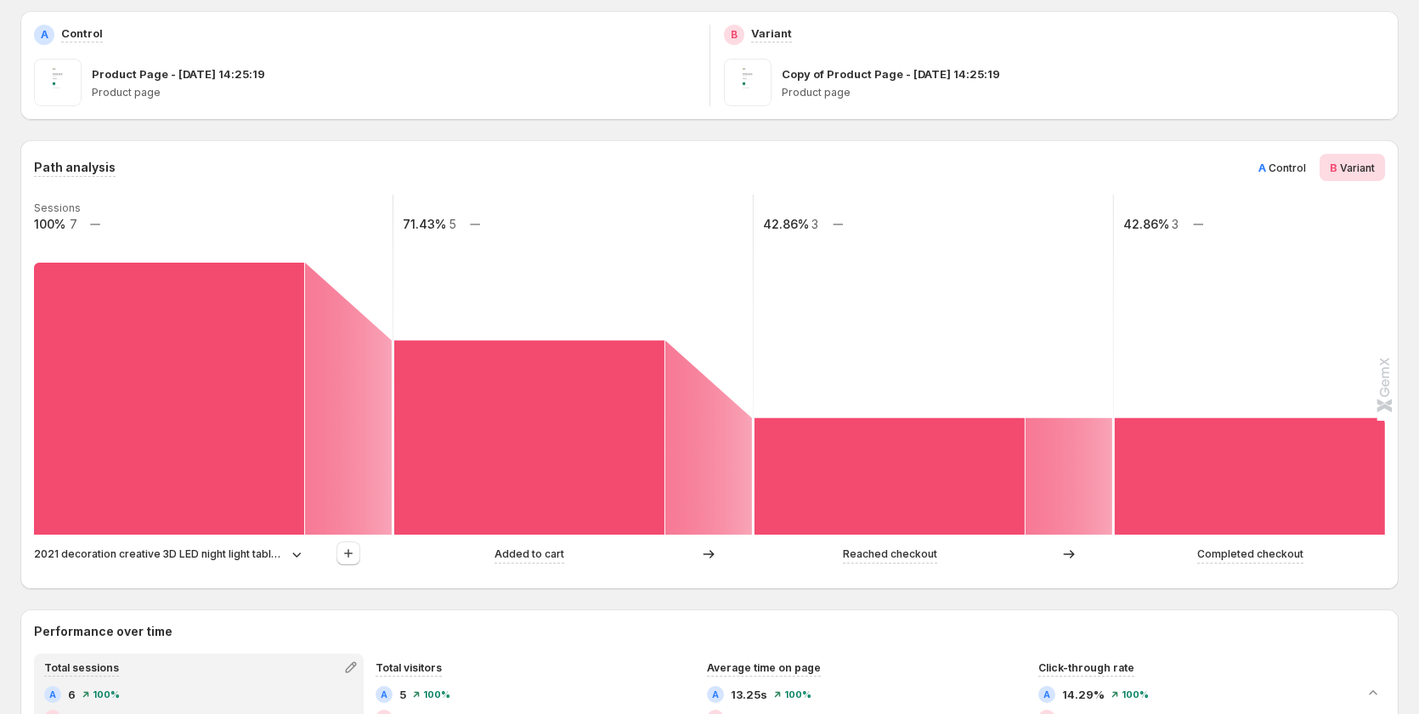
click at [293, 553] on icon at bounding box center [296, 554] width 8 height 5
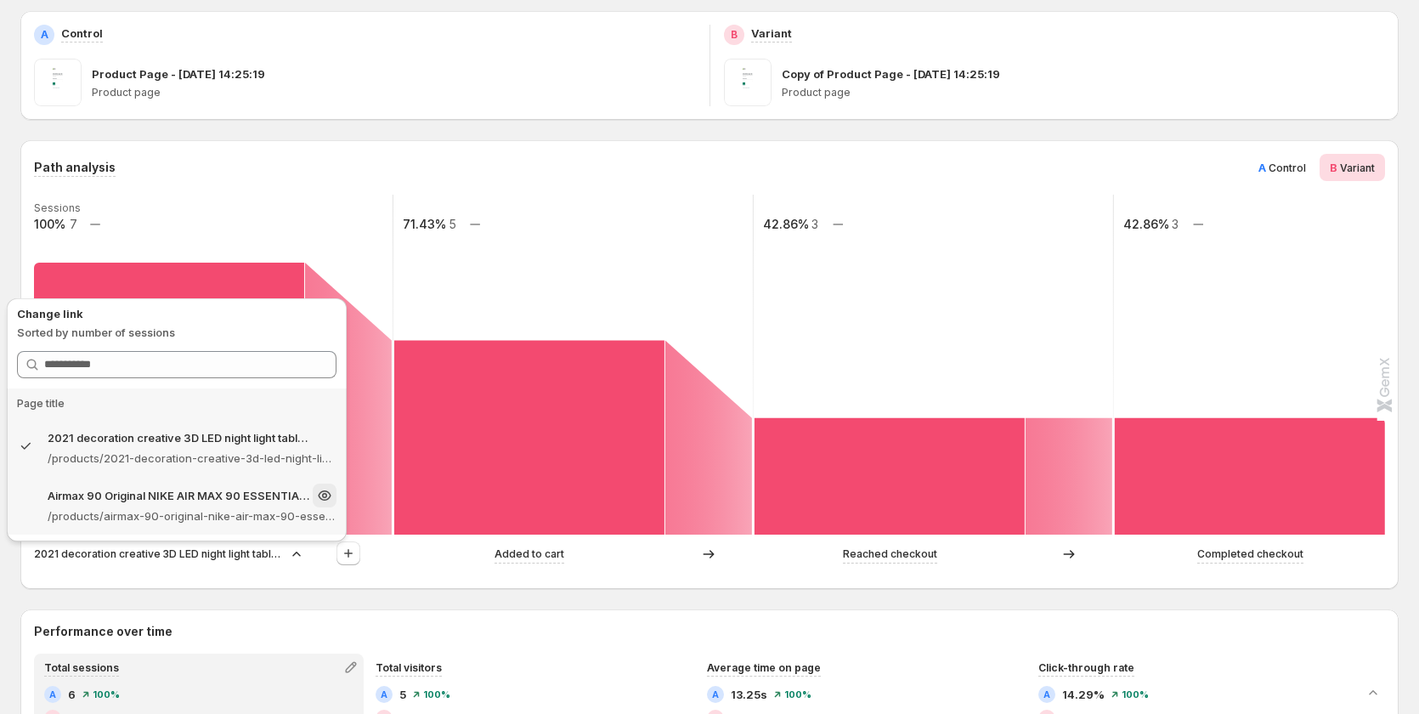
click at [116, 506] on div "Airmax 90 Original NIKE AIR MAX 90 ESSENTIAL men's Running Shoes Sport Outdoor …" at bounding box center [192, 495] width 289 height 24
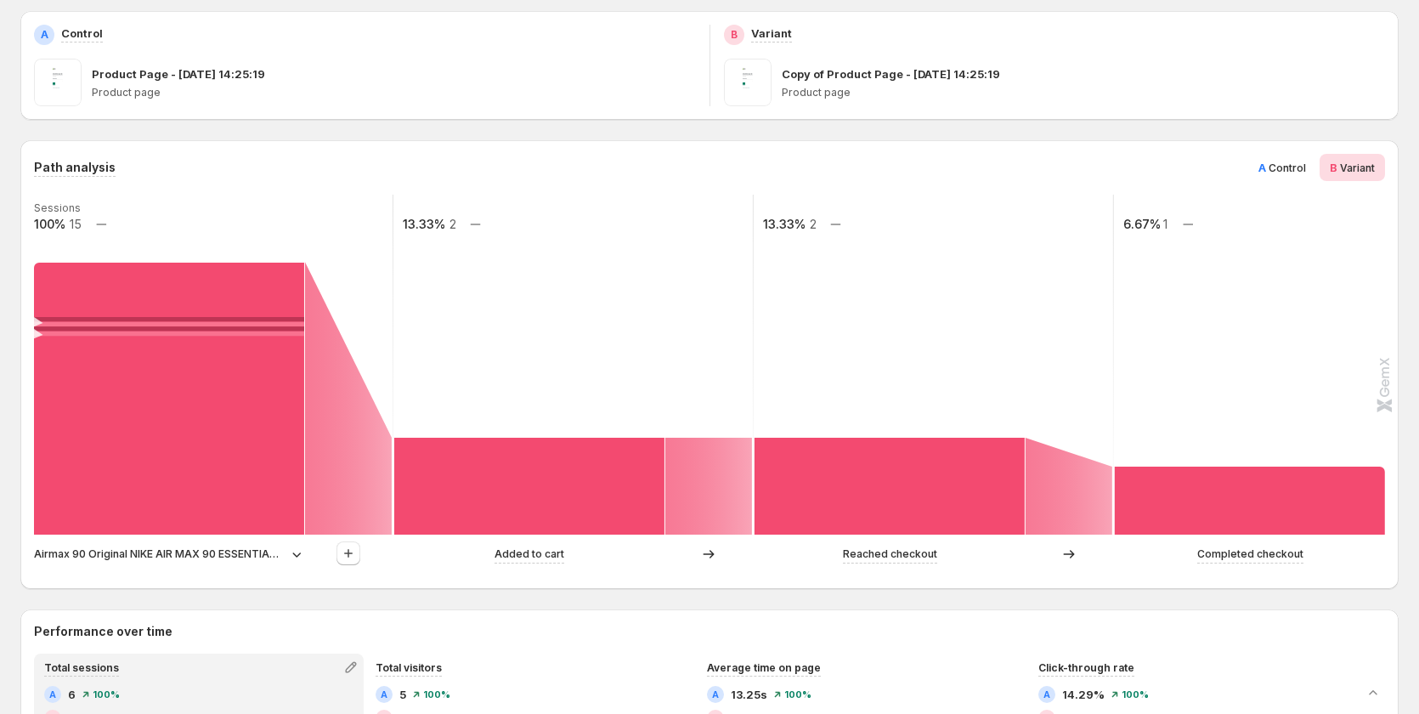
click at [226, 549] on p "Airmax 90 Original NIKE AIR MAX 90 ESSENTIAL men's Running Shoes Sport Outdoor …" at bounding box center [159, 554] width 251 height 17
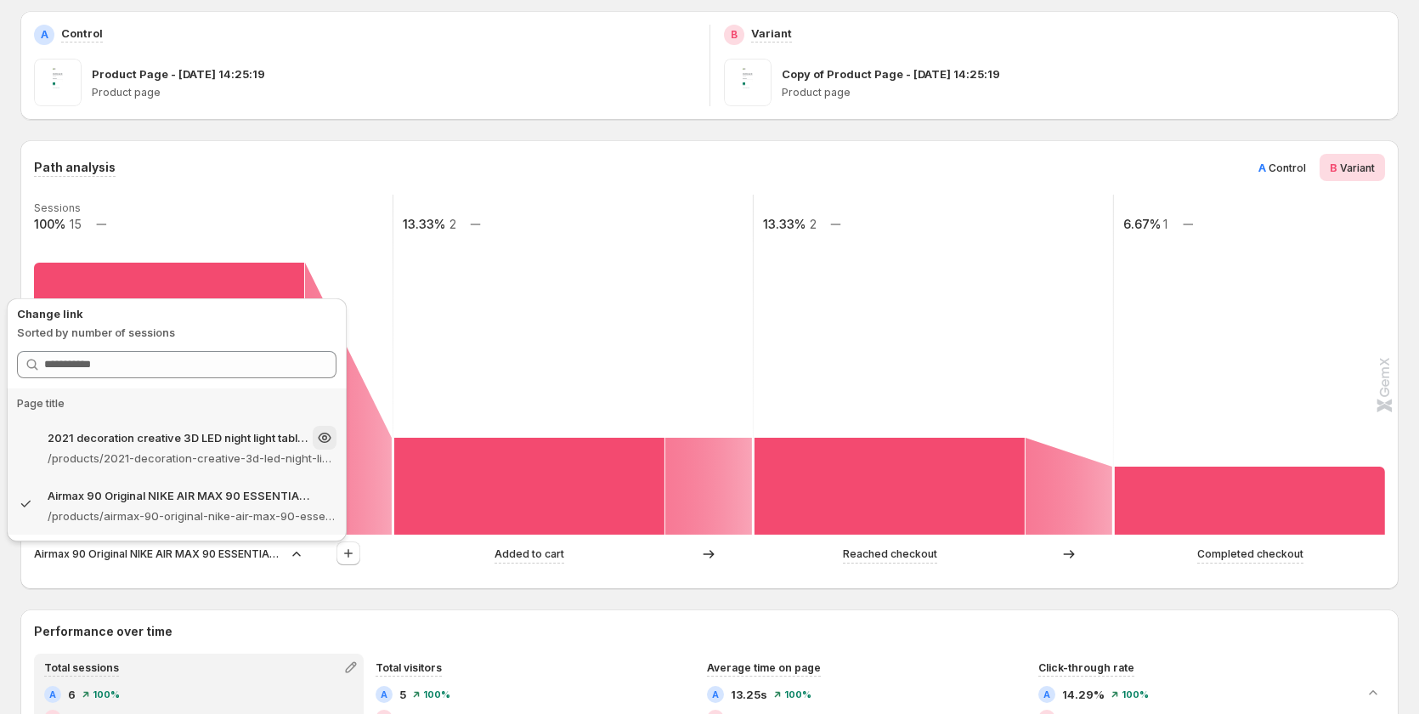
click at [137, 459] on p "/products/2021-decoration-creative-3d-led-night-light-table-lamp-children-bedro…" at bounding box center [192, 458] width 289 height 17
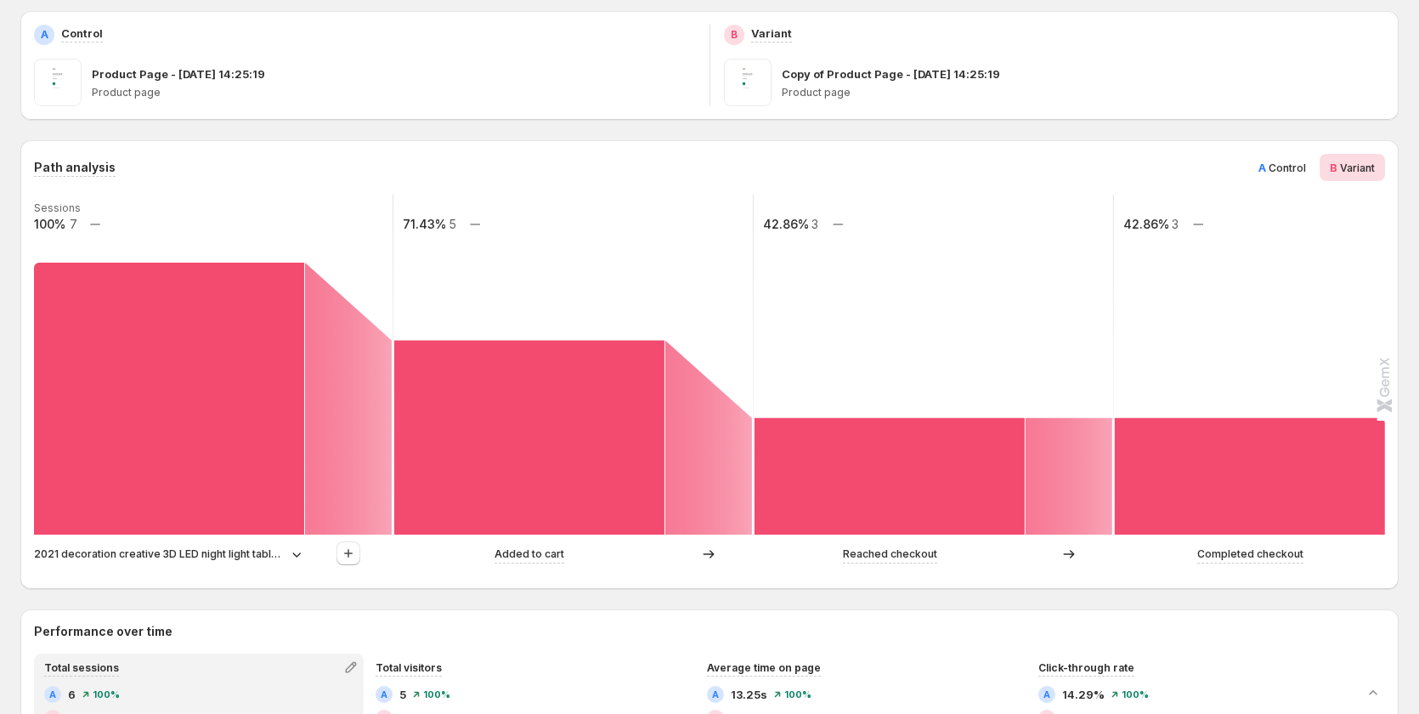
click at [238, 557] on p "2021 decoration creative 3D LED night light table lamp children bedroom child g…" at bounding box center [159, 554] width 251 height 17
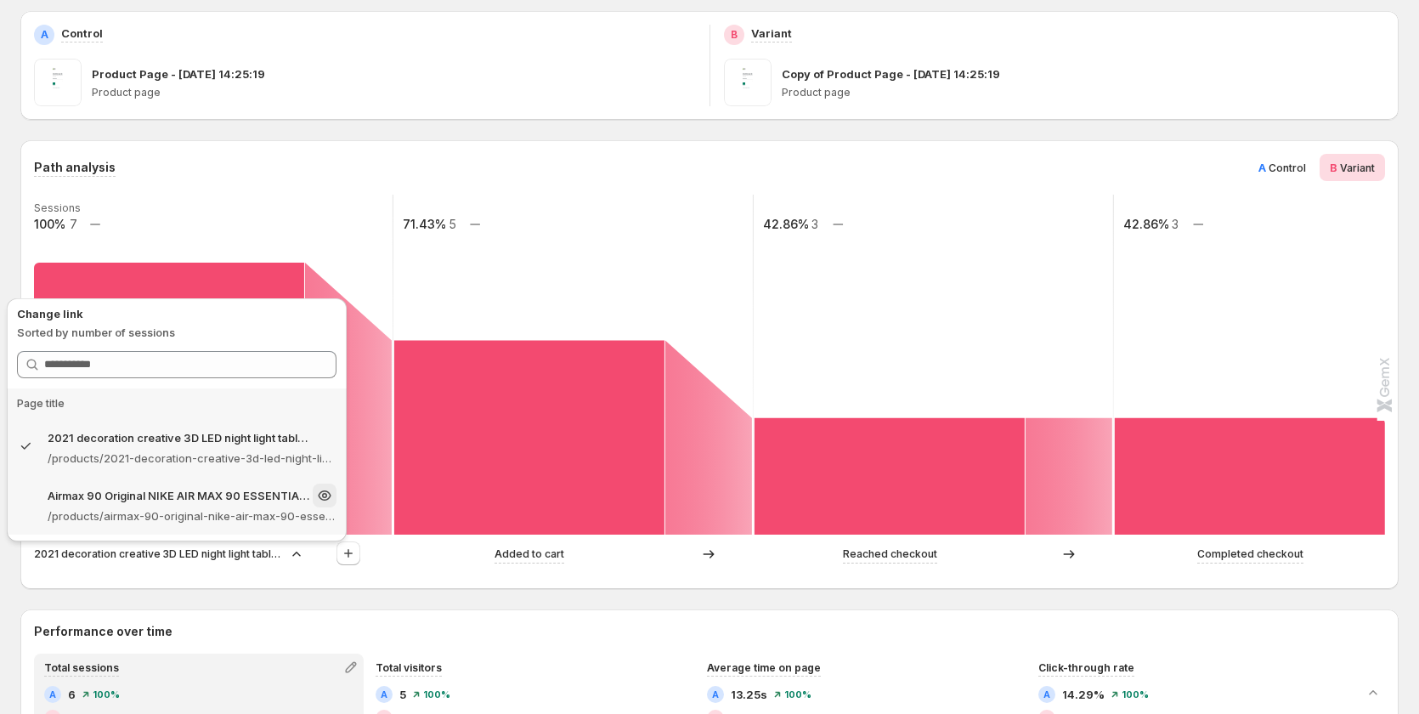
click at [143, 500] on p "Airmax 90 Original NIKE AIR MAX 90 ESSENTIAL men's Running Shoes Sport Outdoor …" at bounding box center [179, 495] width 262 height 17
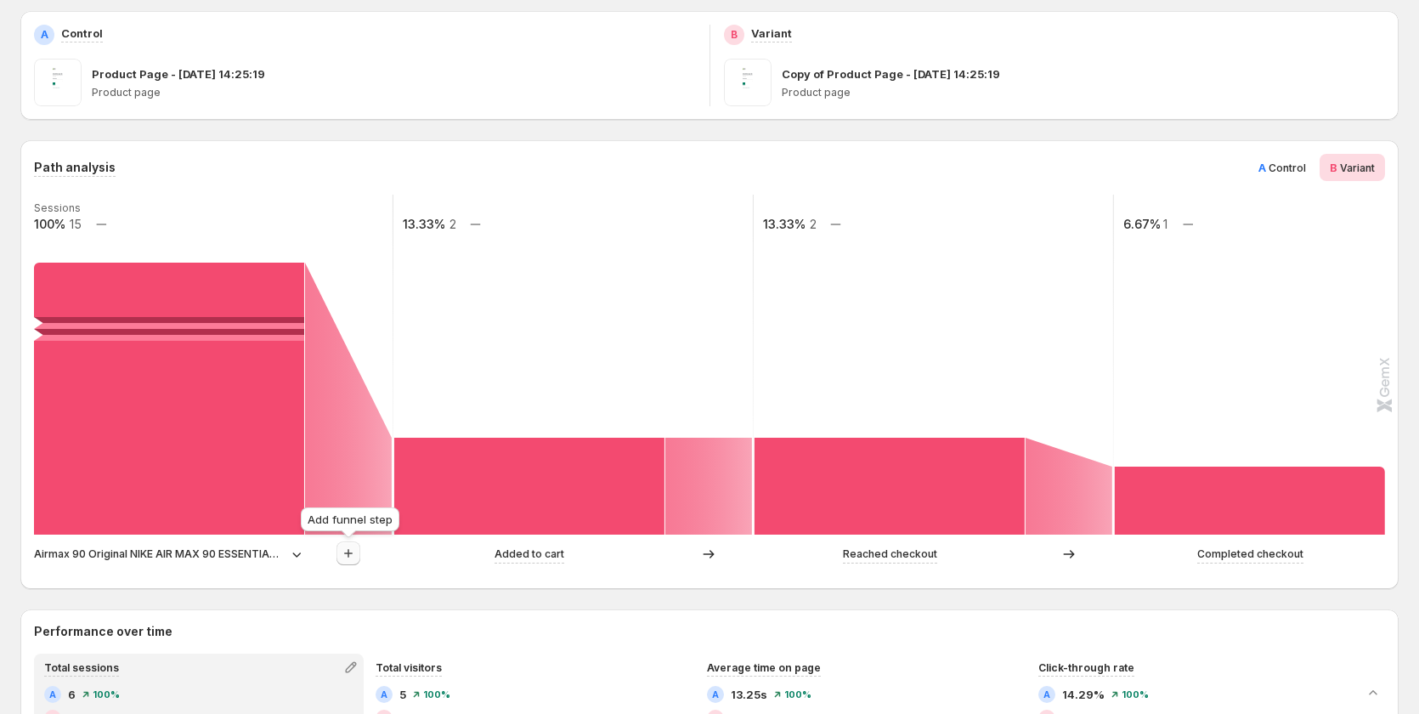
click at [360, 551] on button "button" at bounding box center [348, 553] width 24 height 24
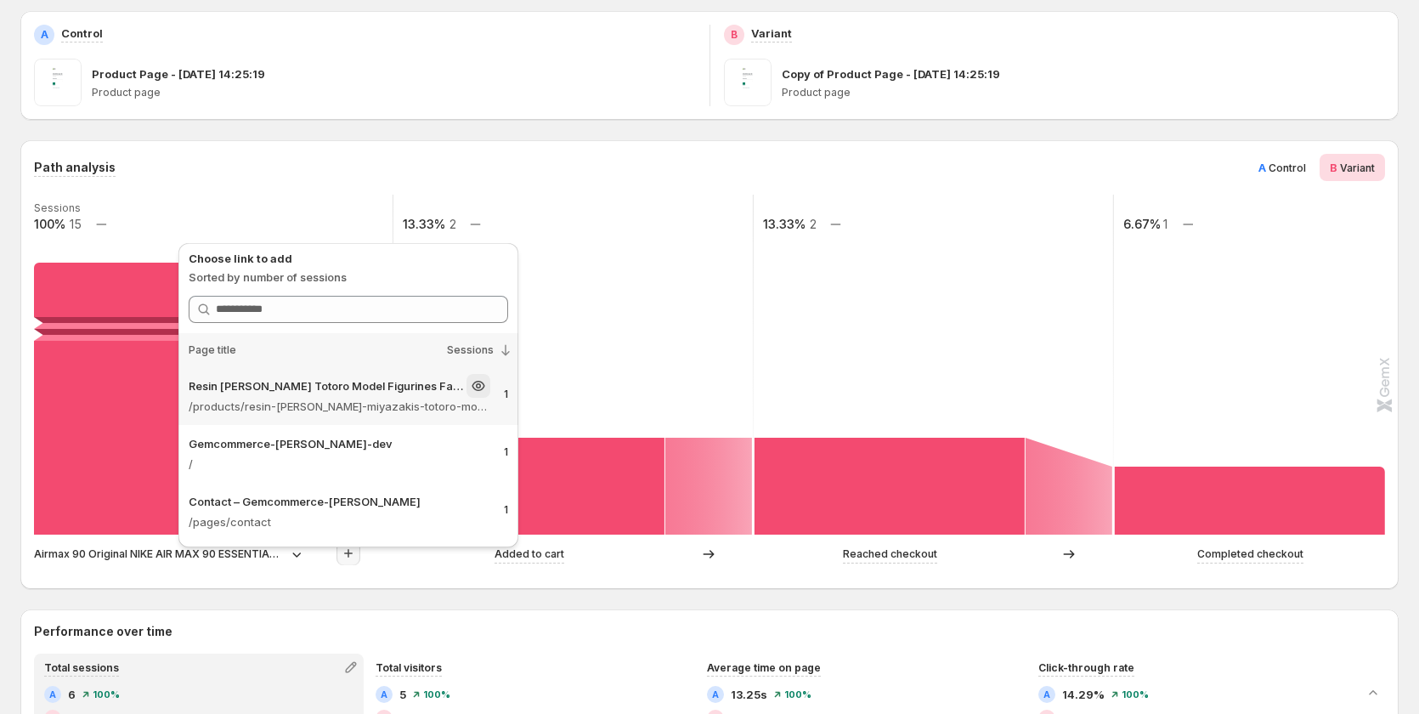
click at [404, 396] on div "Resin Hayao Miyazaki's Totoro Model Figurines Fairy Flower Pot Ornamen – Gemcom…" at bounding box center [340, 386] width 302 height 24
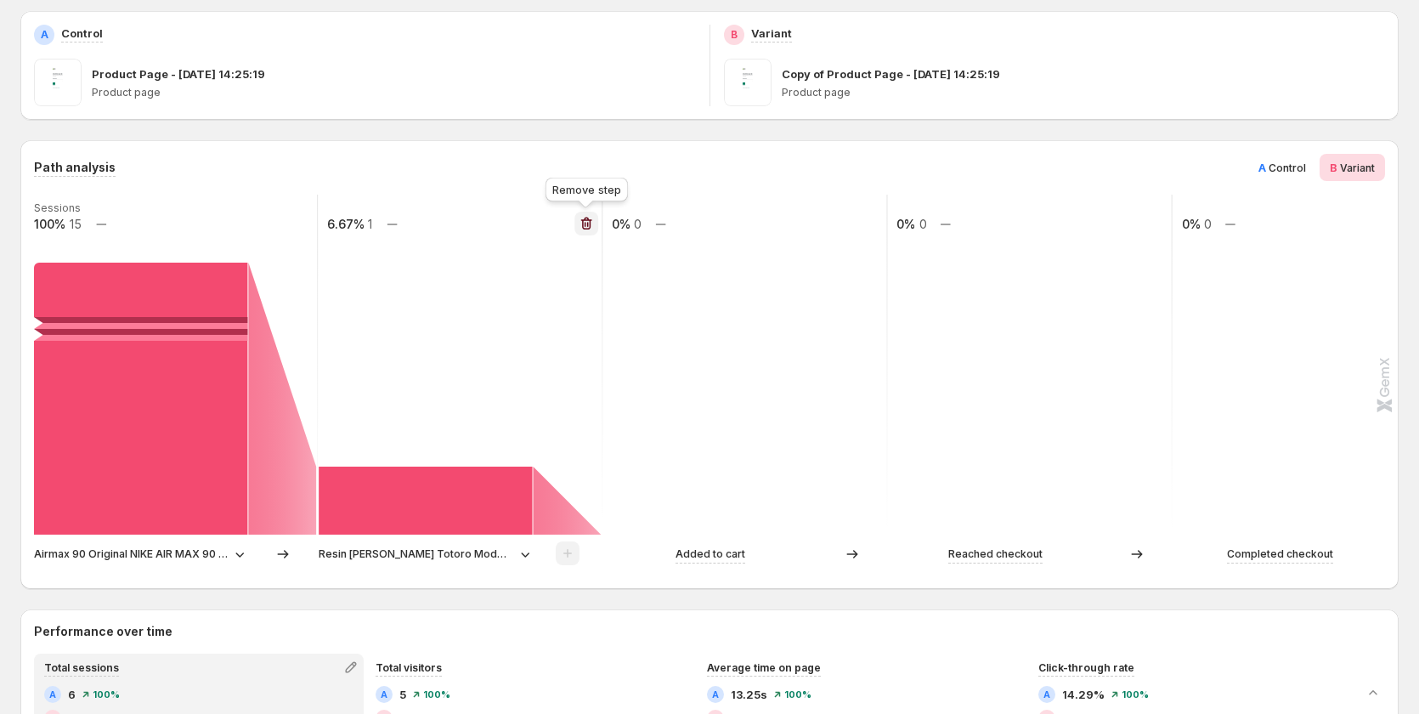
click at [587, 228] on icon "button" at bounding box center [586, 223] width 17 height 17
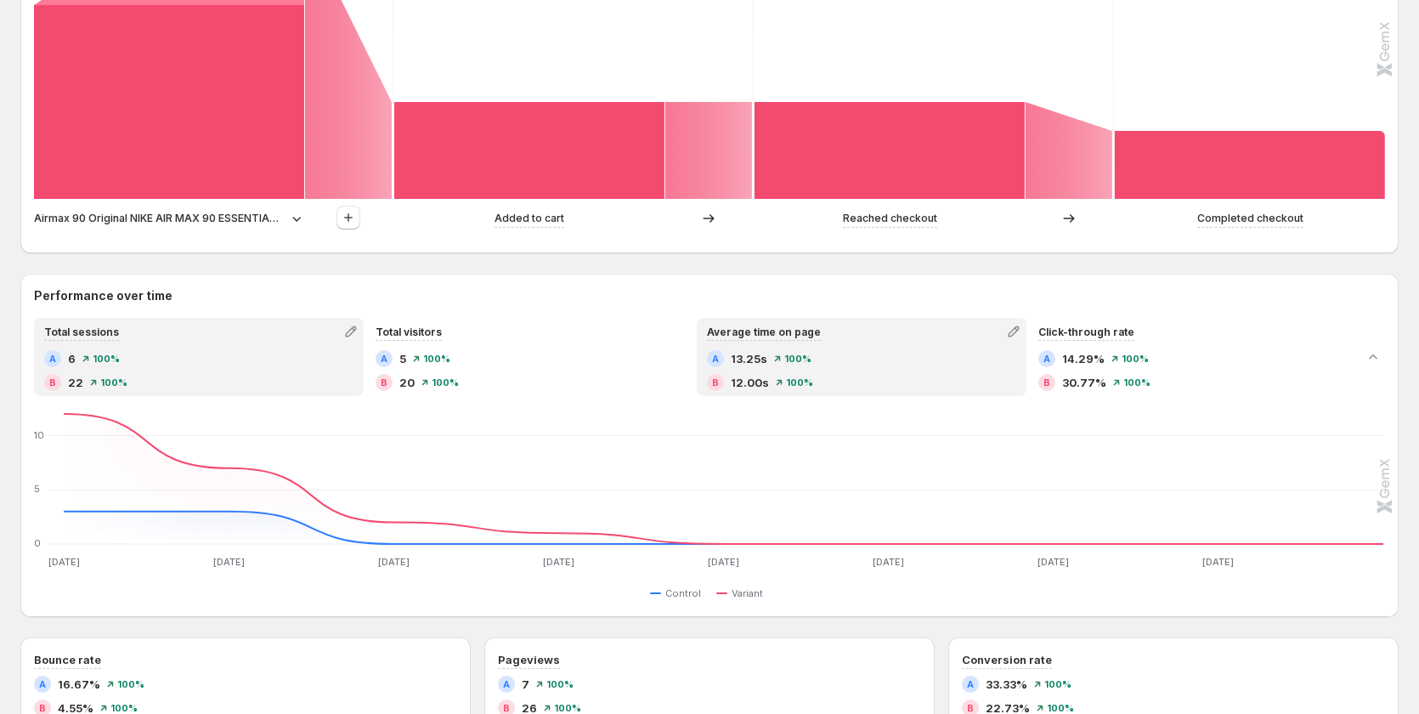
scroll to position [595, 0]
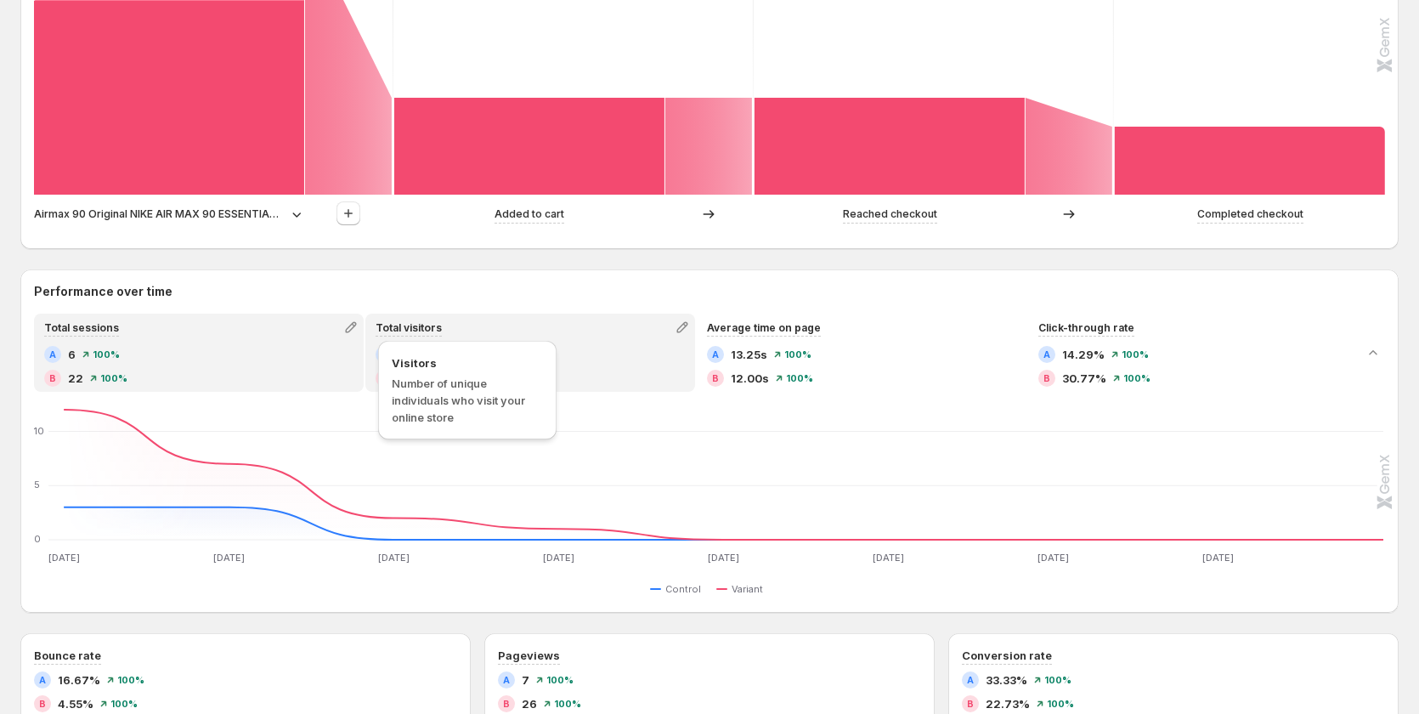
click at [398, 333] on span "Total visitors" at bounding box center [409, 327] width 66 height 13
click at [242, 357] on div "A 6 100%" at bounding box center [198, 354] width 309 height 17
click at [479, 383] on div "B 20 100%" at bounding box center [530, 378] width 309 height 17
drag, startPoint x: 278, startPoint y: 363, endPoint x: 365, endPoint y: 363, distance: 86.7
click at [278, 363] on div "A 6 100% B 22 100%" at bounding box center [198, 366] width 309 height 41
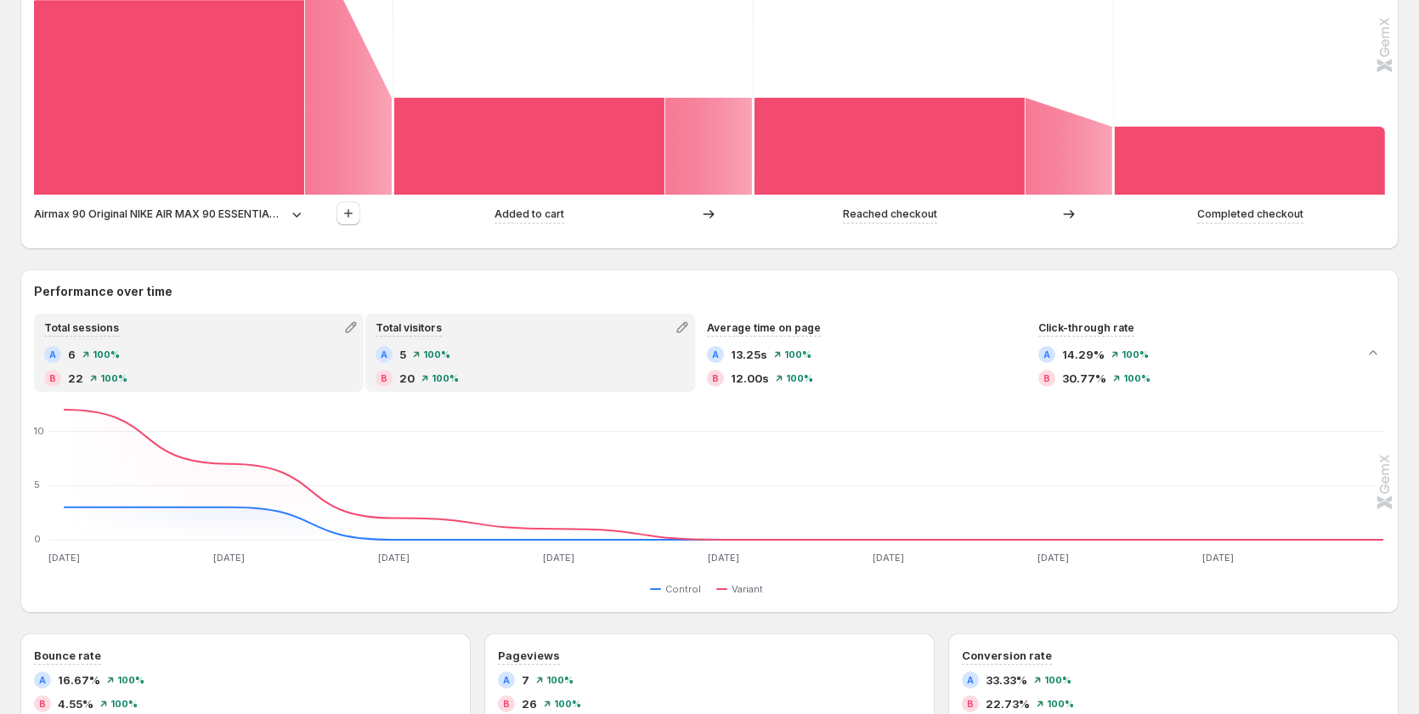
drag, startPoint x: 560, startPoint y: 382, endPoint x: 755, endPoint y: 361, distance: 196.5
click at [560, 382] on div "B 20 100%" at bounding box center [530, 378] width 309 height 17
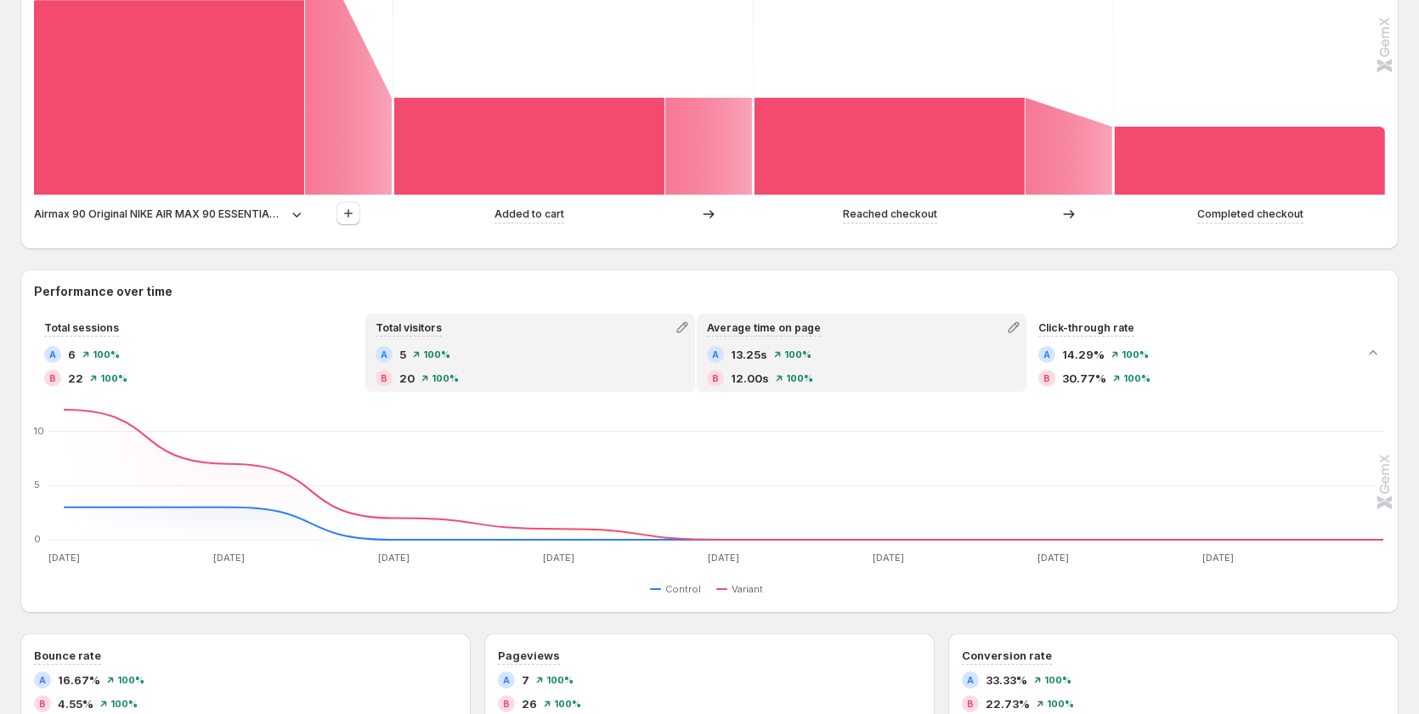
click at [870, 349] on div "A 13.25s 100%" at bounding box center [861, 354] width 309 height 17
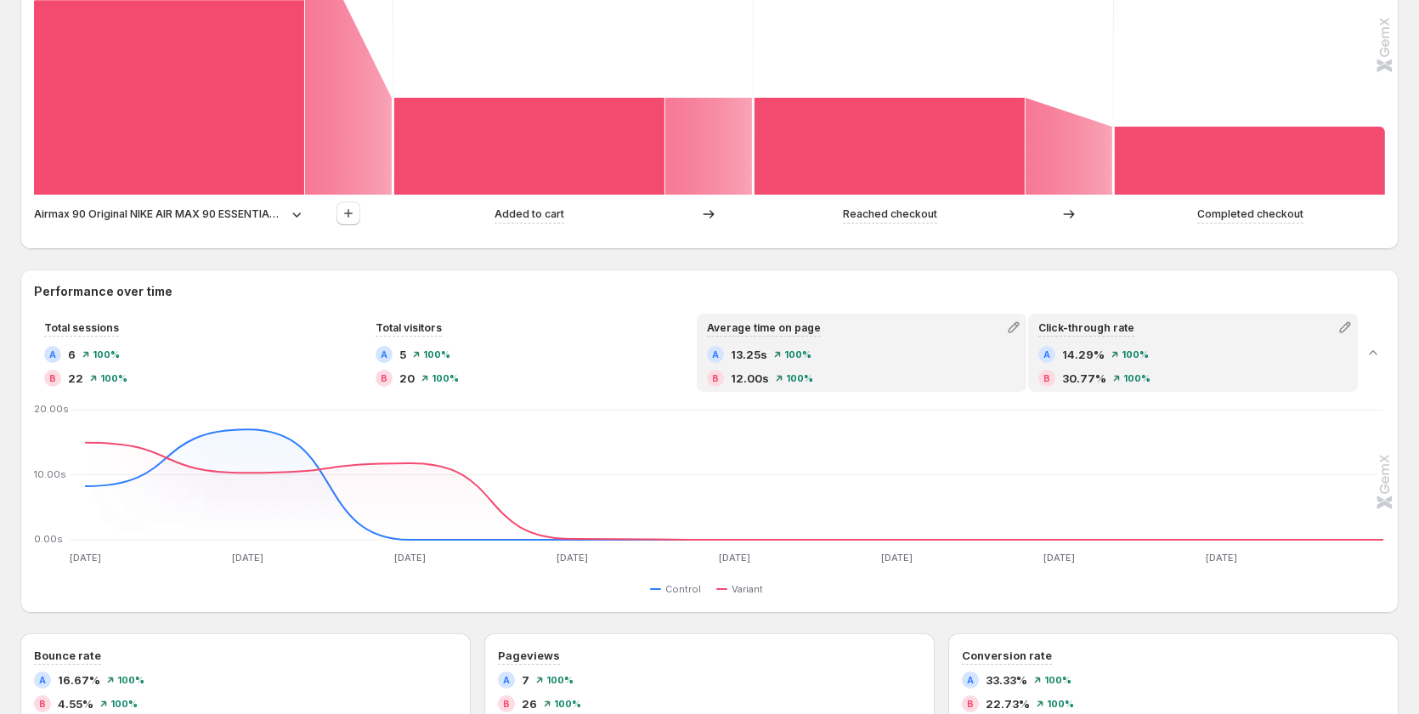
click at [1112, 359] on div "A 14.29% 100%" at bounding box center [1192, 354] width 309 height 17
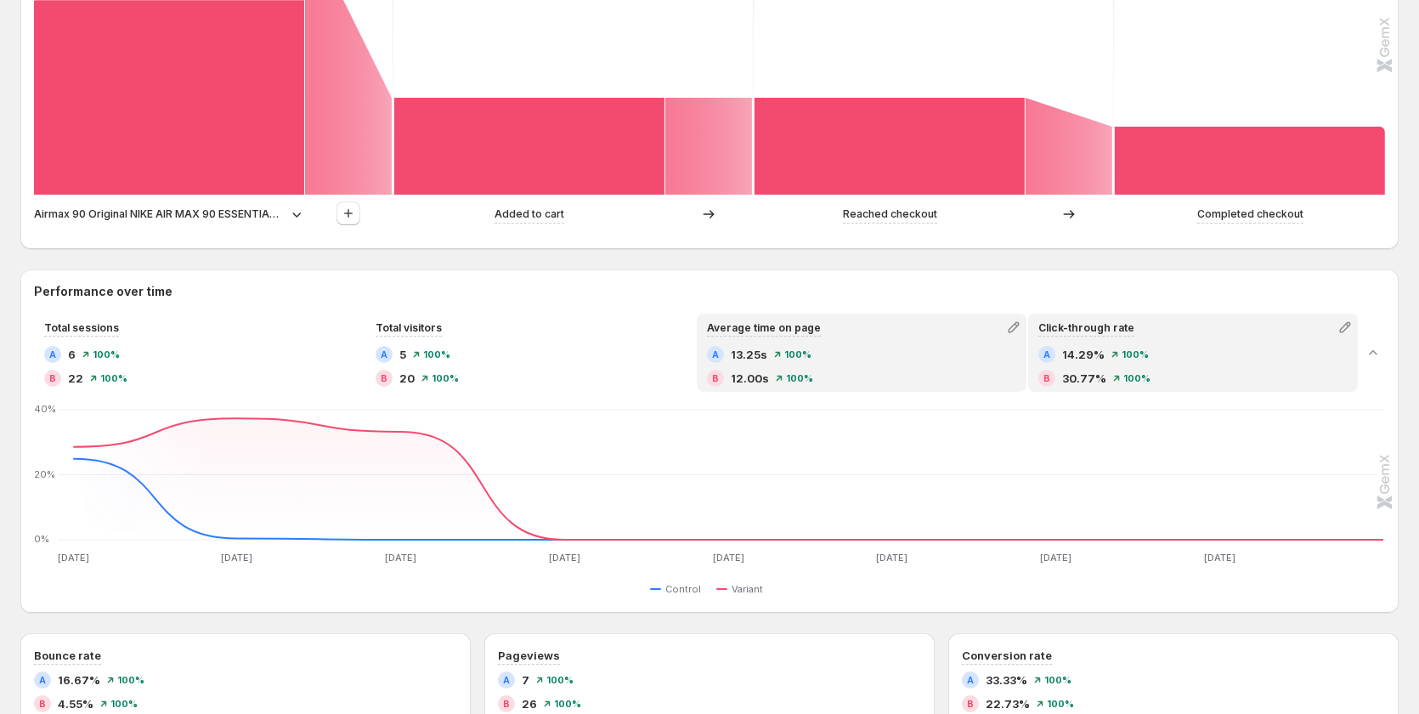
click at [845, 355] on div "A 13.25s 100%" at bounding box center [861, 354] width 309 height 17
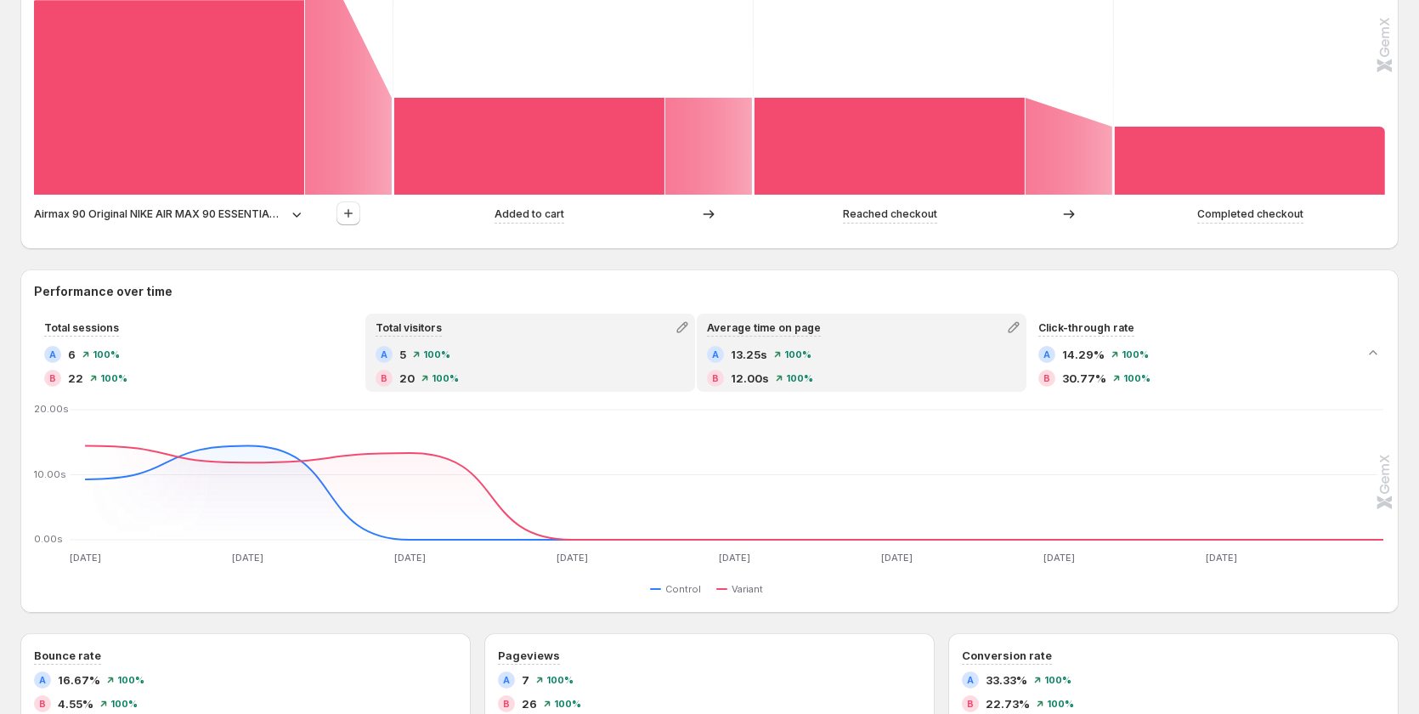
drag, startPoint x: 497, startPoint y: 363, endPoint x: 461, endPoint y: 368, distance: 36.1
click at [497, 363] on div "A 5 100% B 20 100%" at bounding box center [530, 366] width 309 height 41
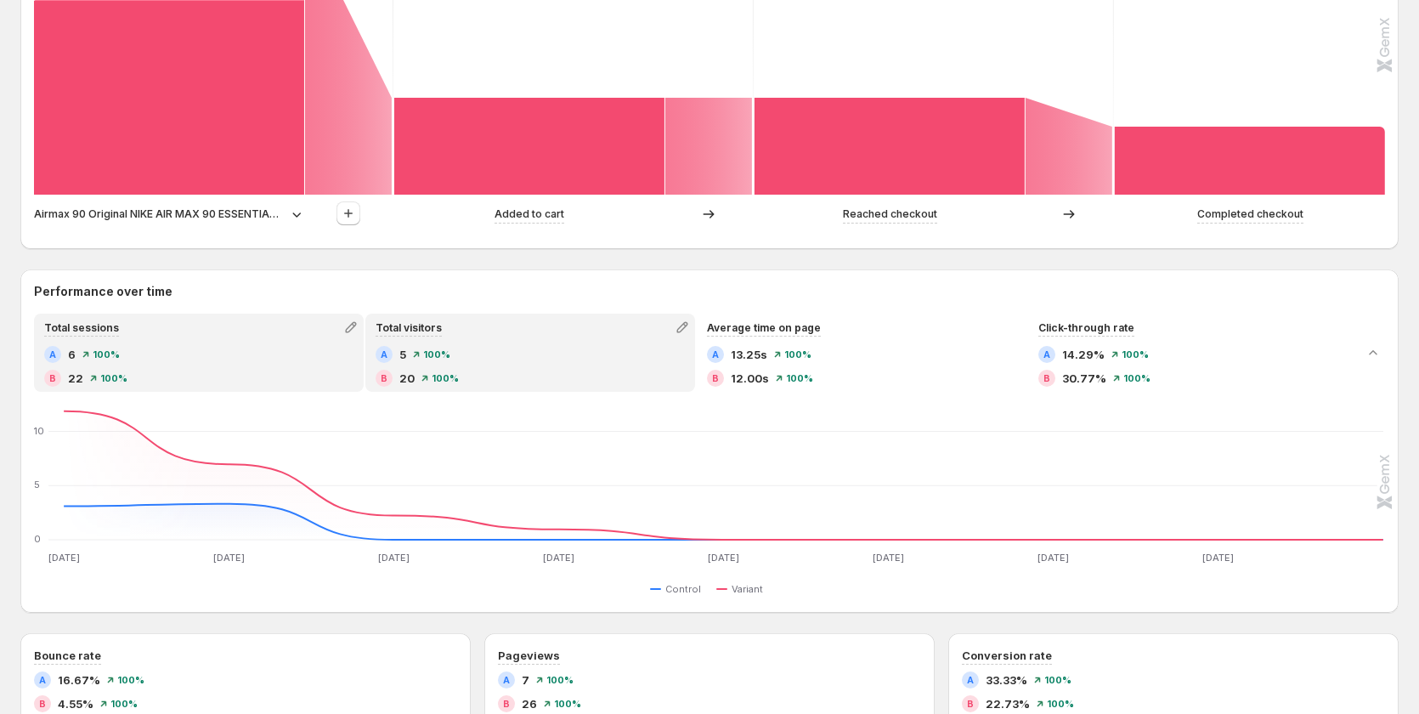
click at [196, 368] on div "A 6 100% B 22 100%" at bounding box center [198, 366] width 309 height 41
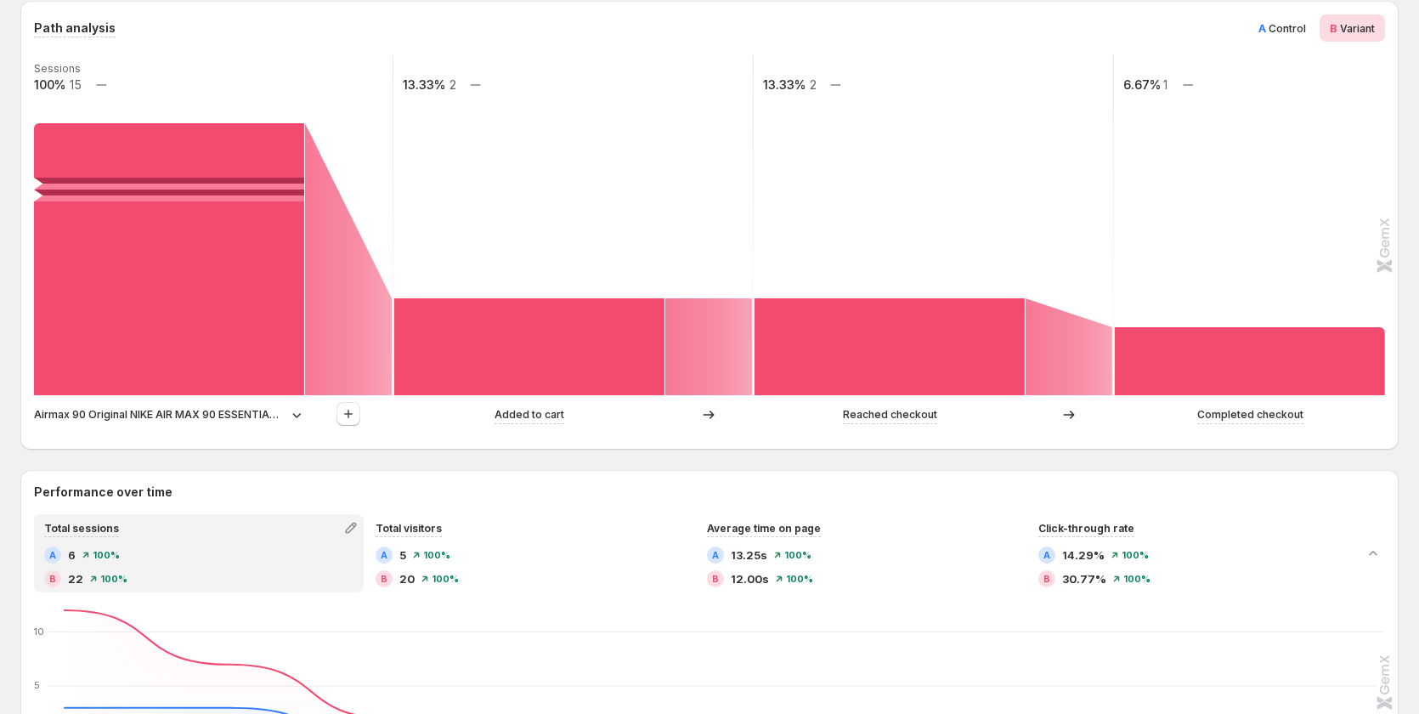
scroll to position [340, 0]
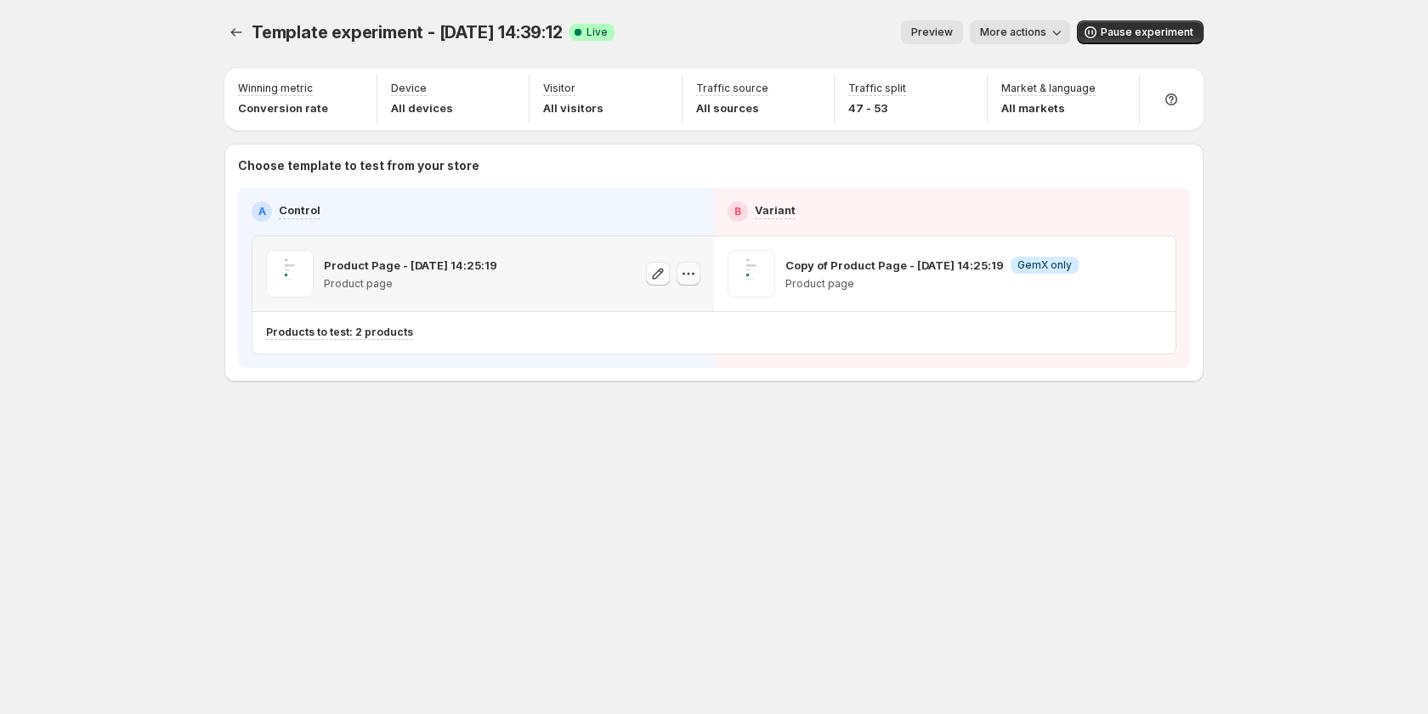
click at [687, 273] on icon "button" at bounding box center [688, 273] width 17 height 17
click at [1156, 273] on icon "button" at bounding box center [1149, 273] width 17 height 17
drag, startPoint x: 1146, startPoint y: 355, endPoint x: 1352, endPoint y: 348, distance: 205.8
click at [1190, 356] on div "Copy ID" at bounding box center [1165, 351] width 193 height 17
click at [1148, 269] on icon "button" at bounding box center [1149, 273] width 17 height 17
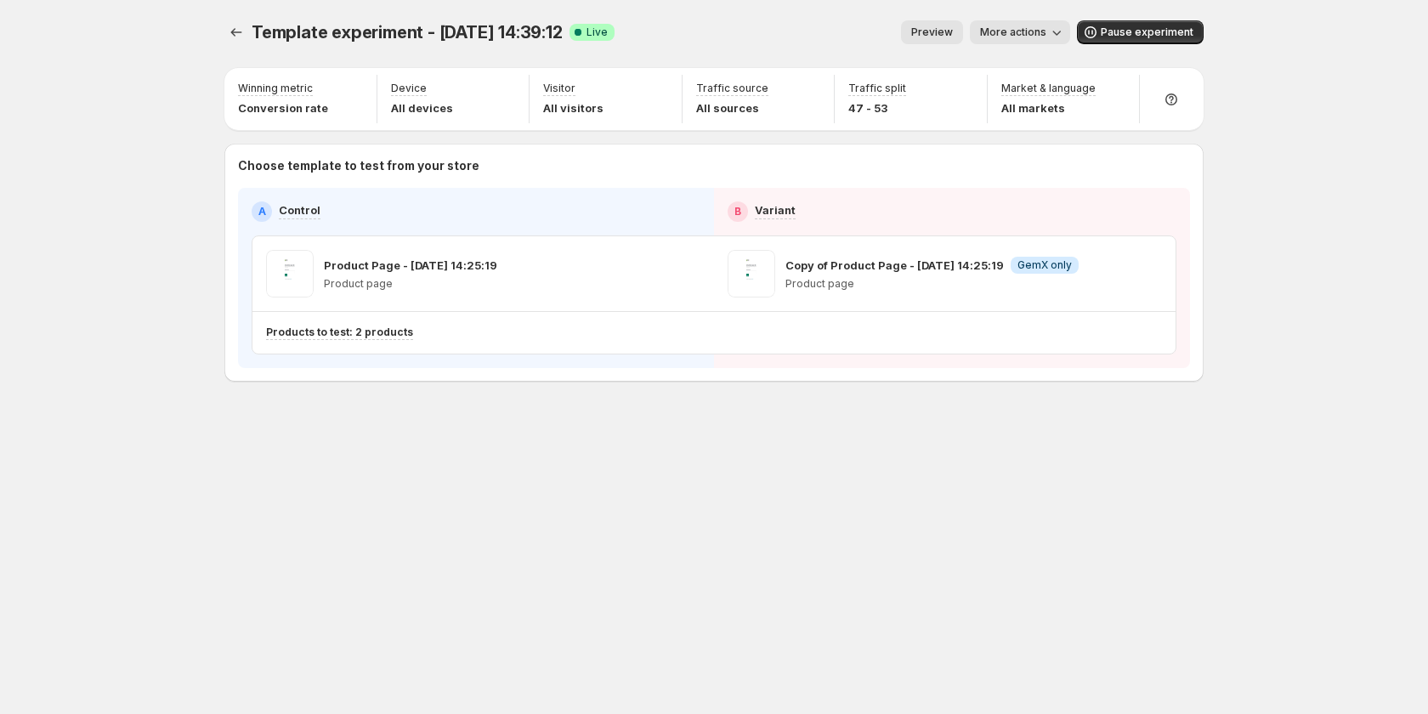
drag, startPoint x: 1179, startPoint y: 479, endPoint x: 1382, endPoint y: 469, distance: 203.3
click at [1179, 479] on div "Template experiment - [DATE] 14:39:12. This page is ready Template experiment -…" at bounding box center [714, 357] width 1020 height 714
click at [665, 466] on div "Template experiment - [DATE] 14:39:12. This page is ready Template experiment -…" at bounding box center [714, 236] width 1020 height 473
drag, startPoint x: 376, startPoint y: 322, endPoint x: 382, endPoint y: 331, distance: 11.1
click at [376, 322] on div "Products to test: 2 products" at bounding box center [639, 333] width 746 height 28
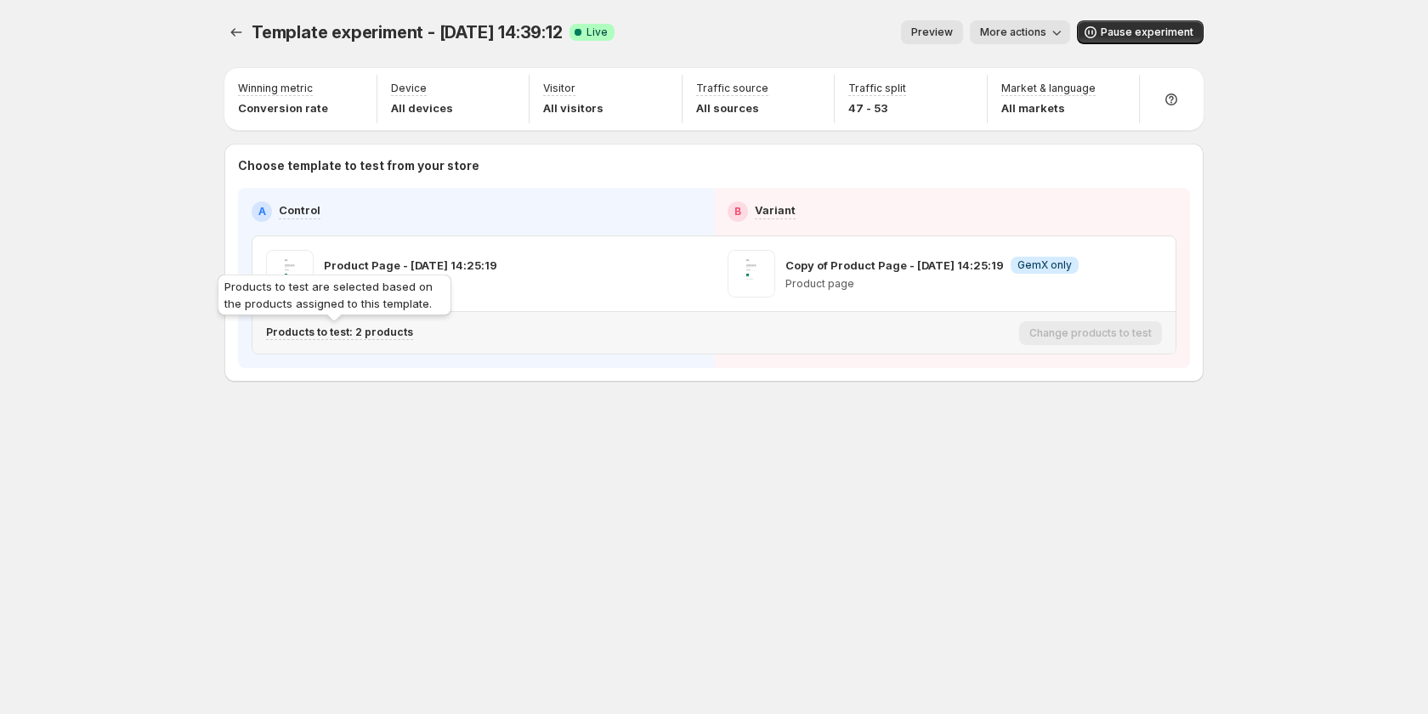
click at [382, 331] on p "Products to test: 2 products" at bounding box center [339, 332] width 147 height 14
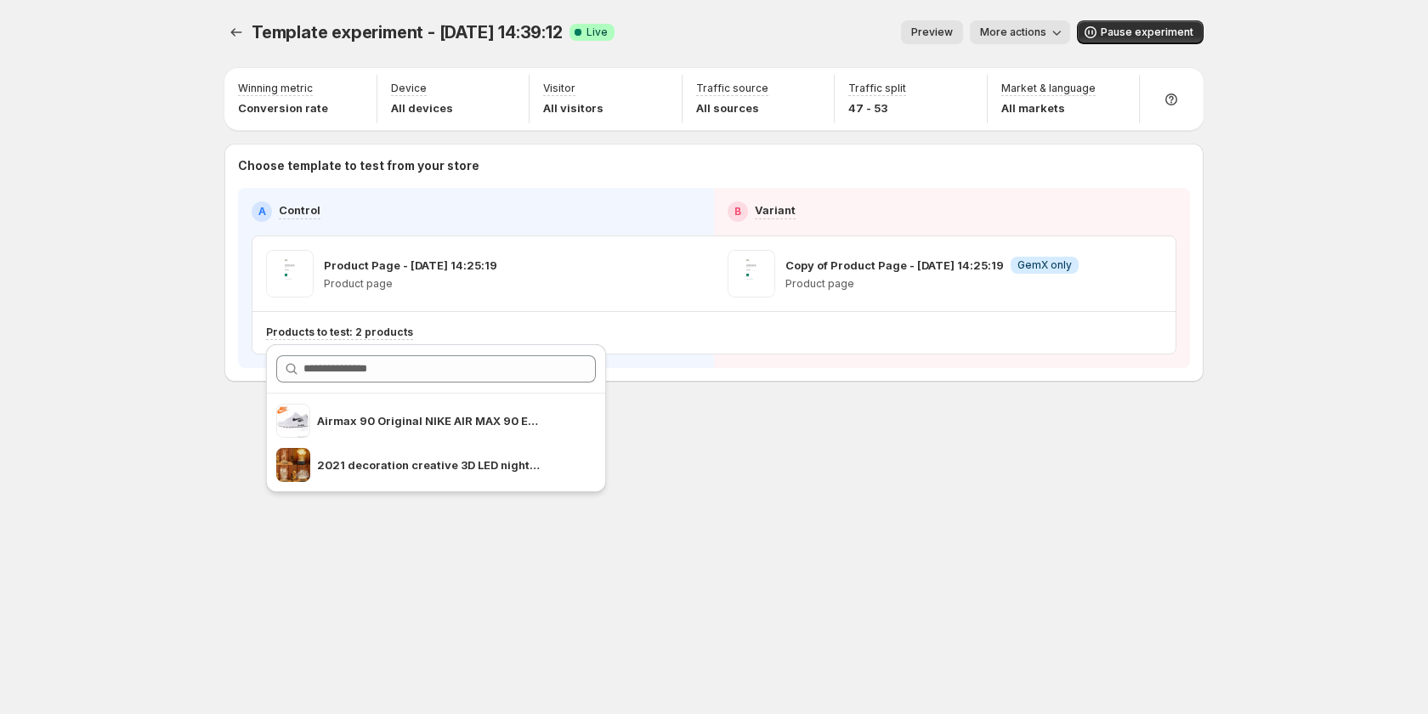
click at [782, 511] on div "Template experiment - [DATE] 14:39:12. This page is ready Template experiment -…" at bounding box center [714, 357] width 1020 height 714
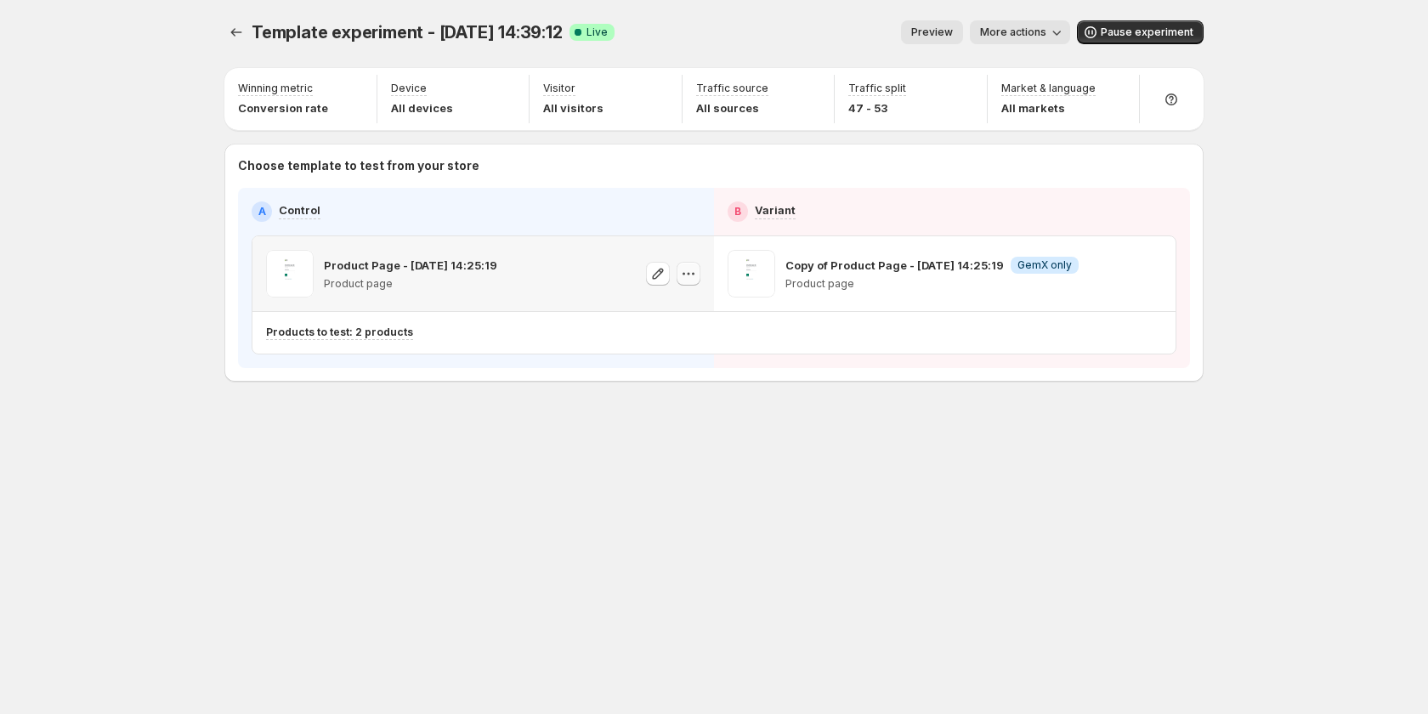
click at [694, 275] on icon "button" at bounding box center [688, 273] width 17 height 17
click at [767, 539] on div "Template experiment - [DATE] 14:39:12. This page is ready Template experiment -…" at bounding box center [714, 357] width 1020 height 714
